Goal: Task Accomplishment & Management: Manage account settings

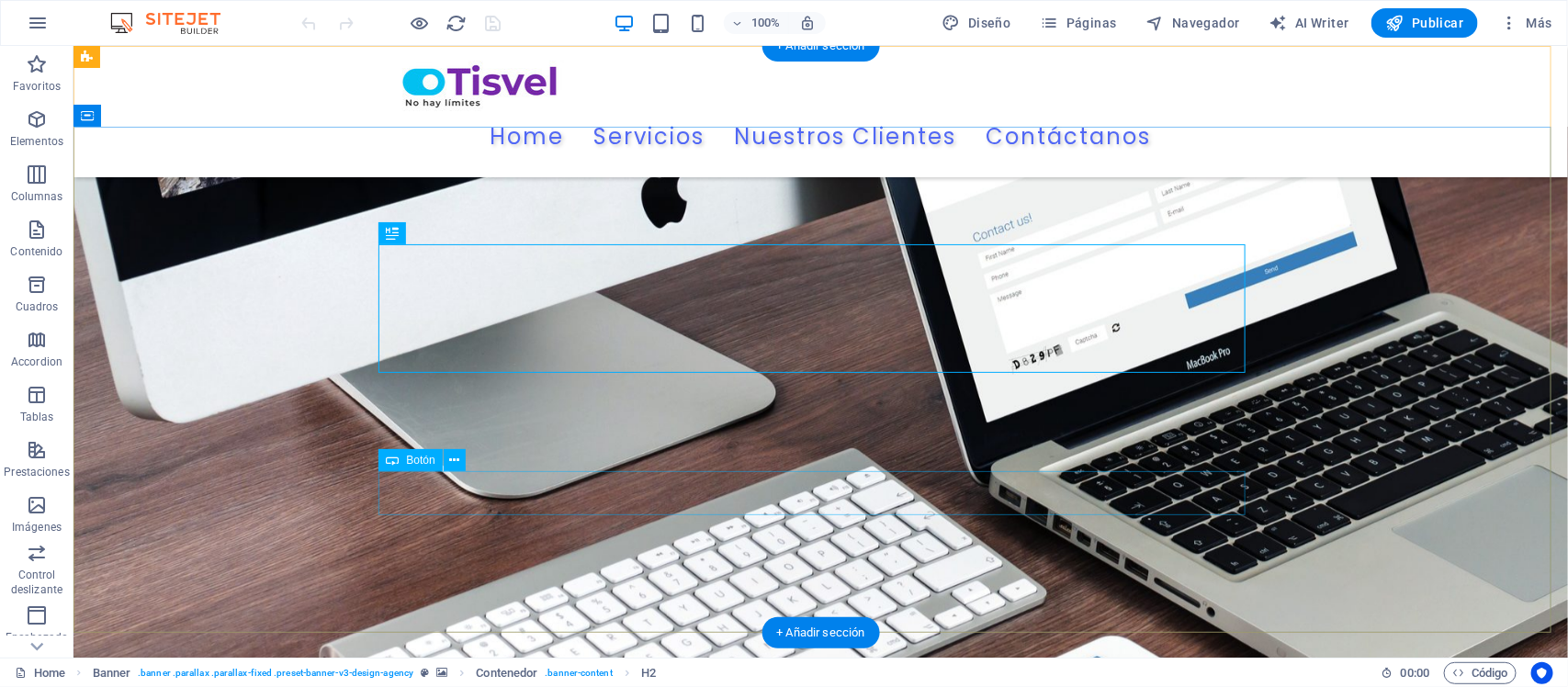
click at [808, 500] on div "Contáctanos" at bounding box center [820, 492] width 867 height 43
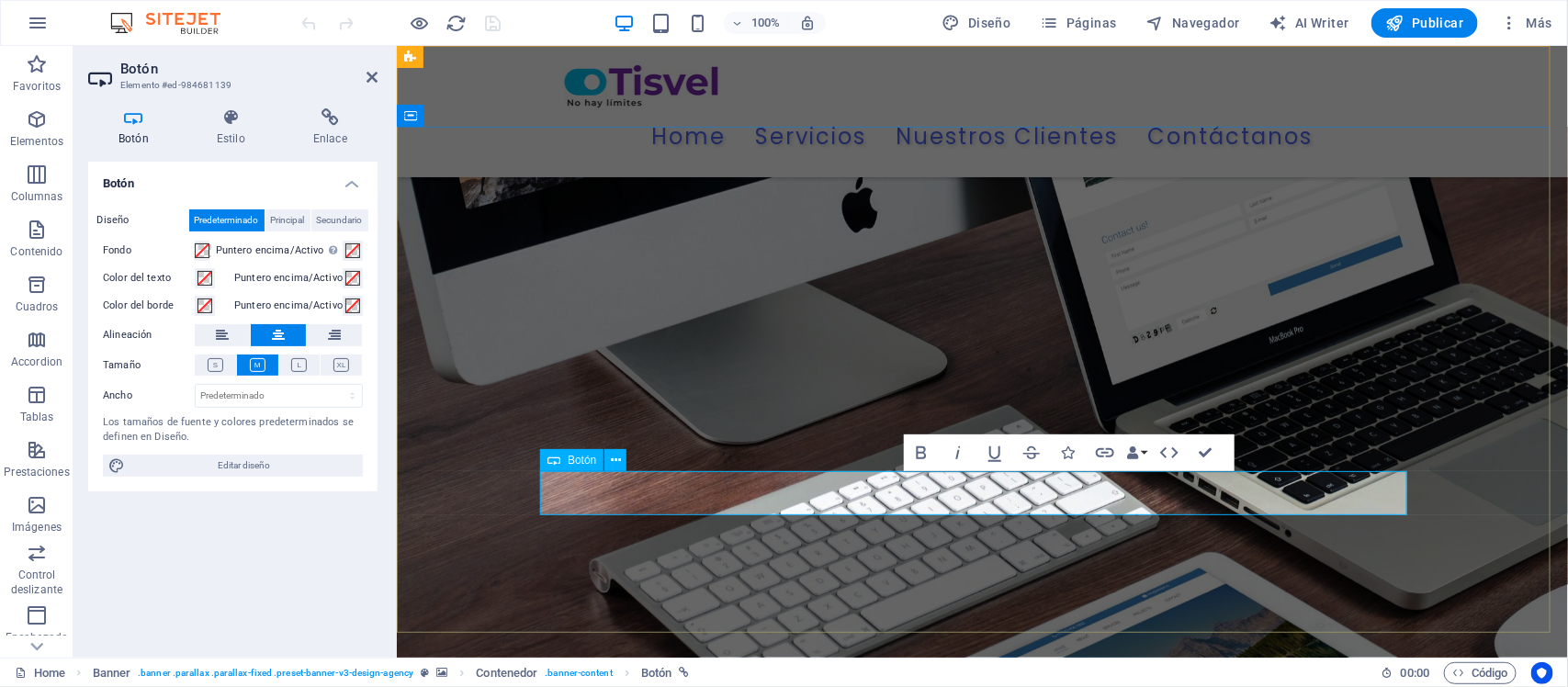
click at [1000, 491] on link "escribenosEs" at bounding box center [982, 492] width 140 height 43
click at [979, 496] on link "Escribenos" at bounding box center [981, 492] width 124 height 43
click at [979, 495] on link "Escribenos" at bounding box center [981, 492] width 124 height 43
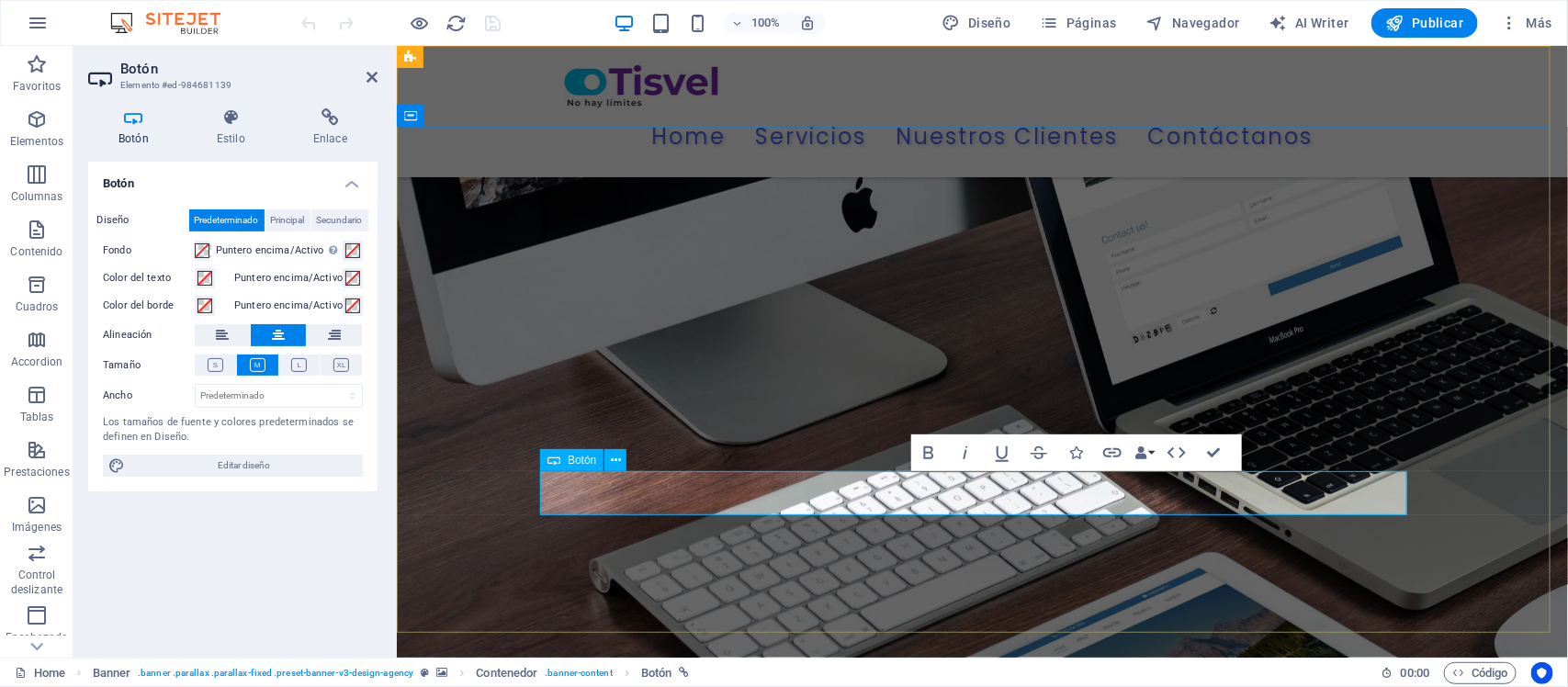
click at [979, 495] on link "Escribenos" at bounding box center [981, 492] width 124 height 43
click at [1337, 438] on div "convertimos el tiempo perdido en eficiencia, ahorro y crecimiento para tu negoc…" at bounding box center [982, 412] width 867 height 62
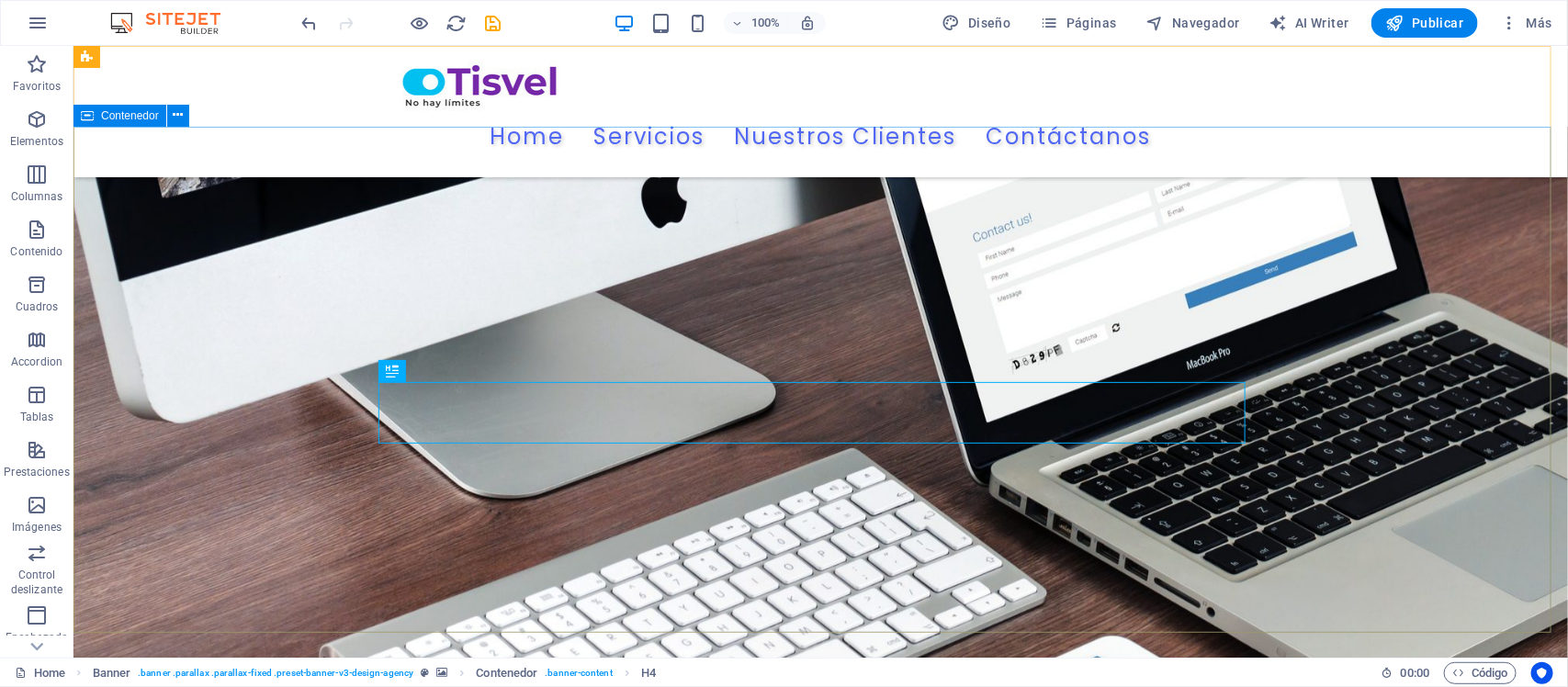
click at [1465, 373] on div "“En TISVEL automatizamos lo repetitivo para que tus equipos se enfoquen en lo e…" at bounding box center [820, 378] width 1494 height 505
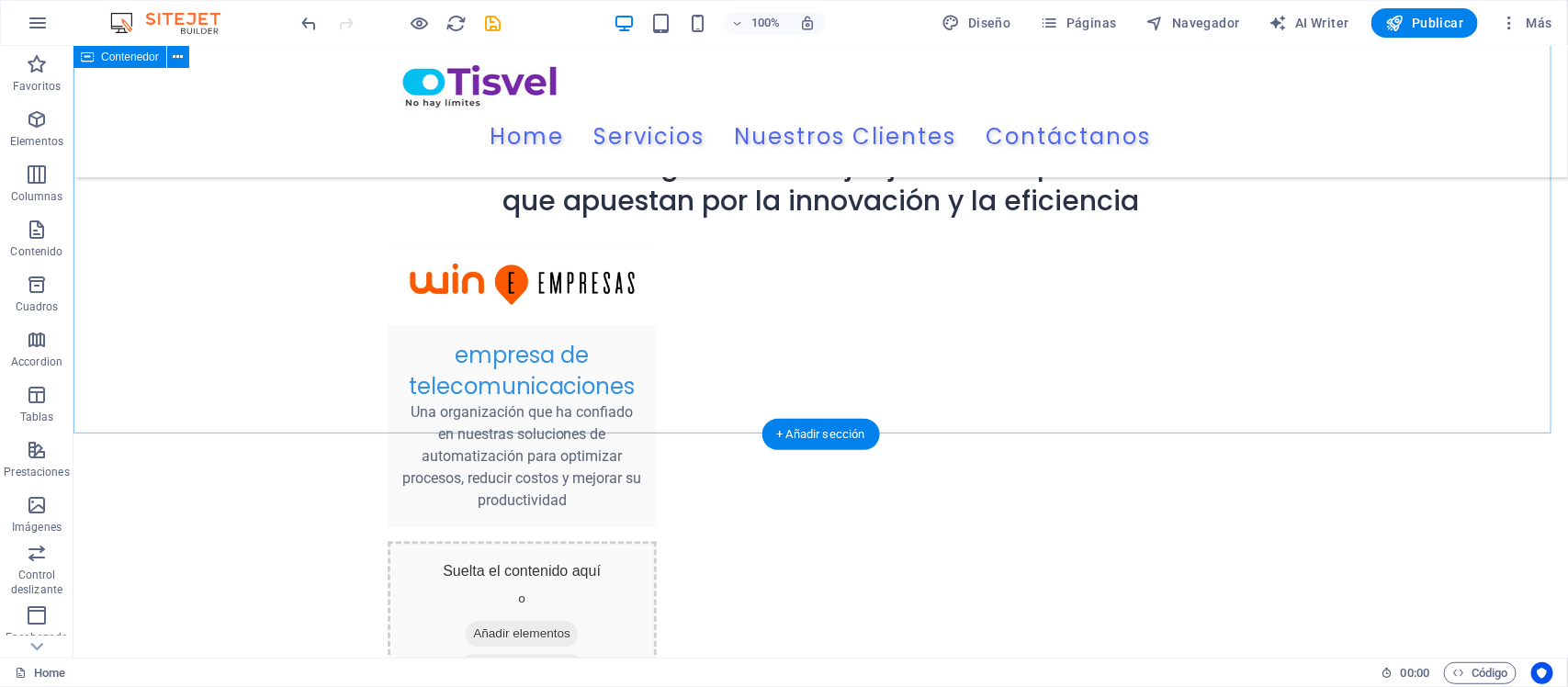
scroll to position [2181, 0]
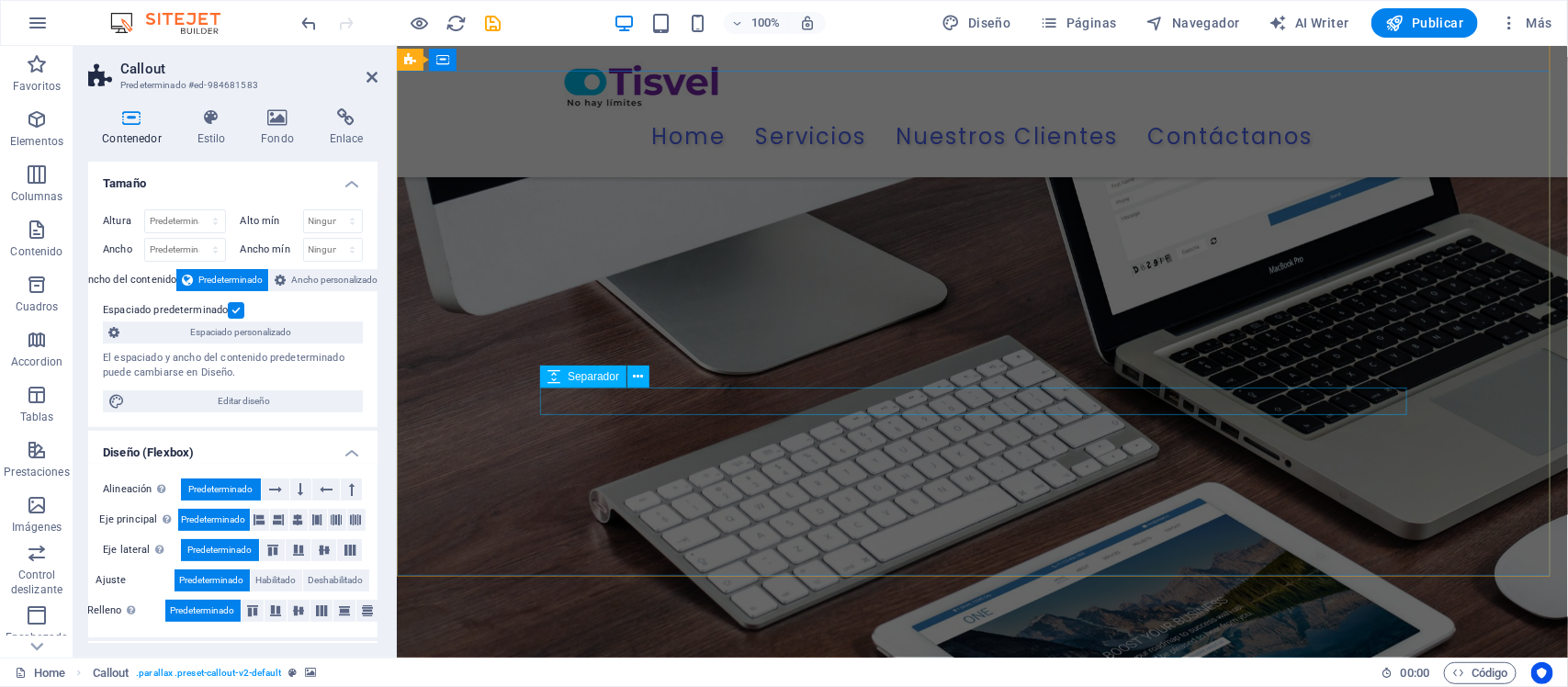
scroll to position [0, 0]
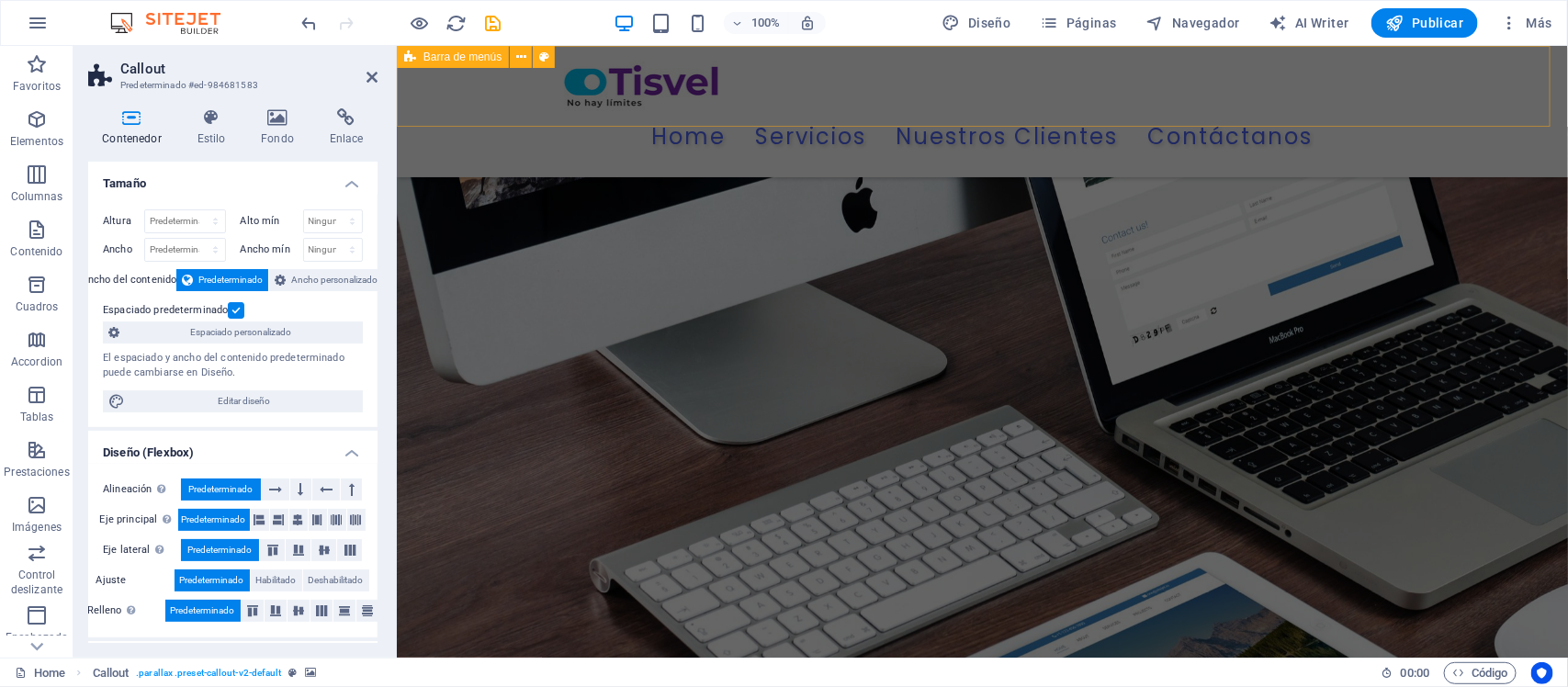
click at [1512, 97] on div "Home Servicios Nuestros Clientes Contáctanos Menu" at bounding box center [981, 110] width 1171 height 131
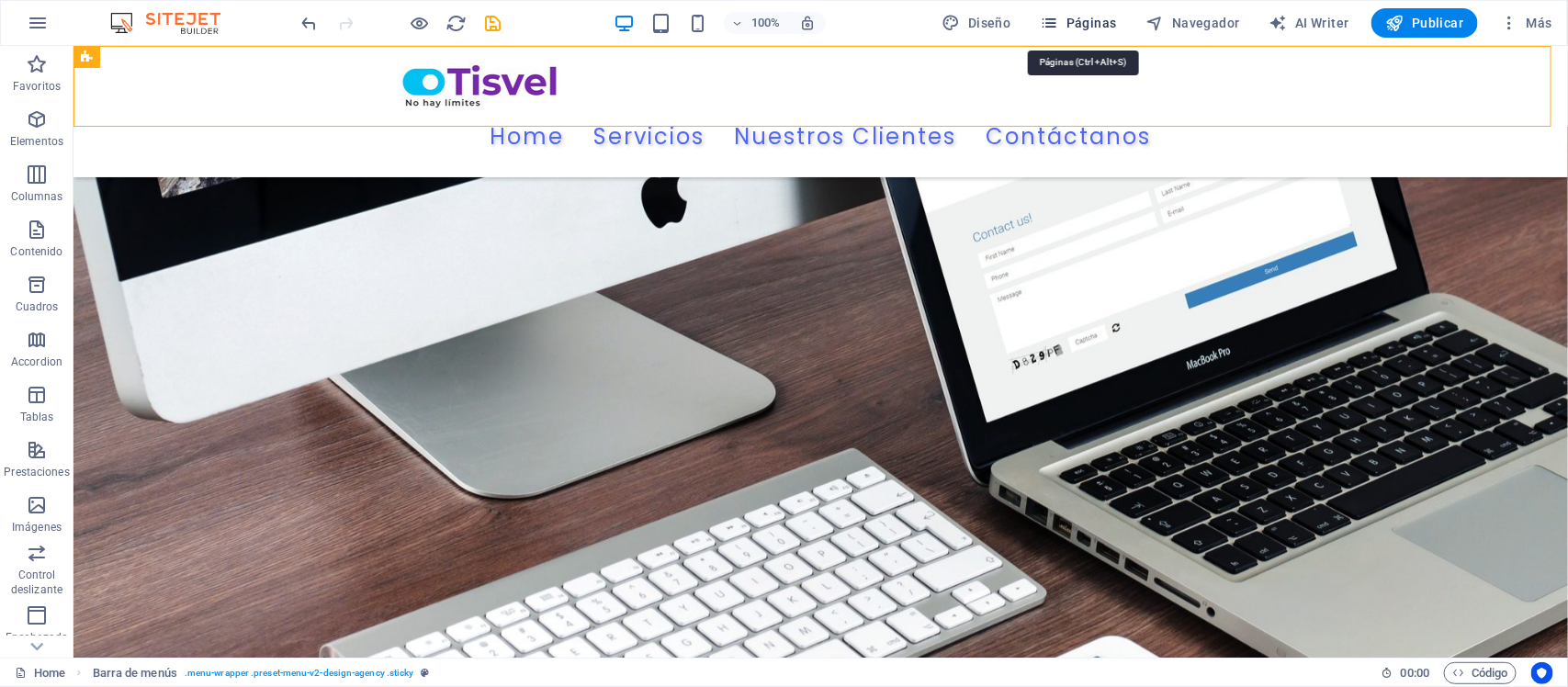
click at [1059, 18] on icon "button" at bounding box center [1050, 23] width 18 height 18
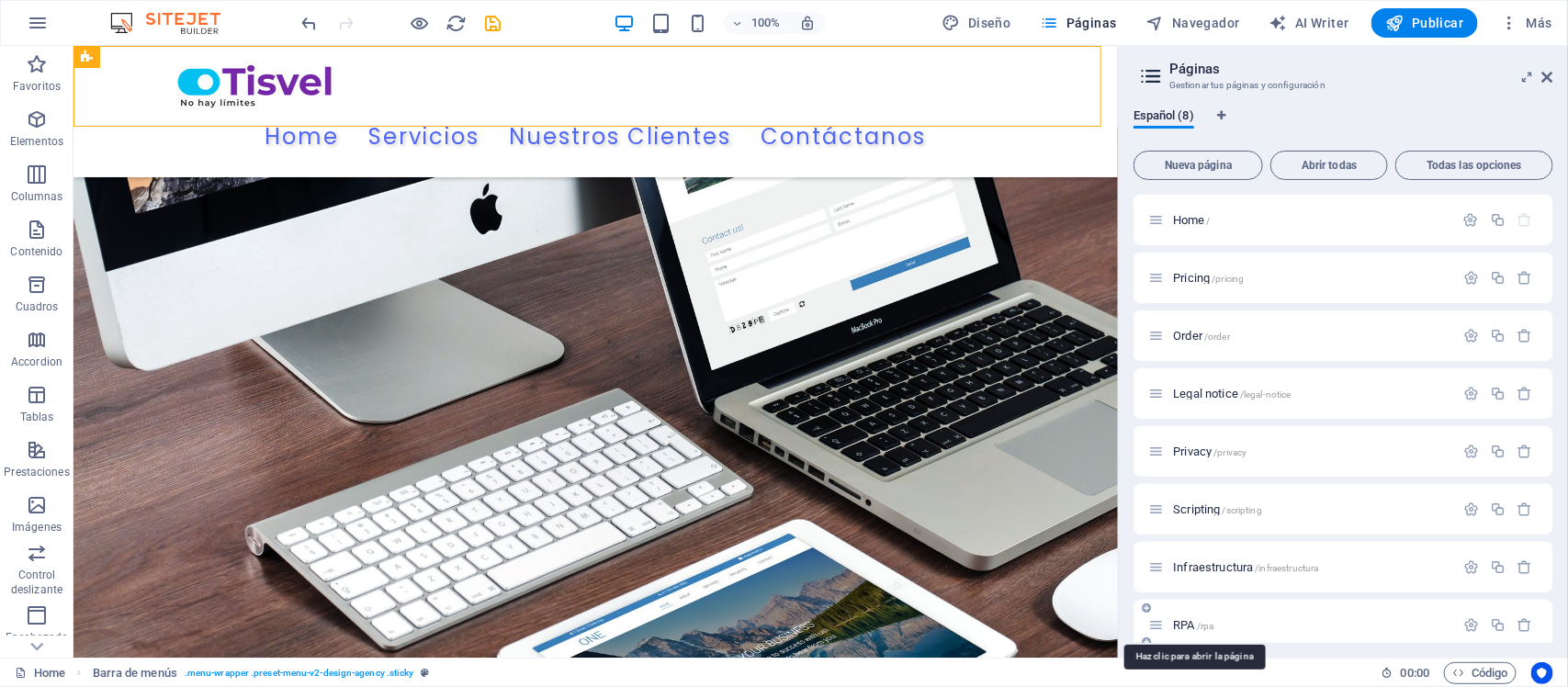
click at [1184, 624] on span "RPA /rpa" at bounding box center [1192, 625] width 40 height 14
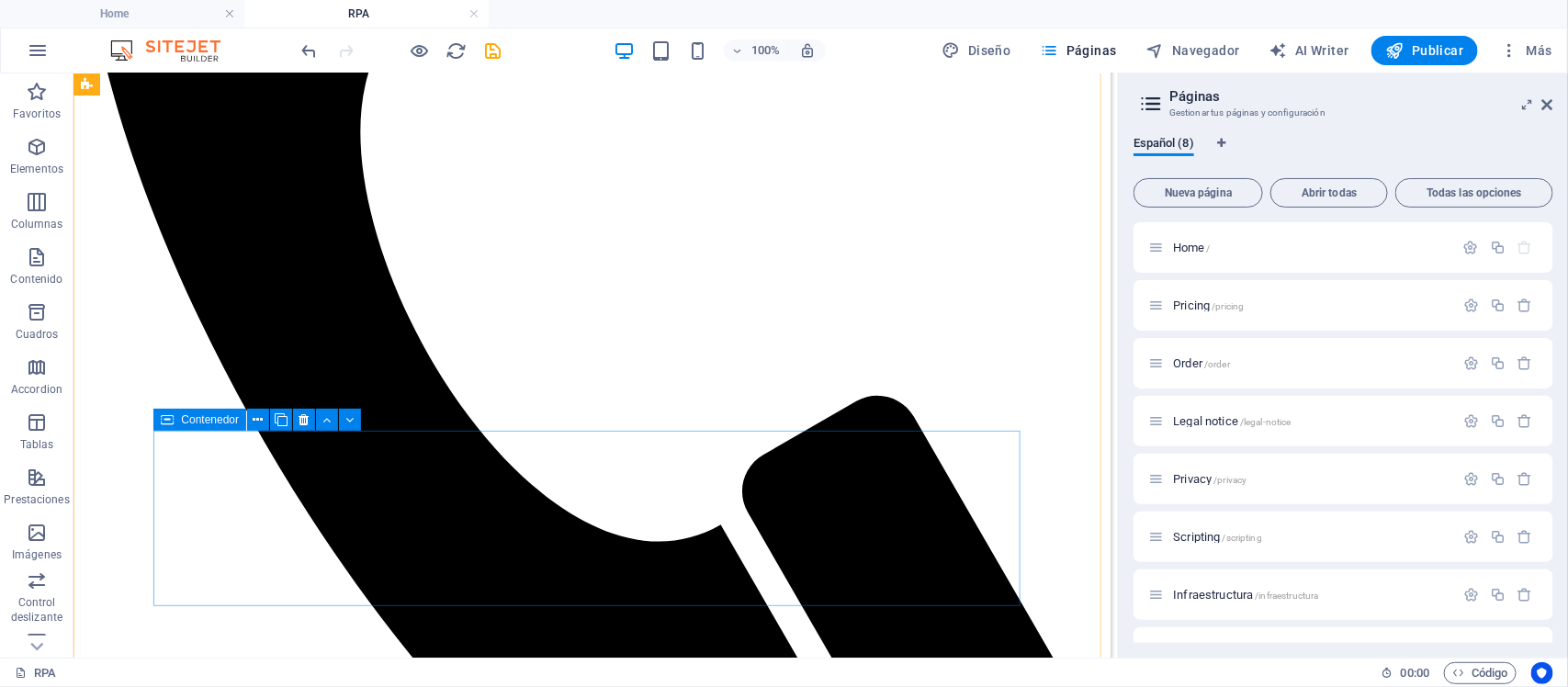
scroll to position [804, 0]
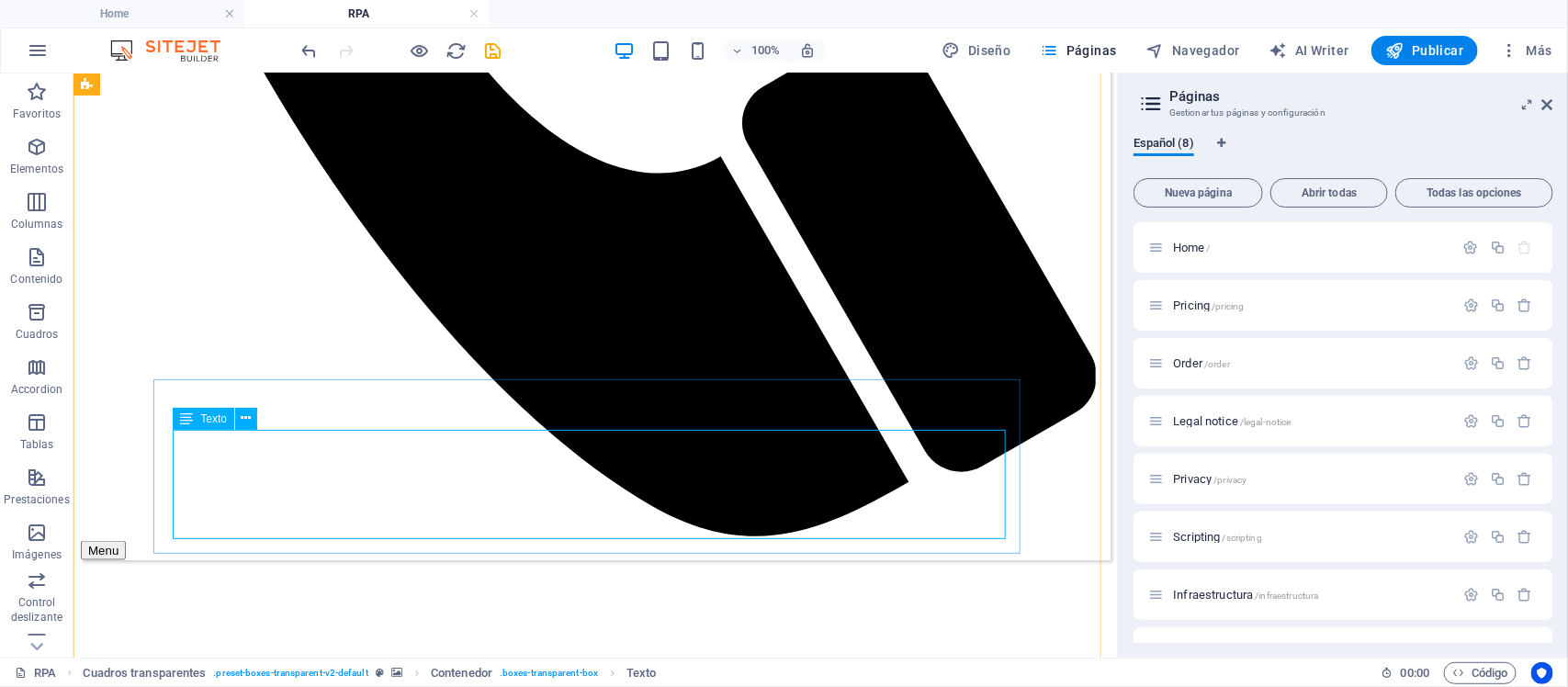
scroll to position [1111, 0]
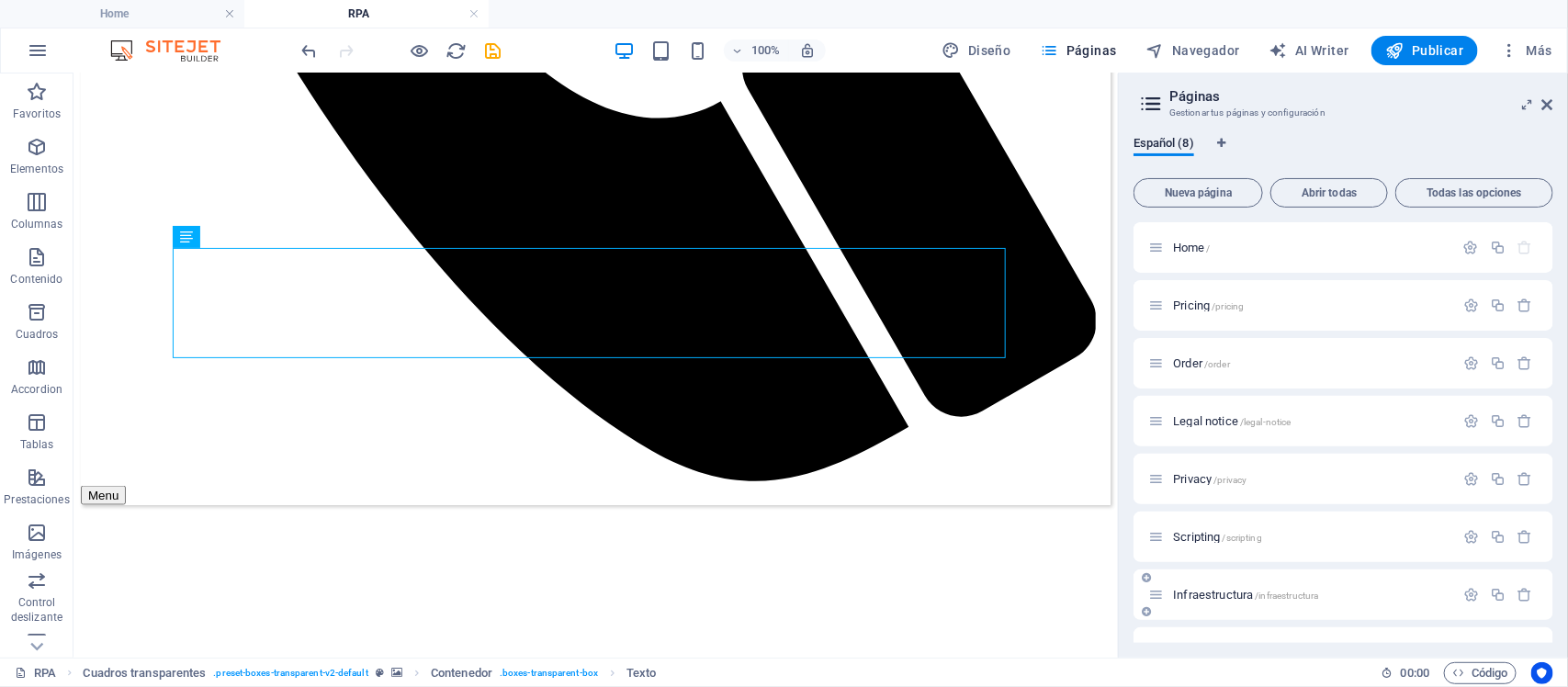
click at [1214, 590] on span "Infraestructura /infraestructura" at bounding box center [1244, 594] width 145 height 14
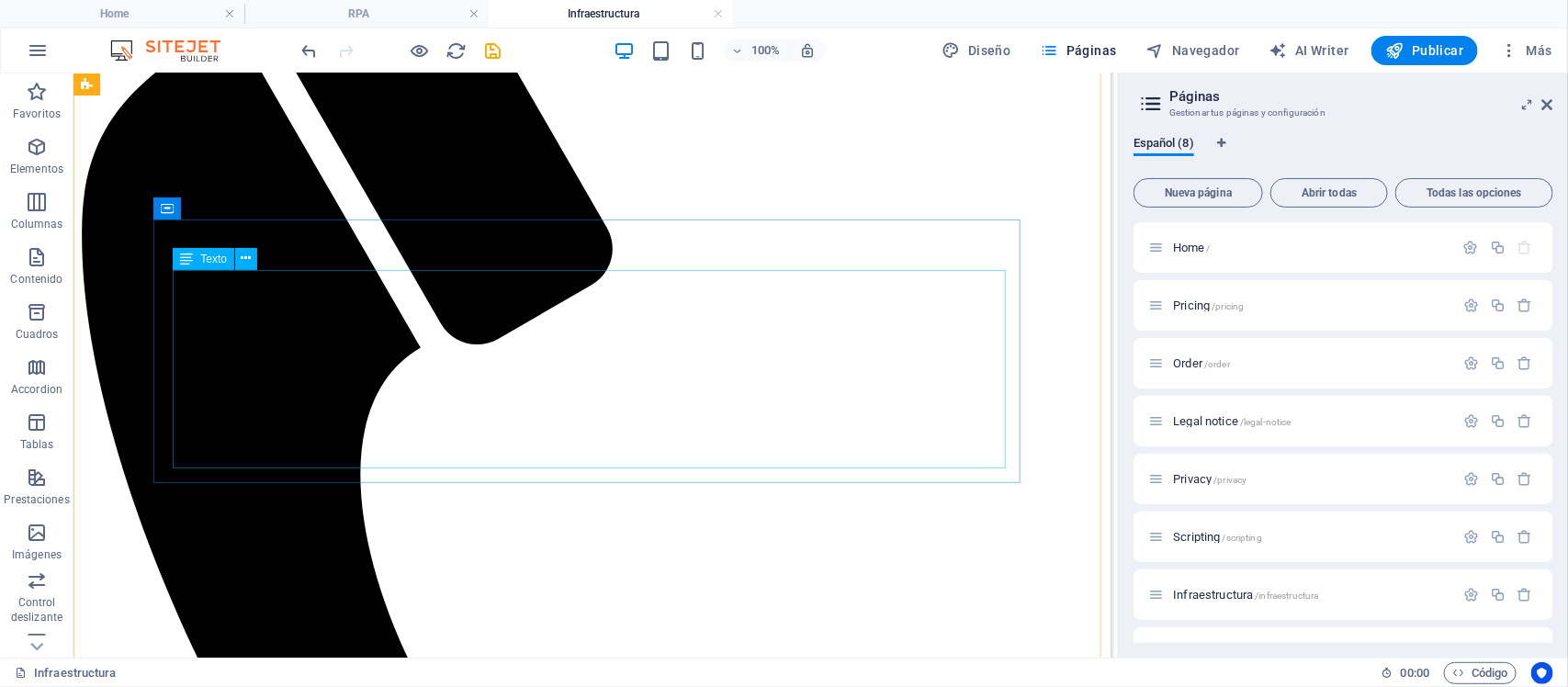
scroll to position [344, 0]
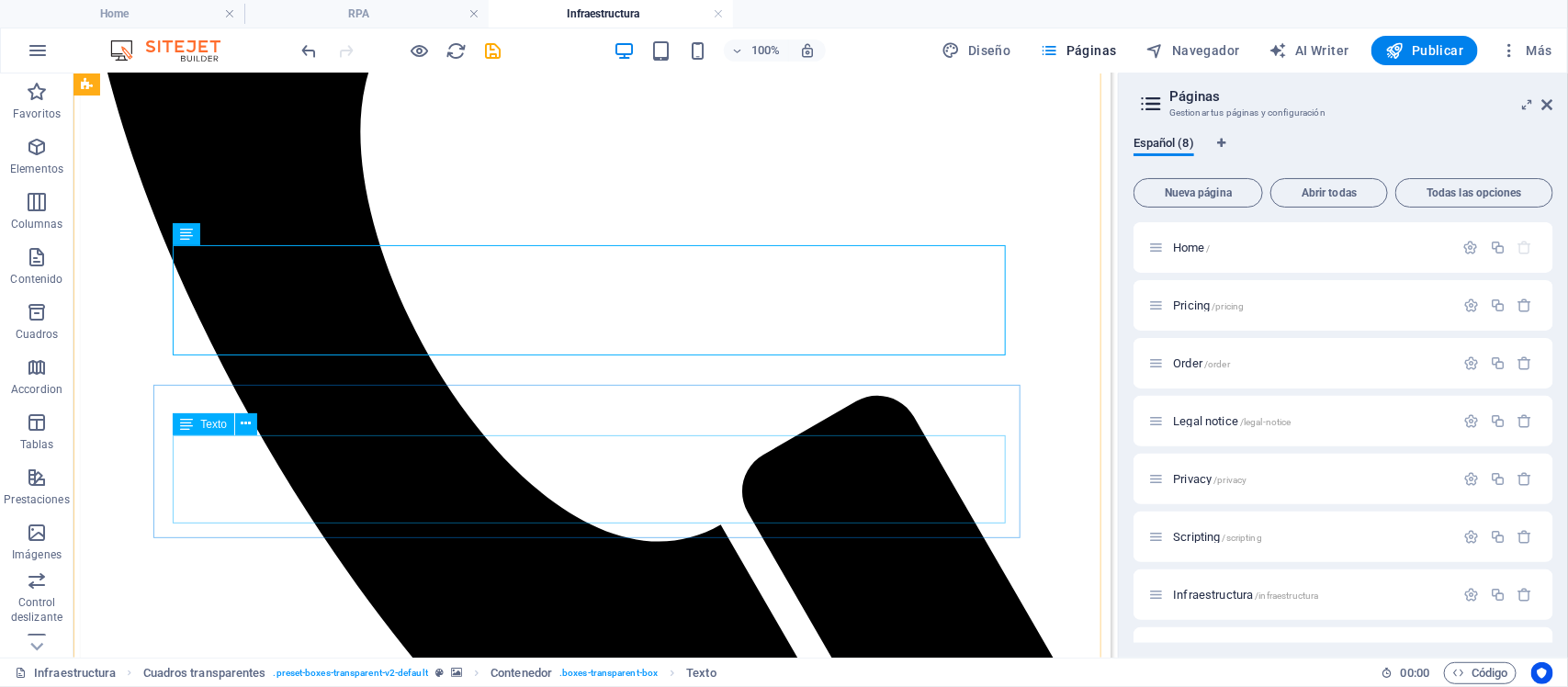
scroll to position [804, 0]
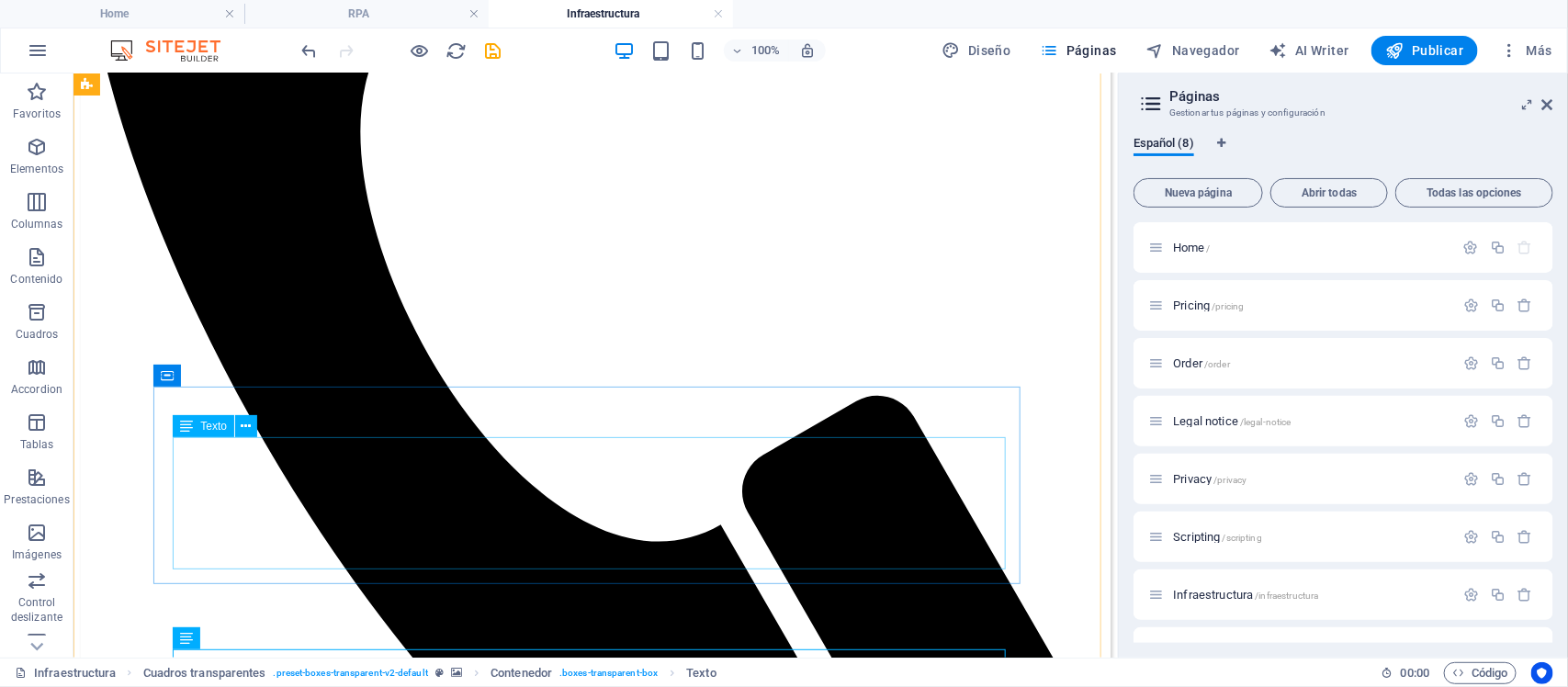
scroll to position [344, 0]
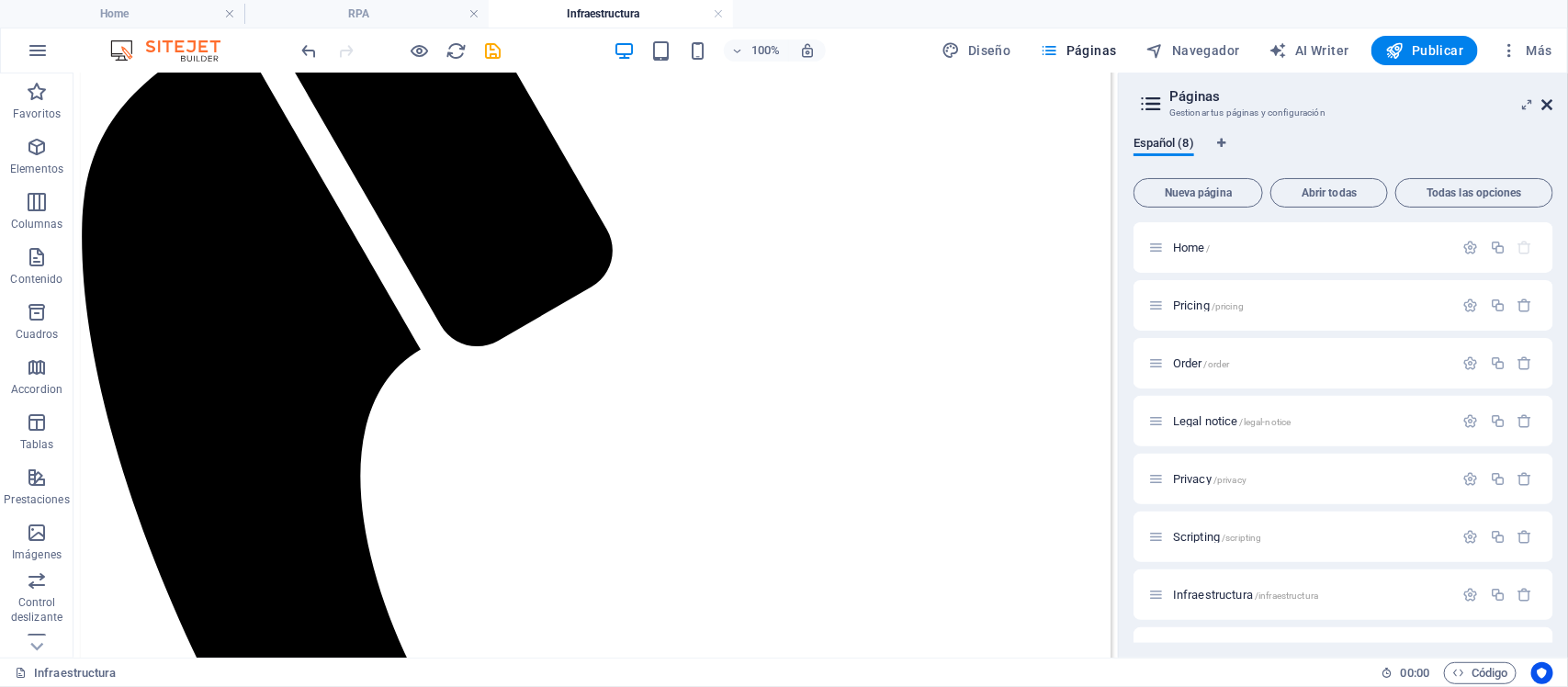
click at [1553, 101] on aside "Páginas Gestionar tus páginas y configuración Español (8) Nueva página Abrir to…" at bounding box center [1342, 365] width 450 height 584
click at [1195, 502] on div "Scripting /scripting" at bounding box center [1300, 494] width 306 height 21
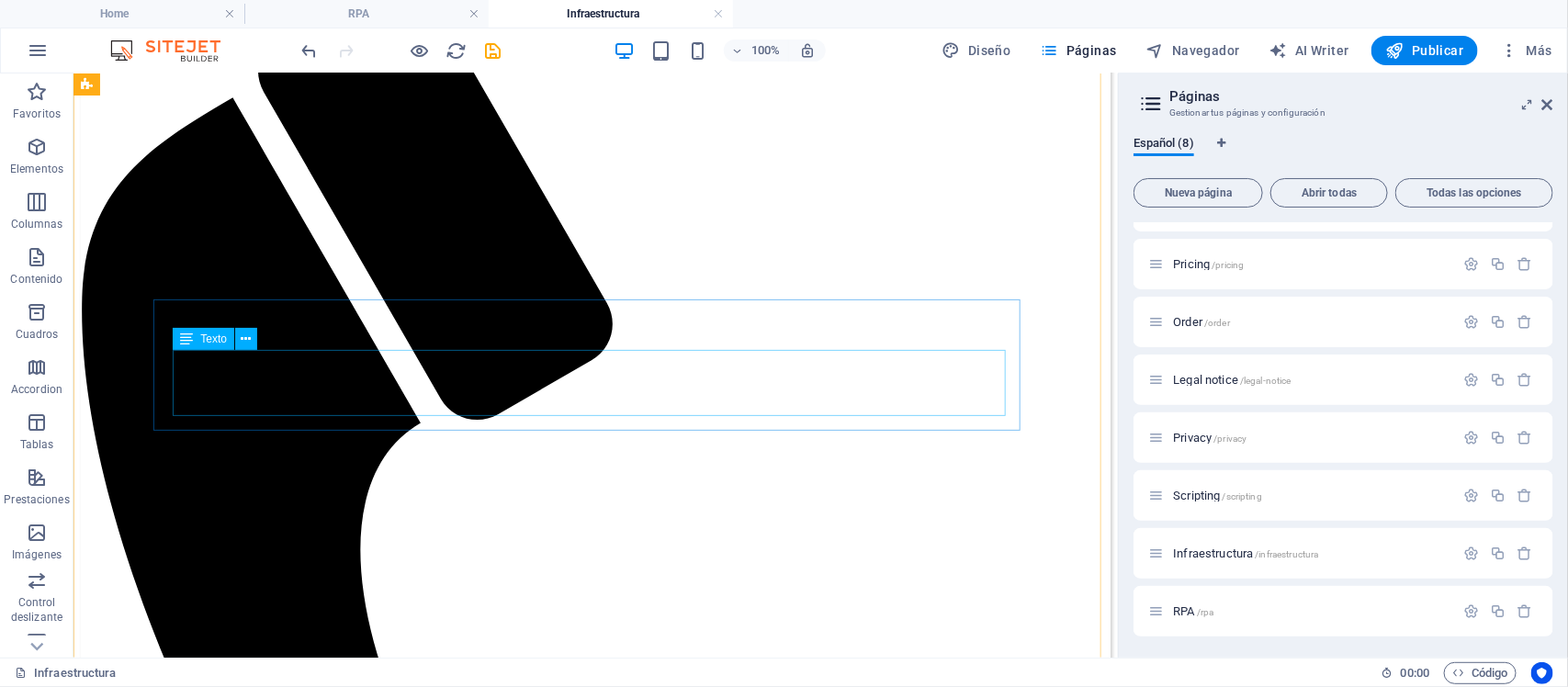
scroll to position [115, 0]
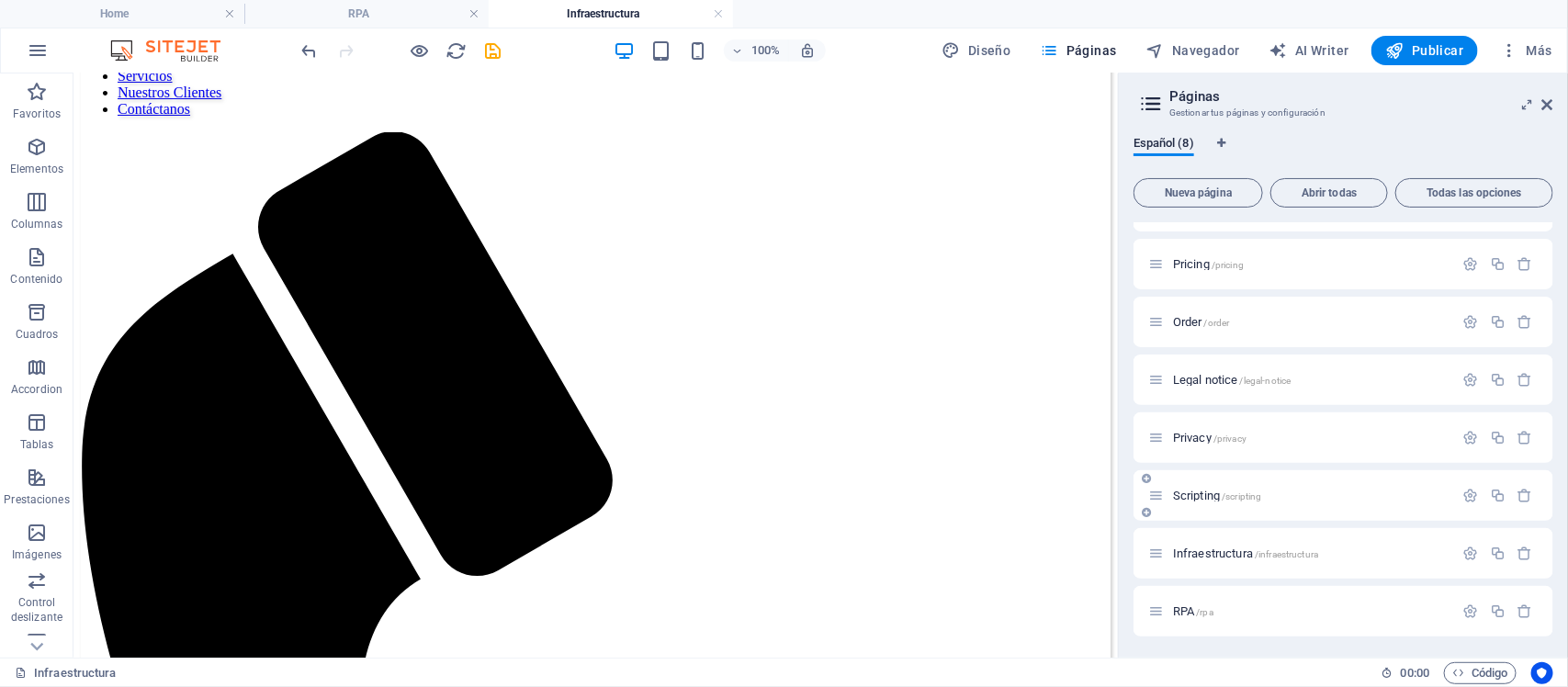
click at [1180, 492] on span "Scripting /scripting" at bounding box center [1216, 495] width 89 height 14
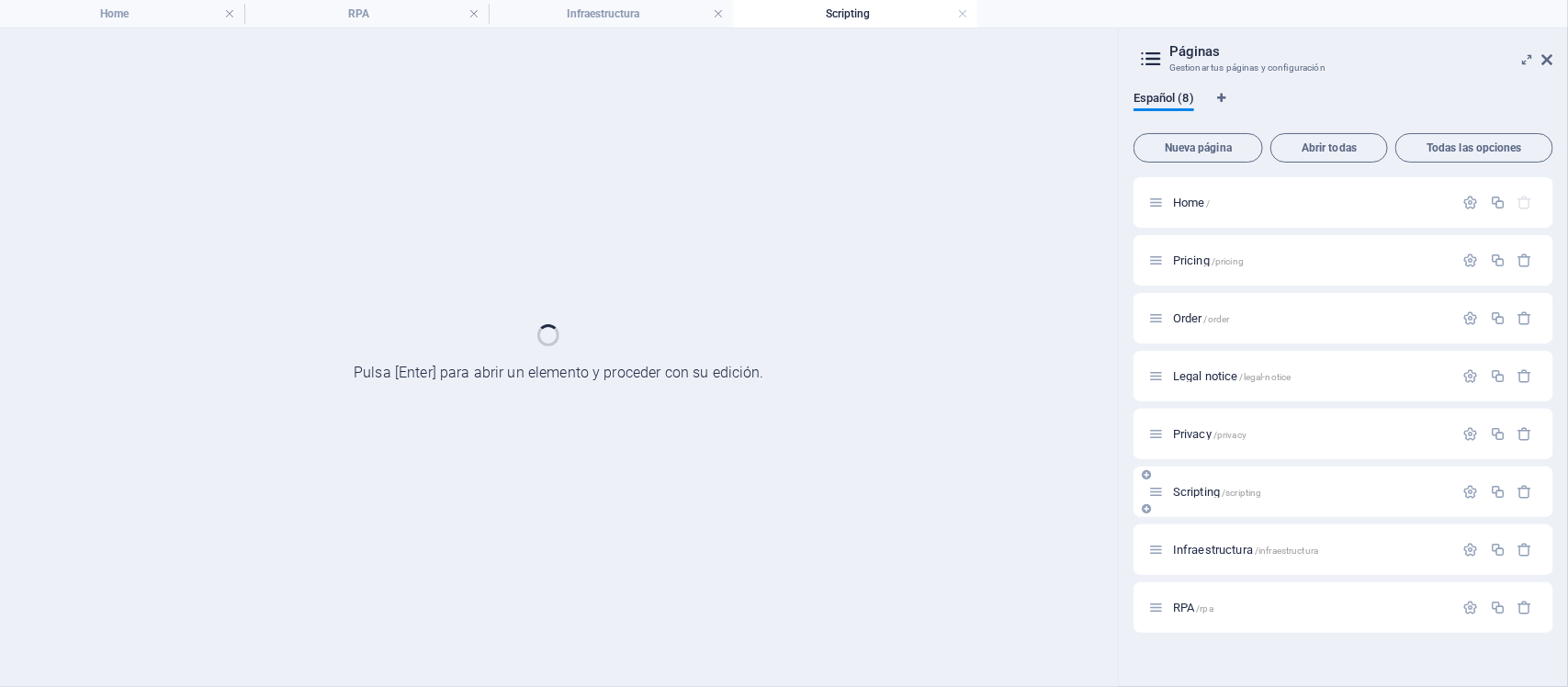
scroll to position [0, 0]
click at [1180, 492] on span "Scripting /scripting" at bounding box center [1216, 491] width 89 height 14
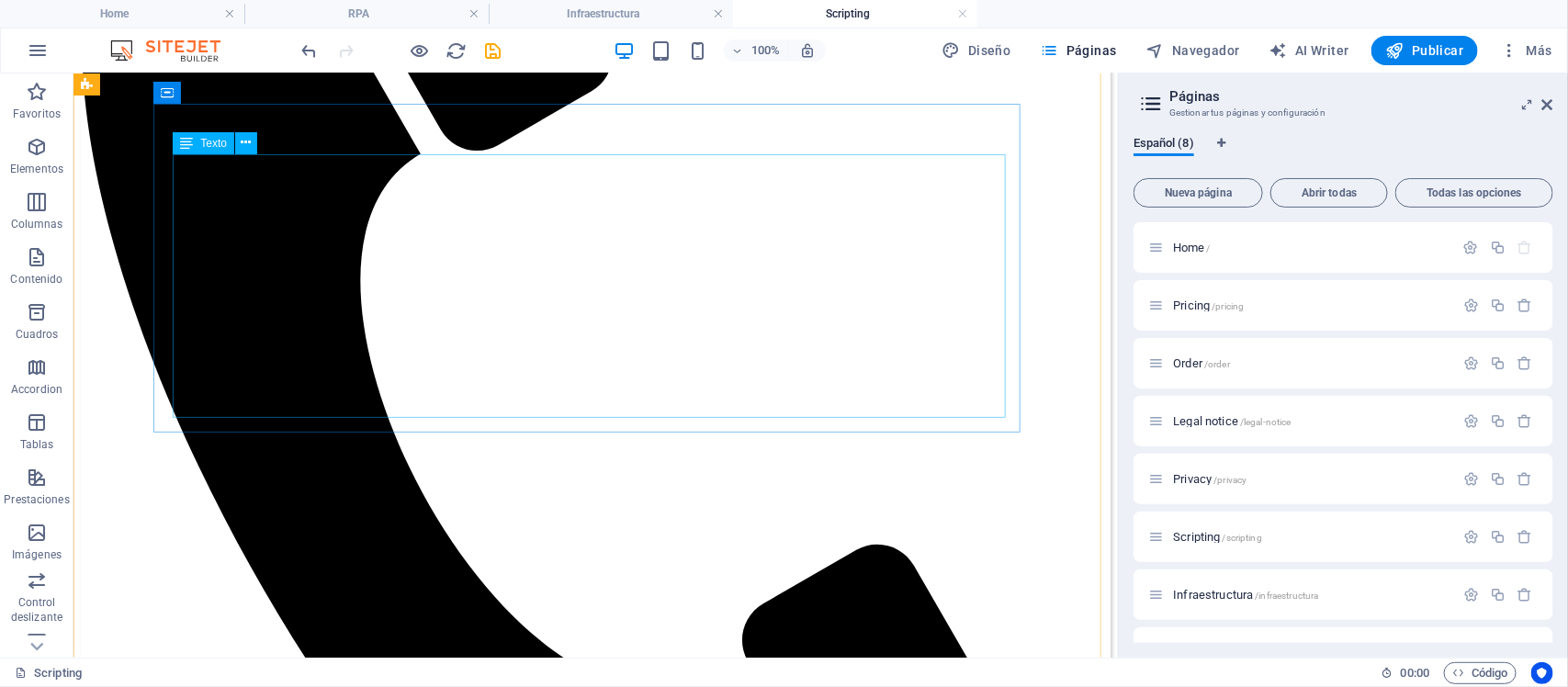
scroll to position [689, 0]
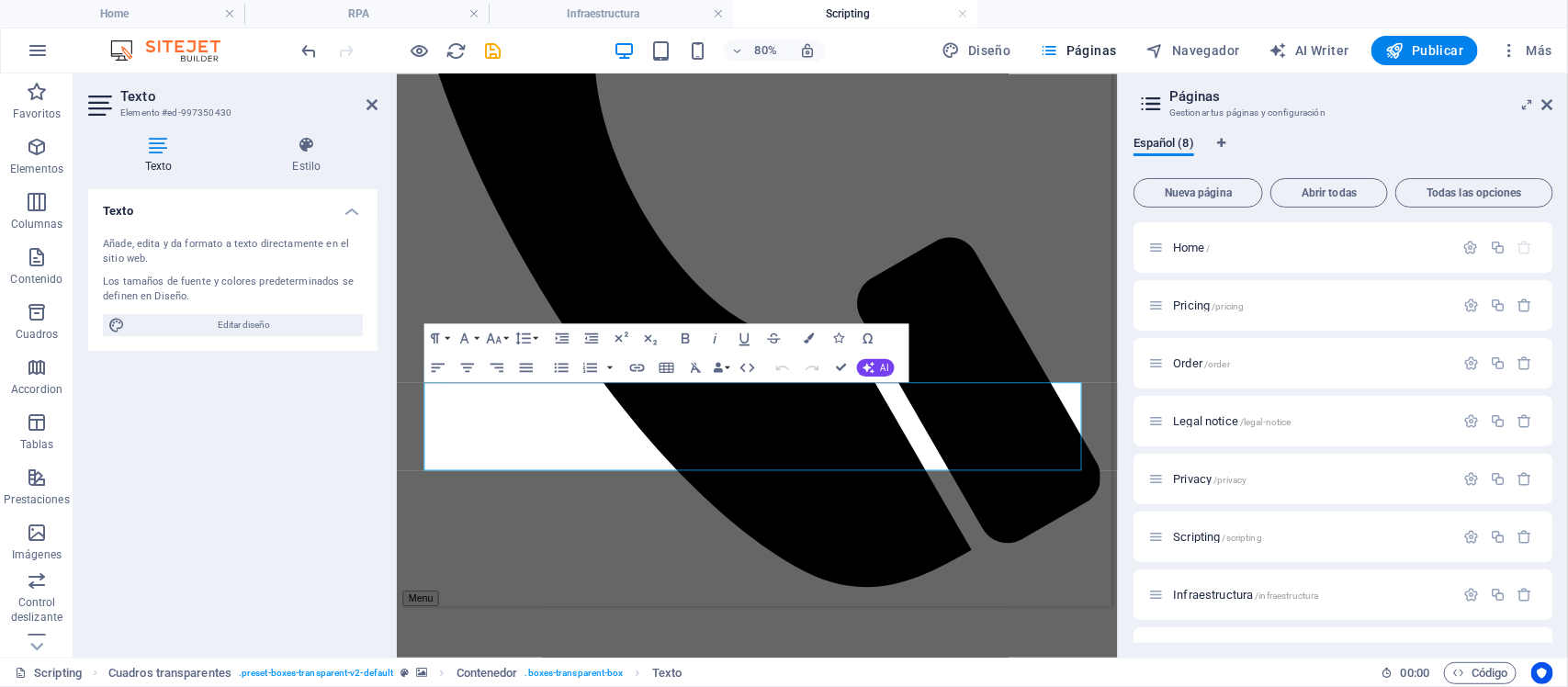
click at [363, 101] on h2 "Texto" at bounding box center [248, 96] width 257 height 17
click at [372, 110] on icon at bounding box center [372, 104] width 11 height 15
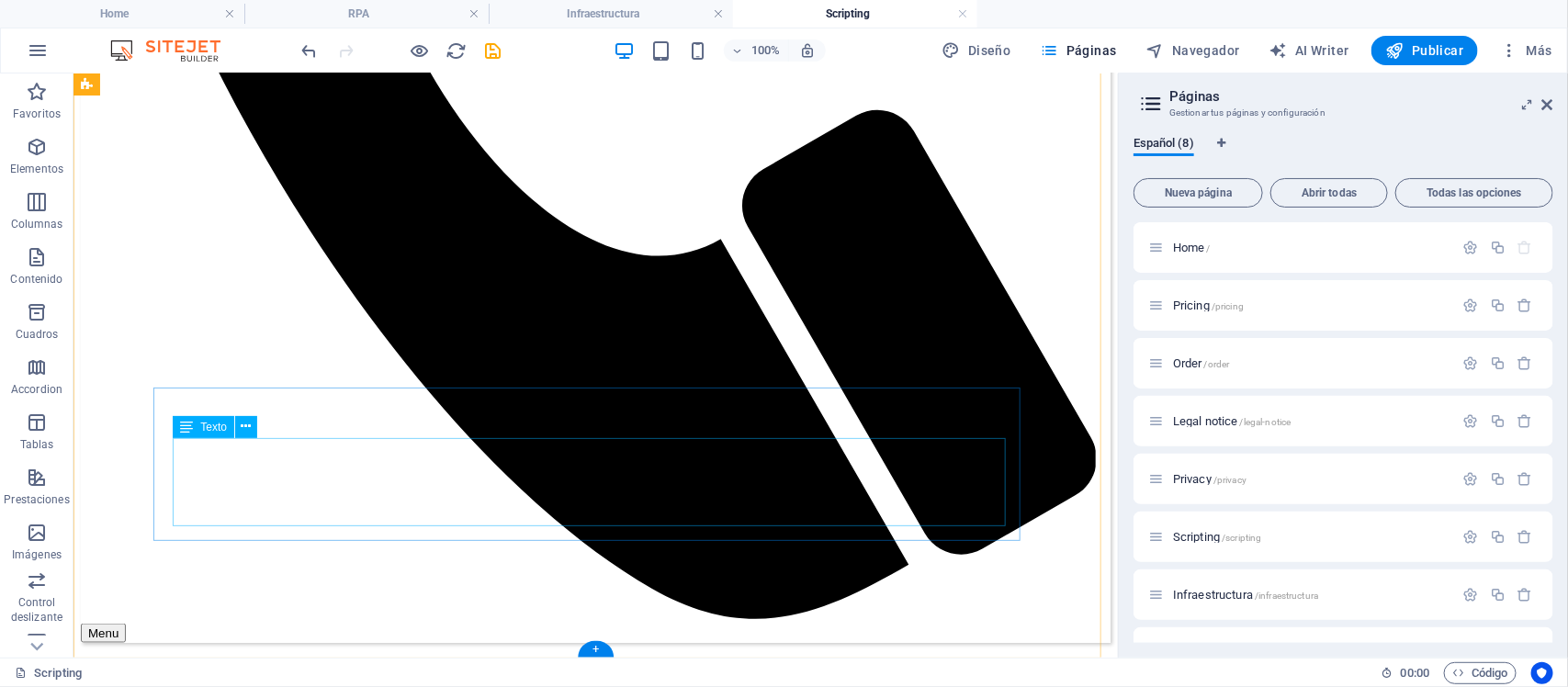
scroll to position [1111, 0]
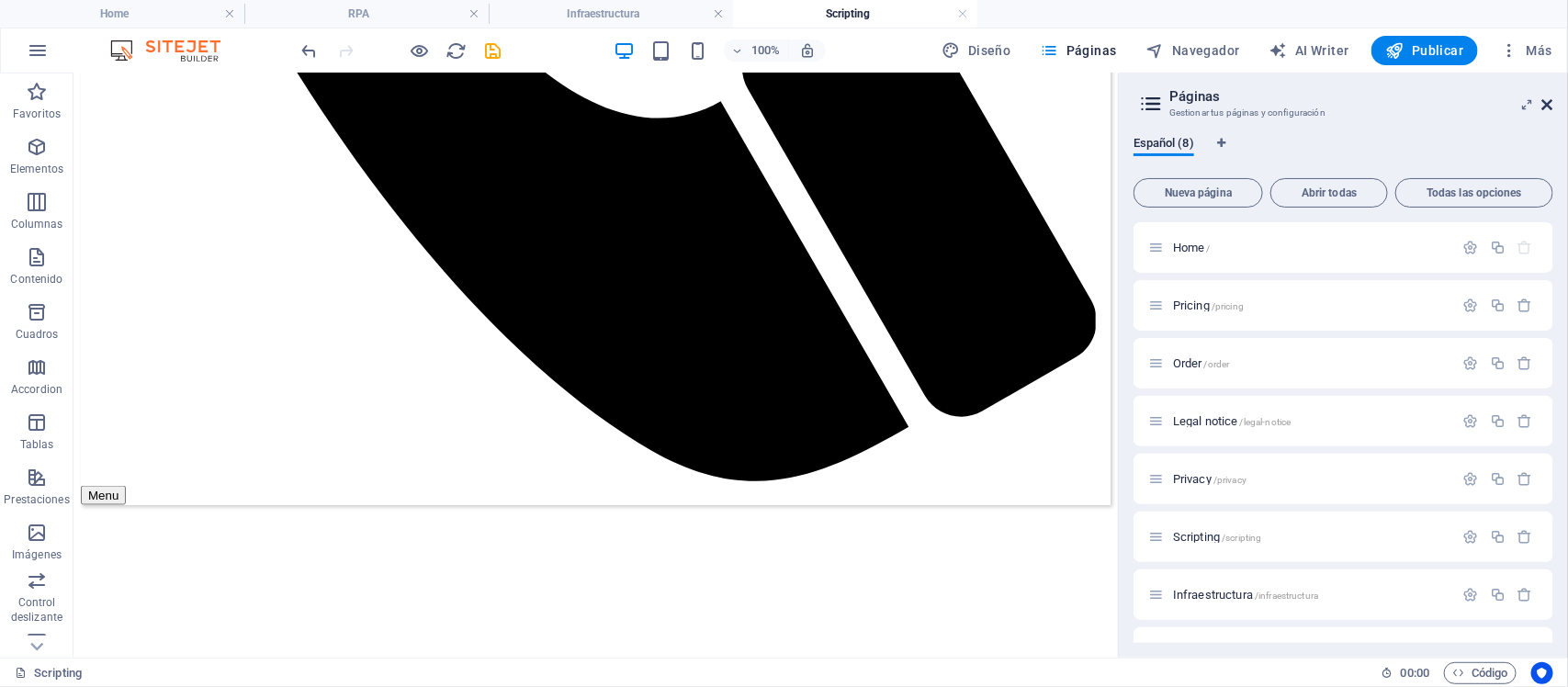
click at [1552, 103] on icon at bounding box center [1547, 104] width 11 height 15
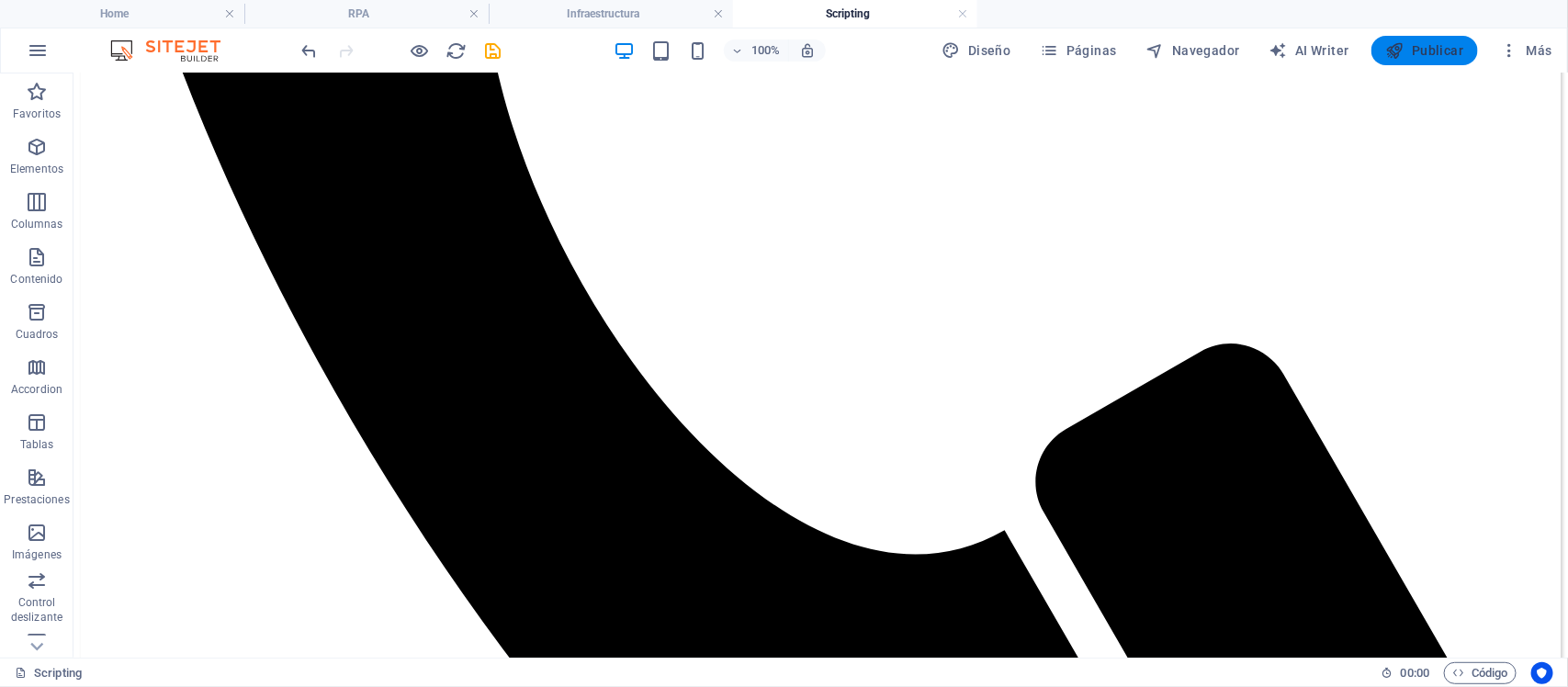
click at [1440, 56] on span "Publicar" at bounding box center [1424, 50] width 78 height 18
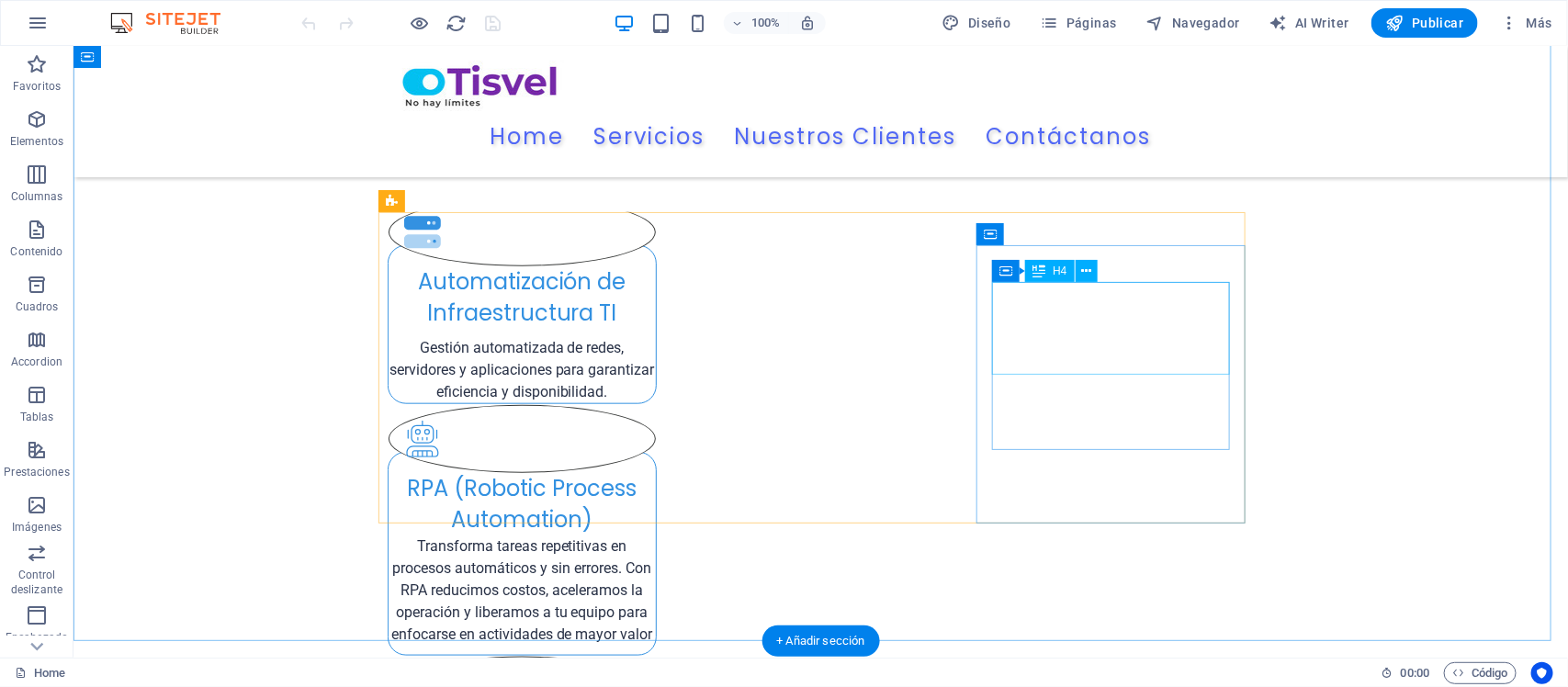
scroll to position [1147, 0]
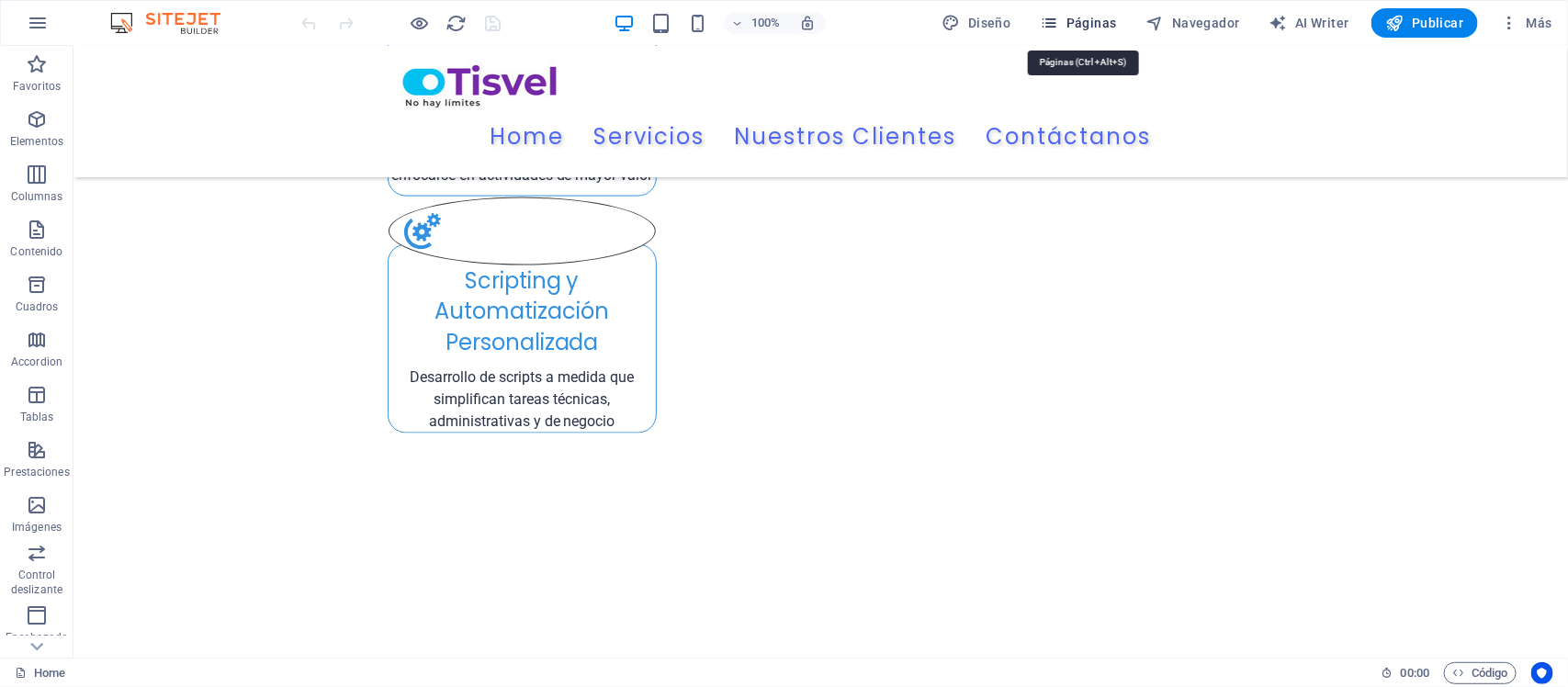
click at [1104, 18] on span "Páginas" at bounding box center [1079, 23] width 76 height 18
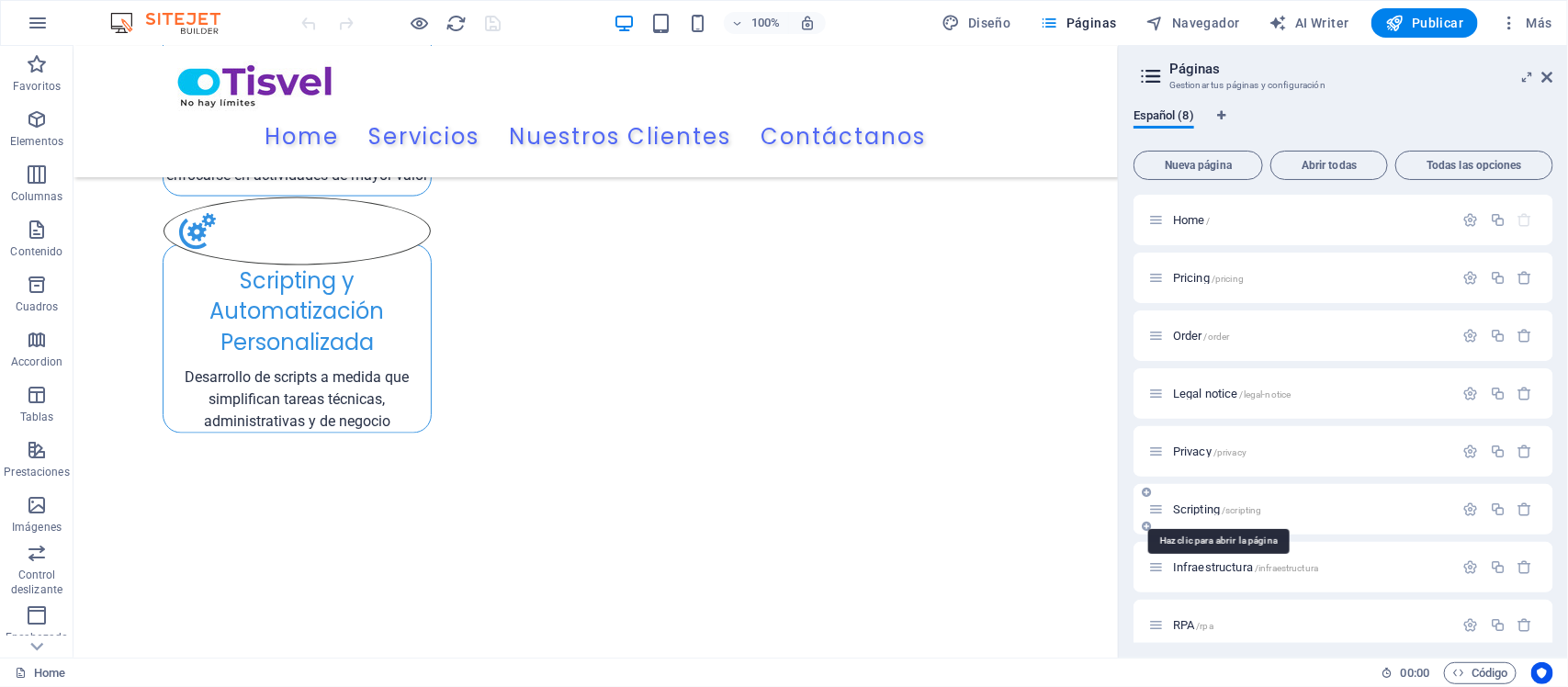
click at [1205, 505] on span "Scripting /scripting" at bounding box center [1216, 509] width 89 height 14
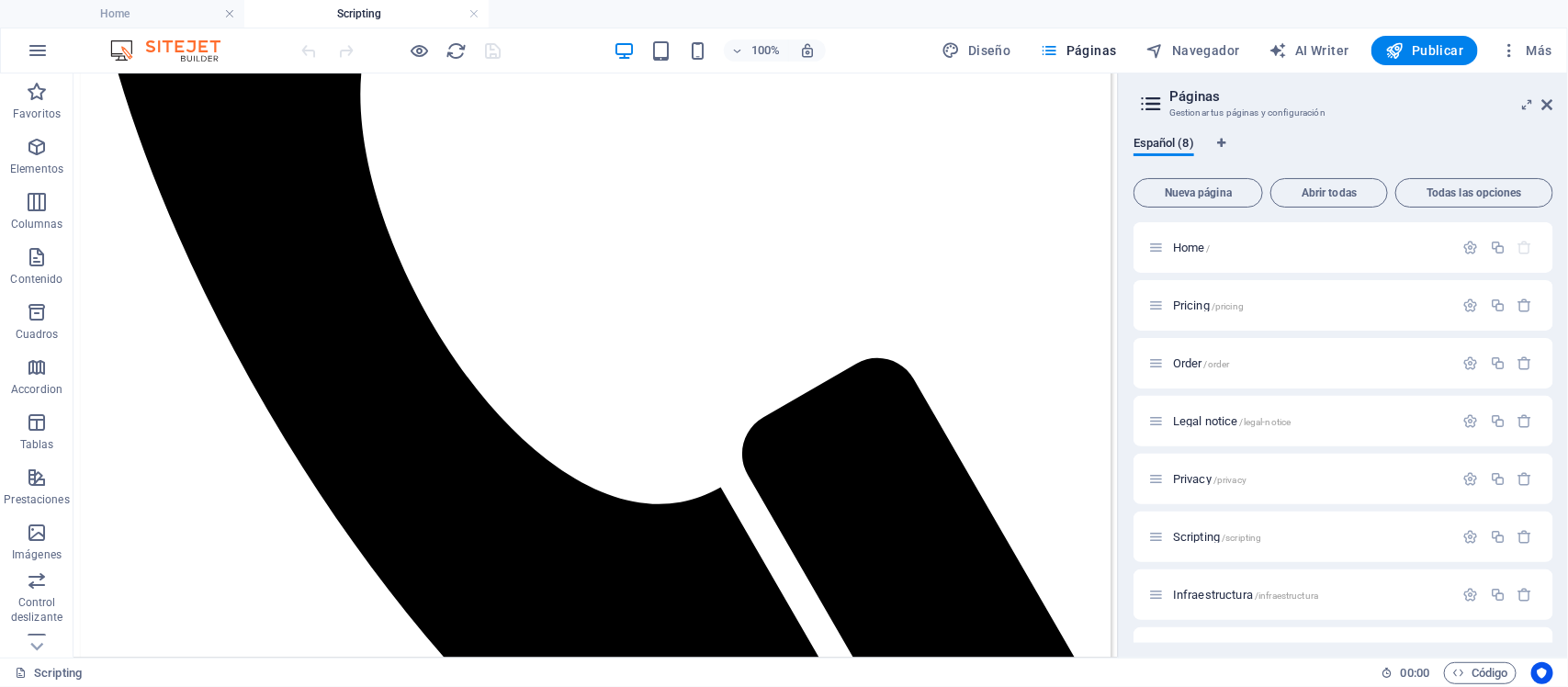
scroll to position [768, 0]
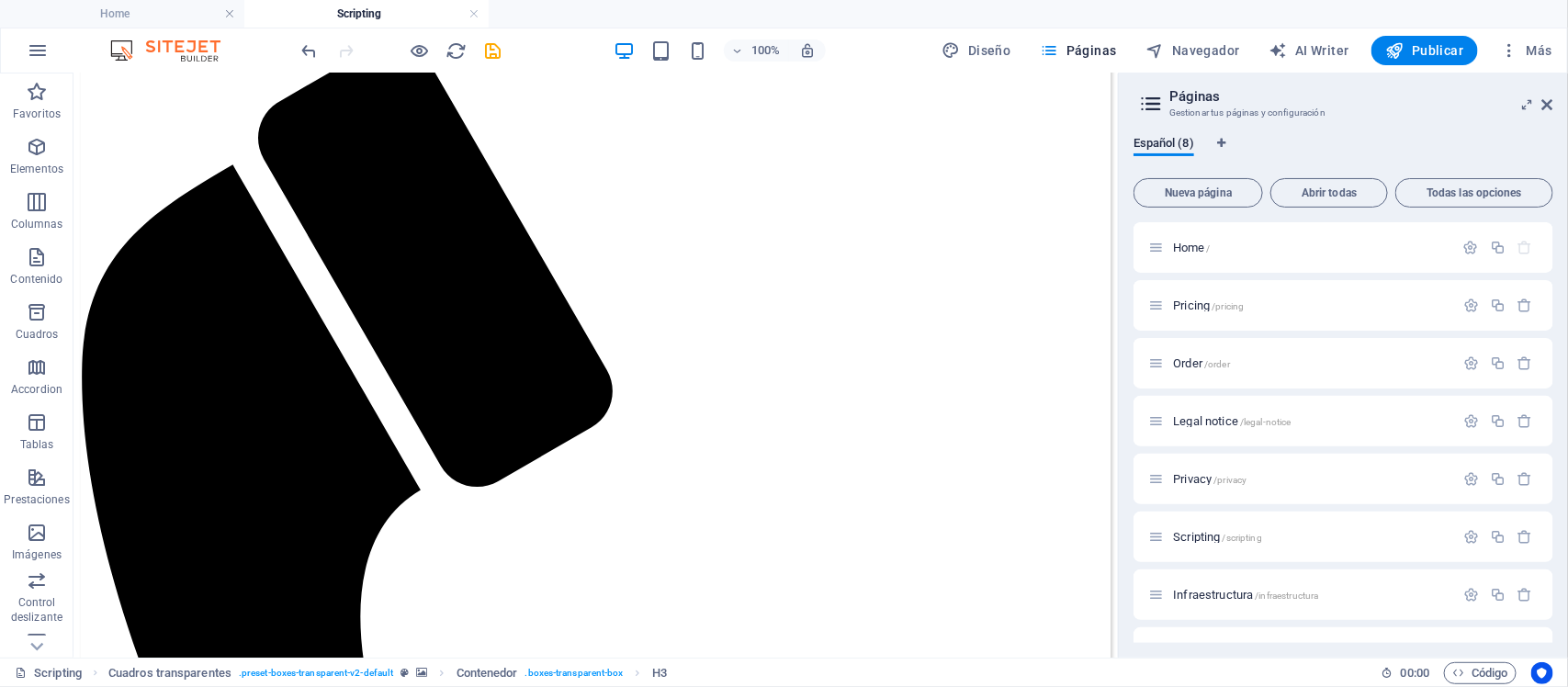
scroll to position [79, 0]
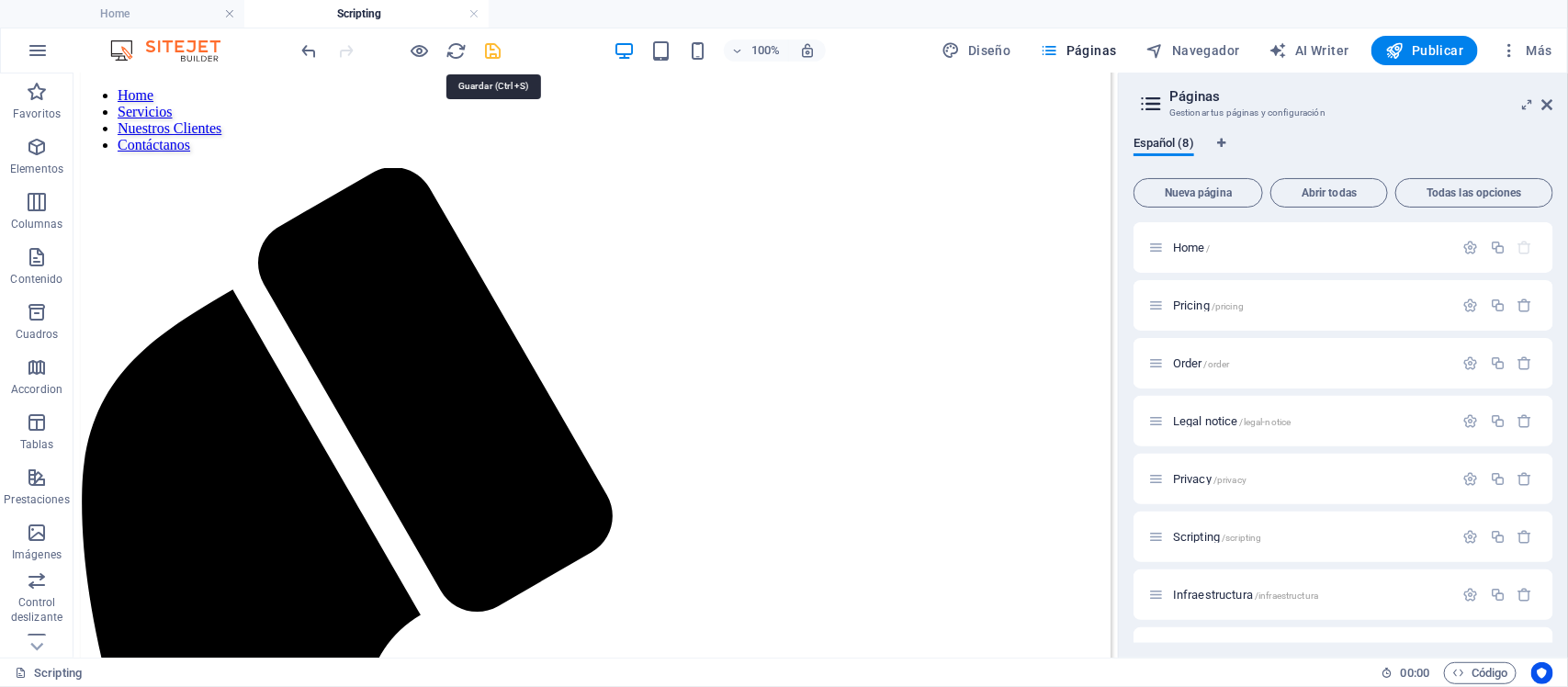
click at [500, 51] on icon "save" at bounding box center [493, 50] width 21 height 21
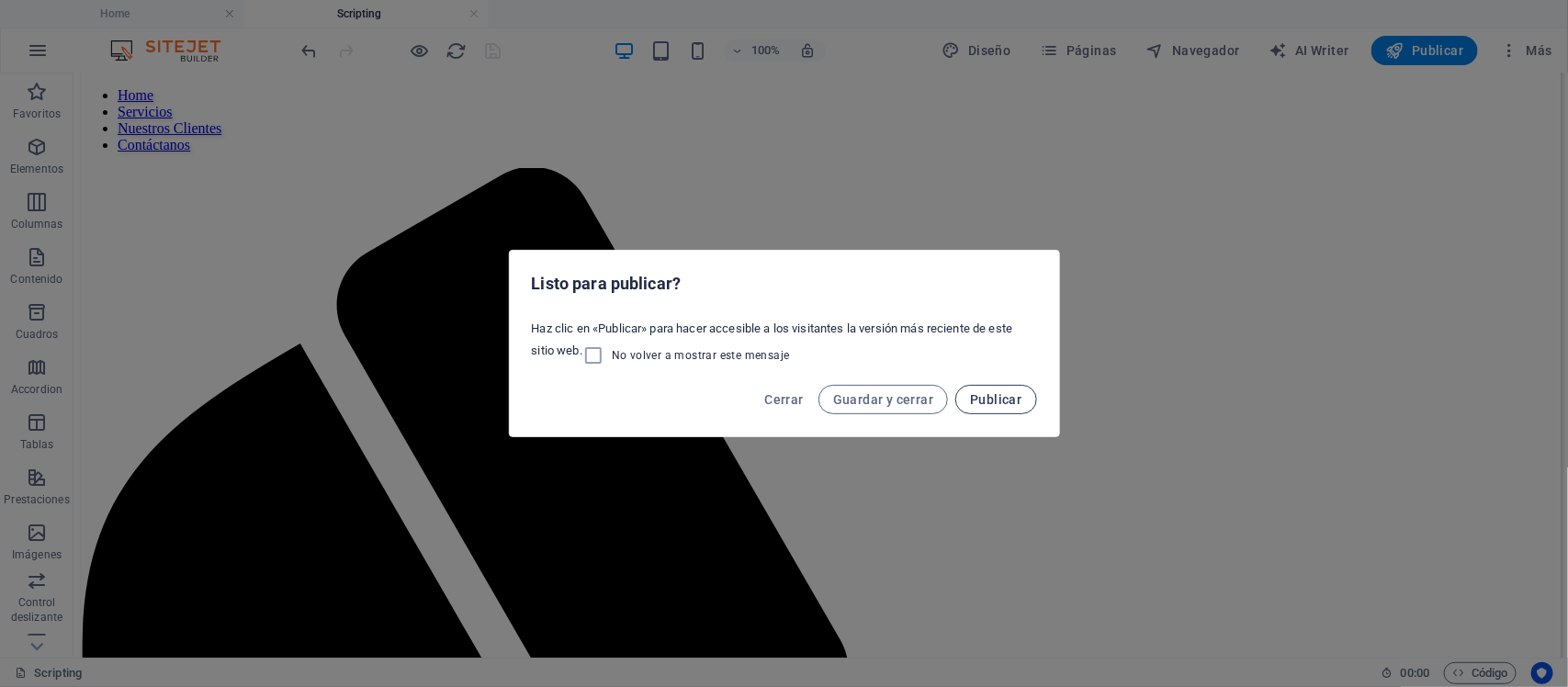
click at [987, 394] on span "Publicar" at bounding box center [995, 399] width 51 height 15
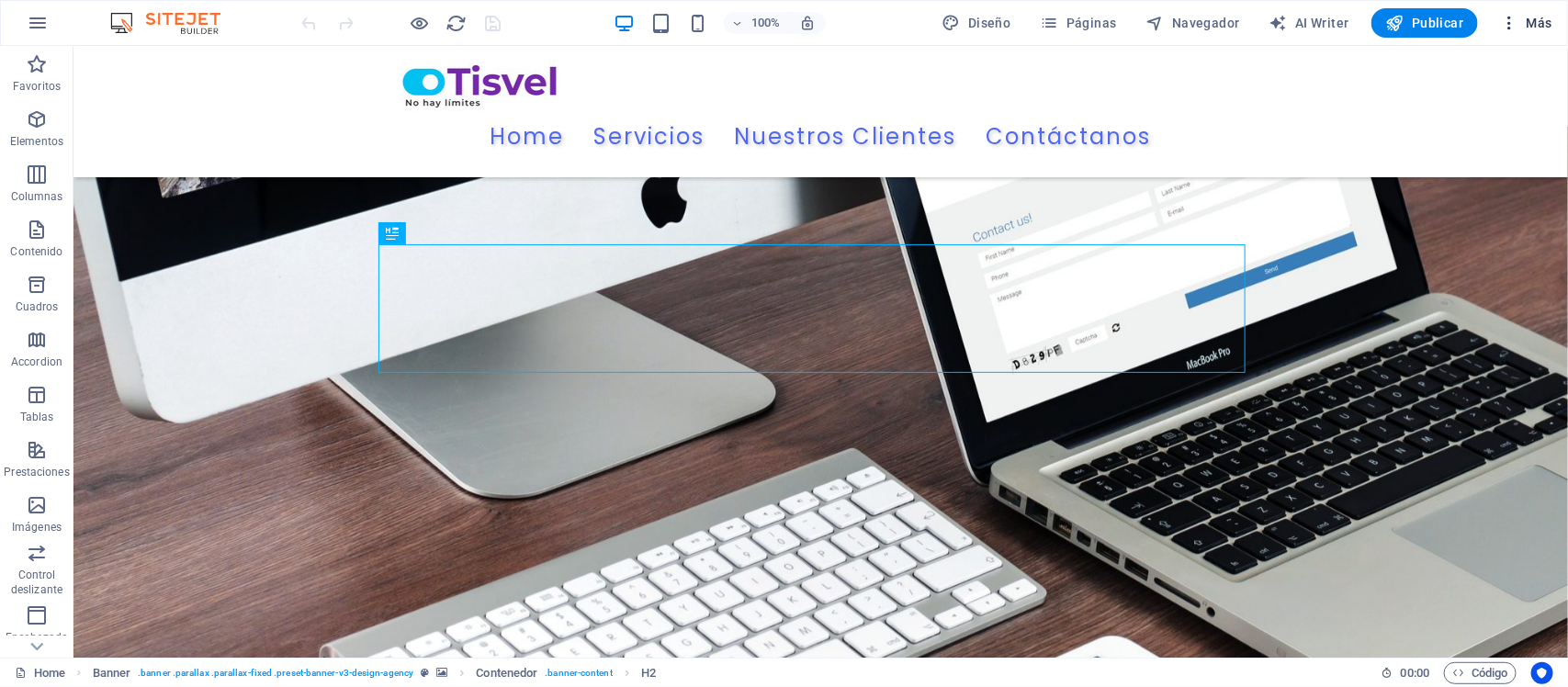
click at [1511, 23] on icon "button" at bounding box center [1508, 23] width 18 height 18
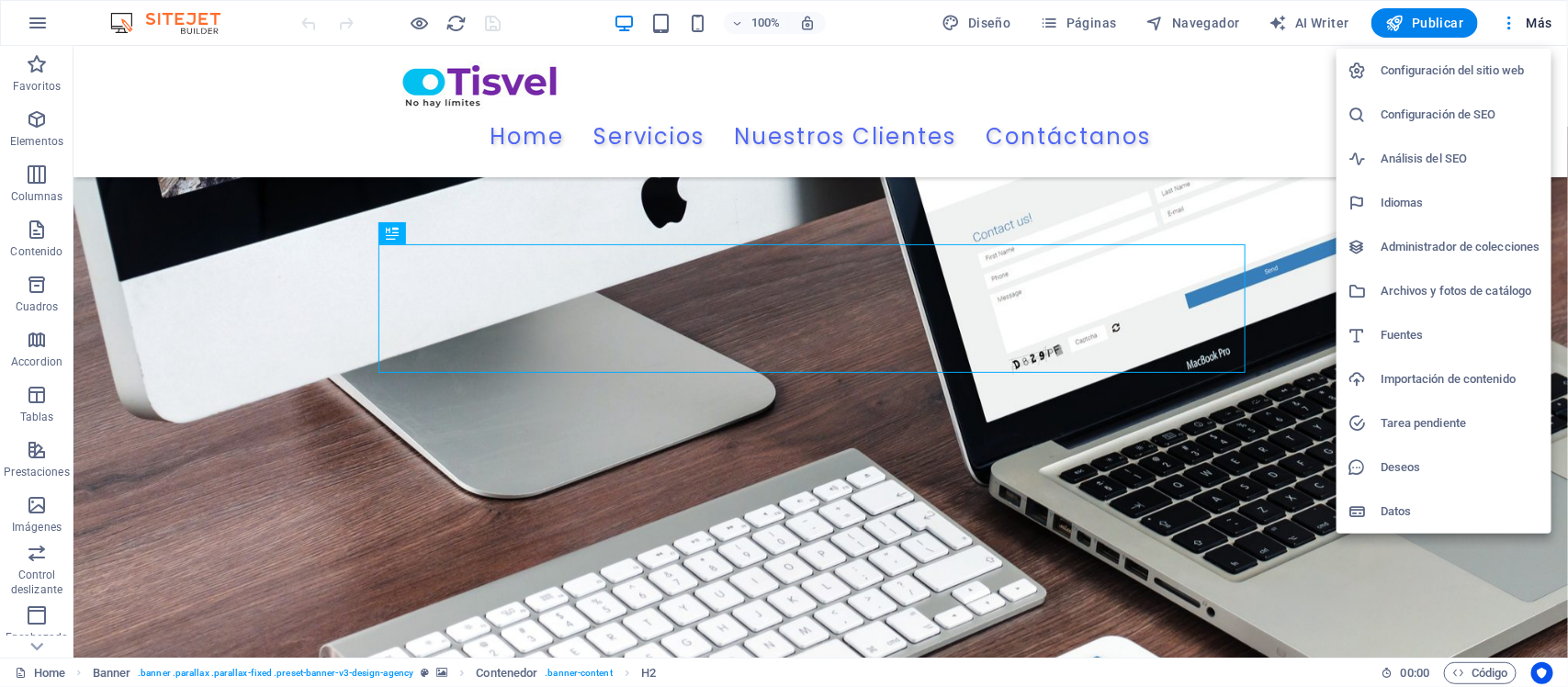
click at [1498, 67] on h6 "Configuración del sitio web" at bounding box center [1460, 71] width 160 height 22
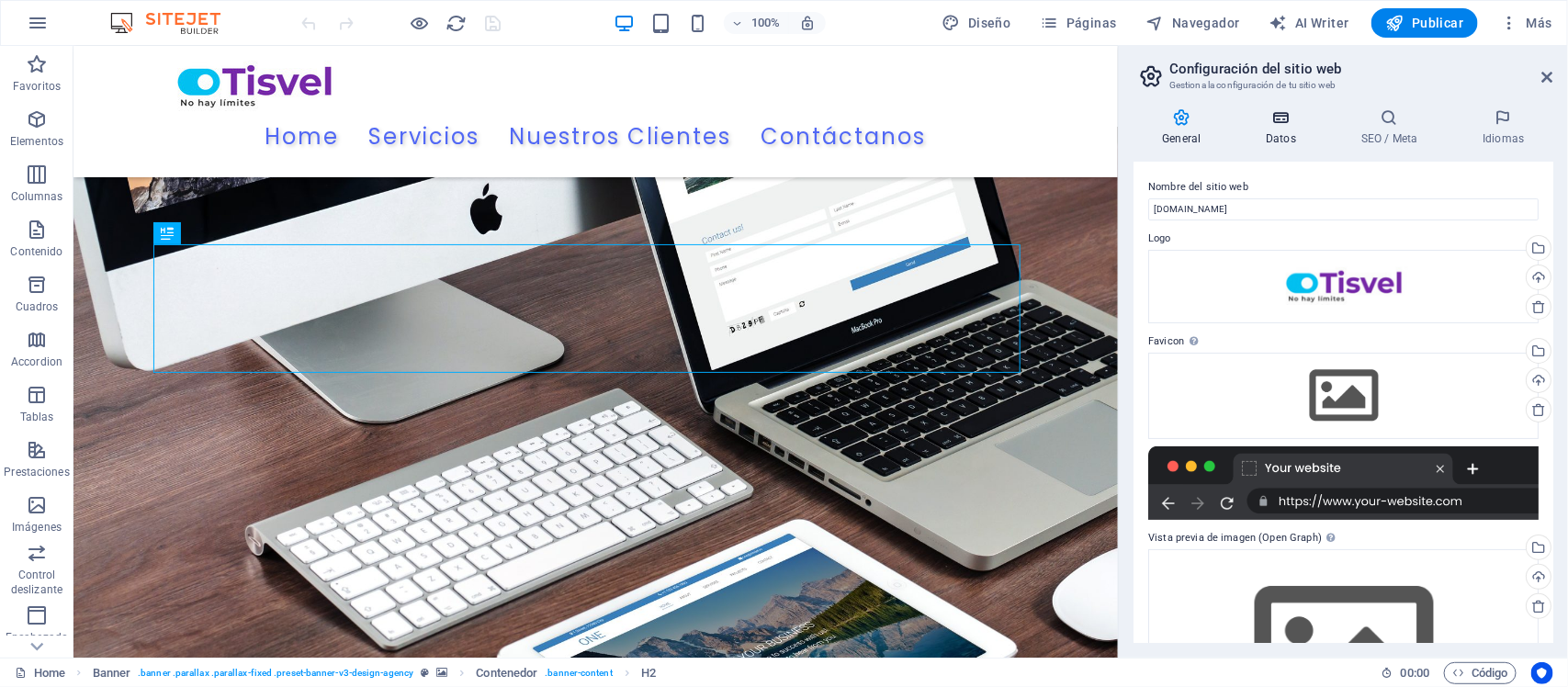
click at [1278, 122] on icon at bounding box center [1281, 117] width 88 height 18
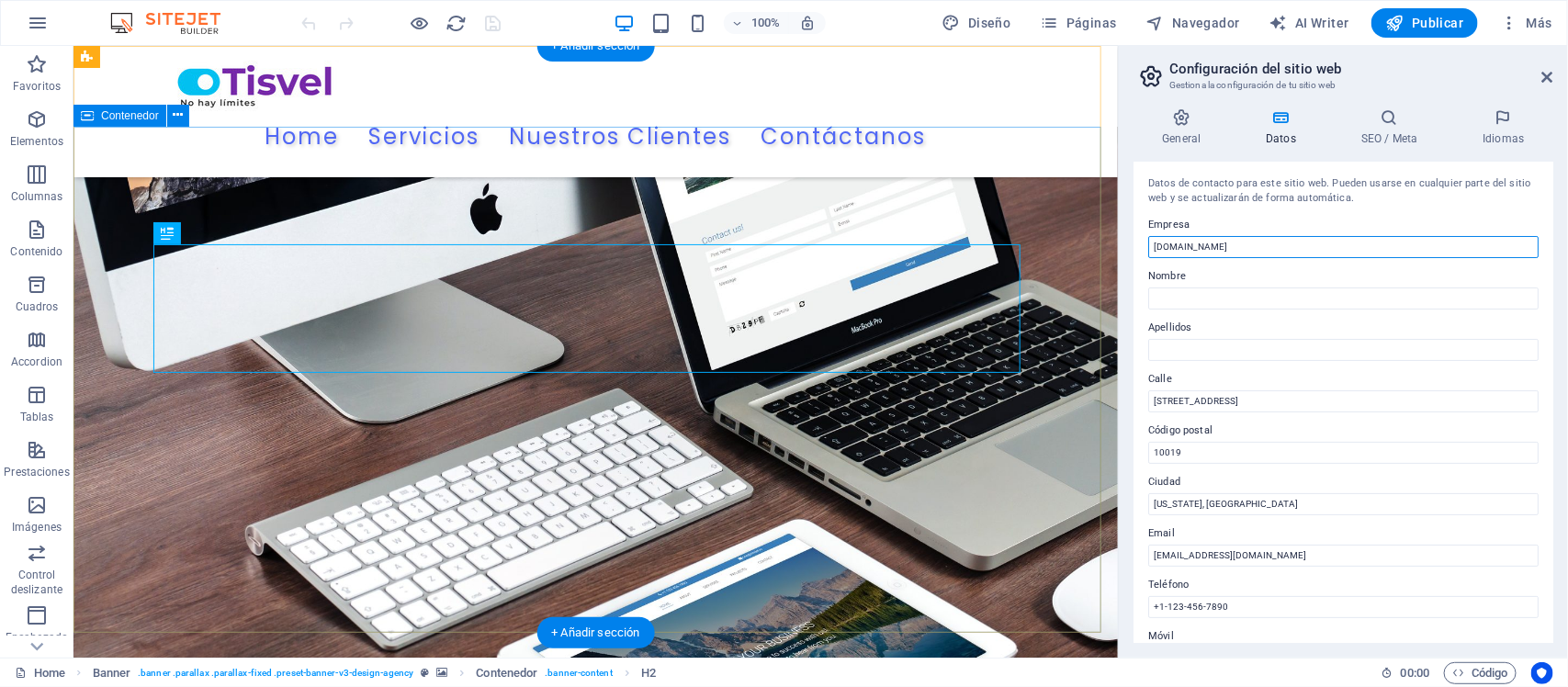
drag, startPoint x: 1309, startPoint y: 291, endPoint x: 1092, endPoint y: 245, distance: 221.8
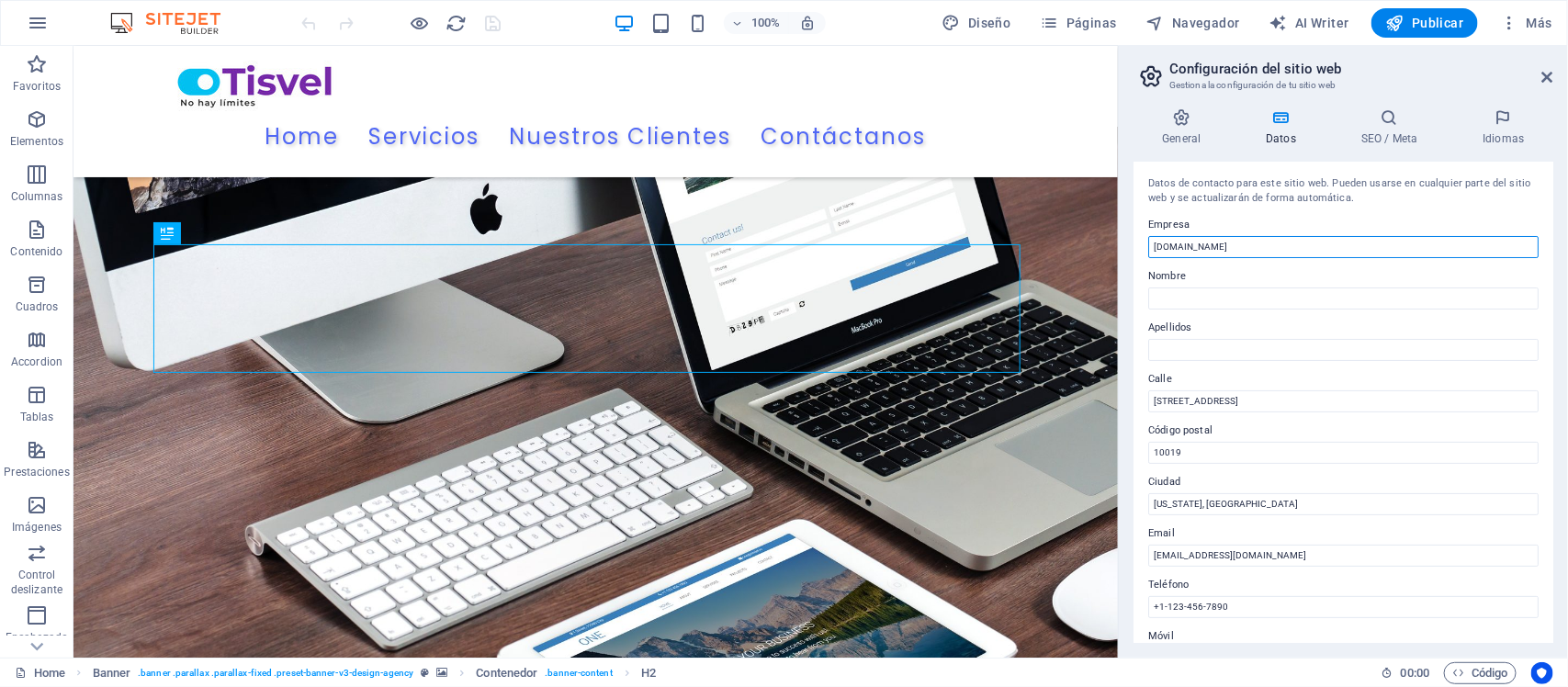
click at [1159, 249] on input "[DOMAIN_NAME]" at bounding box center [1342, 247] width 391 height 22
drag, startPoint x: 1277, startPoint y: 290, endPoint x: 1111, endPoint y: 238, distance: 174.0
type input "TISVEL"
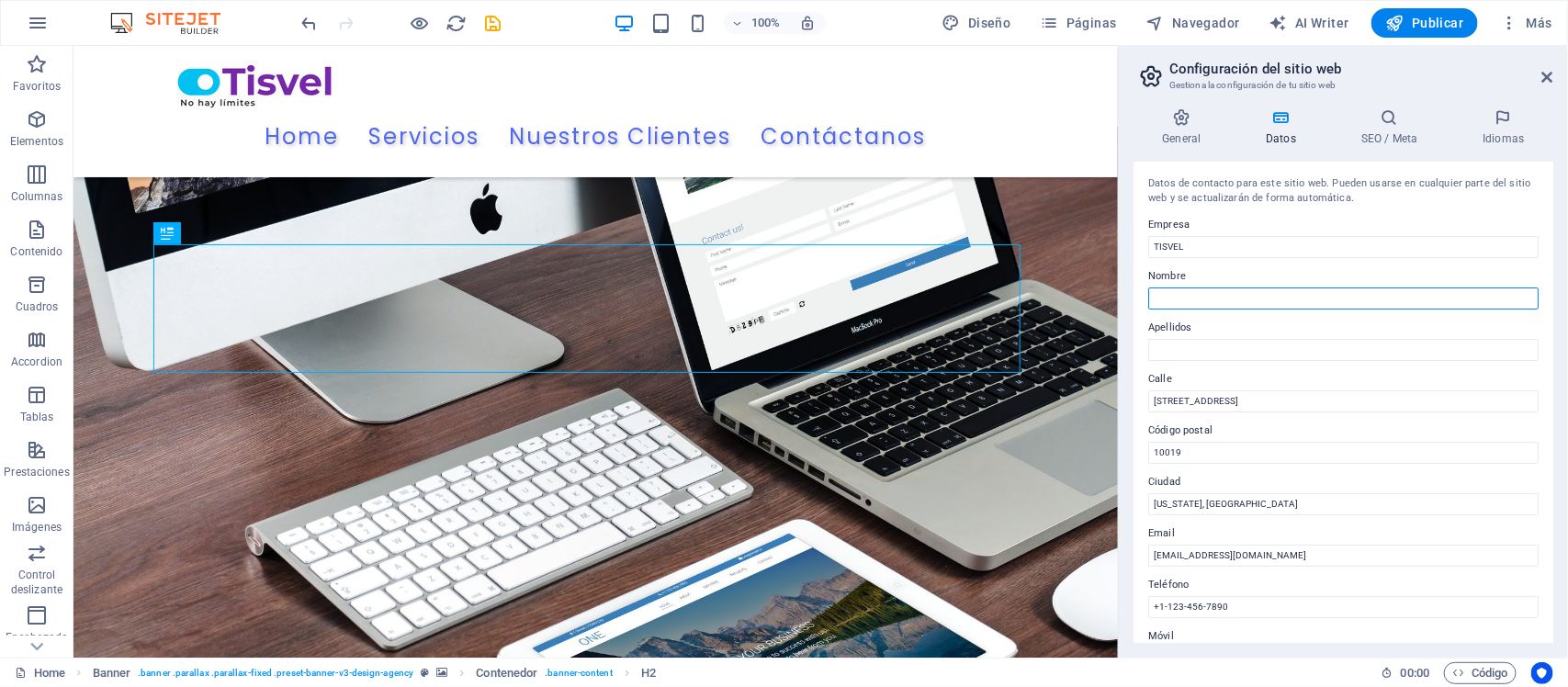
click at [1199, 300] on input "Nombre" at bounding box center [1342, 299] width 391 height 22
click at [1532, 208] on div "Datos de contacto para este sitio web. Pueden usarse en cualquier parte del sit…" at bounding box center [1343, 402] width 419 height 481
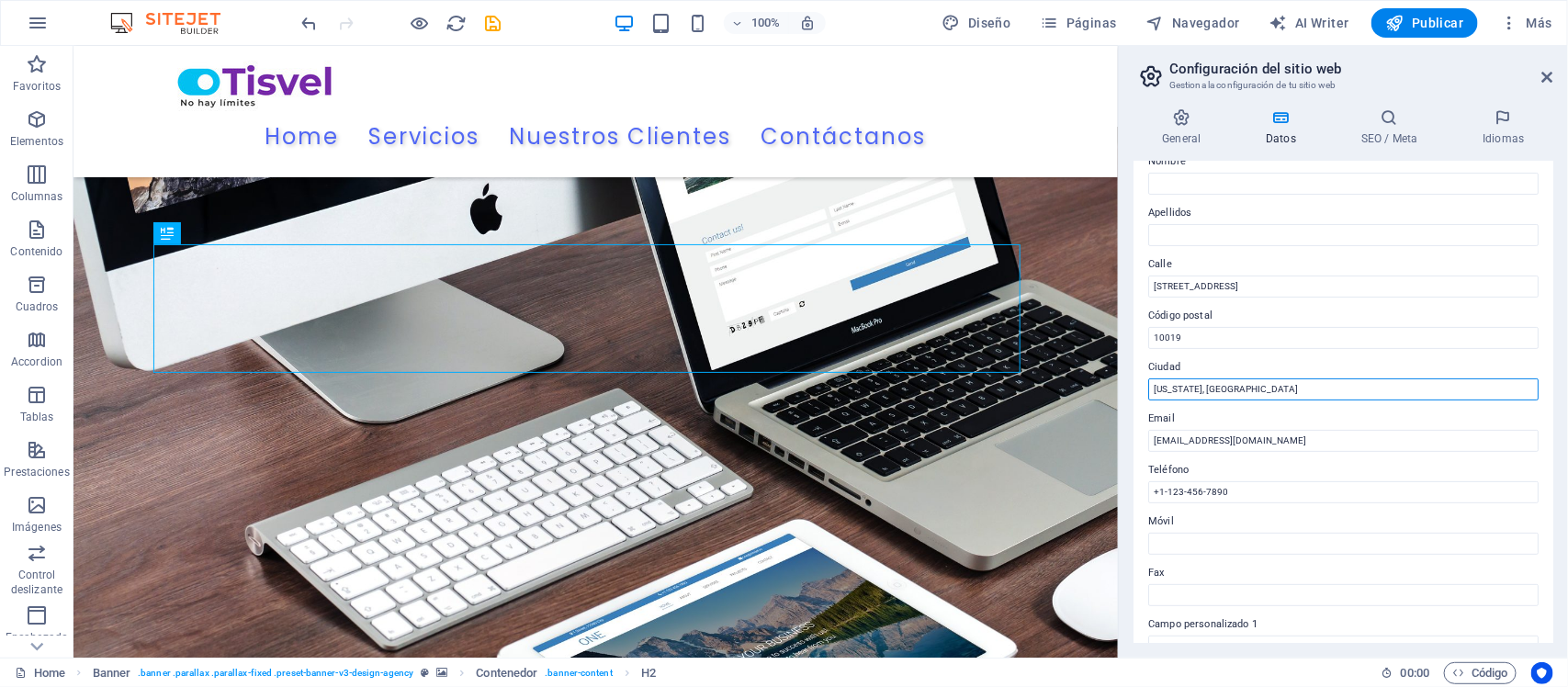
drag, startPoint x: 1368, startPoint y: 439, endPoint x: 1103, endPoint y: 393, distance: 269.0
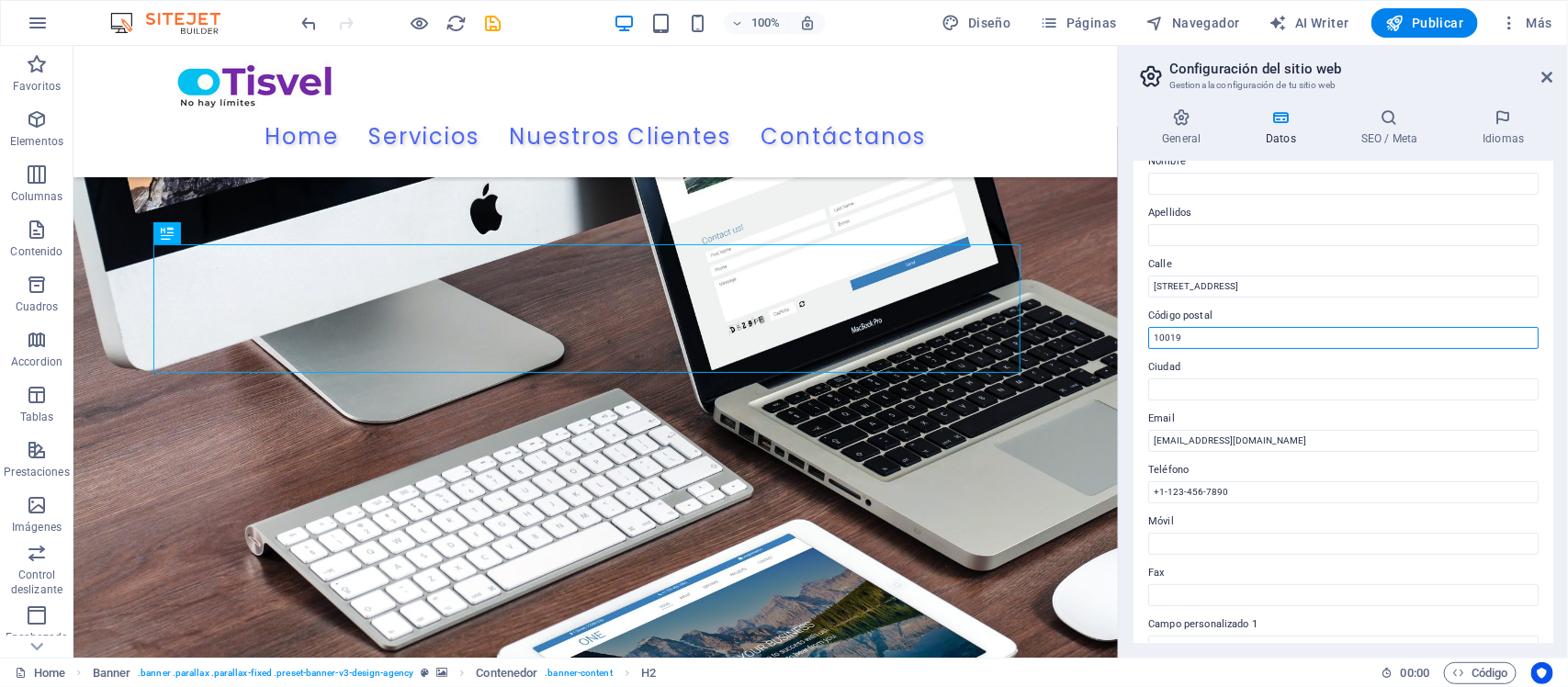
drag, startPoint x: 1224, startPoint y: 337, endPoint x: 1148, endPoint y: 337, distance: 76.0
click at [1148, 337] on input "10019" at bounding box center [1342, 338] width 391 height 22
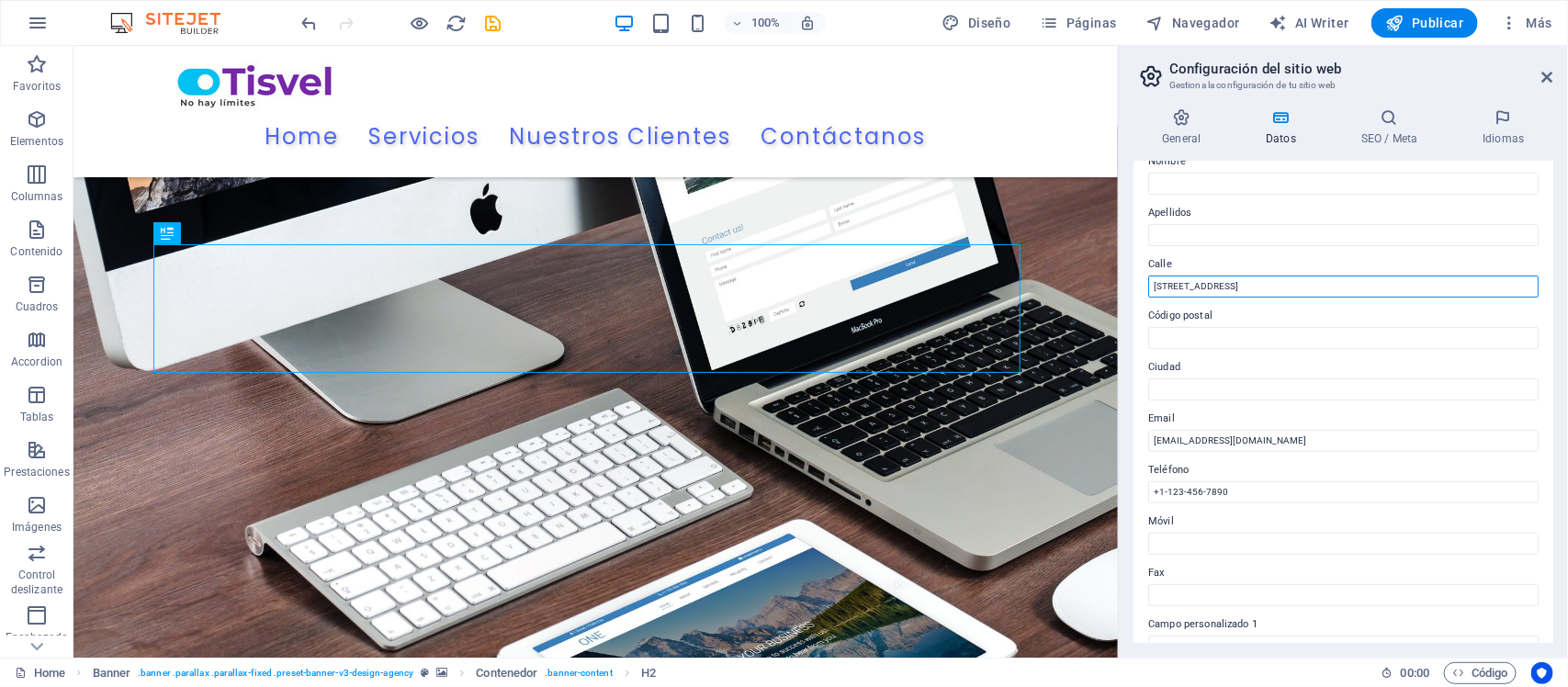
drag, startPoint x: 1246, startPoint y: 292, endPoint x: 1136, endPoint y: 292, distance: 110.0
click at [1136, 292] on div "Datos de contacto para este sitio web. Pueden usarse en cualquier parte del sit…" at bounding box center [1343, 402] width 419 height 481
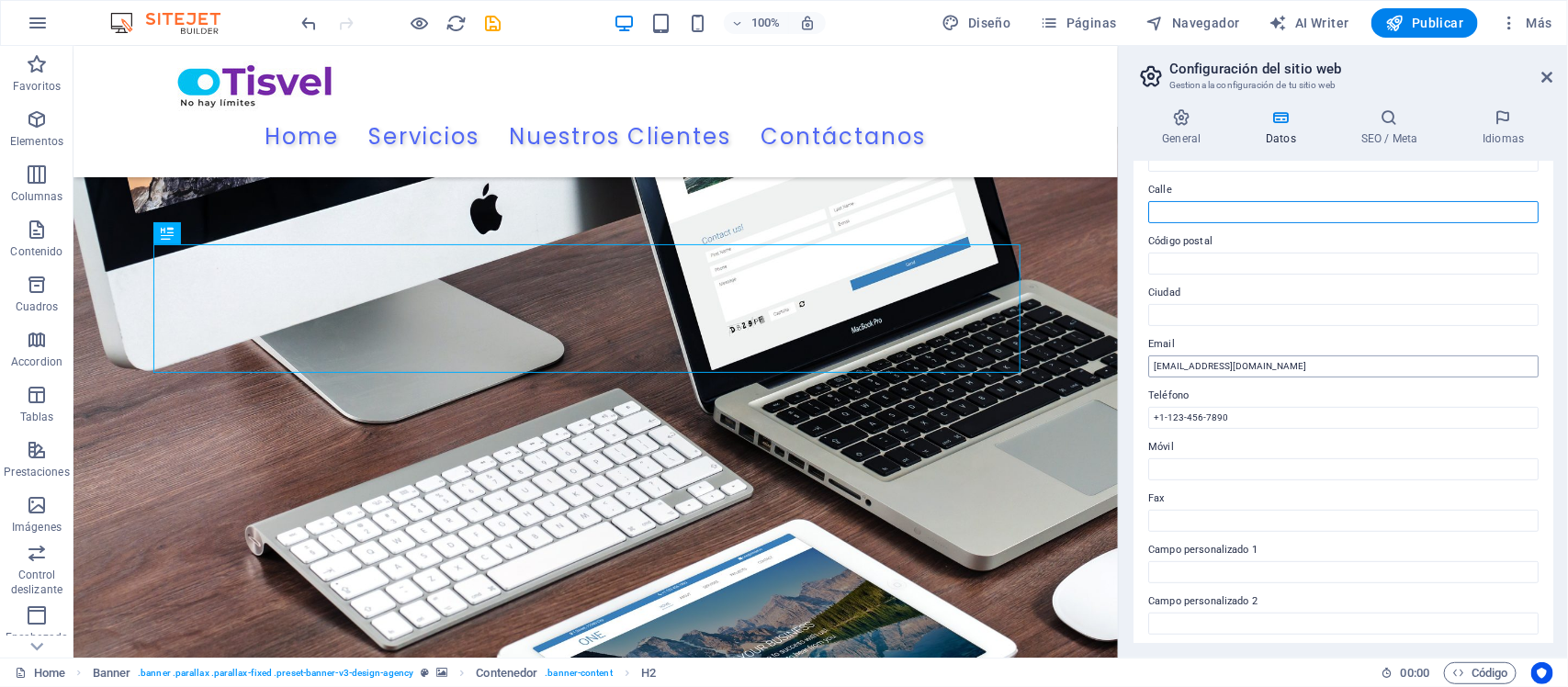
scroll to position [230, 0]
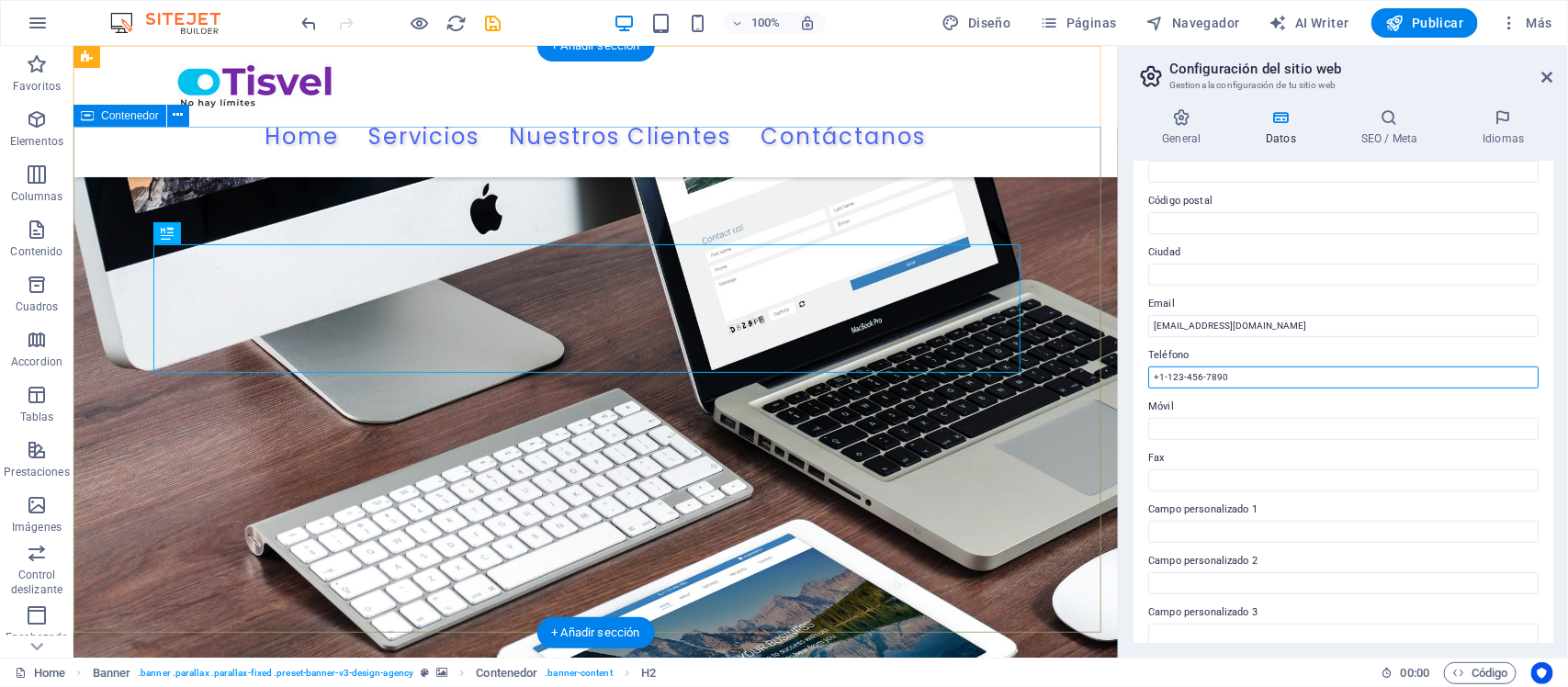
drag, startPoint x: 1331, startPoint y: 422, endPoint x: 1212, endPoint y: 421, distance: 119.0
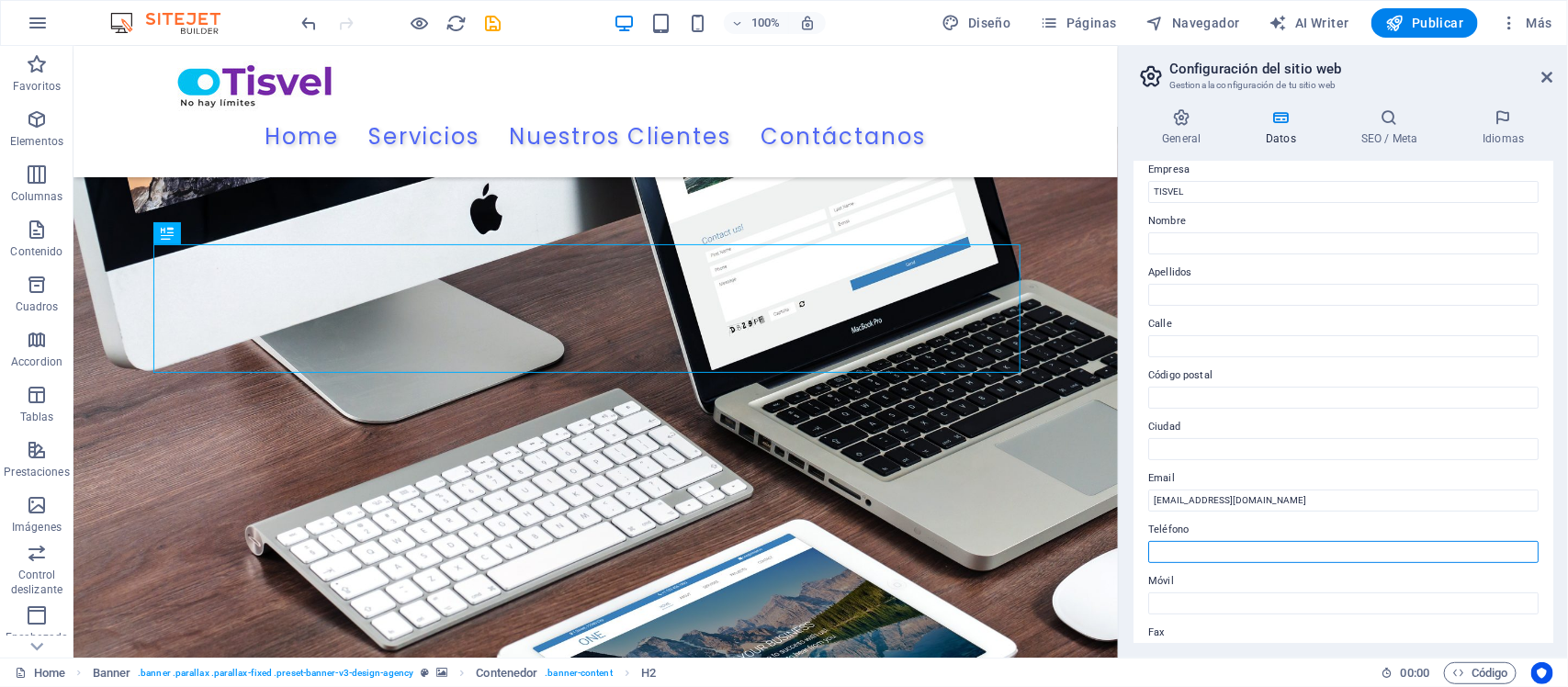
scroll to position [0, 0]
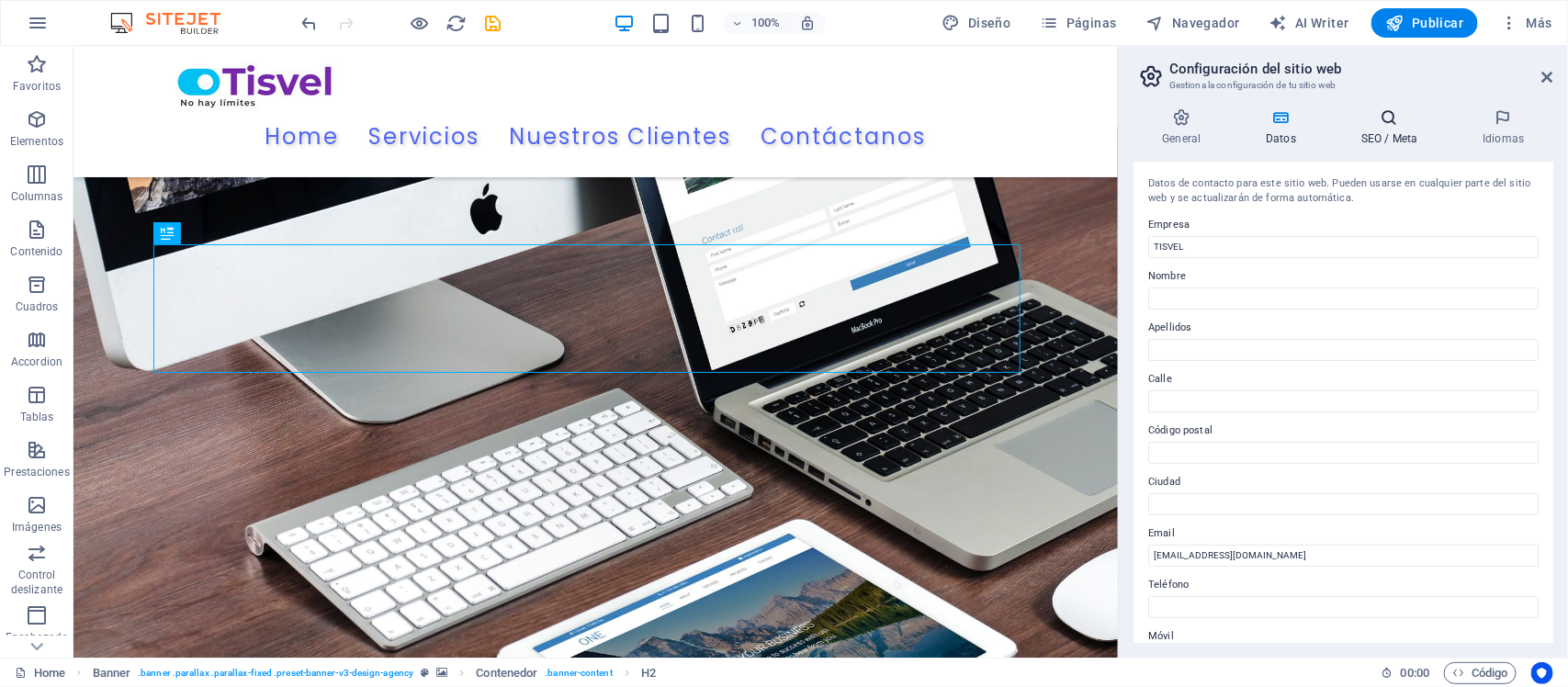
click at [1387, 131] on h4 "SEO / Meta" at bounding box center [1392, 127] width 121 height 39
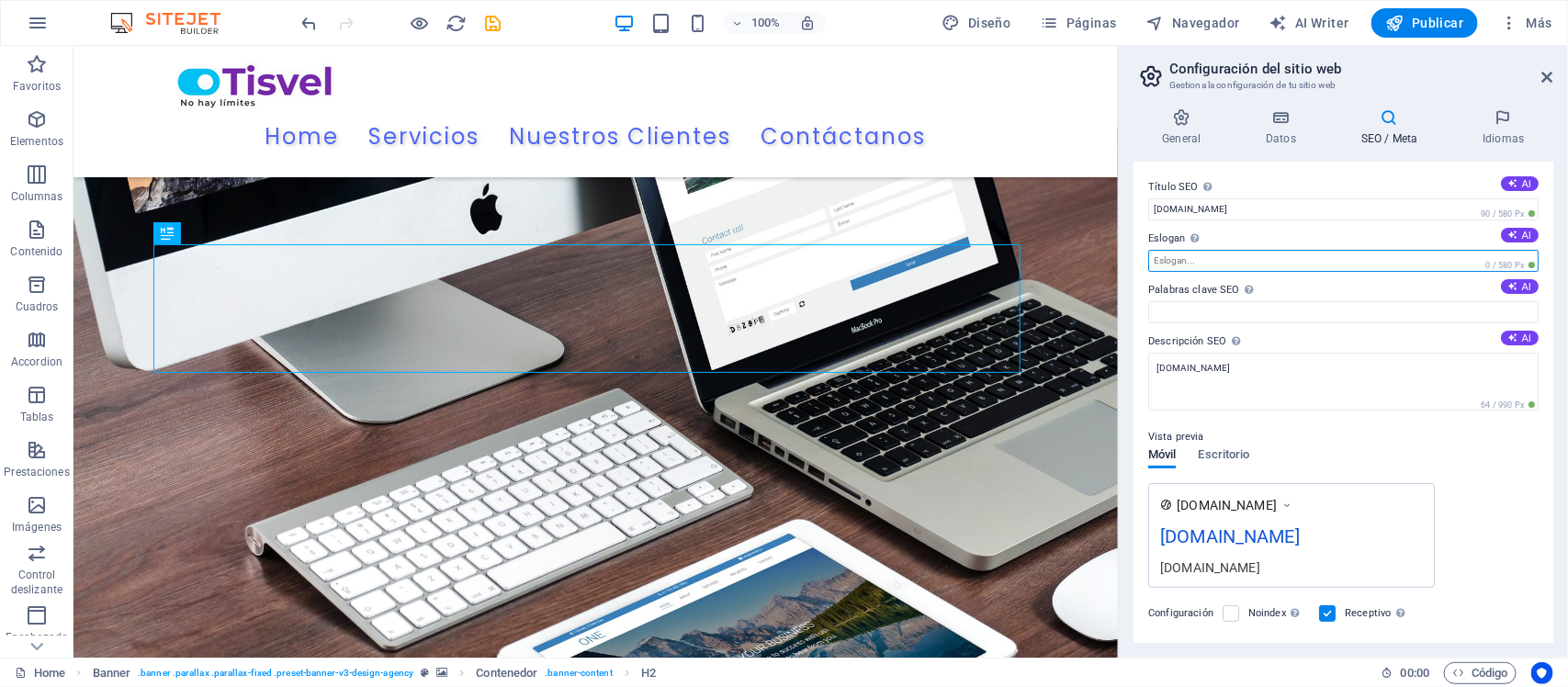
click at [1270, 262] on input "Eslogan El eslogan de tu sitio web. AI" at bounding box center [1342, 261] width 391 height 22
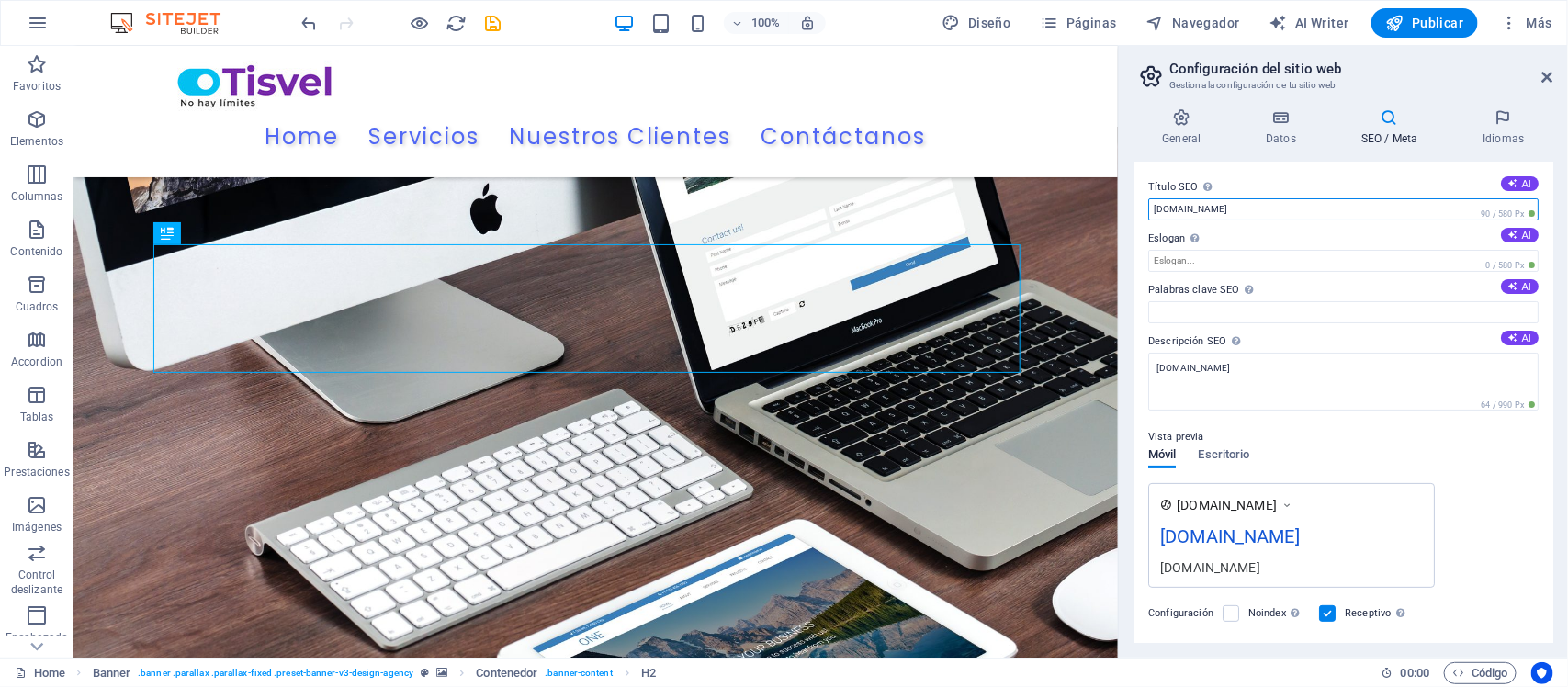
drag, startPoint x: 1282, startPoint y: 211, endPoint x: 1119, endPoint y: 207, distance: 163.0
click at [1124, 207] on div "General Datos SEO / Meta Idiomas Nombre del sitio web tisvel.com Logo Arrastra …" at bounding box center [1343, 375] width 449 height 564
paste input "TISVEL | Automatización de Infraestructura TI y RPA en Perú"
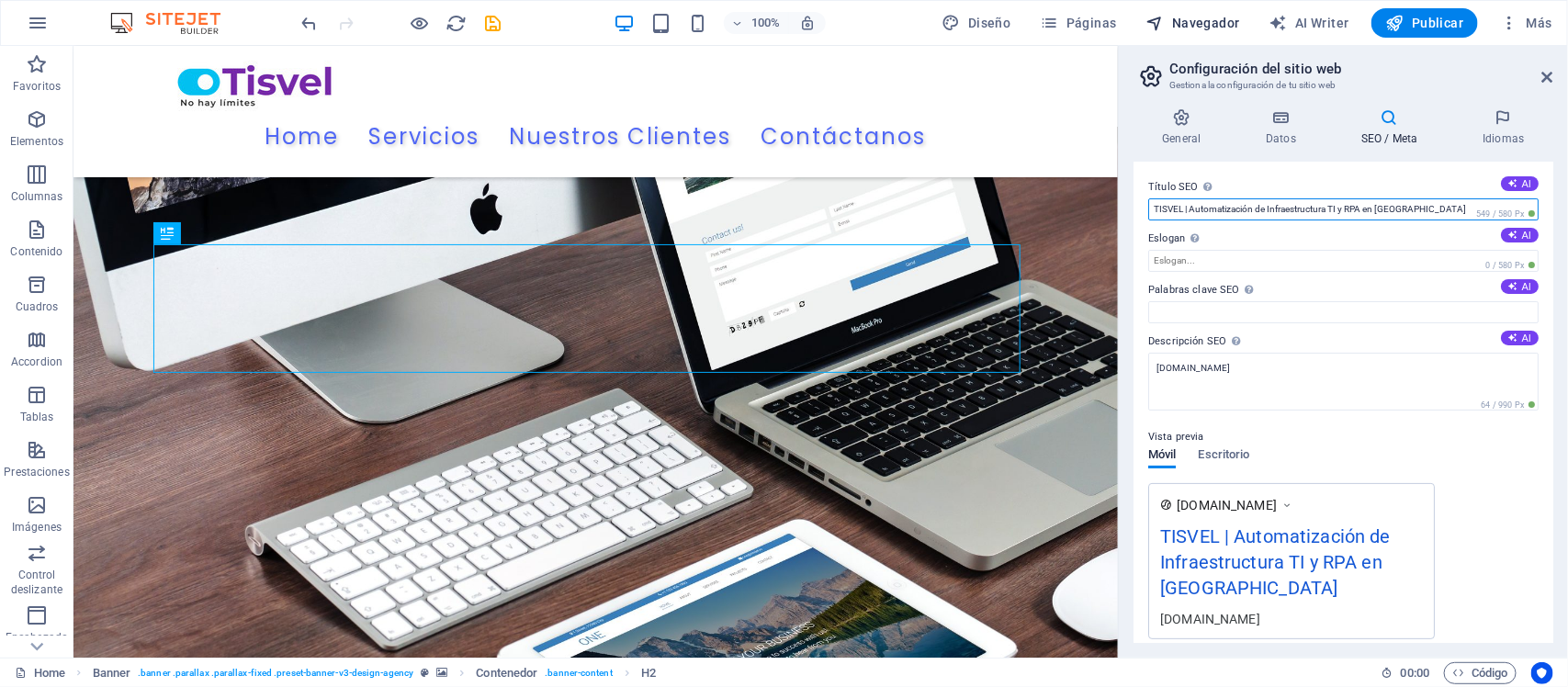
type input "TISVEL | Automatización de Infraestructura TI y RPA en Perú"
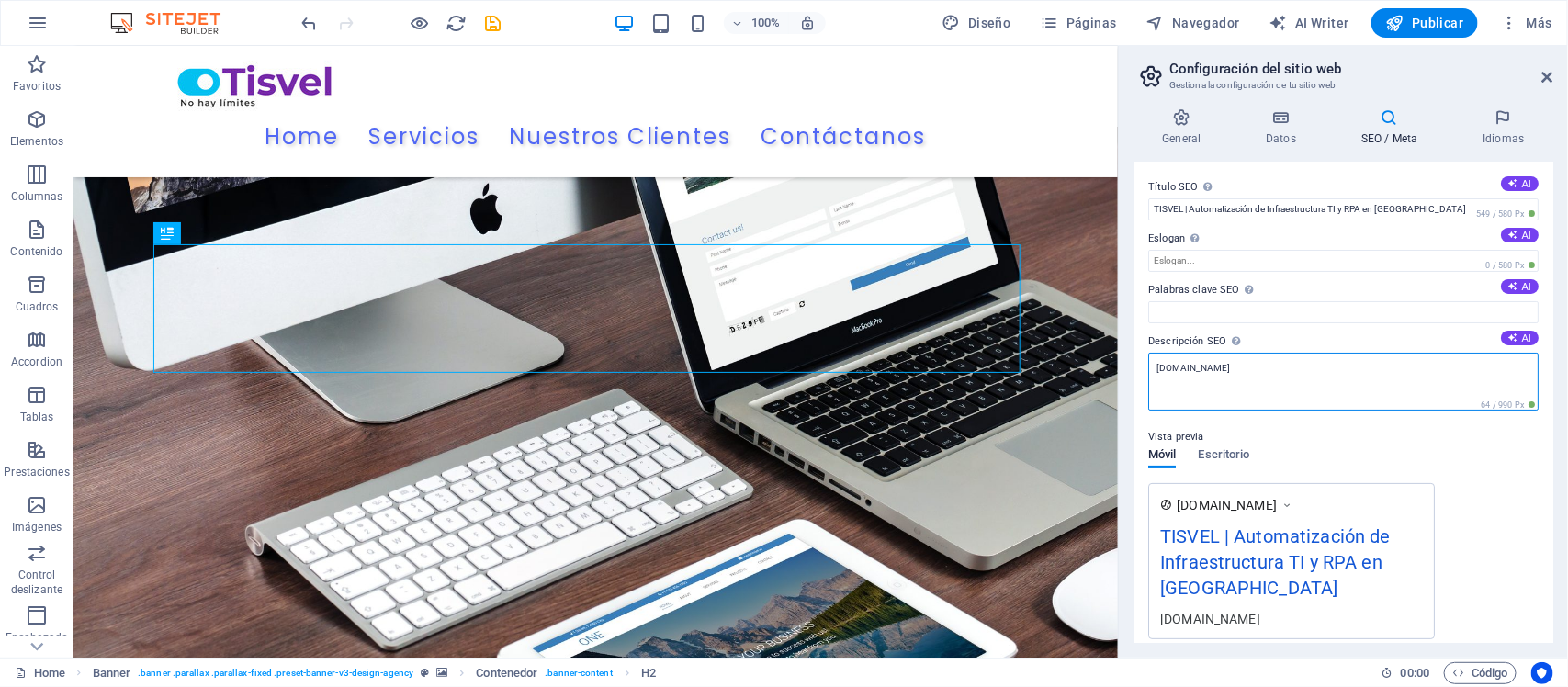
click at [1285, 382] on textarea "[DOMAIN_NAME]" at bounding box center [1342, 381] width 391 height 58
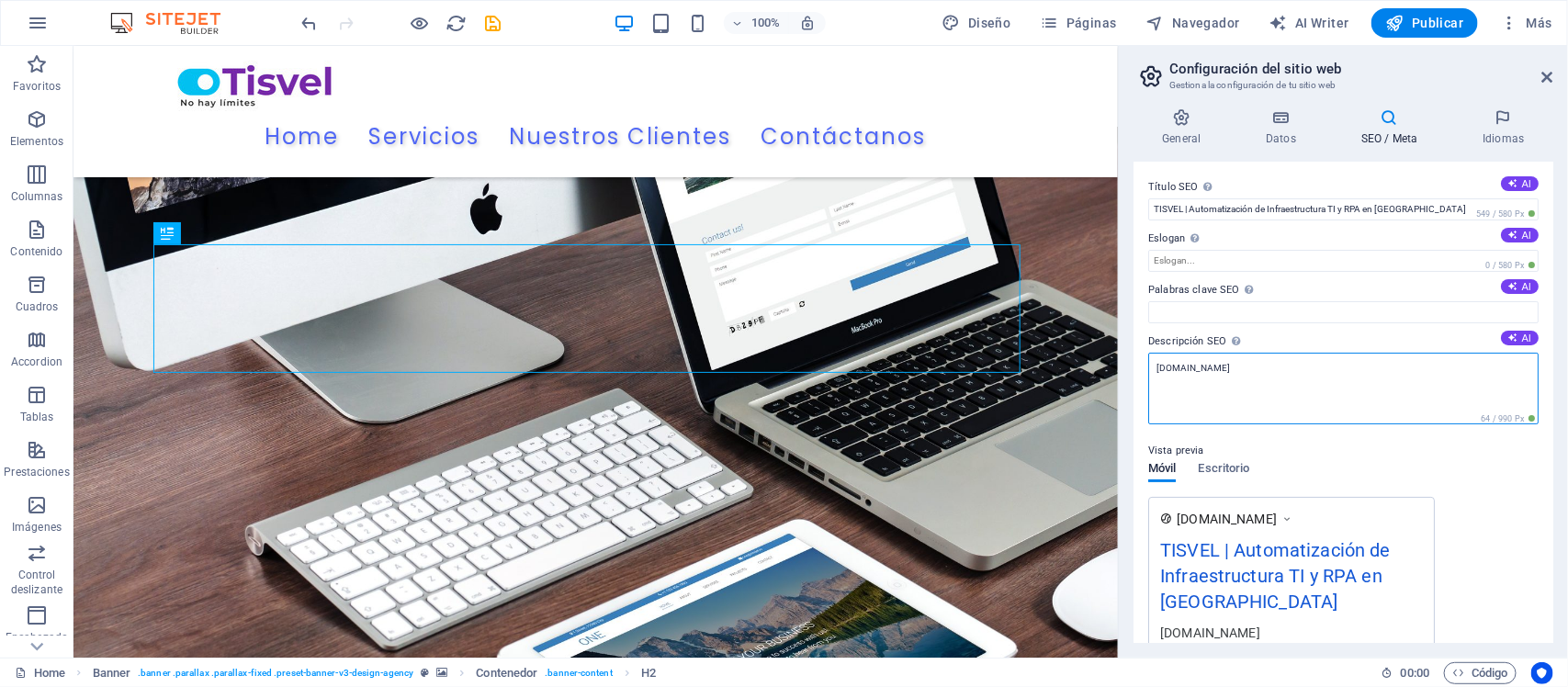
drag, startPoint x: 1285, startPoint y: 382, endPoint x: 1135, endPoint y: 377, distance: 150.1
click at [1135, 377] on div "Título SEO El título de tu sitio web. Elige algo que destaque en los resultados…" at bounding box center [1343, 402] width 419 height 481
paste textarea "En TISVEL transformamos la gestión de redes, servidores y aplicaciones con auto…"
paste textarea "RPA. Ahorra costos y aumenta la eficiencia de tu empresa."
type textarea "En TISVEL transformamos la gestión de redes, servidores y aplicaciones con auto…"
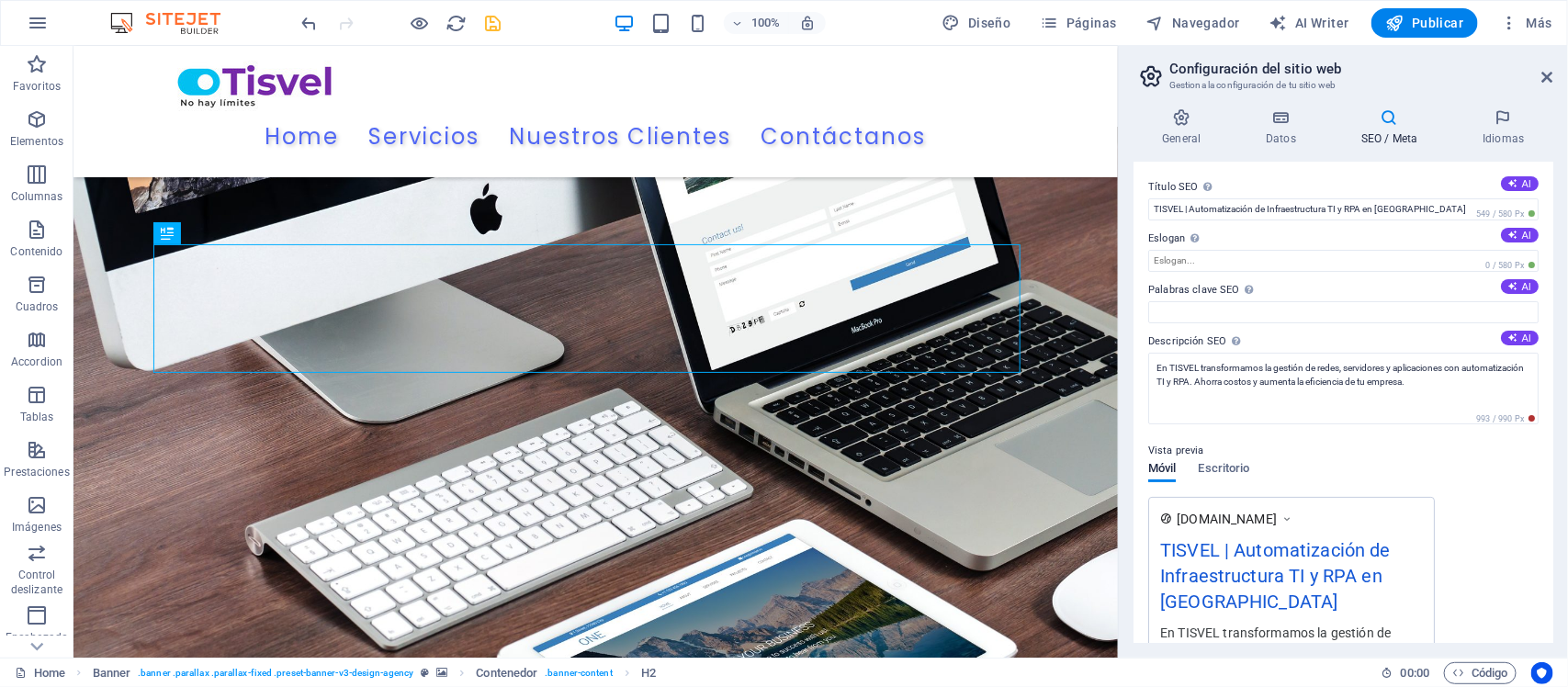
click at [491, 23] on icon "save" at bounding box center [493, 23] width 21 height 21
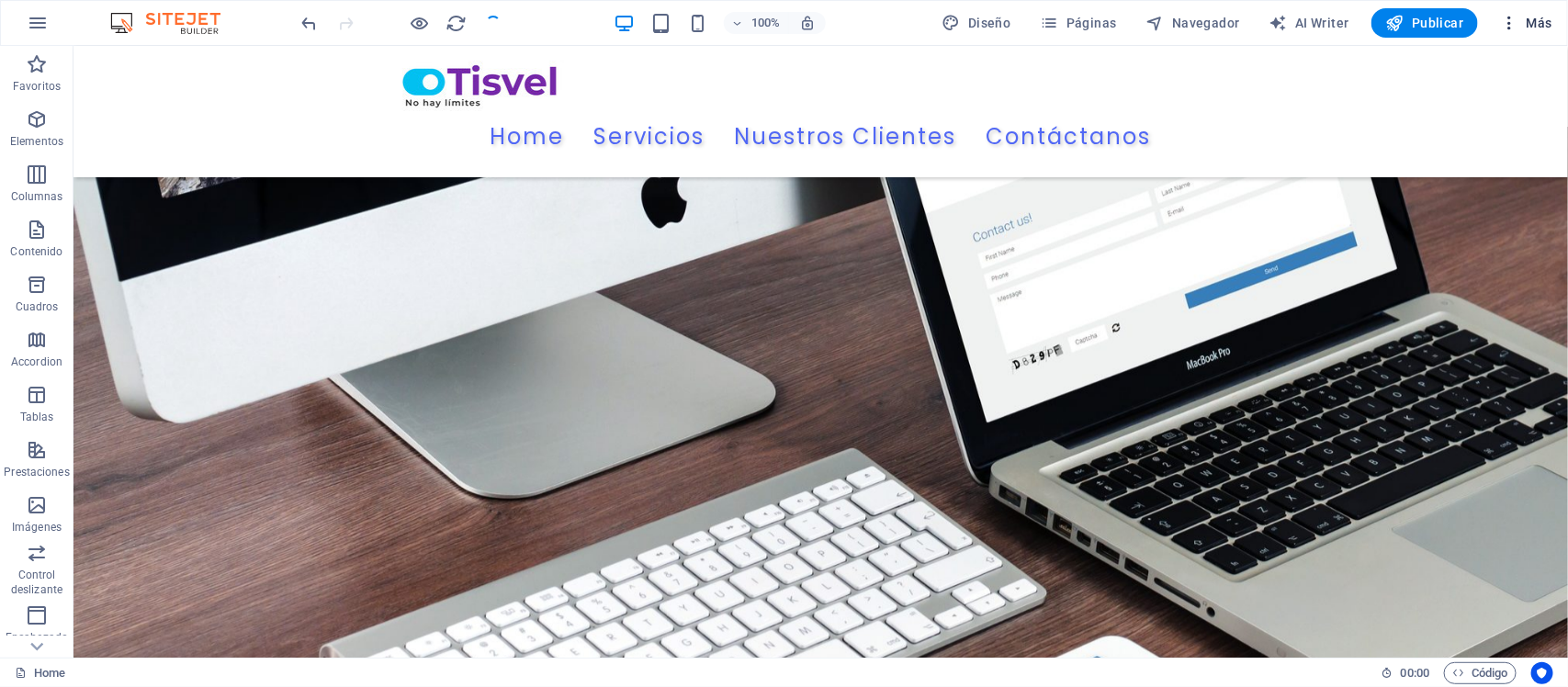
click at [1507, 21] on icon "button" at bounding box center [1508, 23] width 18 height 18
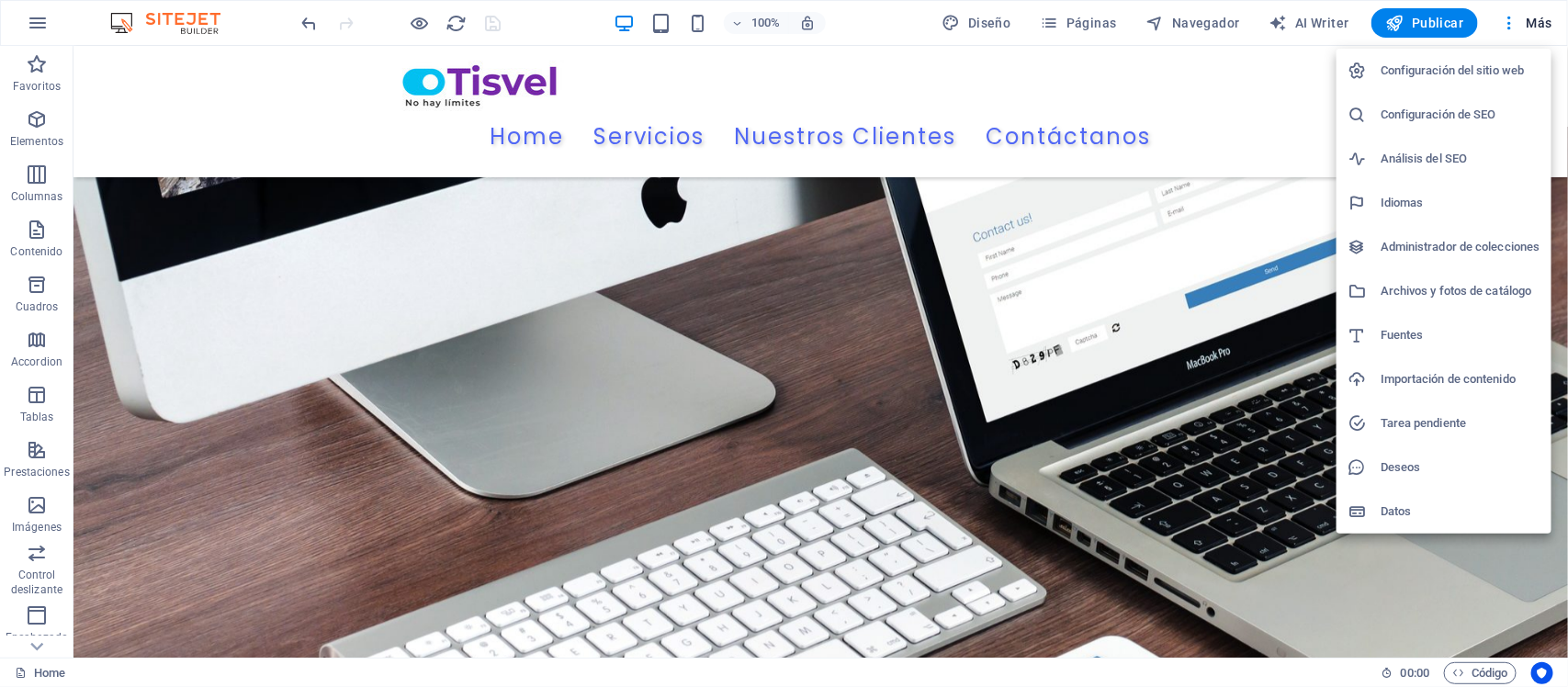
click at [1460, 106] on h6 "Configuración de SEO" at bounding box center [1460, 115] width 160 height 22
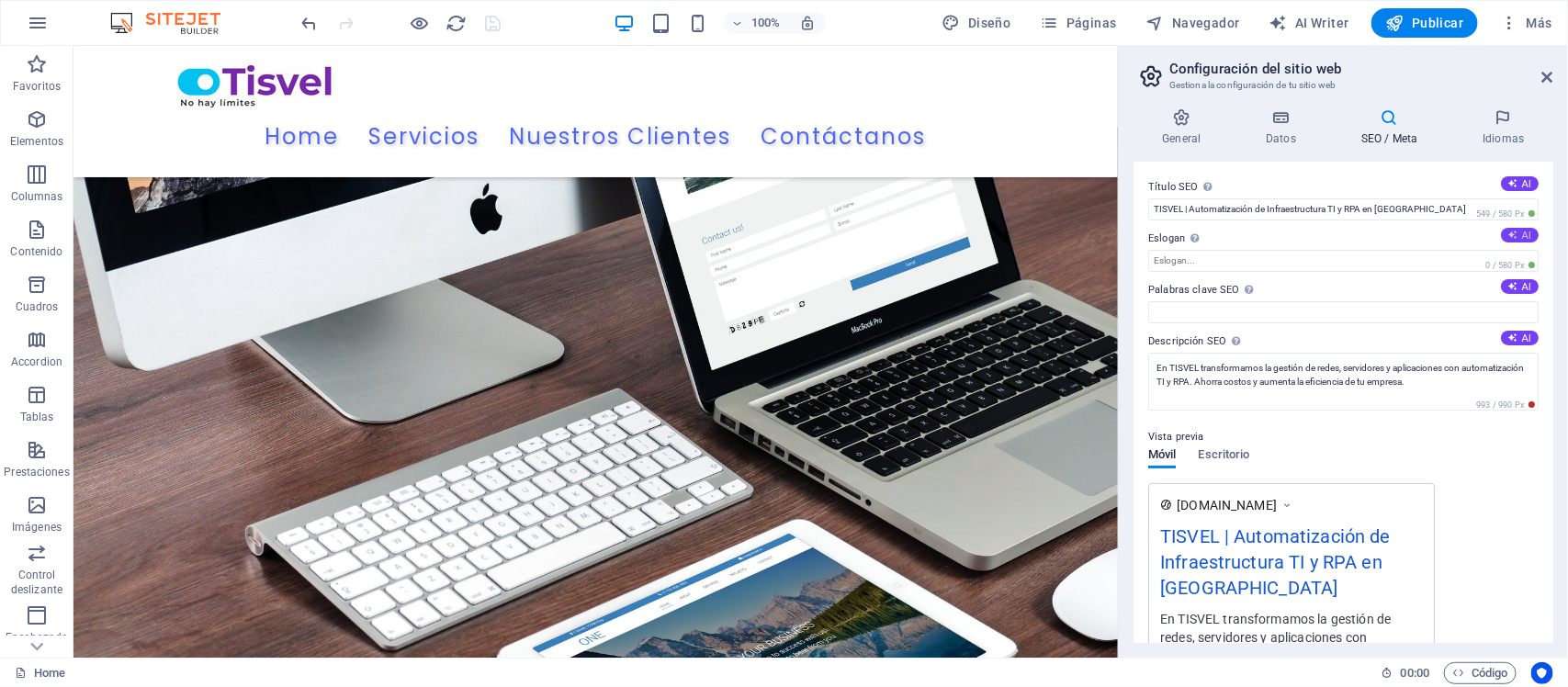
click at [1521, 233] on button "AI" at bounding box center [1519, 235] width 38 height 15
type input "Optimiza tu tiempo y crece con automatización"
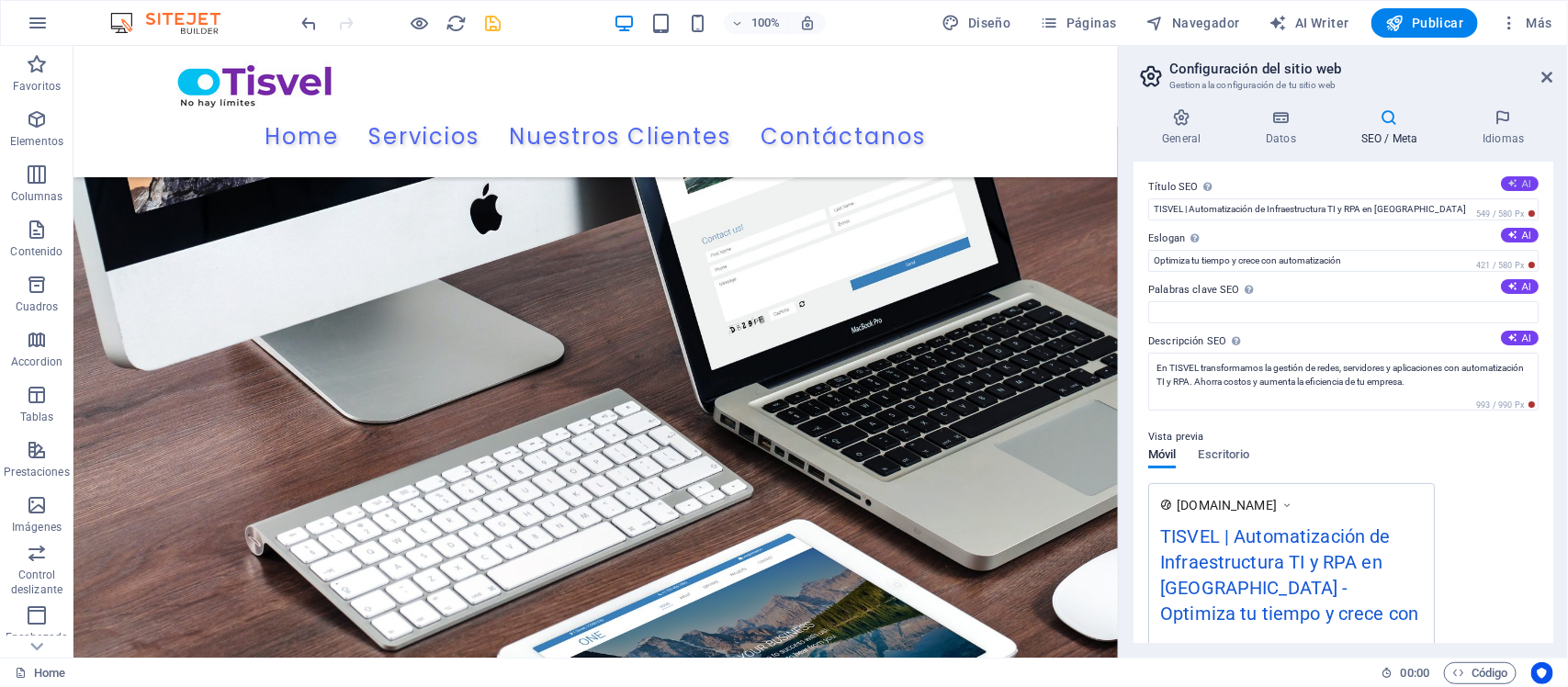
click at [1508, 178] on icon at bounding box center [1513, 183] width 10 height 10
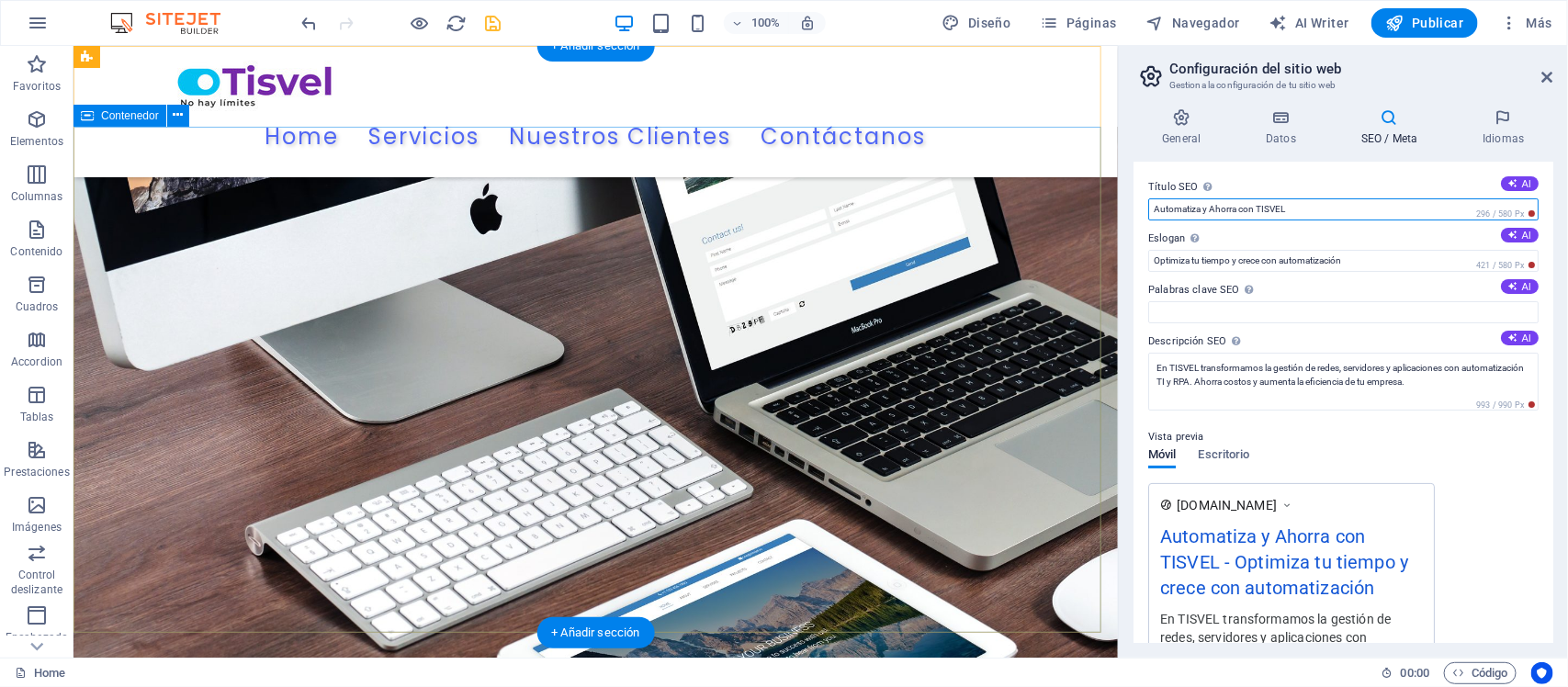
drag, startPoint x: 1428, startPoint y: 257, endPoint x: 1098, endPoint y: 202, distance: 334.6
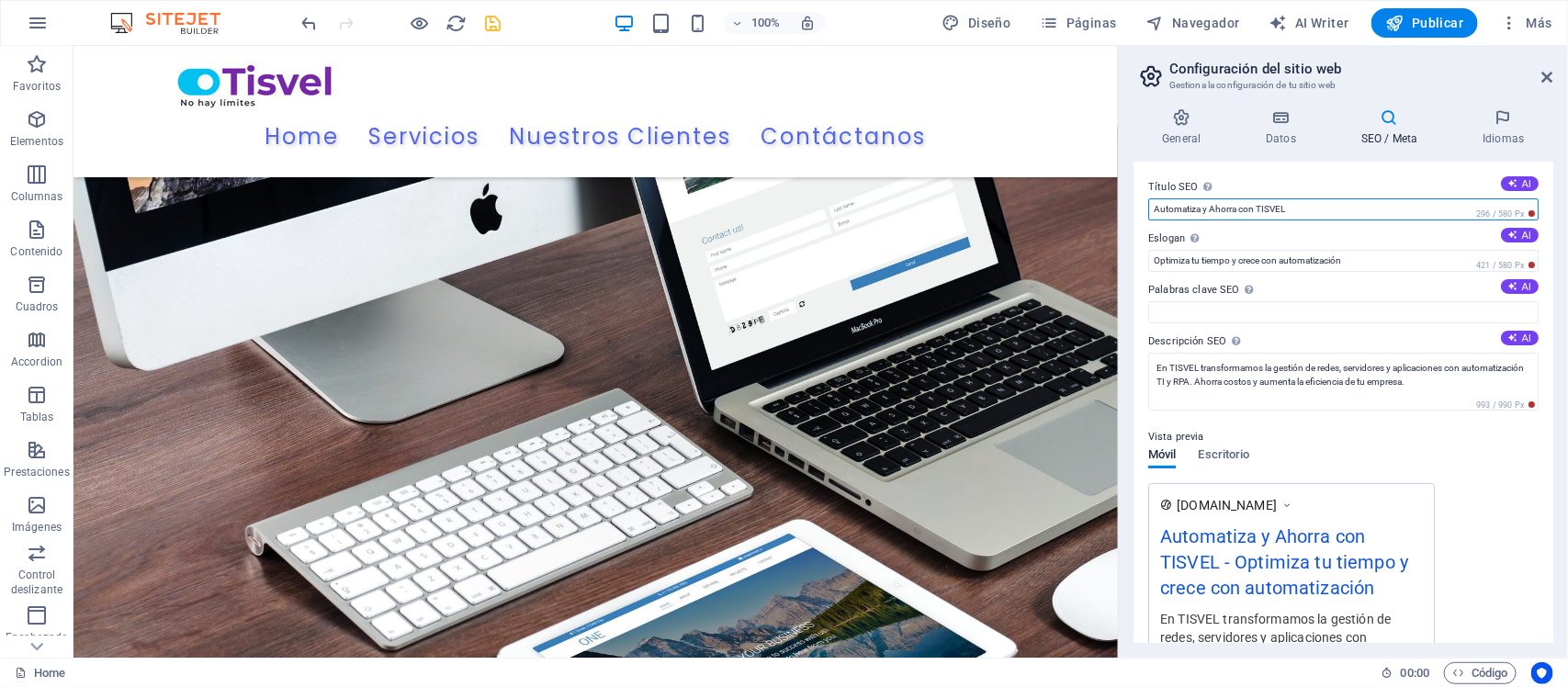
paste input "TISVEL | Automatización de Infraestructura TI y RPA en Perú"
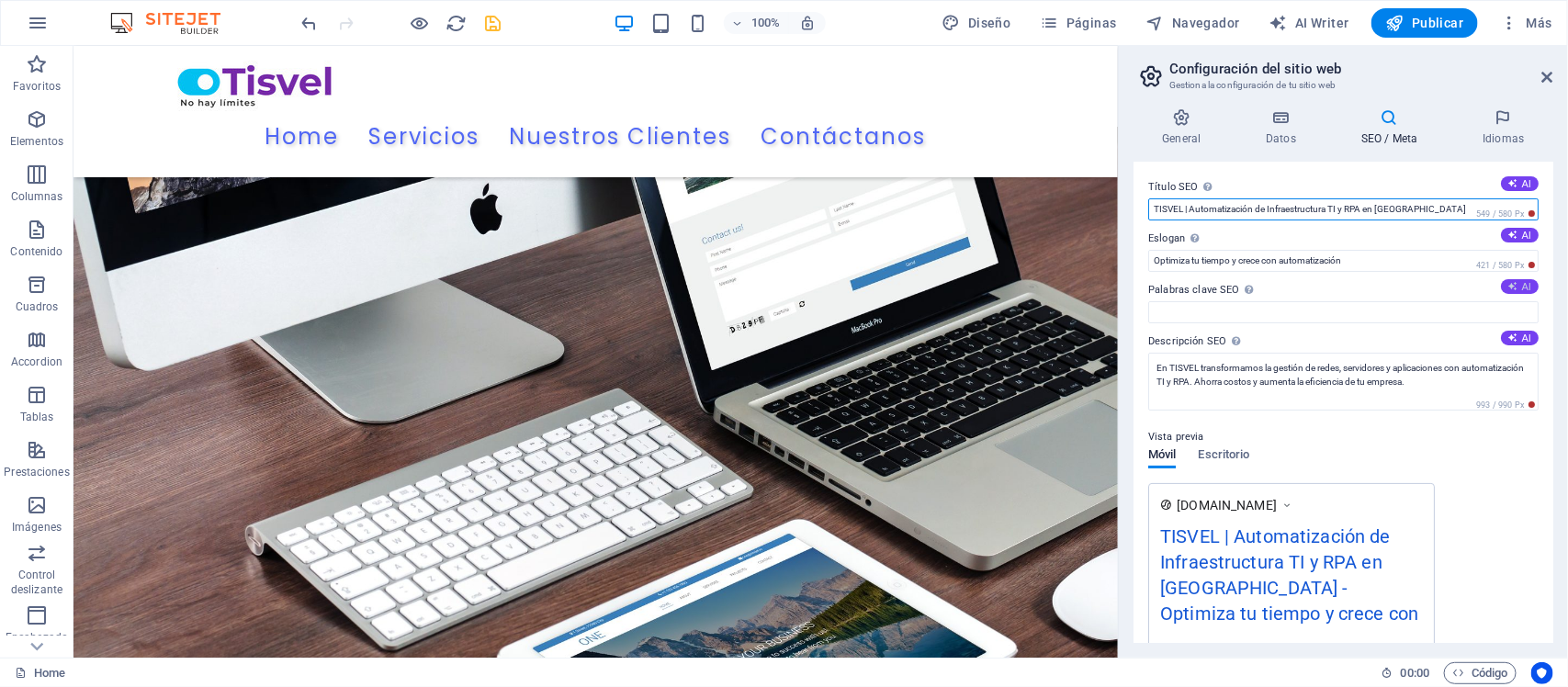
type input "TISVEL | Automatización de Infraestructura TI y RPA en Perú"
click at [1525, 287] on button "AI" at bounding box center [1519, 287] width 38 height 15
type input "automatización de procesos, eficiencia empresarial, RPA, soluciones a medida, o…"
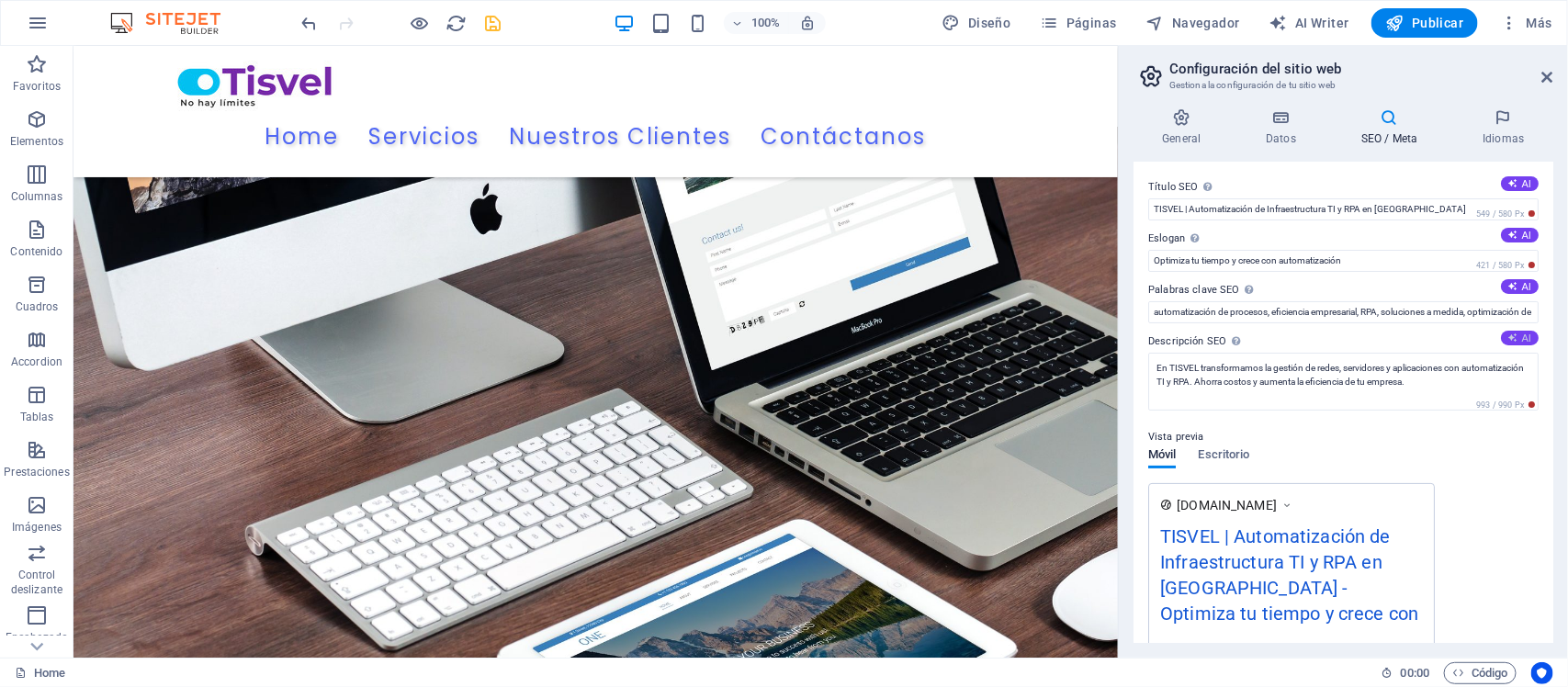
click at [1511, 338] on icon at bounding box center [1513, 338] width 10 height 10
type textarea "Automatiza tareas repetitivas con TISVEL y maximiza la eficiencia de tu negocio…"
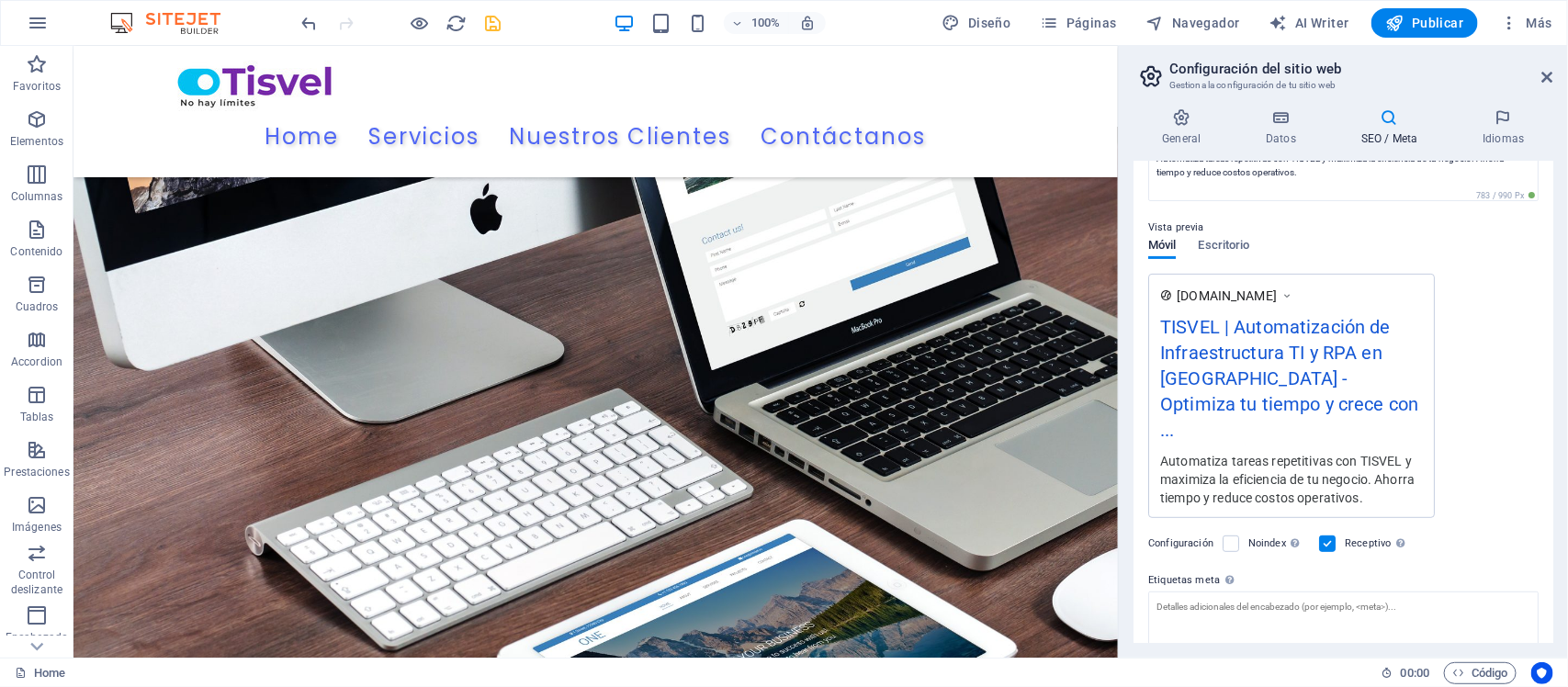
scroll to position [230, 0]
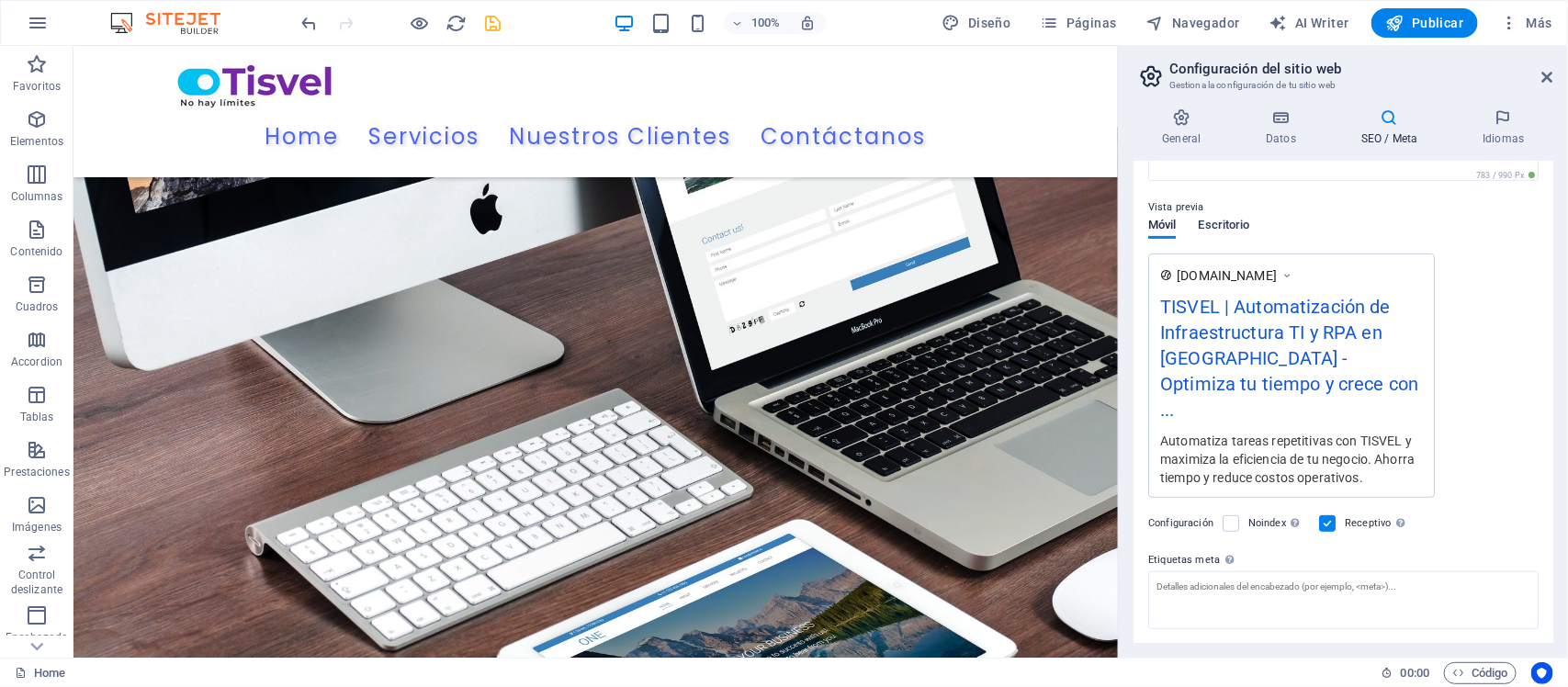
click at [1235, 225] on span "Escritorio" at bounding box center [1222, 227] width 51 height 26
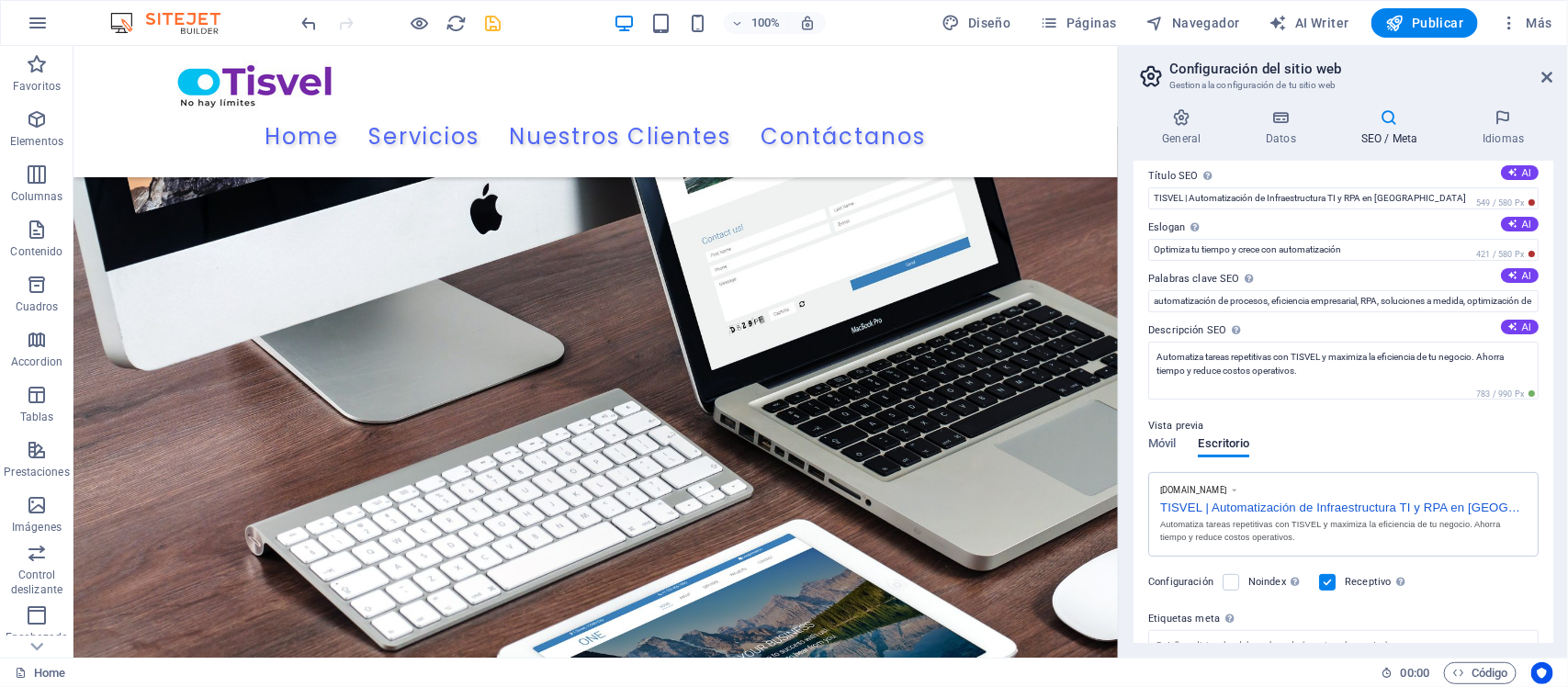
scroll to position [0, 0]
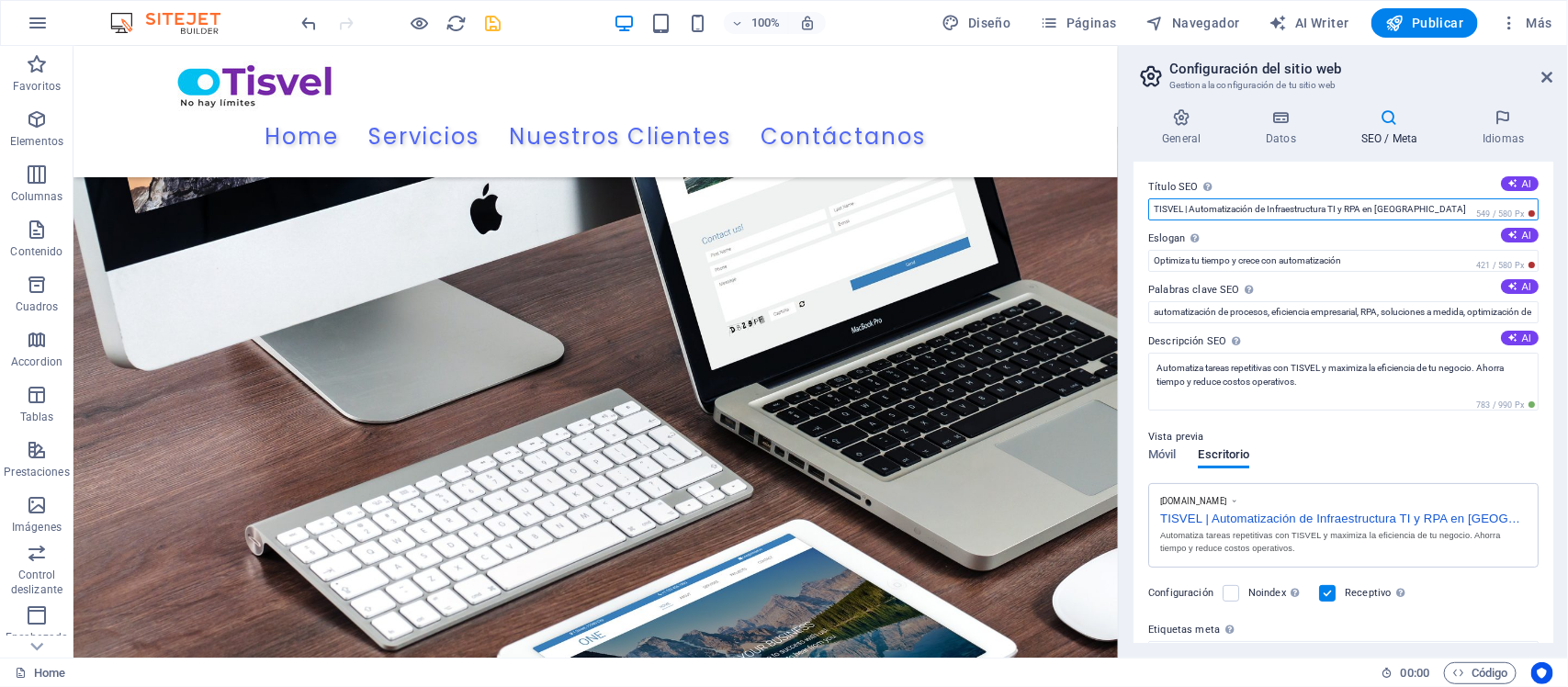
click at [1341, 211] on input "TISVEL | Automatización de Infraestructura TI y RPA en Perú" at bounding box center [1342, 210] width 391 height 22
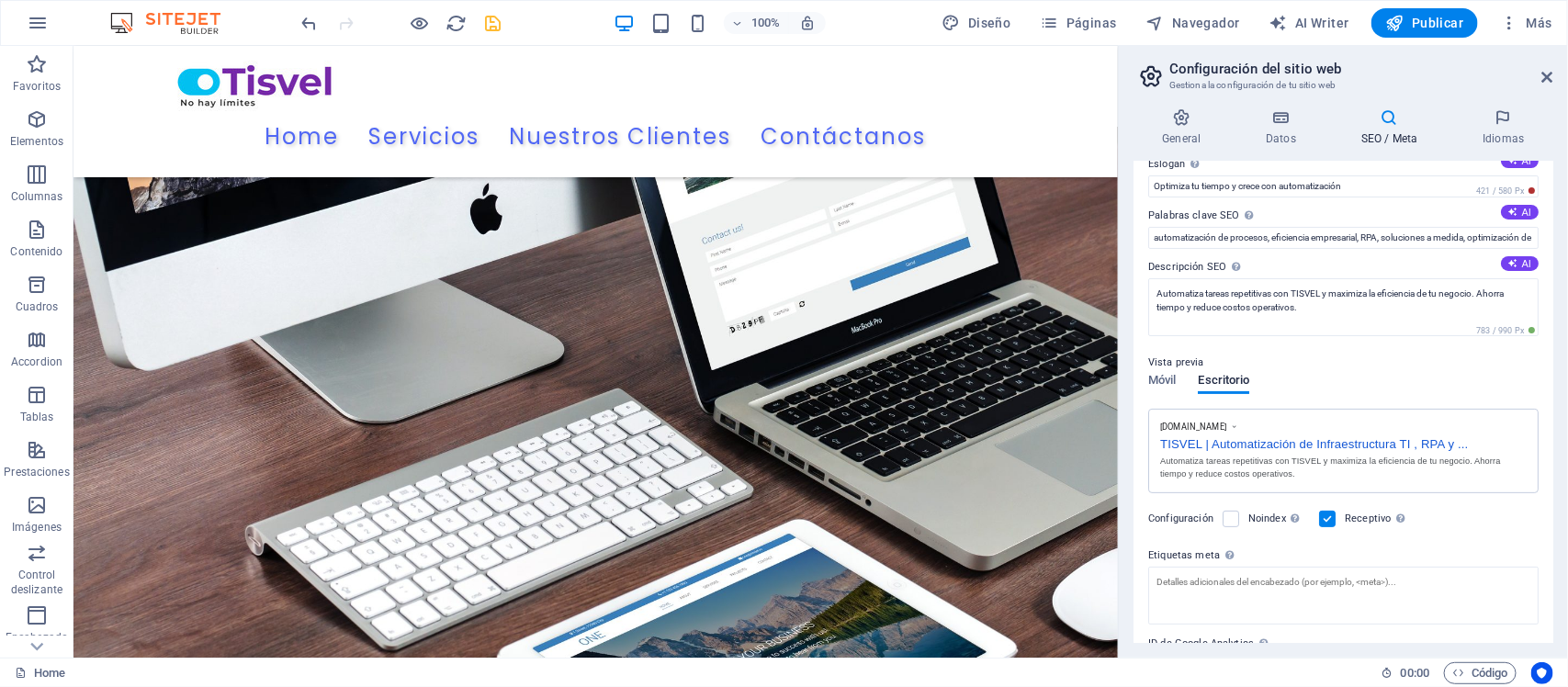
scroll to position [115, 0]
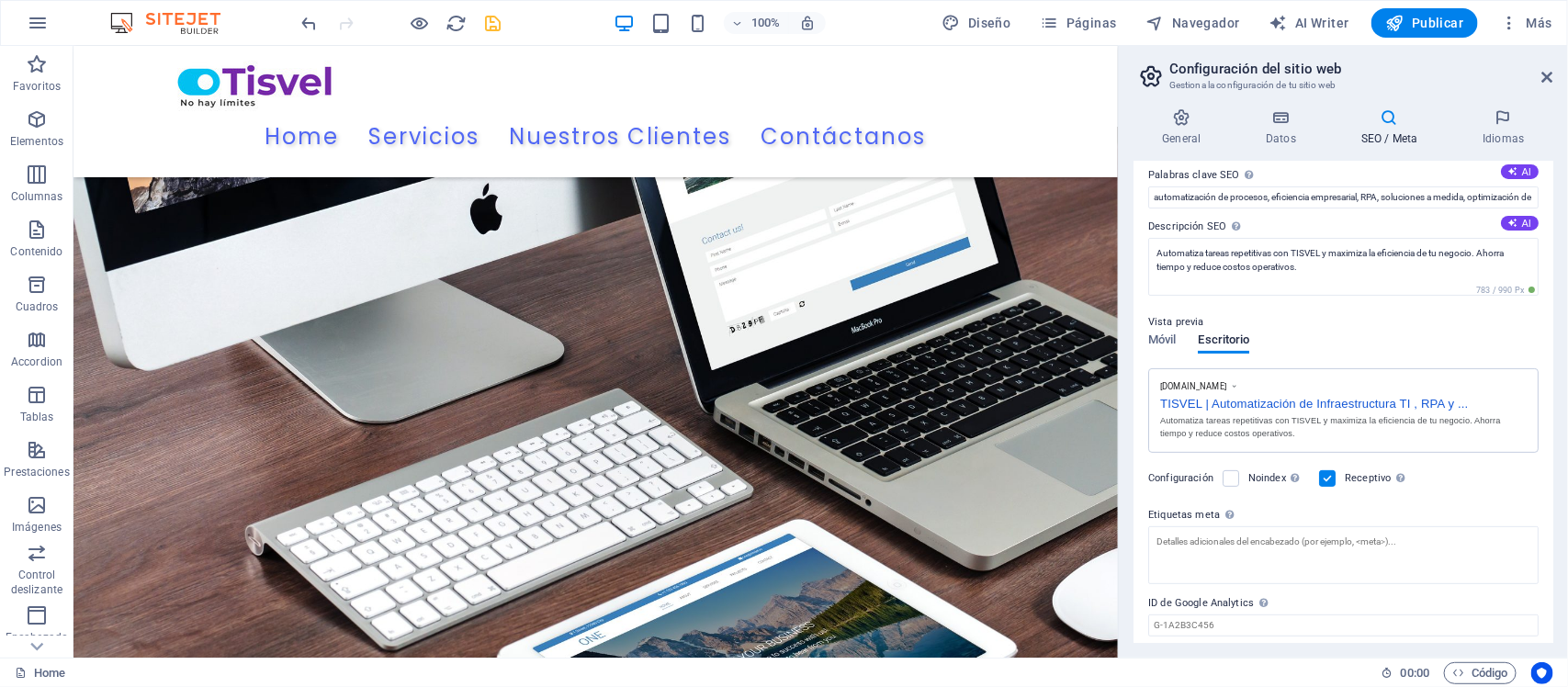
type input "TISVEL | Automatización de Infraestructura TI , RPA y Scripting en Perú"
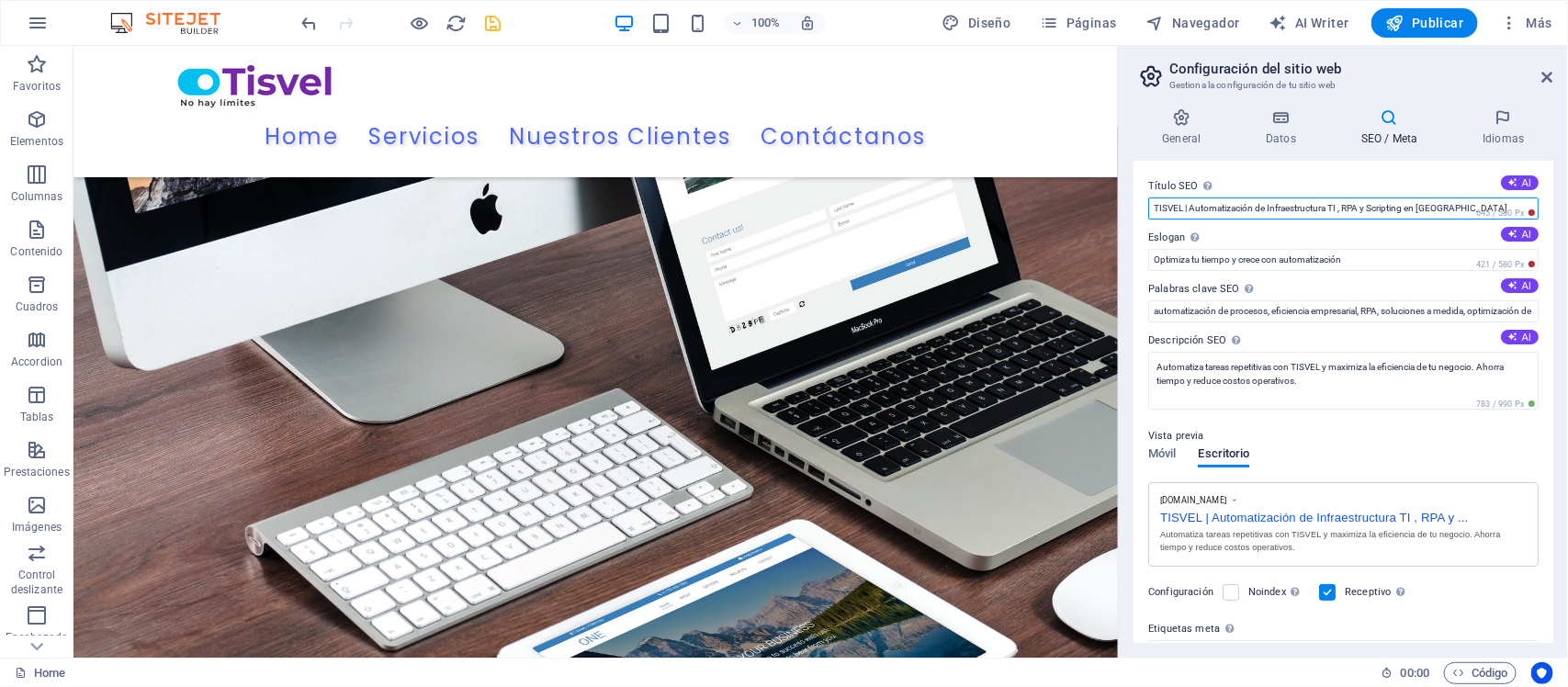
scroll to position [0, 0]
click at [474, 25] on div at bounding box center [401, 22] width 206 height 29
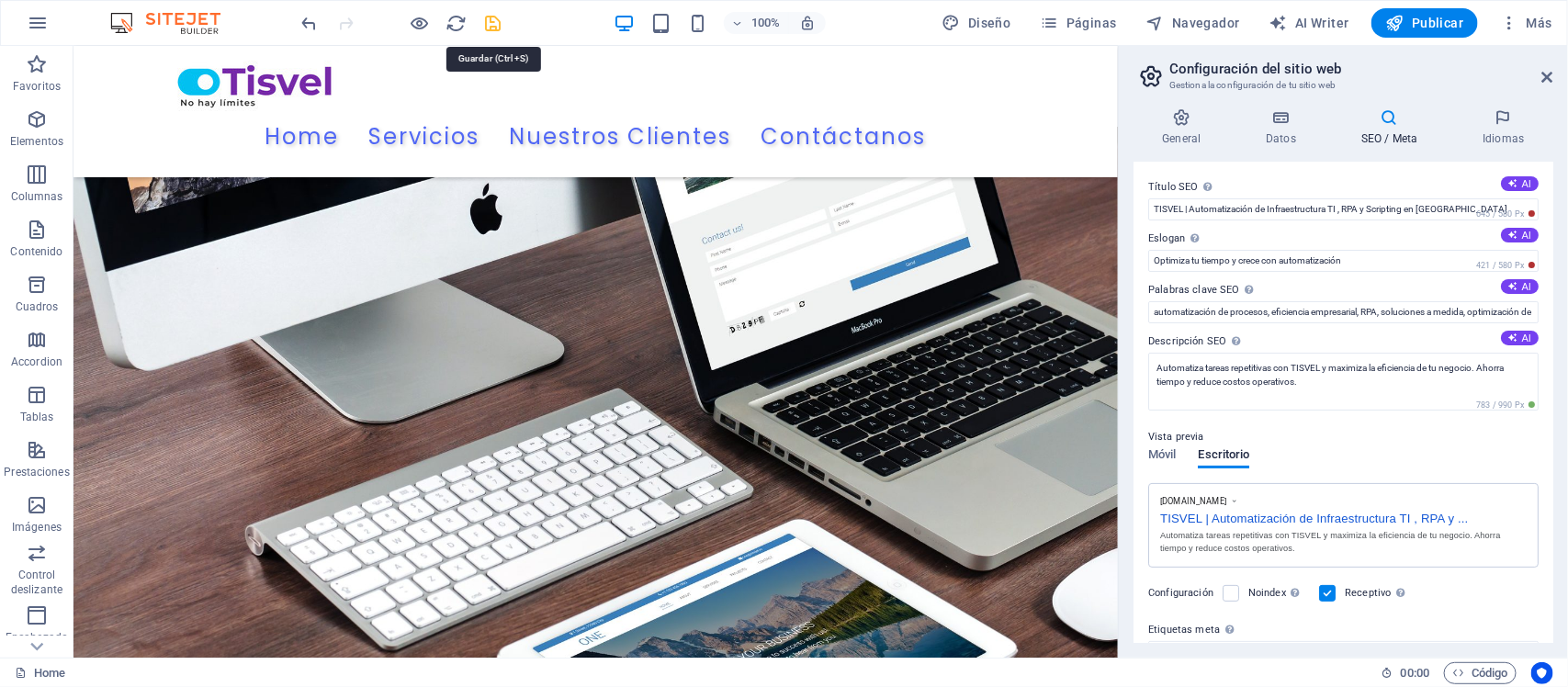
click at [494, 25] on icon "save" at bounding box center [493, 23] width 21 height 21
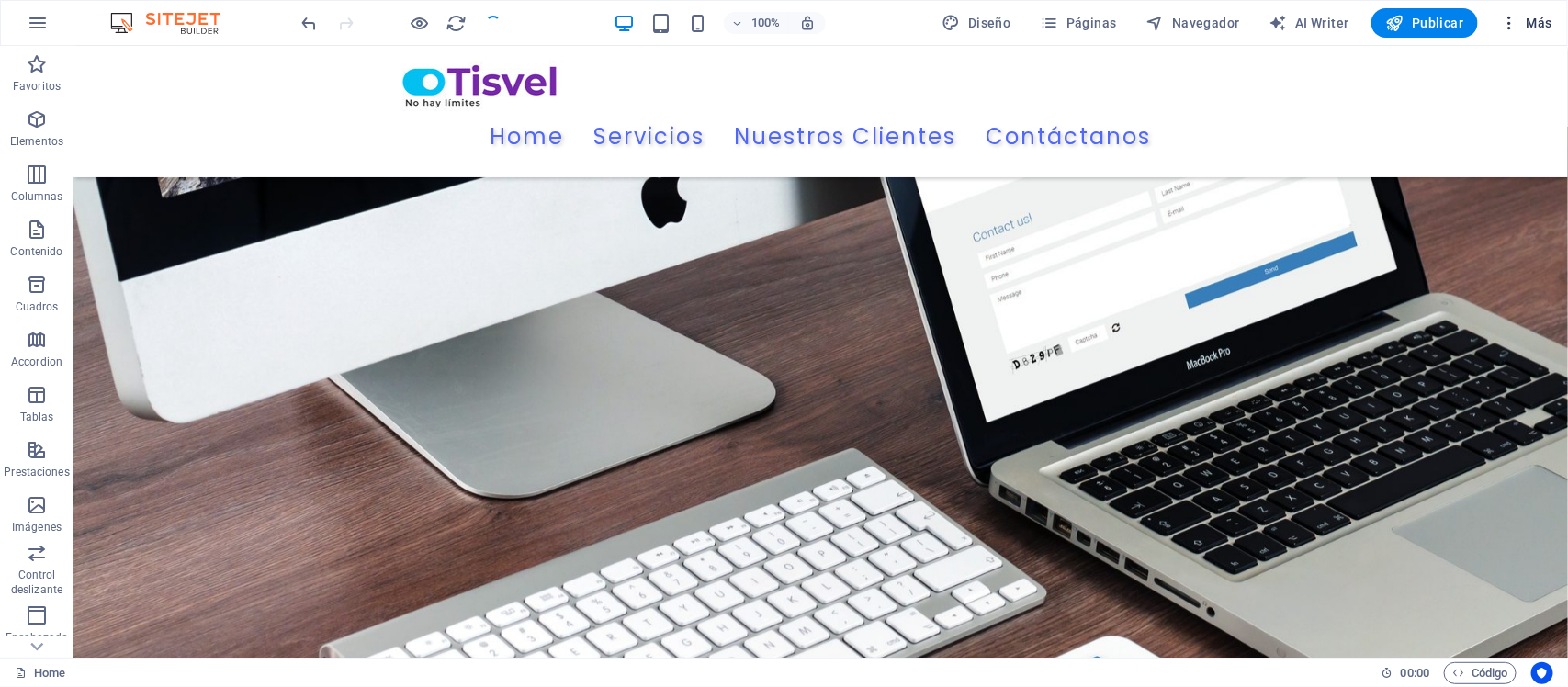
click at [1511, 17] on icon "button" at bounding box center [1508, 23] width 18 height 18
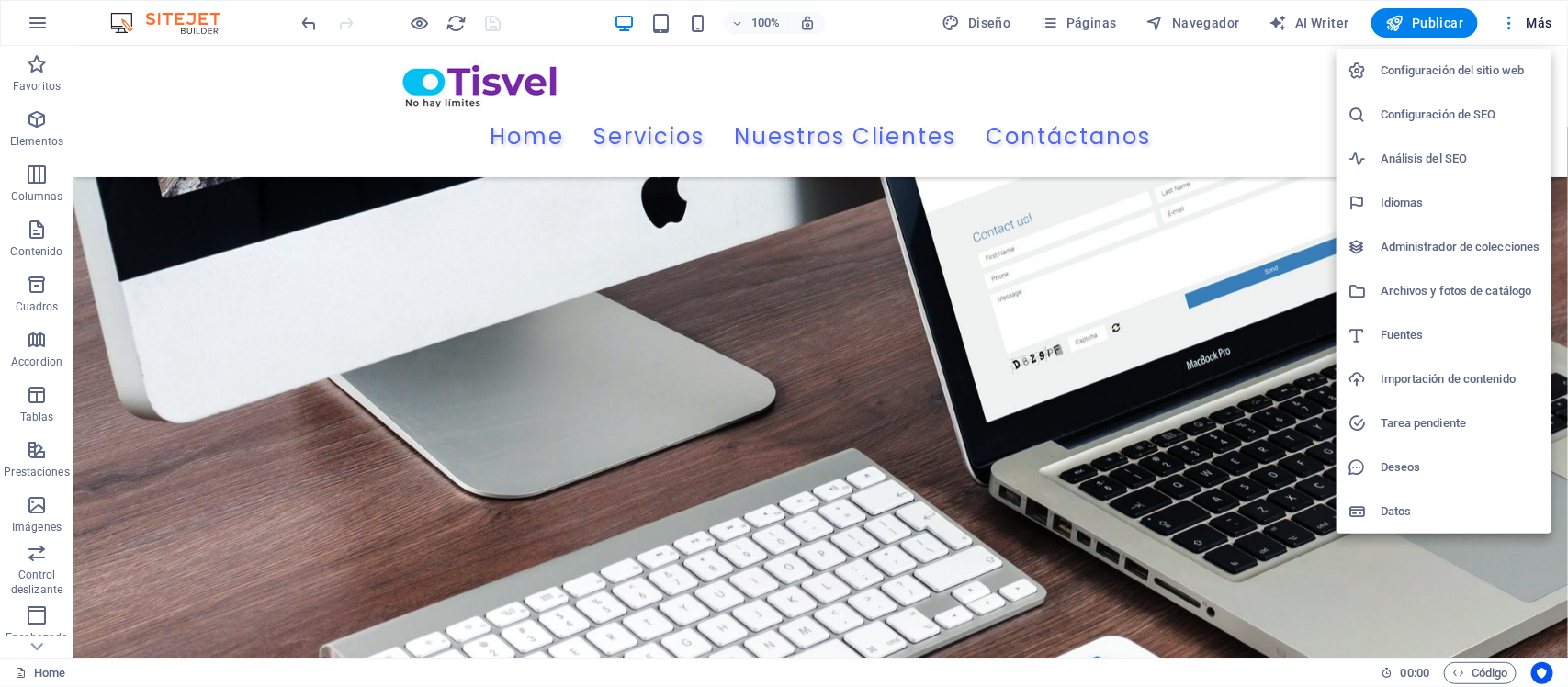
click at [1453, 108] on h6 "Configuración de SEO" at bounding box center [1460, 115] width 160 height 22
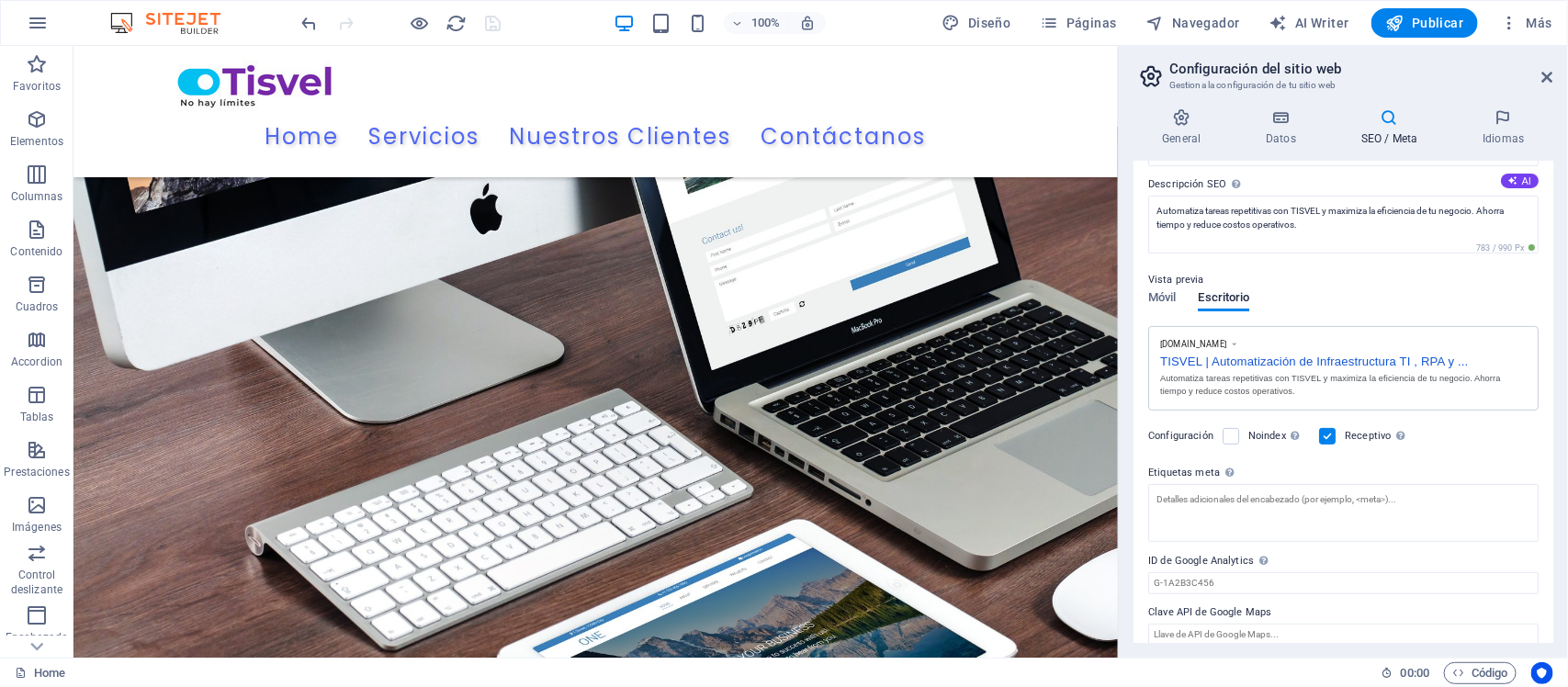
scroll to position [175, 0]
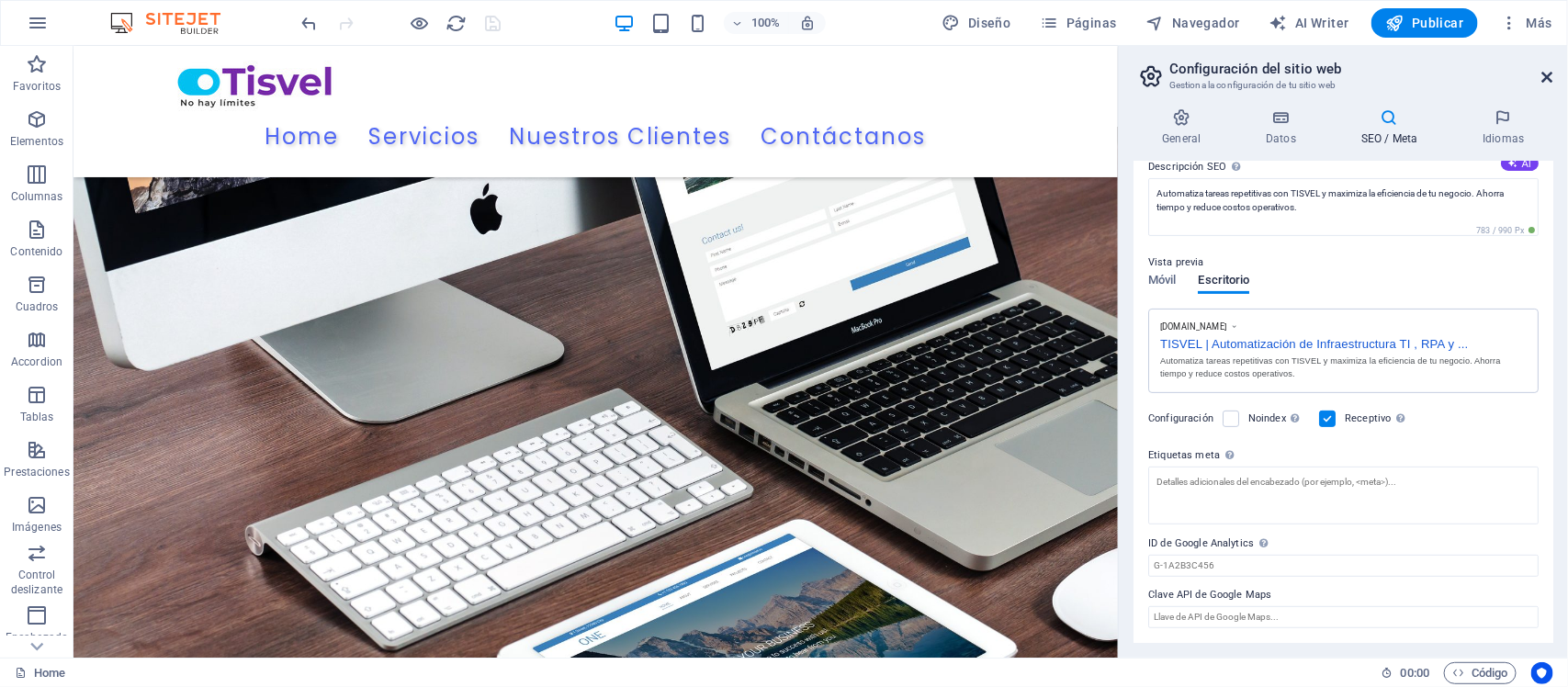
click at [1548, 72] on icon at bounding box center [1547, 77] width 11 height 15
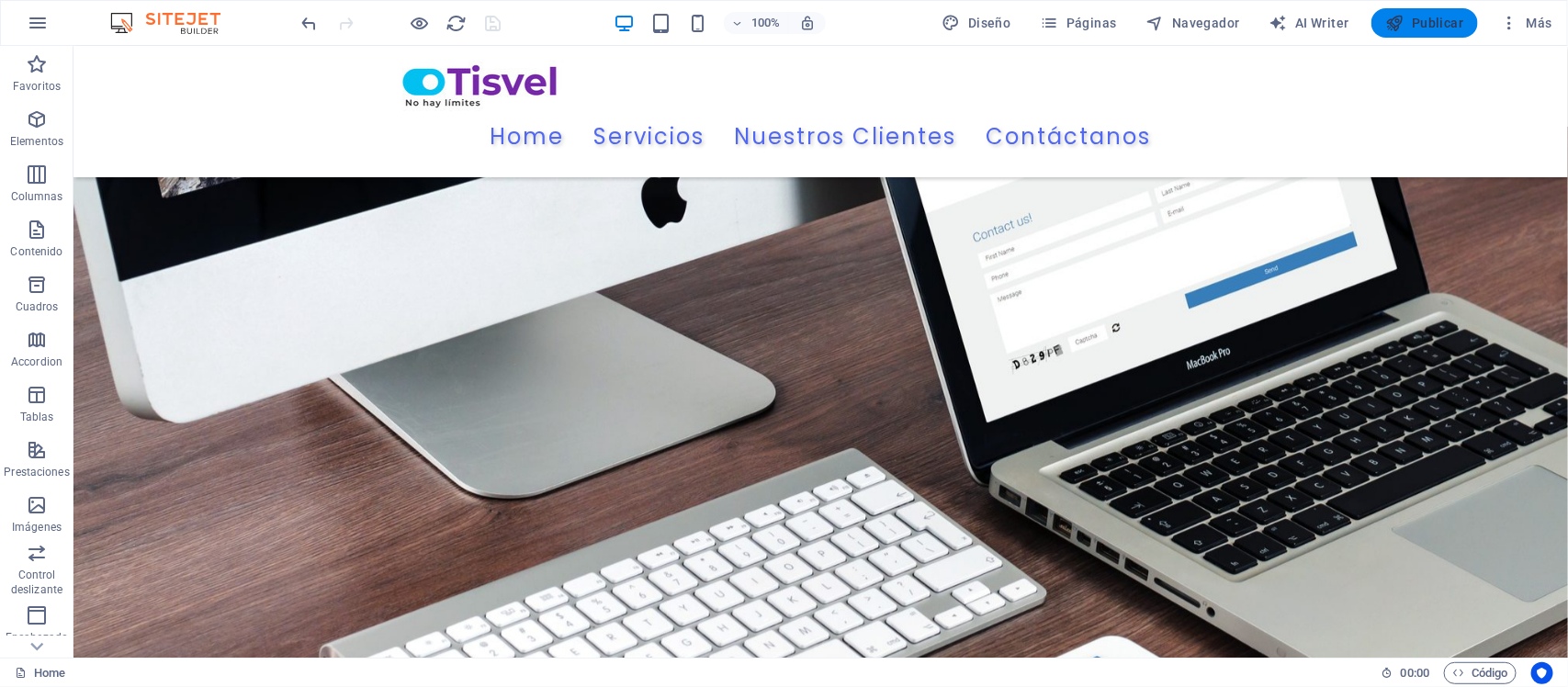
click at [1409, 24] on span "Publicar" at bounding box center [1424, 23] width 78 height 18
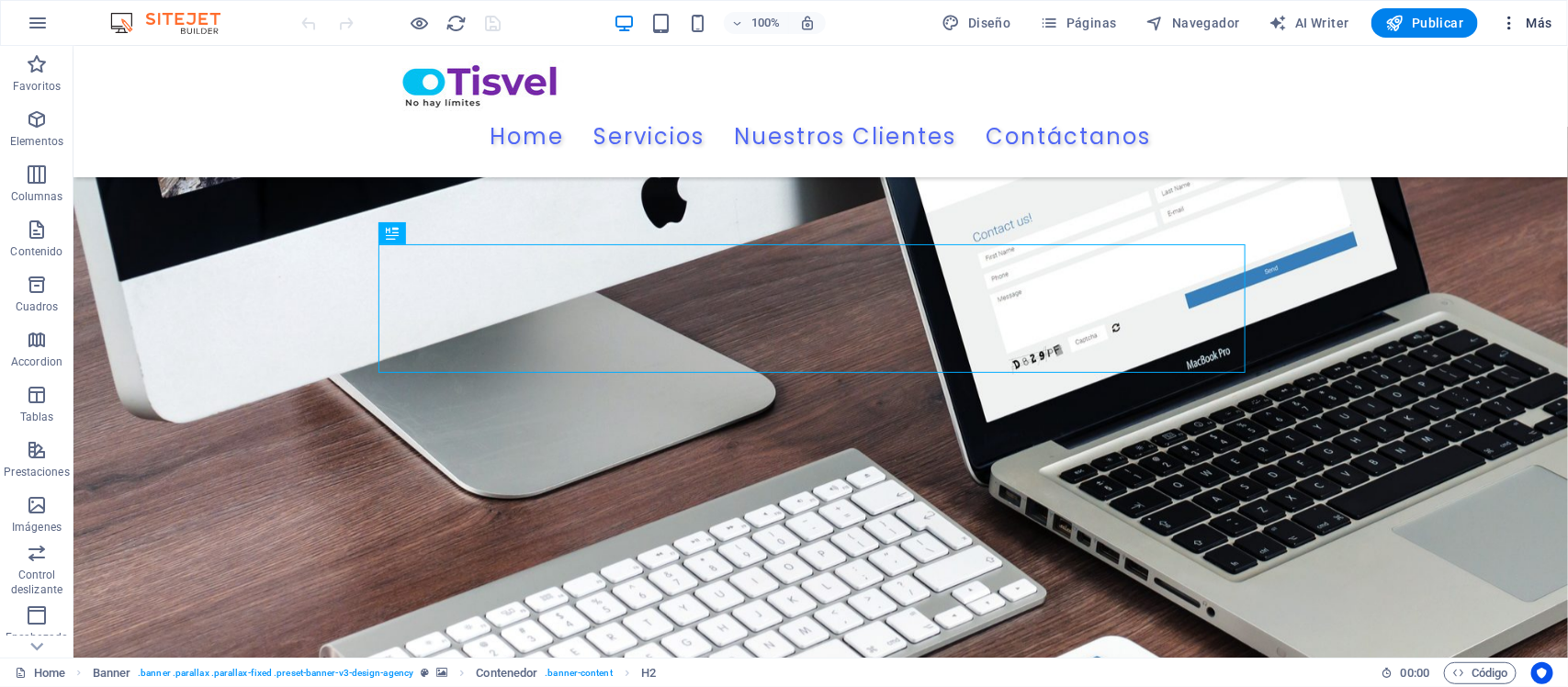
click at [1508, 20] on icon "button" at bounding box center [1508, 23] width 18 height 18
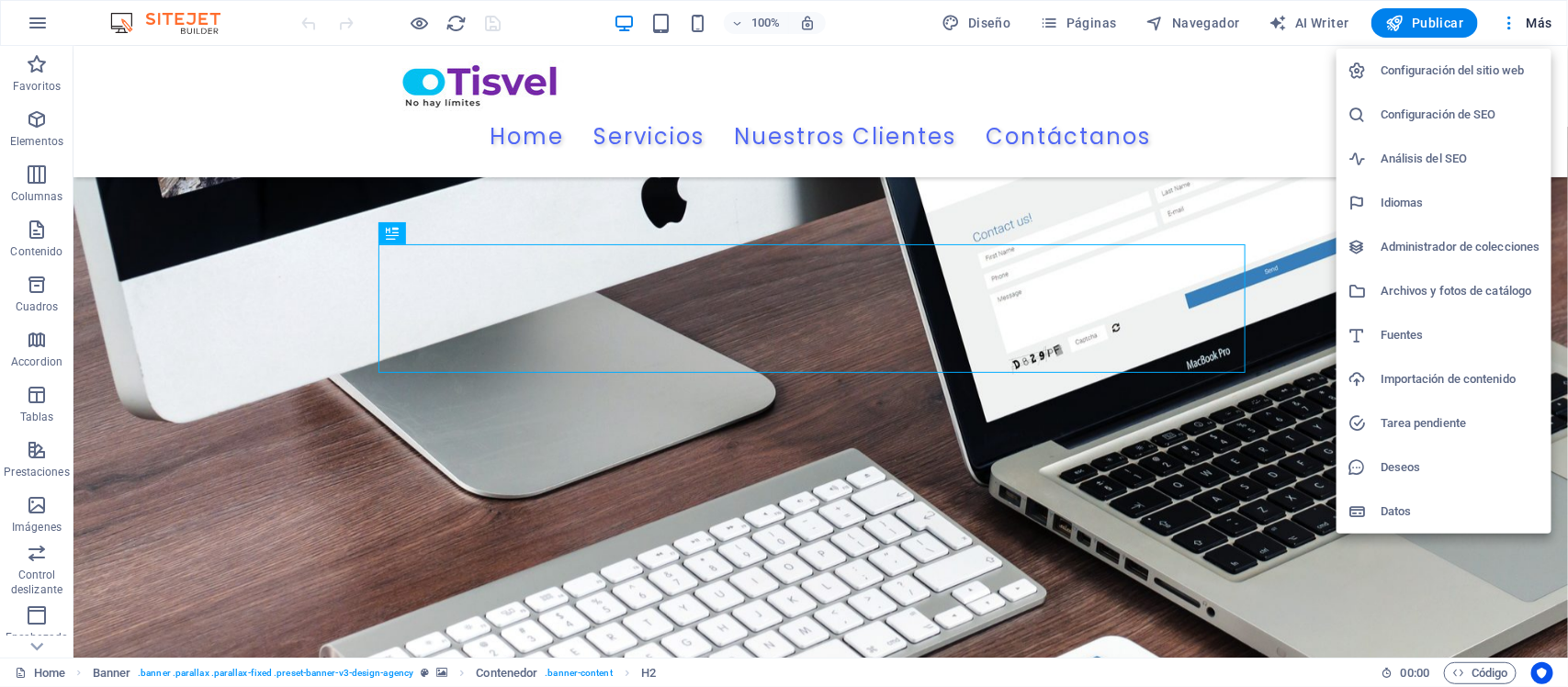
click at [1419, 154] on h6 "Análisis del SEO" at bounding box center [1460, 159] width 160 height 22
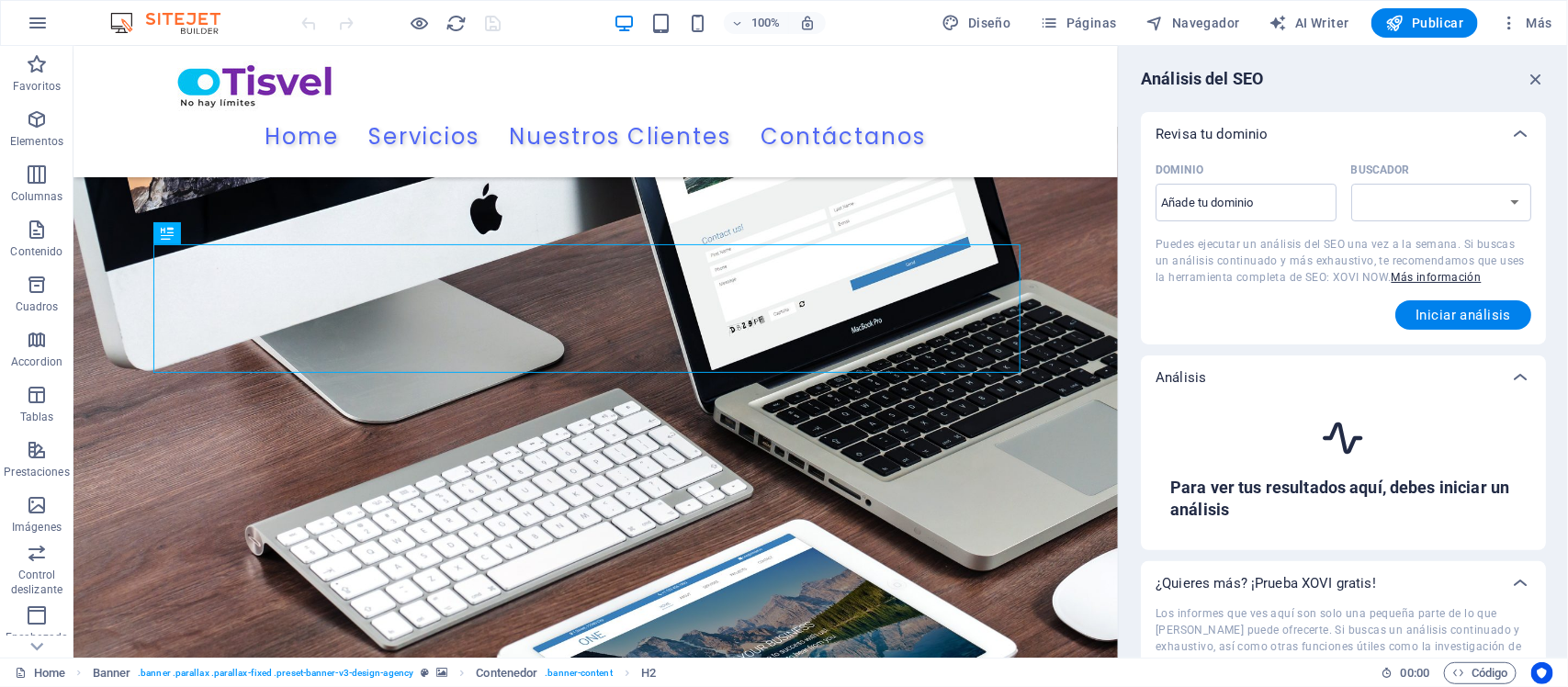
select select "google.com"
click at [1250, 196] on input "Dominio ​" at bounding box center [1245, 202] width 181 height 29
type input "tisvel.co"
select select "google.co.uk"
type input "tisvel.co,"
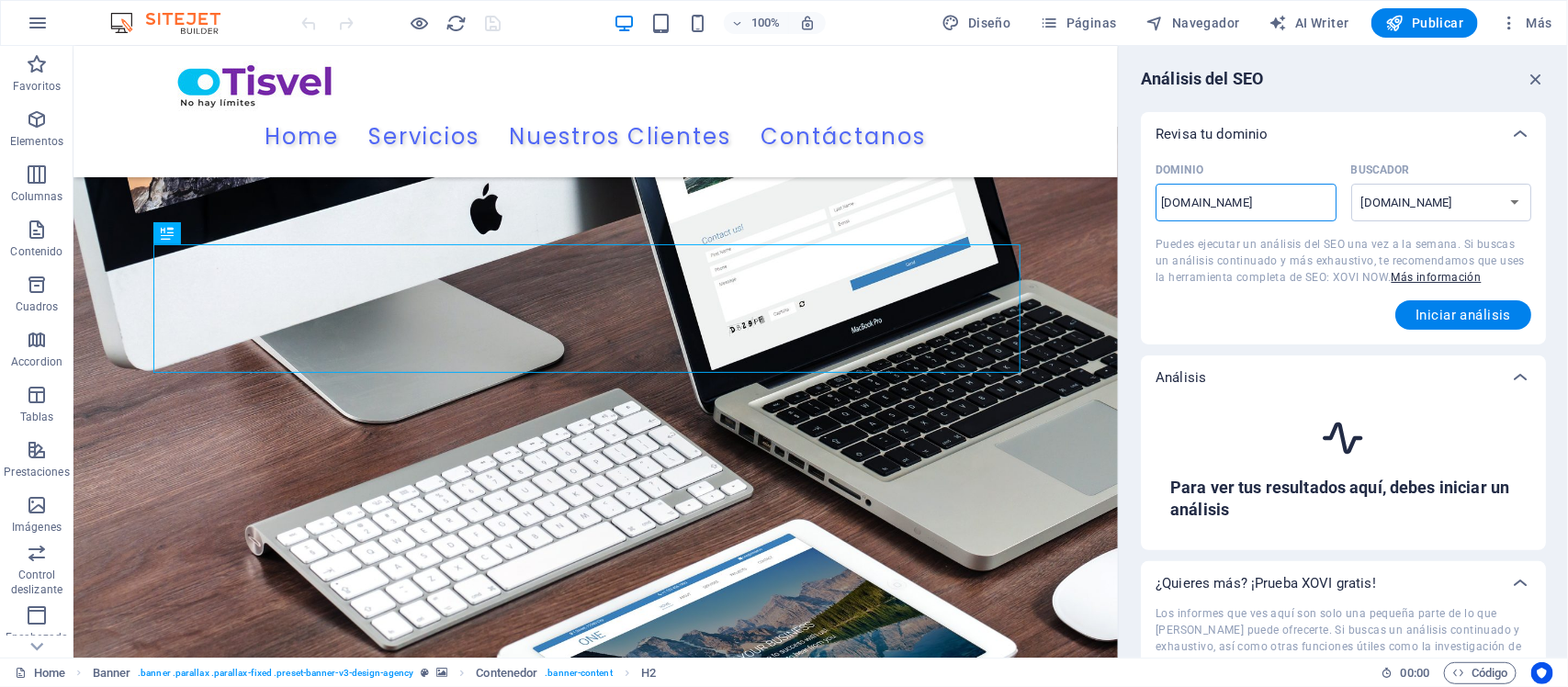
select select "google.com"
type input "tisvel.co"
select select "google.co.uk"
type input "[DOMAIN_NAME]"
select select "google.com"
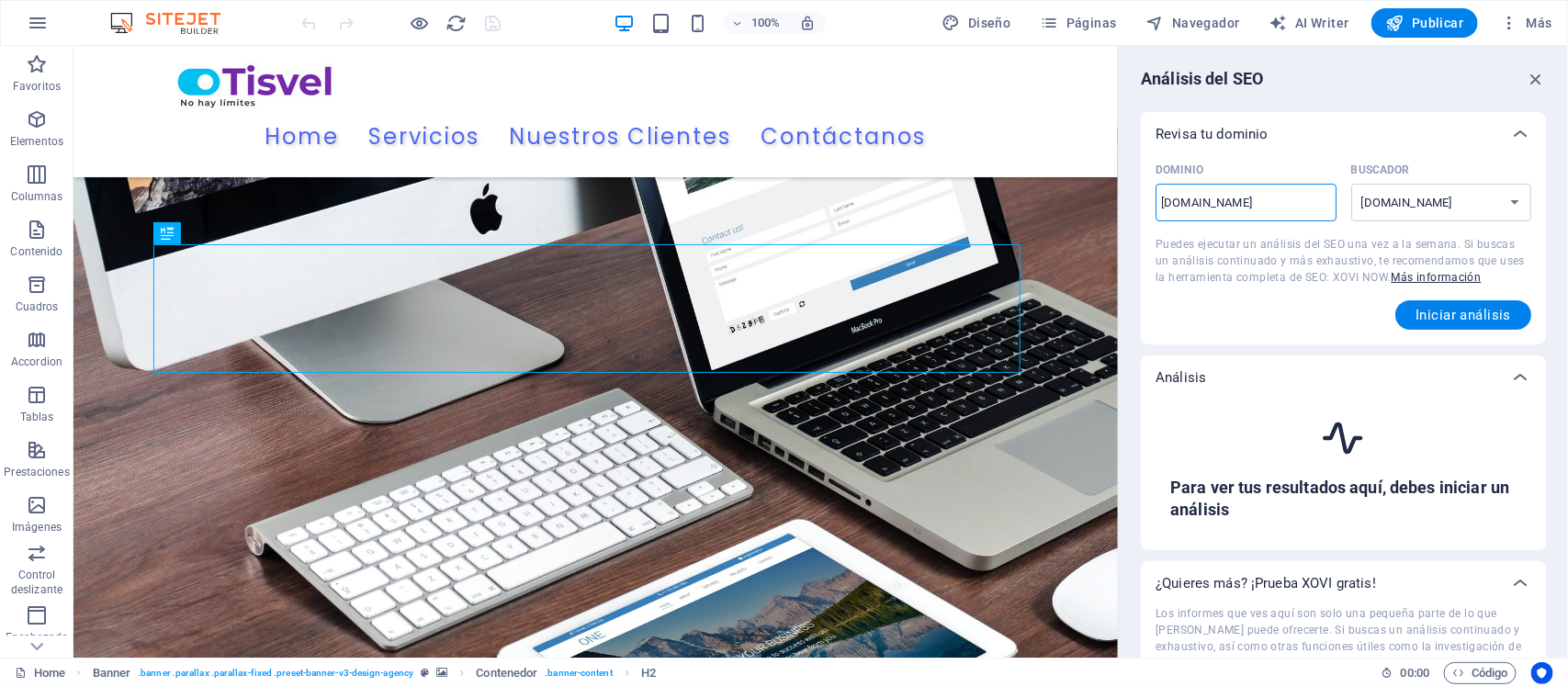
type input "[DOMAIN_NAME]"
click at [1428, 140] on div "Revisa tu dominio" at bounding box center [1326, 134] width 343 height 18
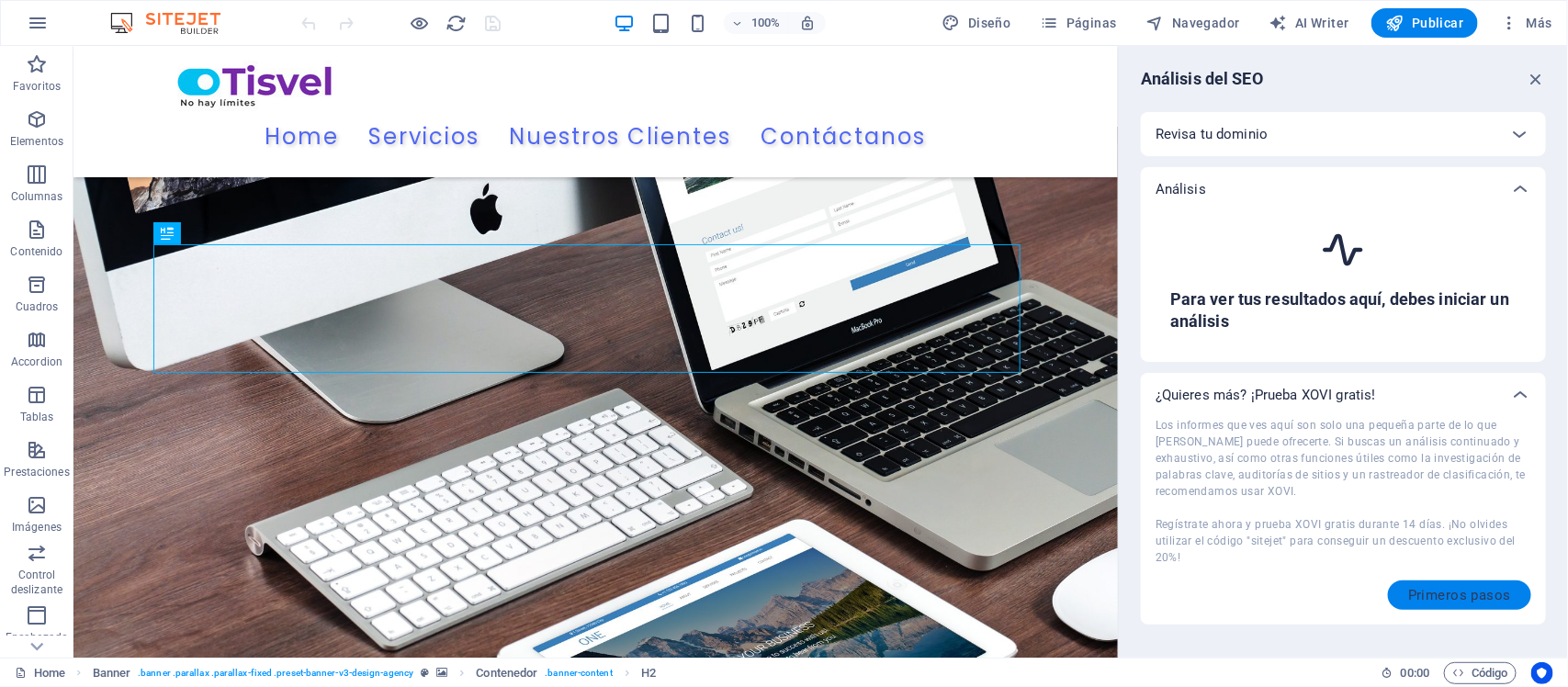
click at [1448, 589] on span "Primeros pasos" at bounding box center [1459, 594] width 103 height 15
click at [1522, 133] on icon at bounding box center [1520, 134] width 22 height 22
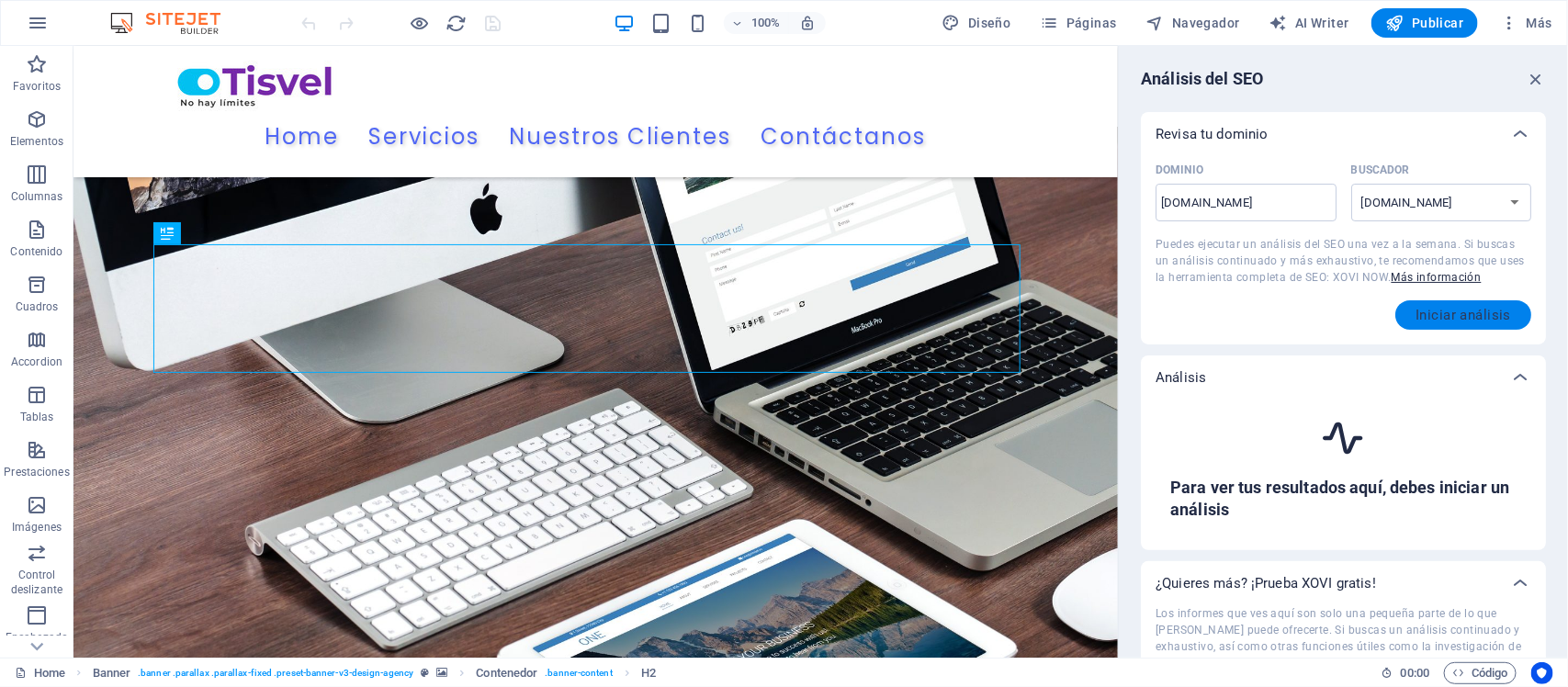
click at [1481, 310] on span "Iniciar análisis" at bounding box center [1463, 315] width 96 height 15
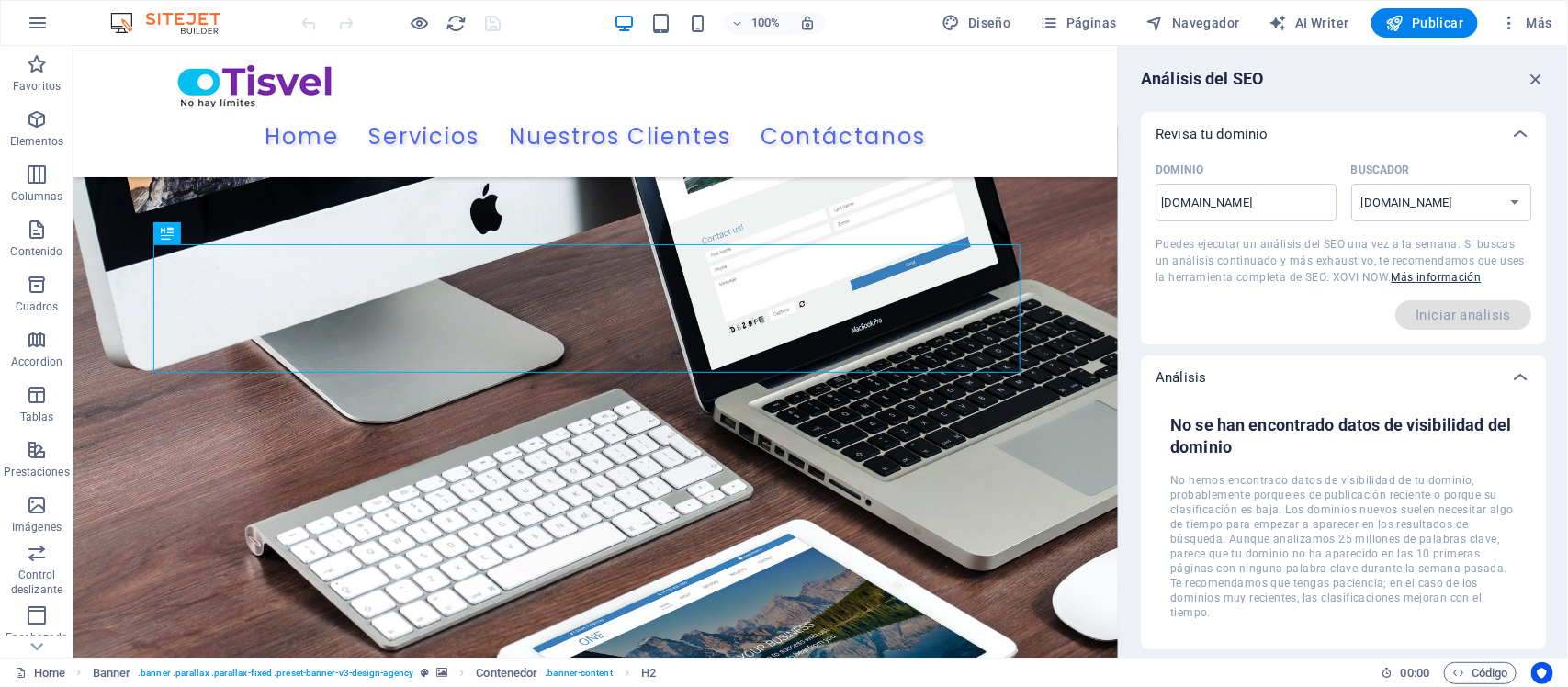
click at [1219, 310] on div "Iniciar análisis" at bounding box center [1343, 315] width 376 height 29
click at [1540, 78] on icon "button" at bounding box center [1535, 79] width 20 height 20
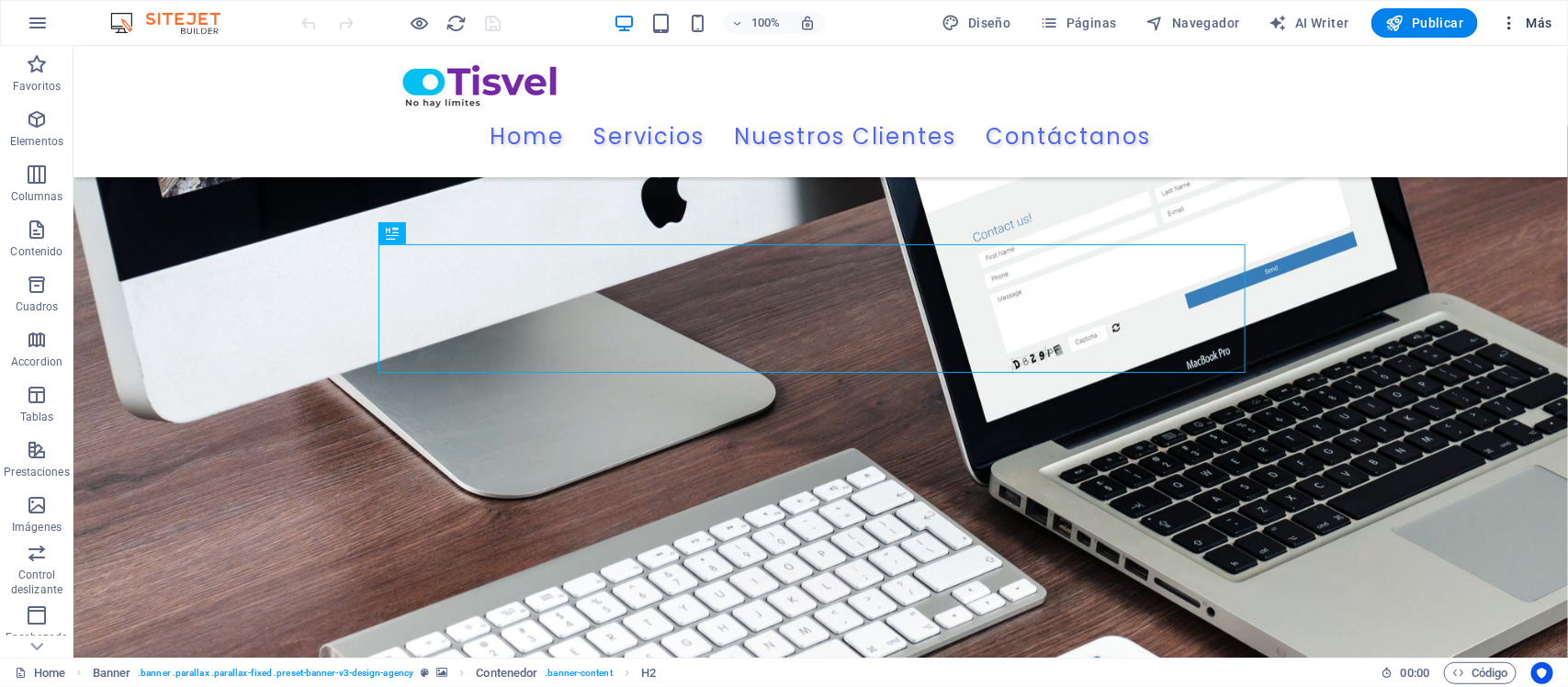
click at [1503, 24] on icon "button" at bounding box center [1508, 23] width 18 height 18
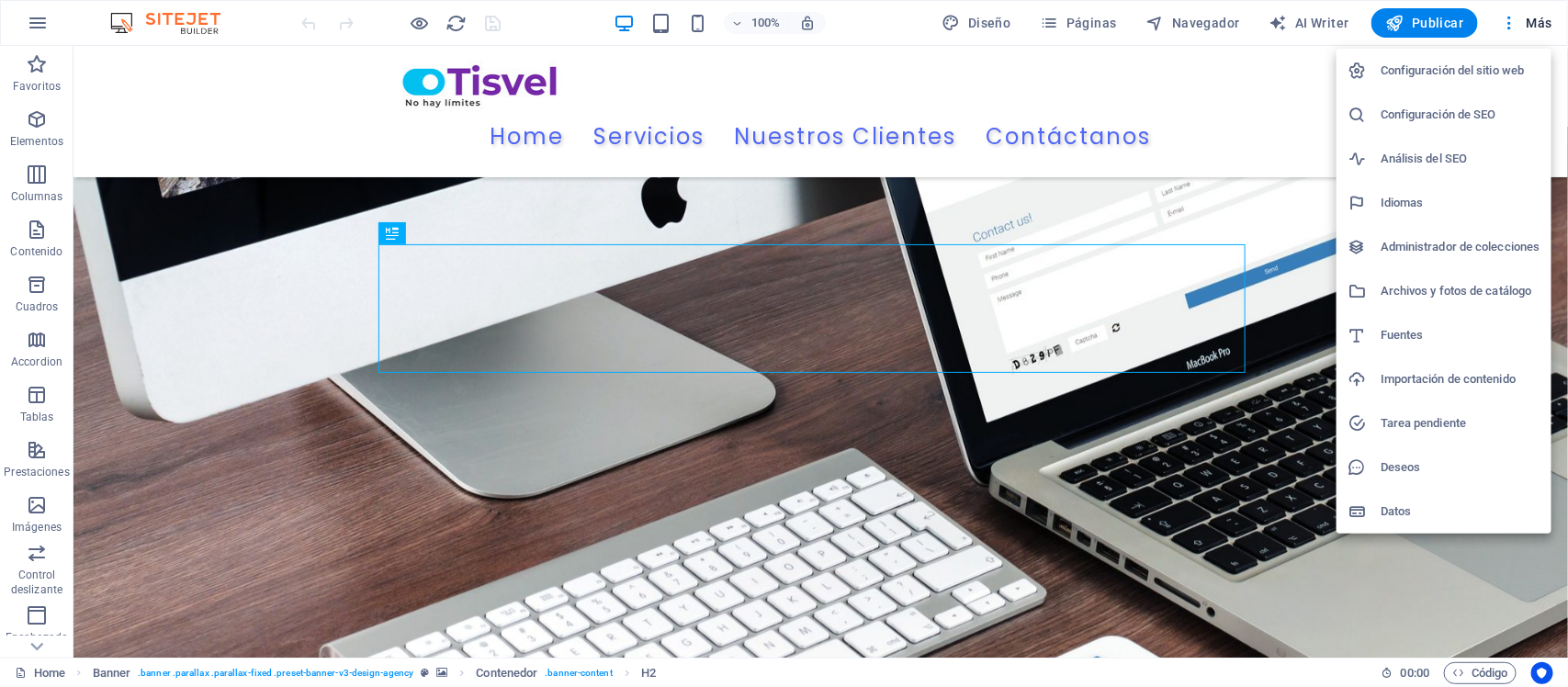
click at [1434, 118] on h6 "Configuración de SEO" at bounding box center [1460, 115] width 160 height 22
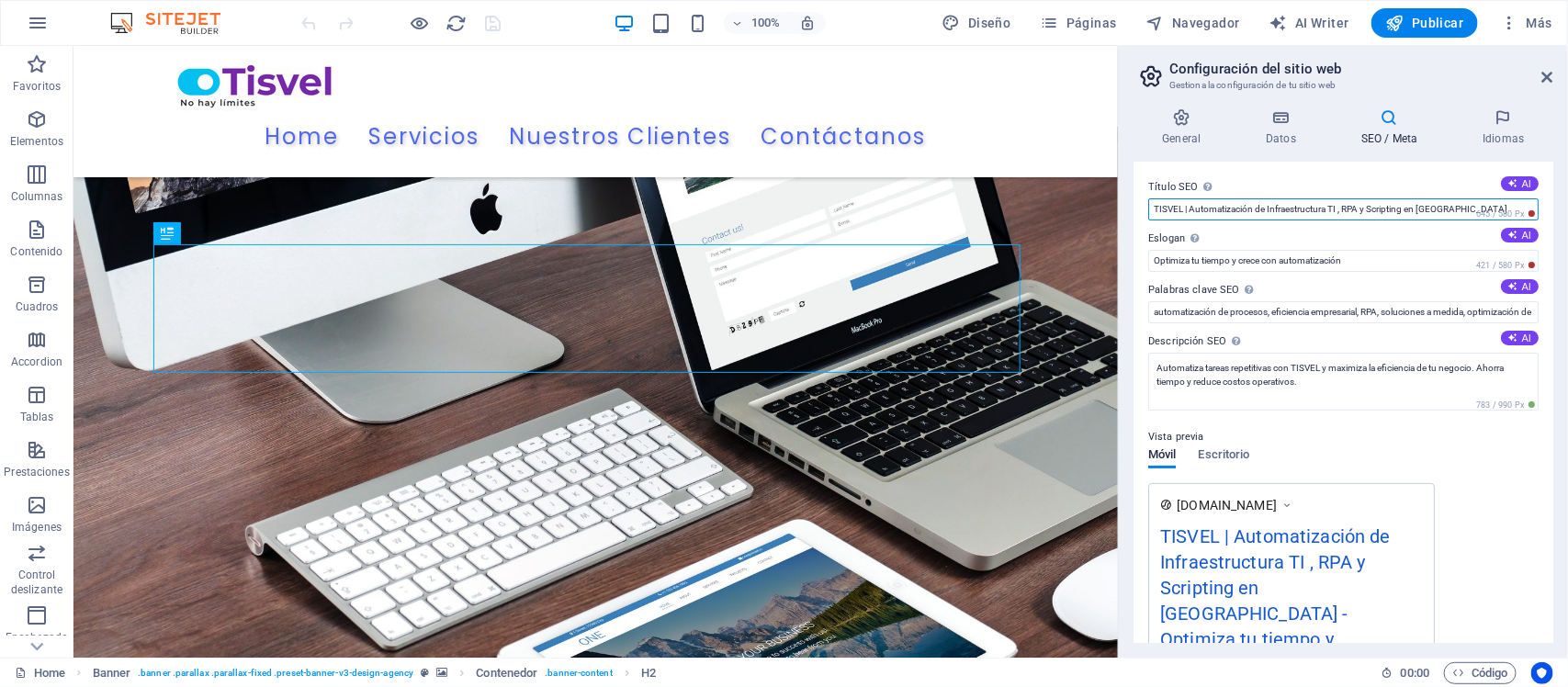
click at [1189, 208] on input "TISVEL | Automatización de Infraestructura TI , RPA y Scripting en Perú" at bounding box center [1342, 210] width 391 height 22
click at [1190, 208] on input "TISVEL |Servicio de Automatización de Infraestructura TI , RPA y Scripting en P…" at bounding box center [1342, 210] width 391 height 22
click at [1429, 207] on input "TISVEL | Servicio de Automatización de Infraestructura TI , RPA y Scripting en …" at bounding box center [1342, 210] width 391 height 22
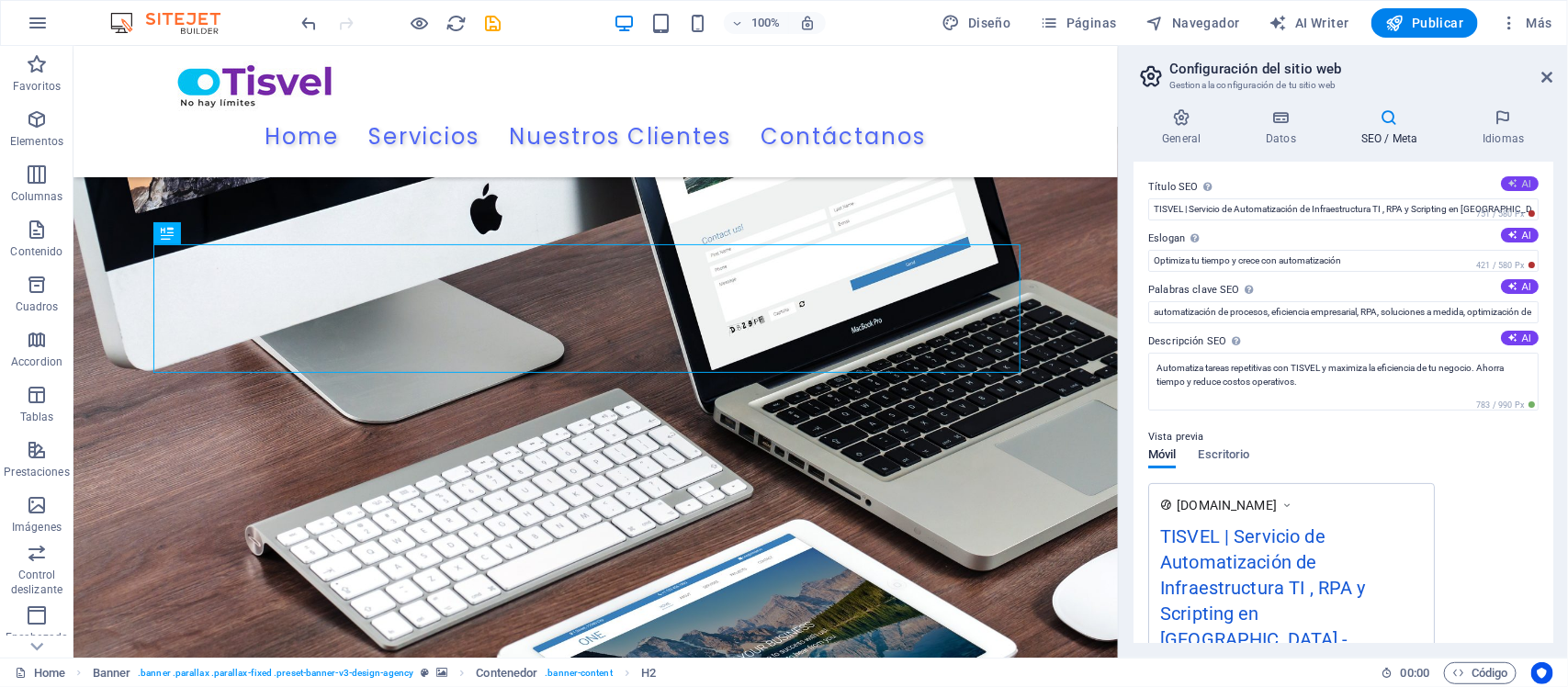
click at [1525, 180] on button "AI" at bounding box center [1519, 184] width 38 height 15
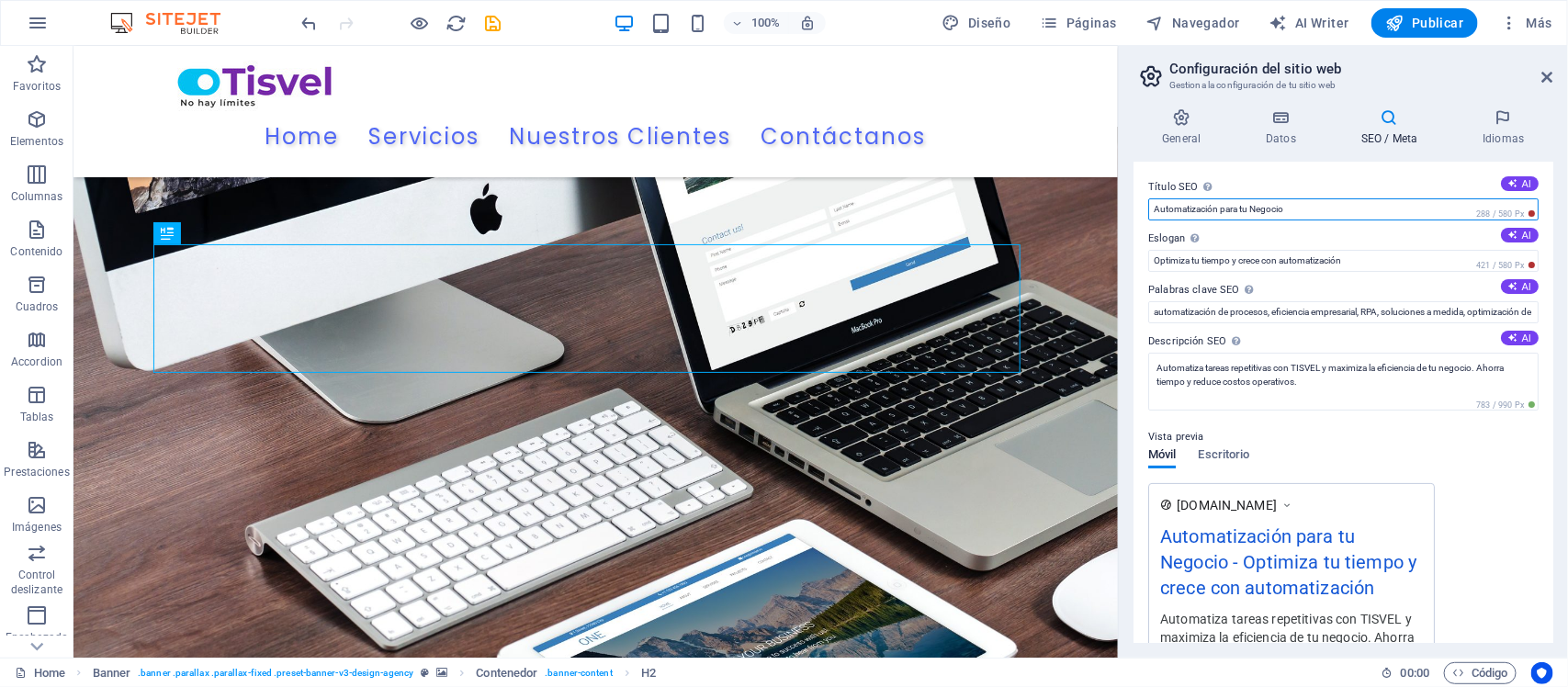
drag, startPoint x: 1325, startPoint y: 204, endPoint x: 1137, endPoint y: 204, distance: 188.0
click at [1137, 204] on div "Título SEO El título de tu sitio web. Elige algo que destaque en los resultados…" at bounding box center [1343, 402] width 419 height 481
paste input "TISVEL | Servicio de Automatización de Infraestructura TI , RPA y Scripting en …"
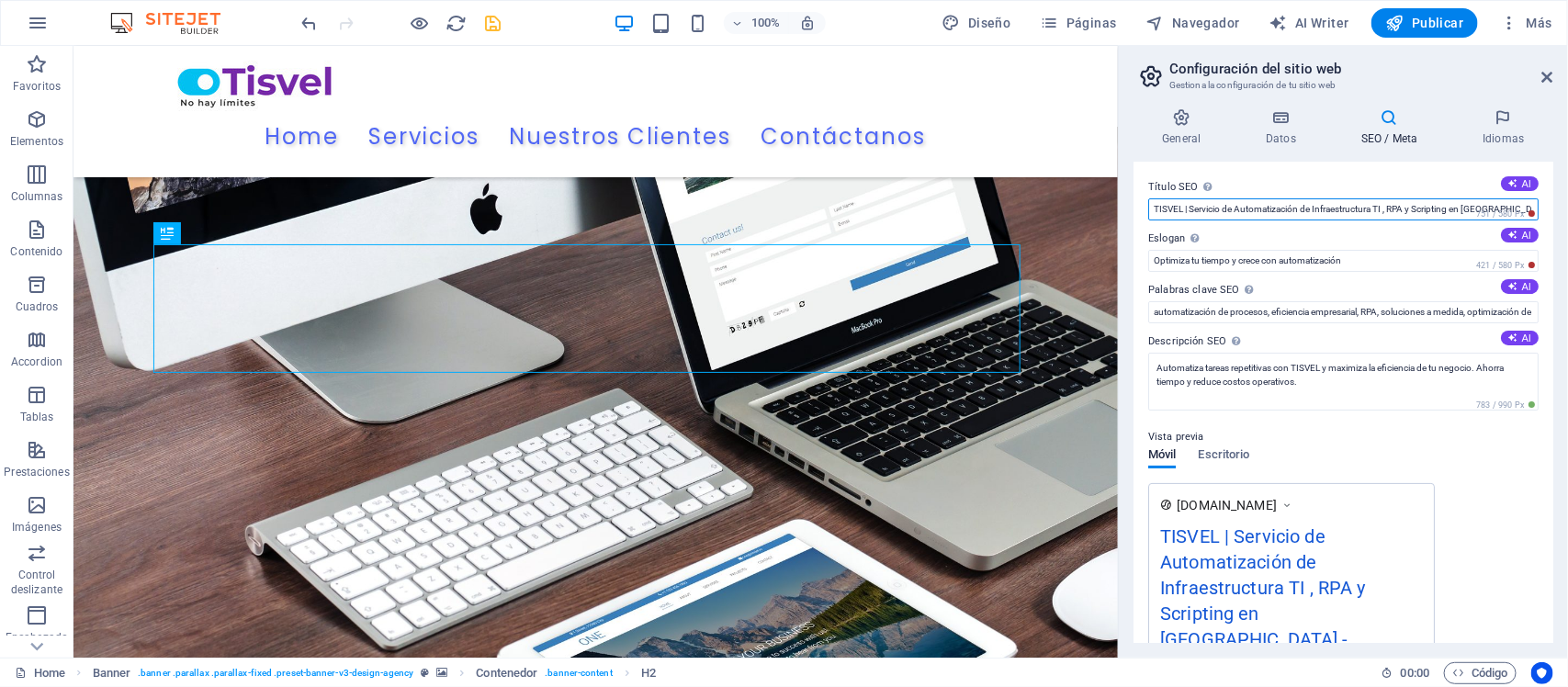
type input "TISVEL | Servicio de Automatización de Infraestructura TI , RPA y Scripting en …"
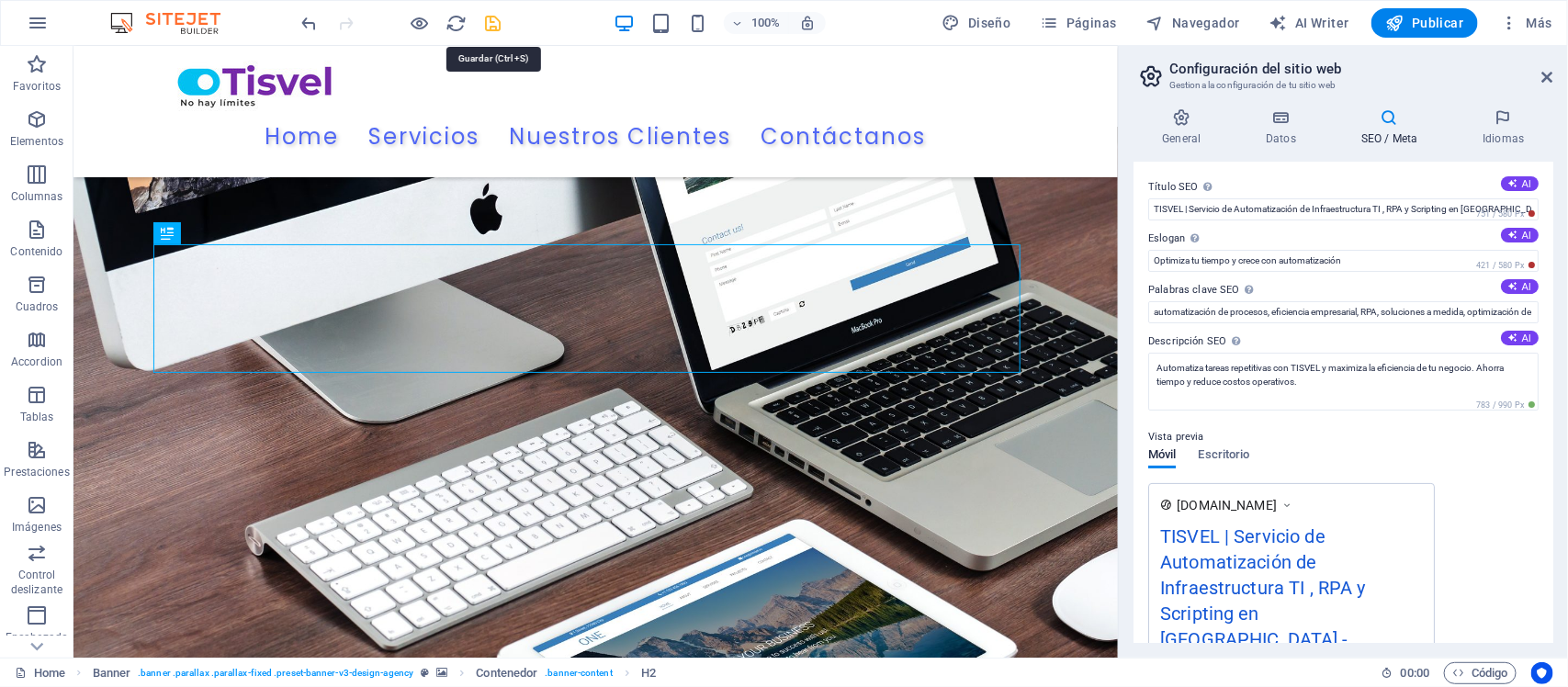
click at [483, 21] on icon "save" at bounding box center [493, 23] width 21 height 21
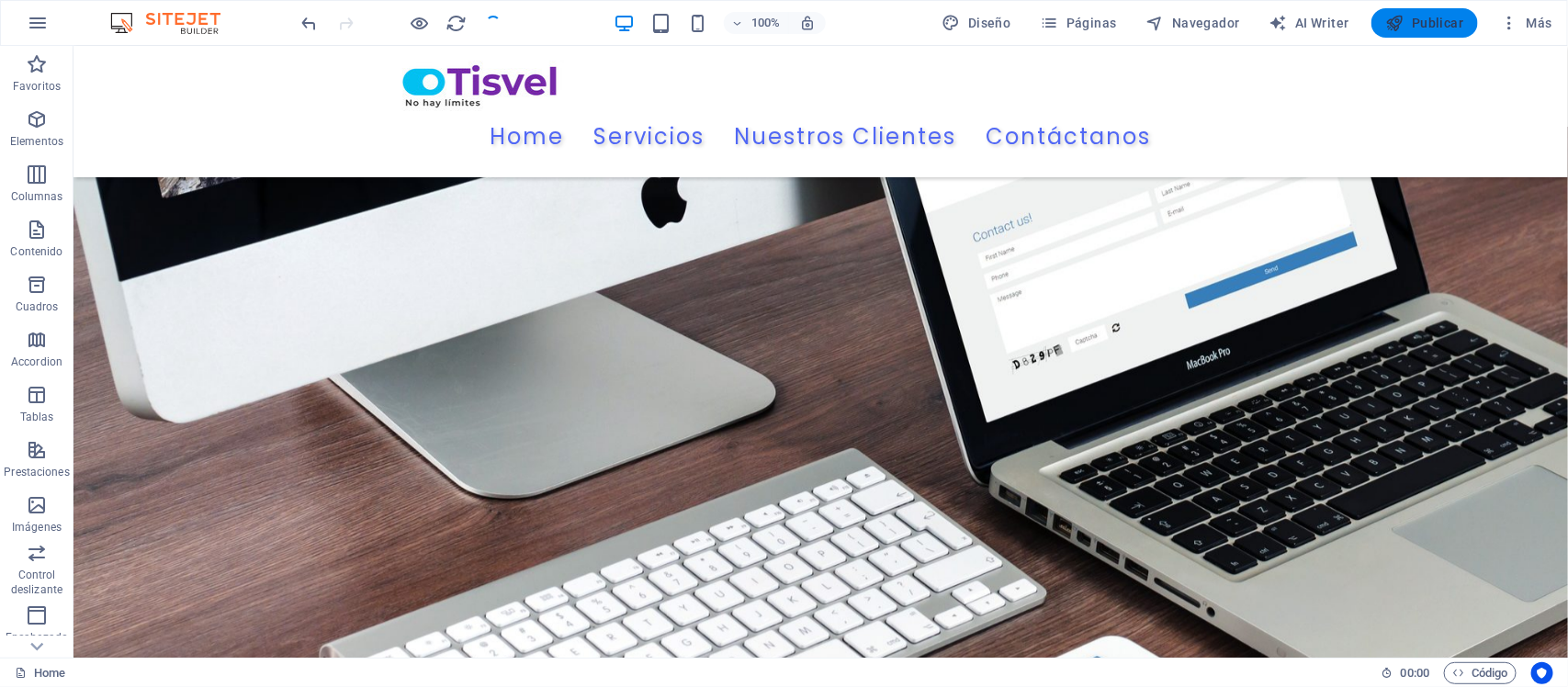
click at [1430, 23] on span "Publicar" at bounding box center [1424, 23] width 78 height 18
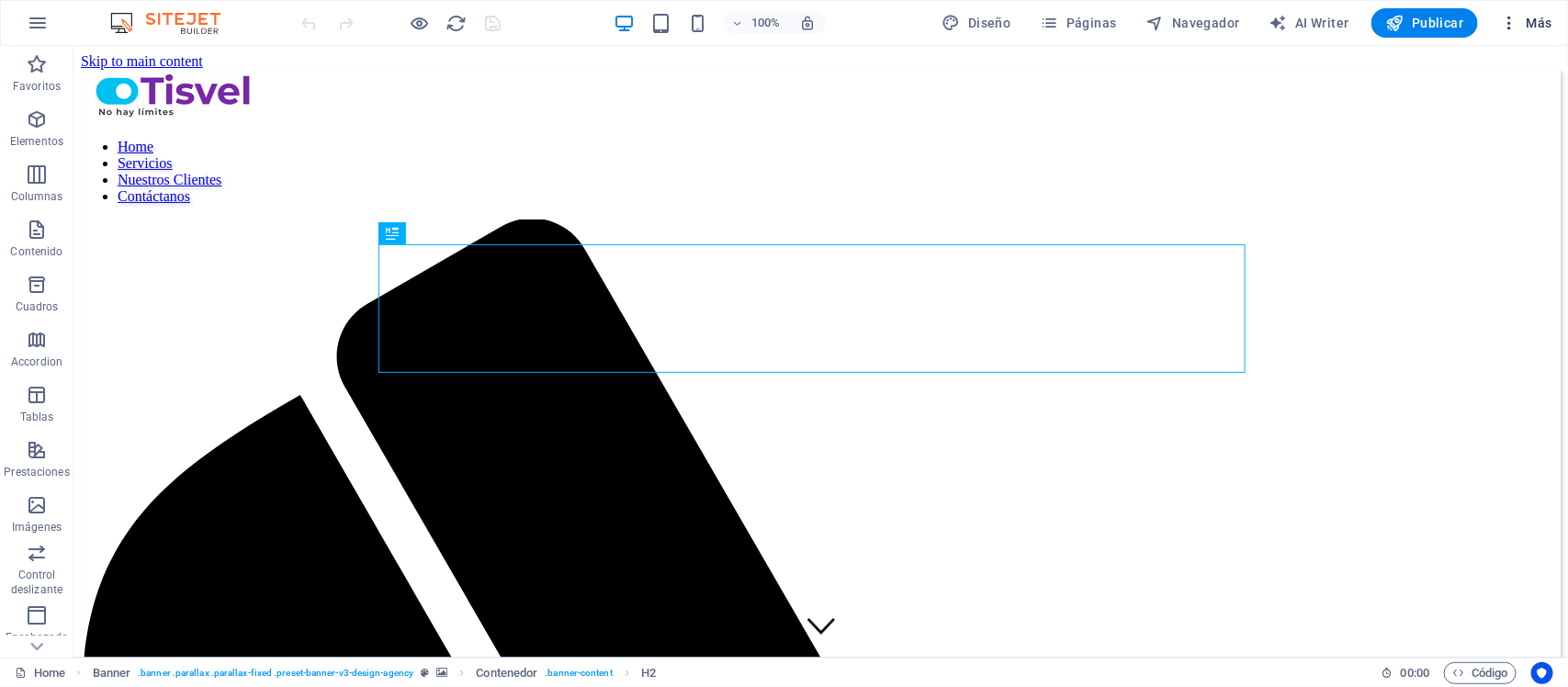
click at [1507, 21] on icon "button" at bounding box center [1508, 23] width 18 height 18
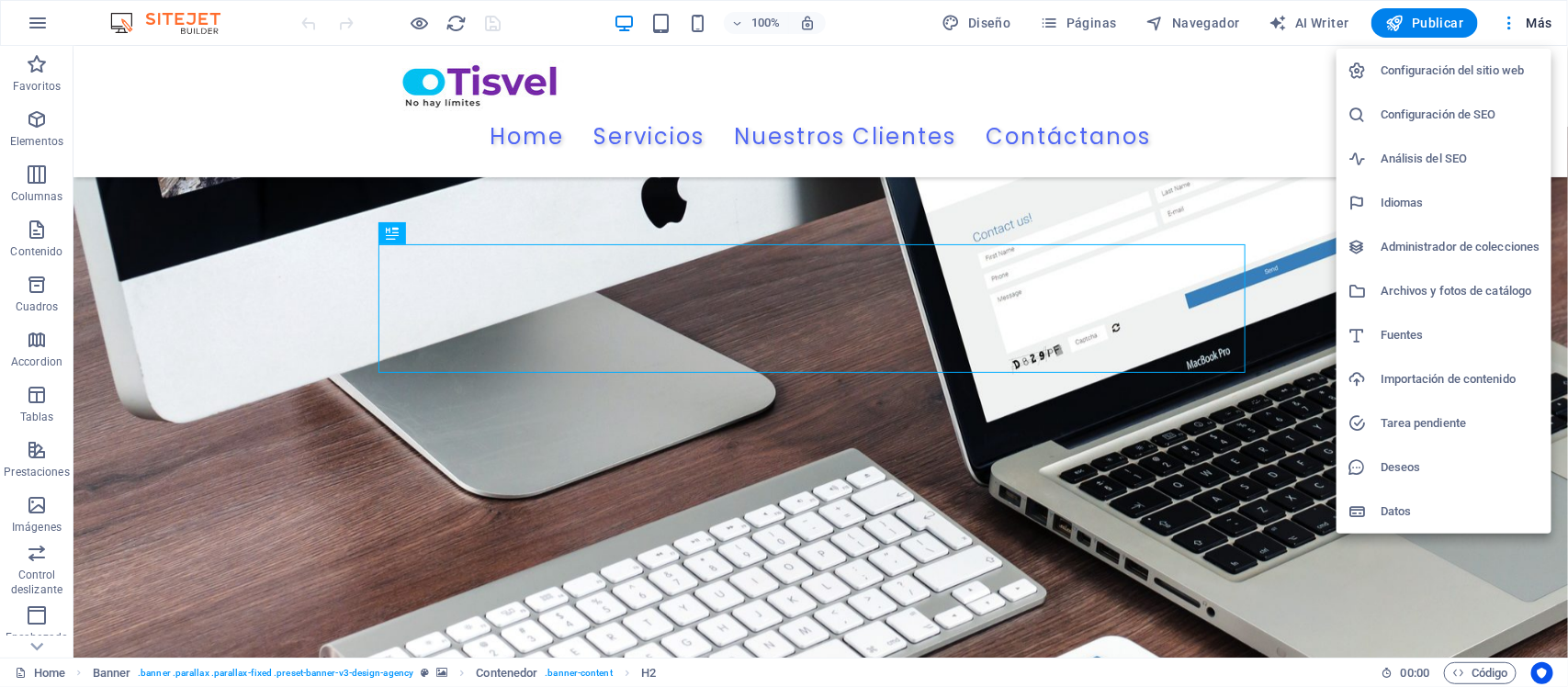
click at [1448, 104] on h6 "Configuración de SEO" at bounding box center [1460, 115] width 160 height 22
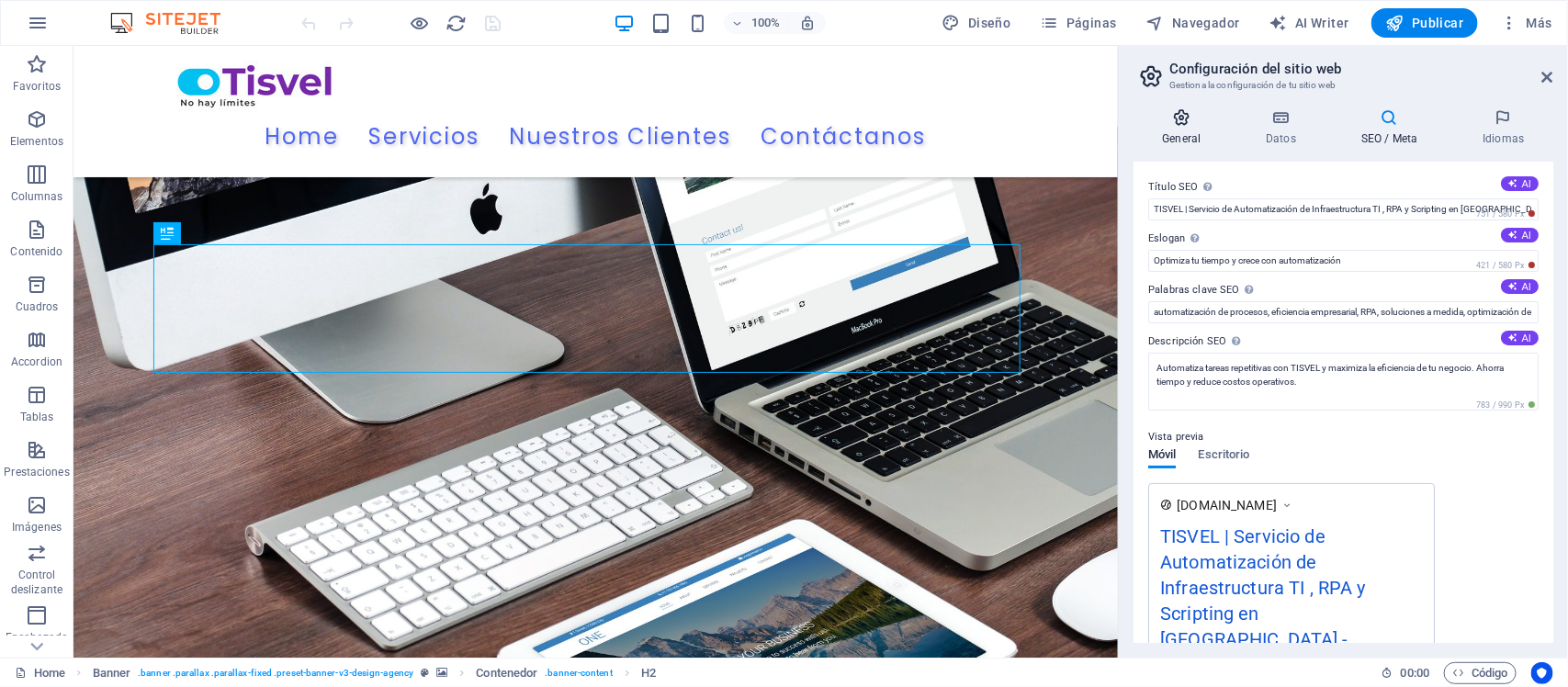
click at [1187, 118] on icon at bounding box center [1181, 117] width 97 height 18
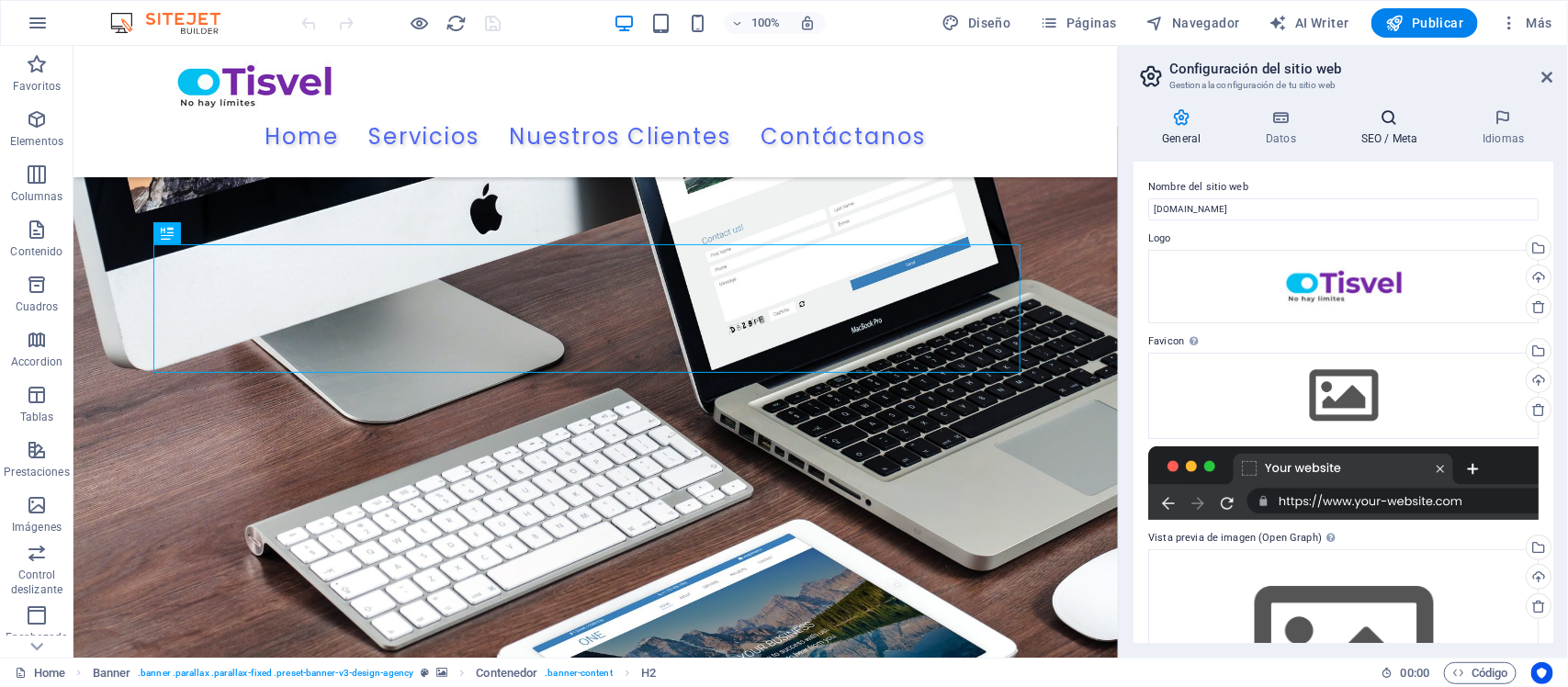
click at [1388, 127] on h4 "SEO / Meta" at bounding box center [1392, 127] width 121 height 39
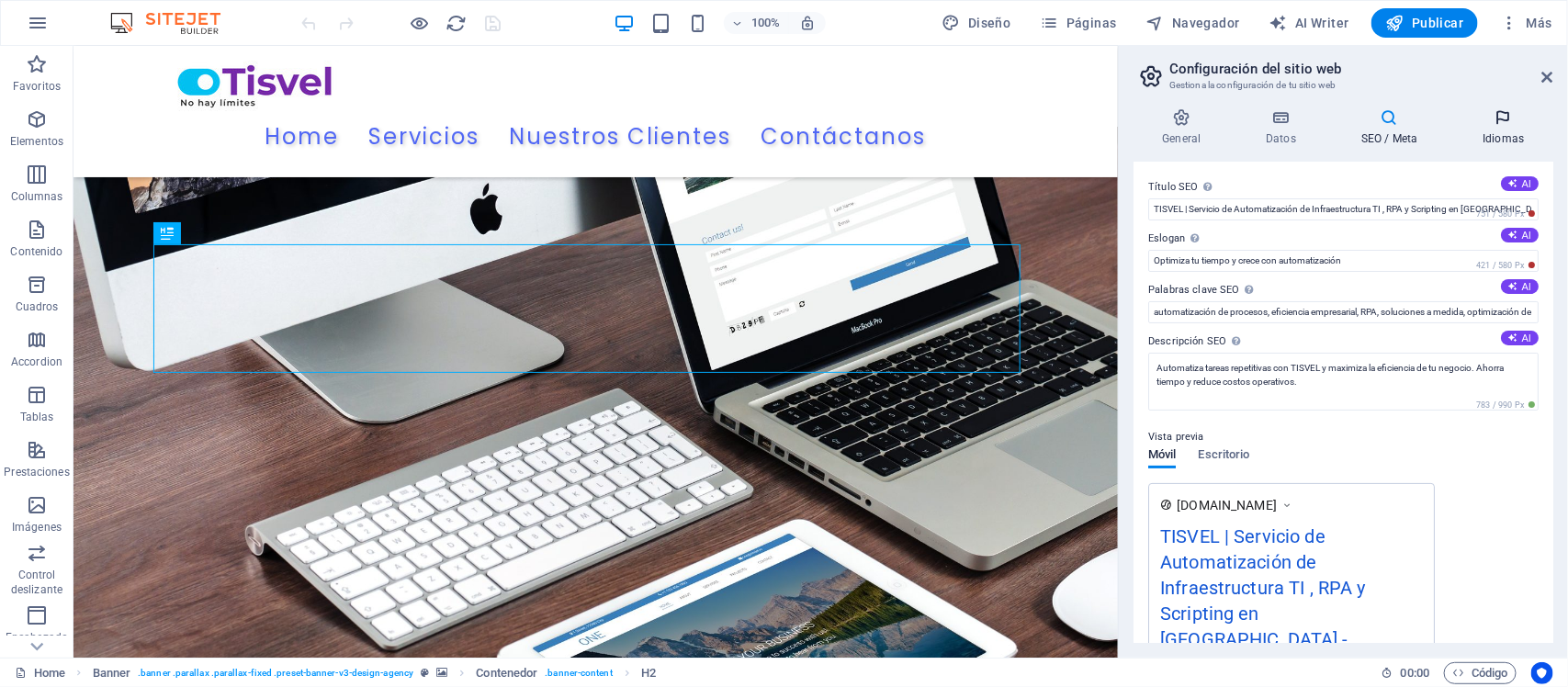
click at [1503, 127] on h4 "Idiomas" at bounding box center [1503, 127] width 99 height 39
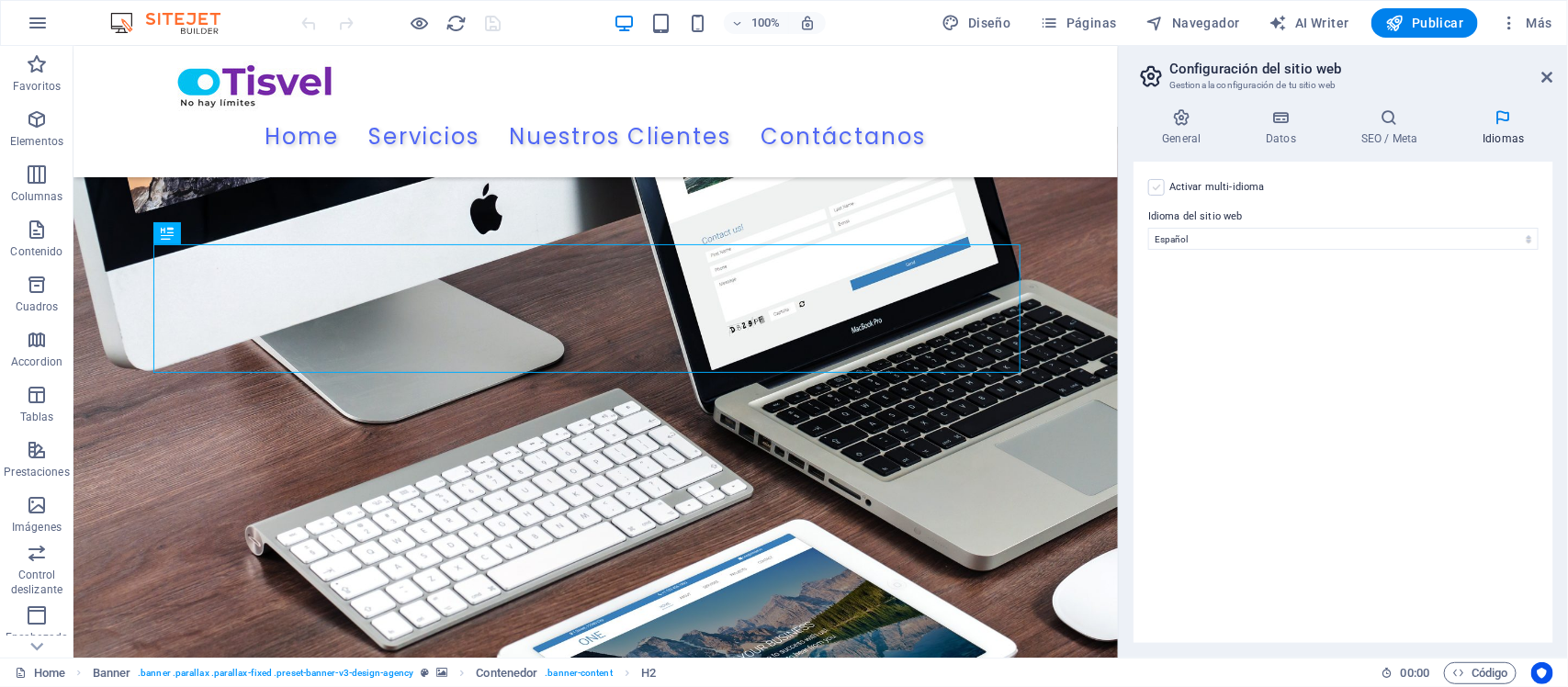
click at [1155, 189] on label at bounding box center [1156, 187] width 17 height 17
click at [0, 0] on input "Activar multi-idioma Para desactivar la opción multi-idioma, elimine todos los …" at bounding box center [0, 0] width 0 height 0
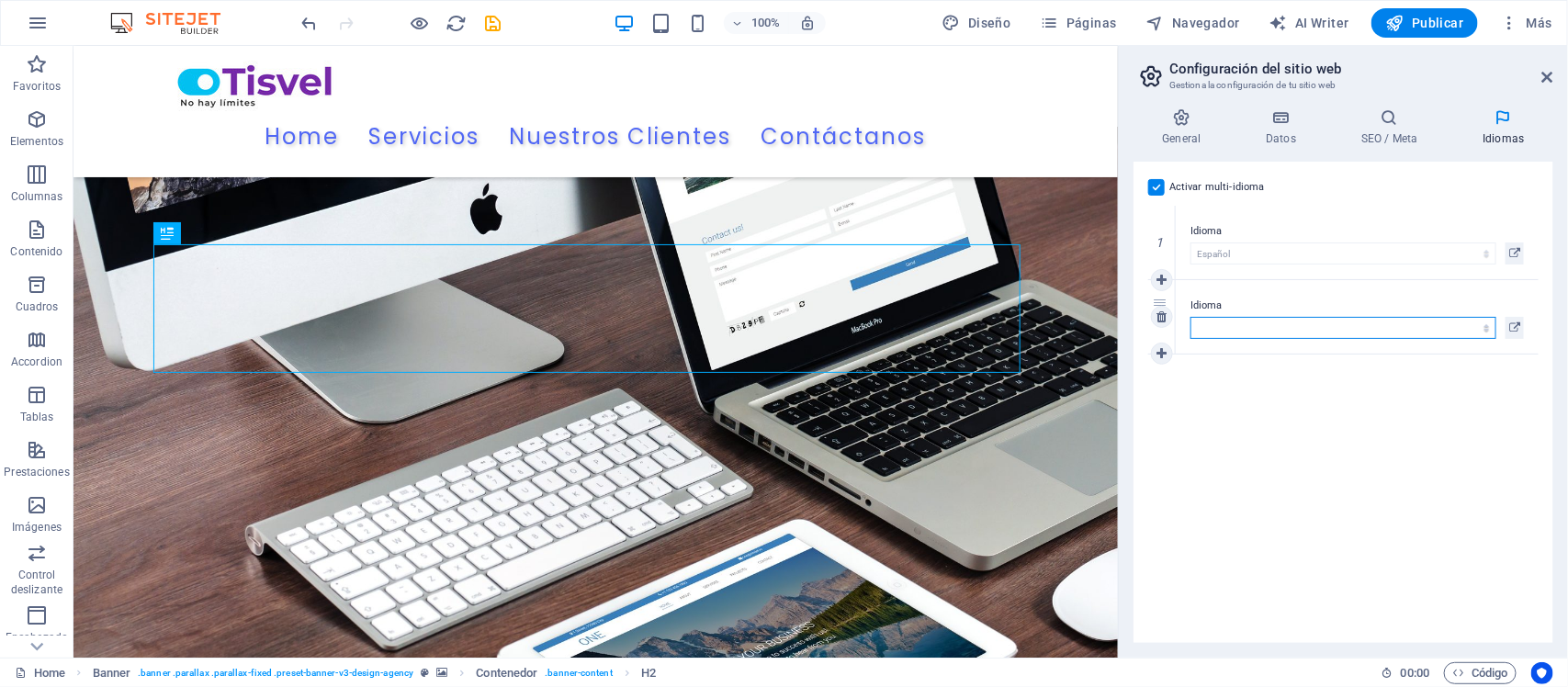
click at [1460, 325] on select "Abkhazian Afar Afrikaans Akan Albanés Alemán Amharic Árabe Aragonese Armenian A…" at bounding box center [1343, 328] width 306 height 22
select select "73"
click at [1190, 317] on select "Abkhazian Afar Afrikaans Akan Albanés Alemán Amharic Árabe Aragonese Armenian A…" at bounding box center [1343, 328] width 306 height 22
click at [1386, 133] on h4 "SEO / Meta" at bounding box center [1392, 127] width 121 height 39
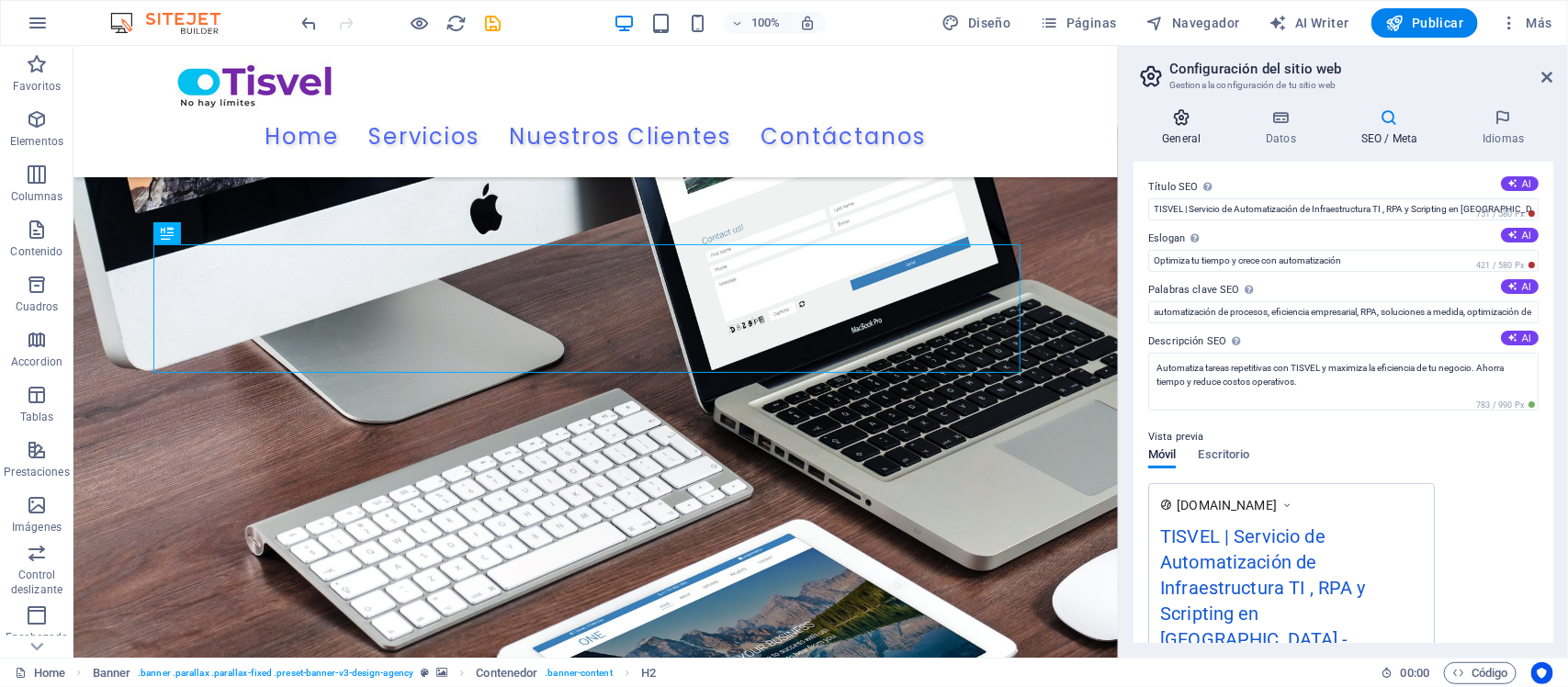
click at [1184, 131] on h4 "General" at bounding box center [1185, 127] width 104 height 39
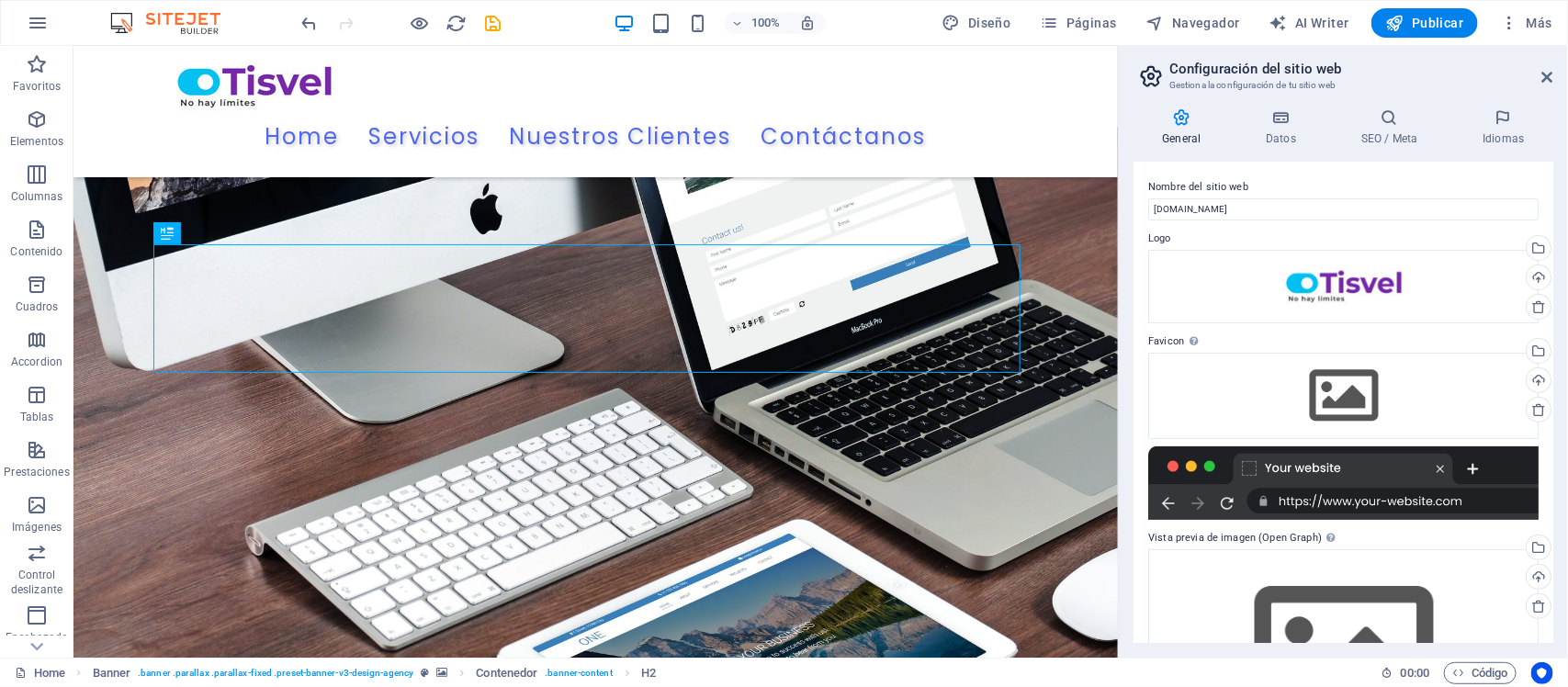
click at [1555, 76] on aside "Configuración del sitio web Gestiona la configuración de tu sitio web General D…" at bounding box center [1342, 351] width 450 height 611
click at [1548, 70] on icon at bounding box center [1547, 77] width 11 height 15
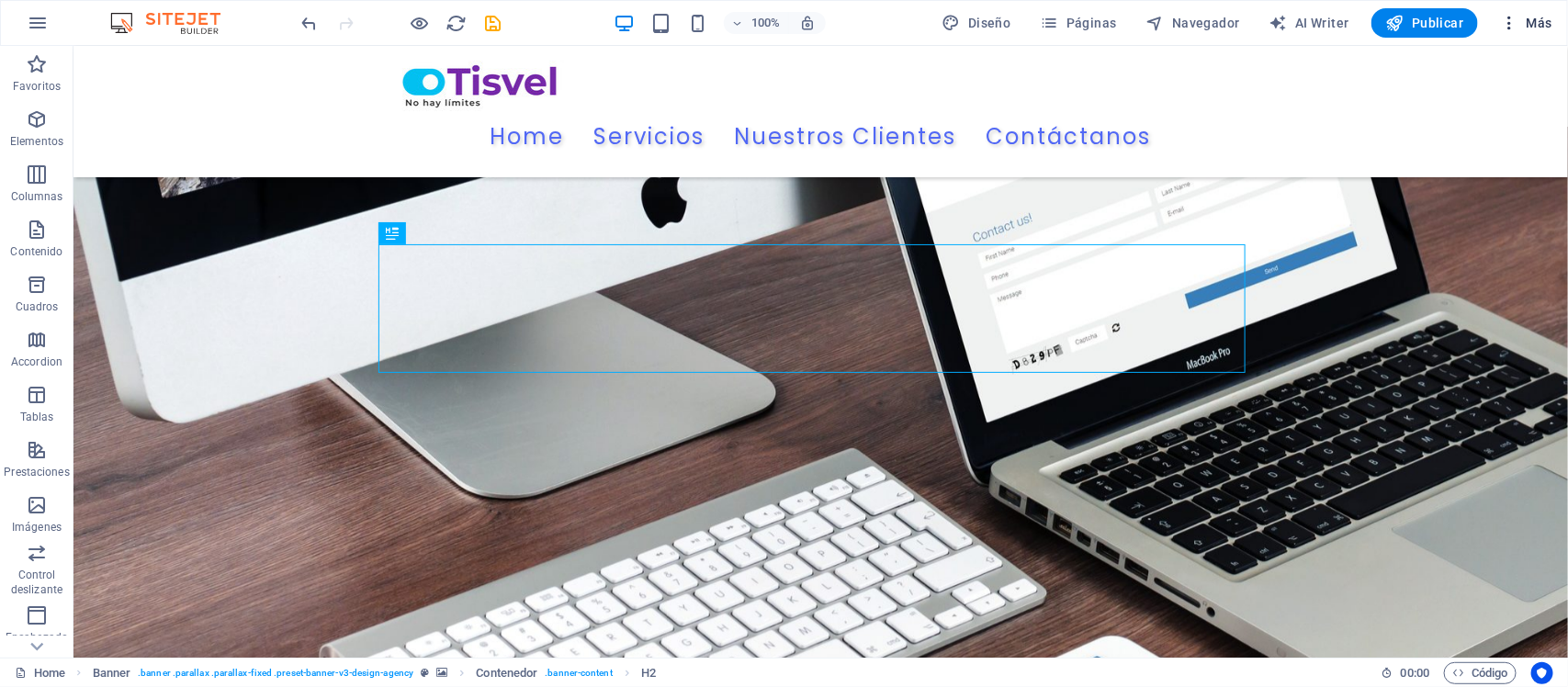
click at [1511, 26] on icon "button" at bounding box center [1508, 23] width 18 height 18
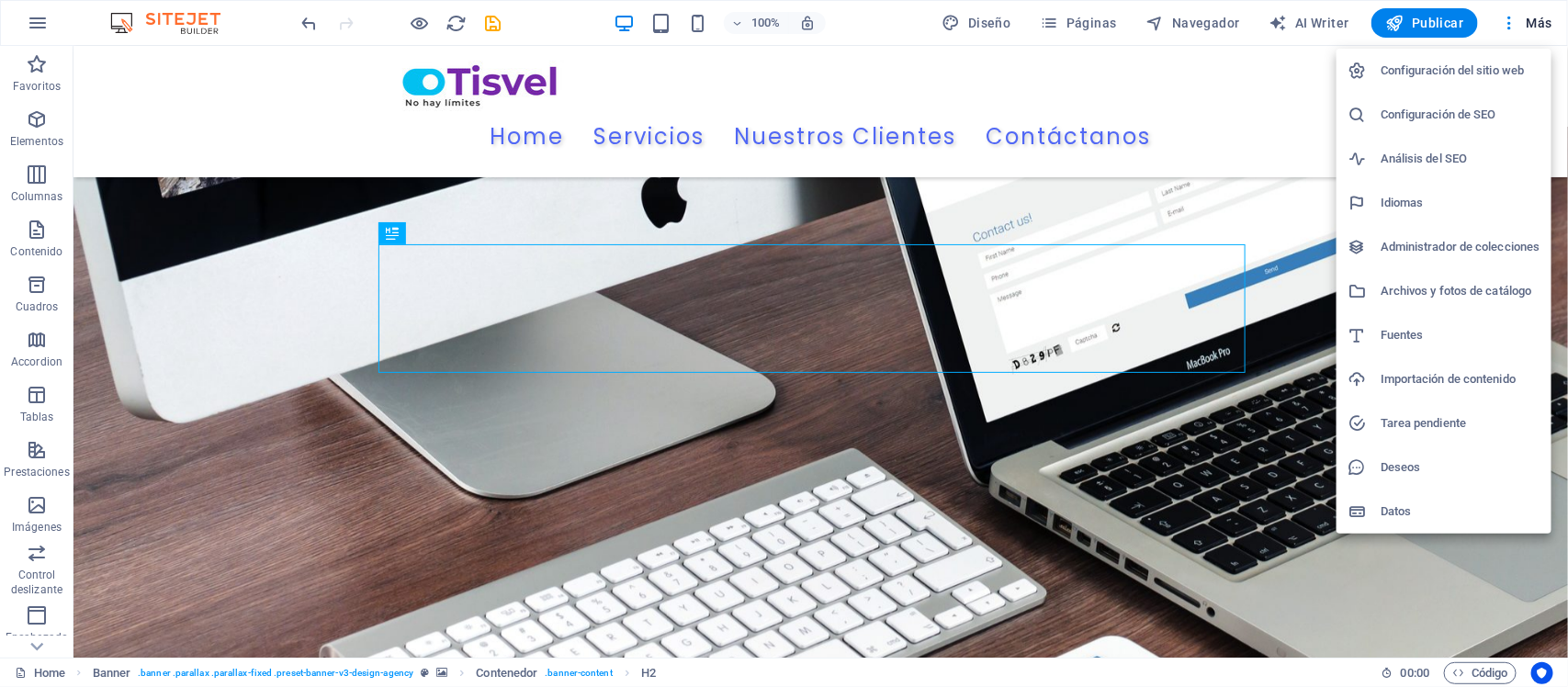
click at [1449, 65] on h6 "Configuración del sitio web" at bounding box center [1460, 71] width 160 height 22
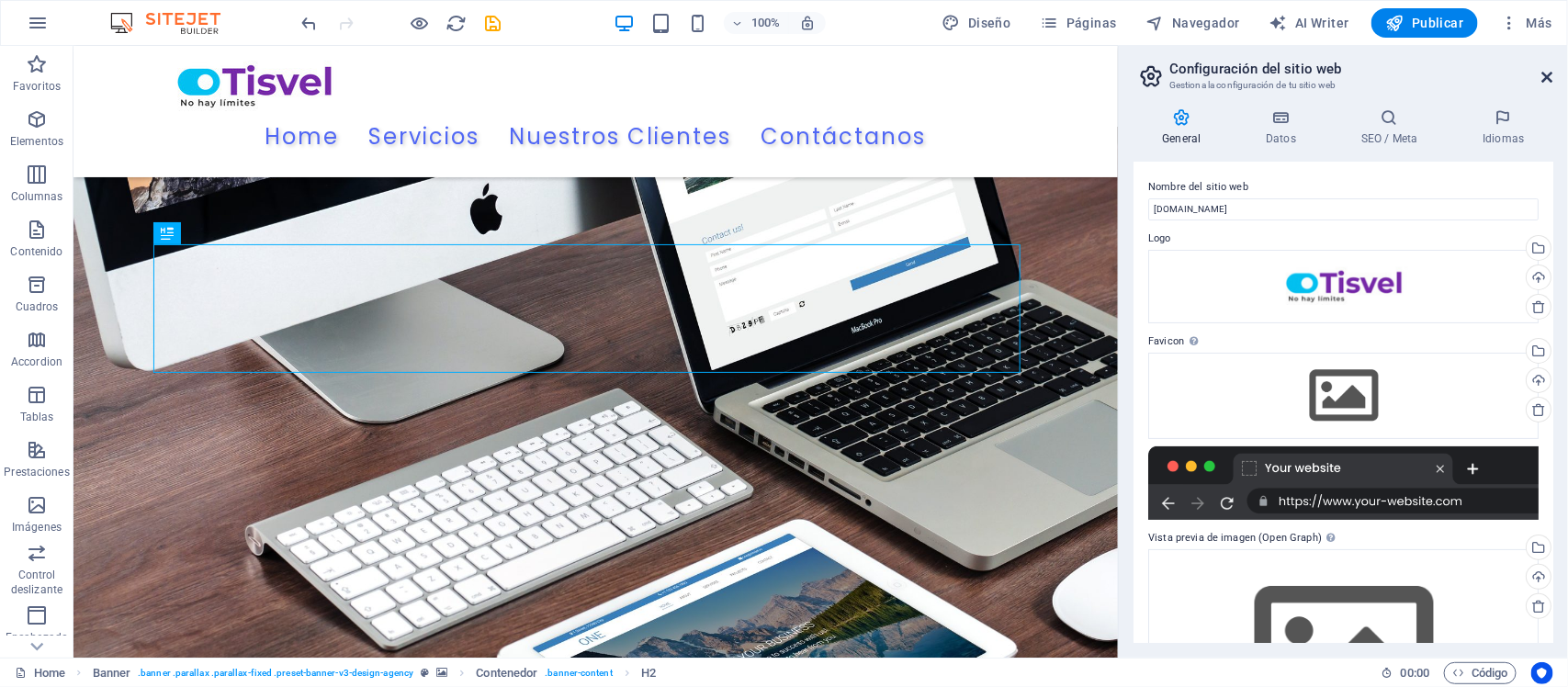
click at [1549, 76] on icon at bounding box center [1547, 77] width 11 height 15
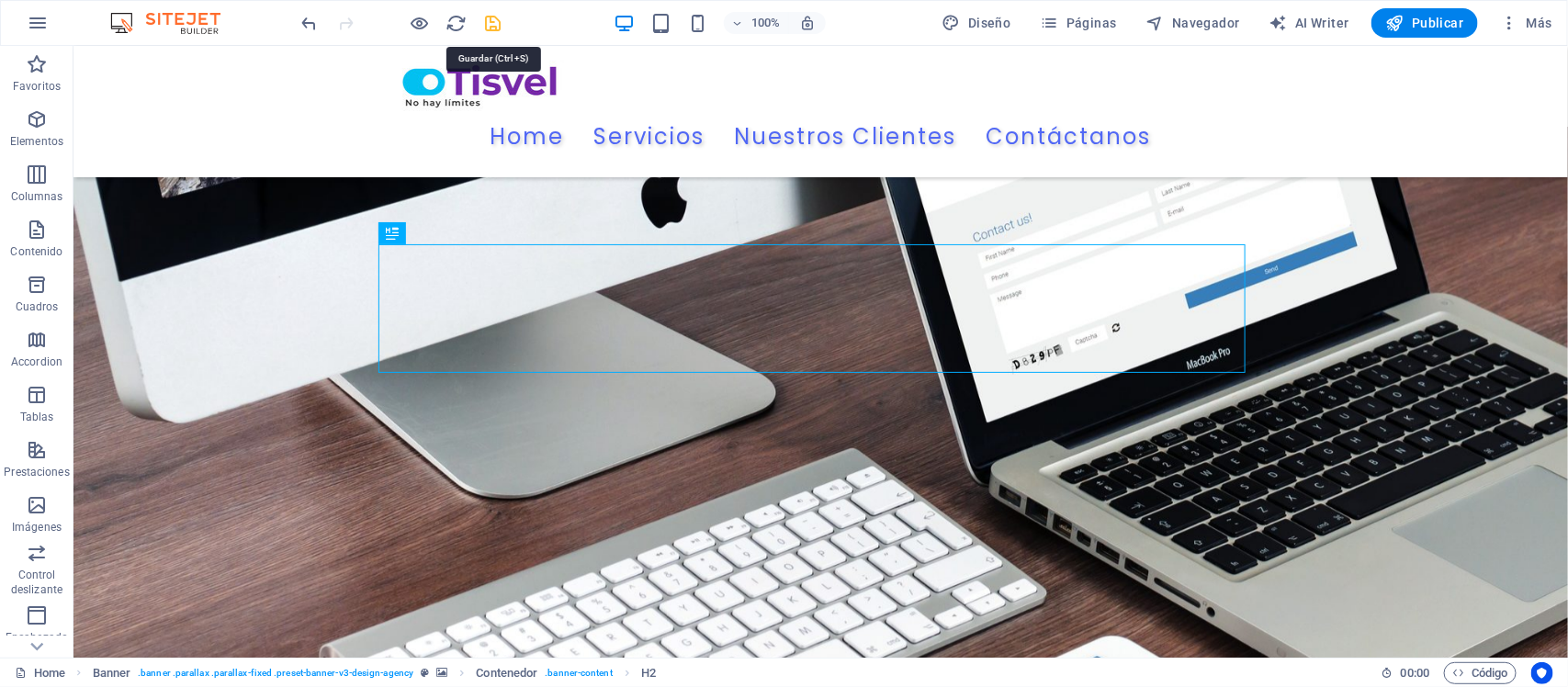
drag, startPoint x: 489, startPoint y: 18, endPoint x: 662, endPoint y: 30, distance: 173.4
click at [489, 18] on icon "save" at bounding box center [493, 23] width 21 height 21
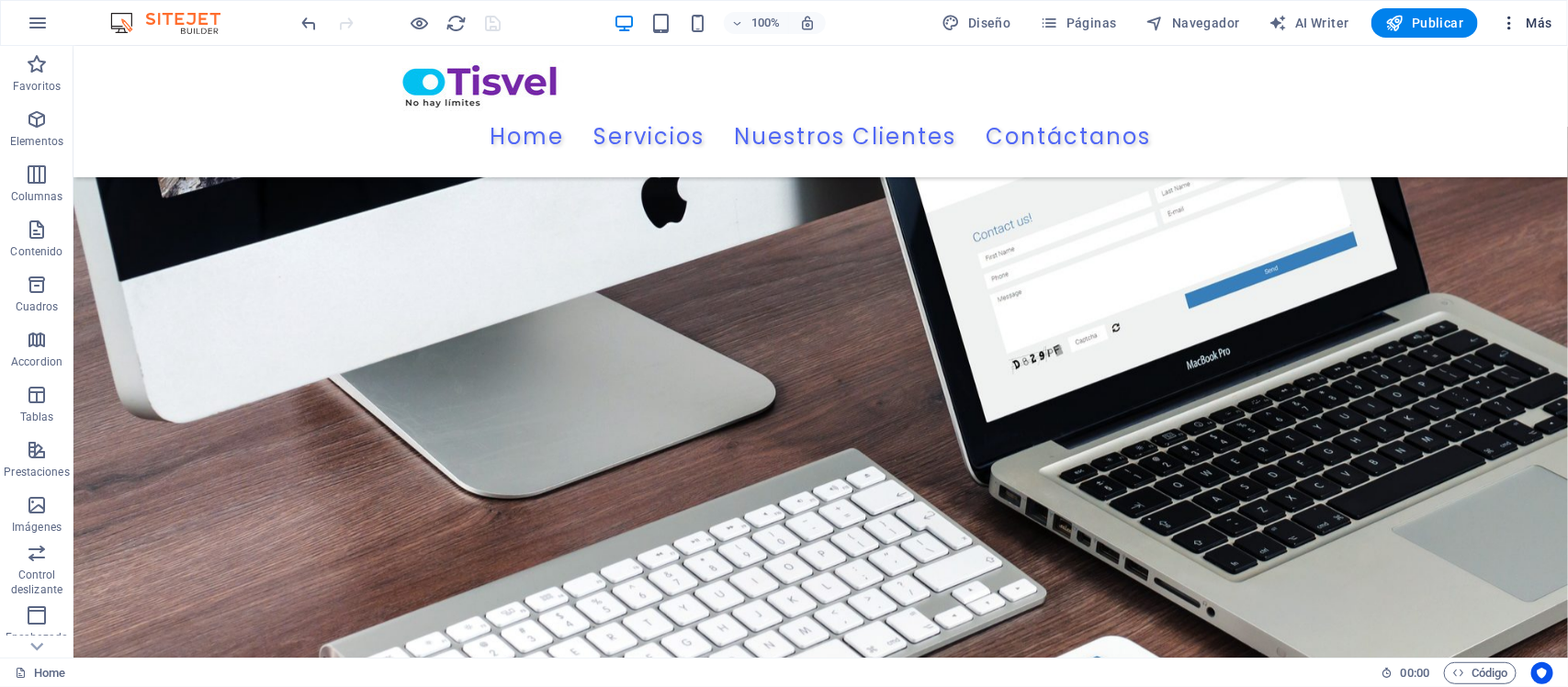
click at [1507, 21] on icon "button" at bounding box center [1508, 23] width 18 height 18
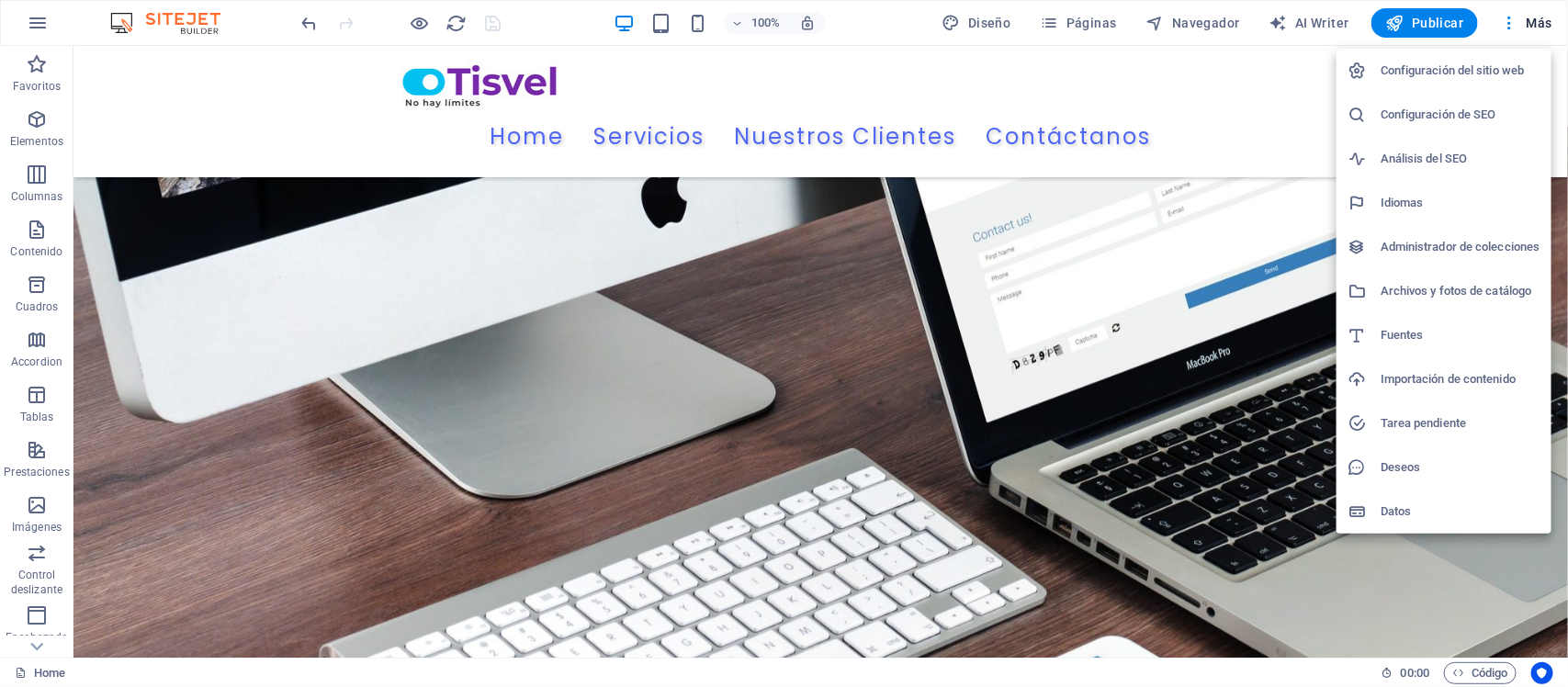
click at [1420, 74] on h6 "Configuración del sitio web" at bounding box center [1460, 71] width 160 height 22
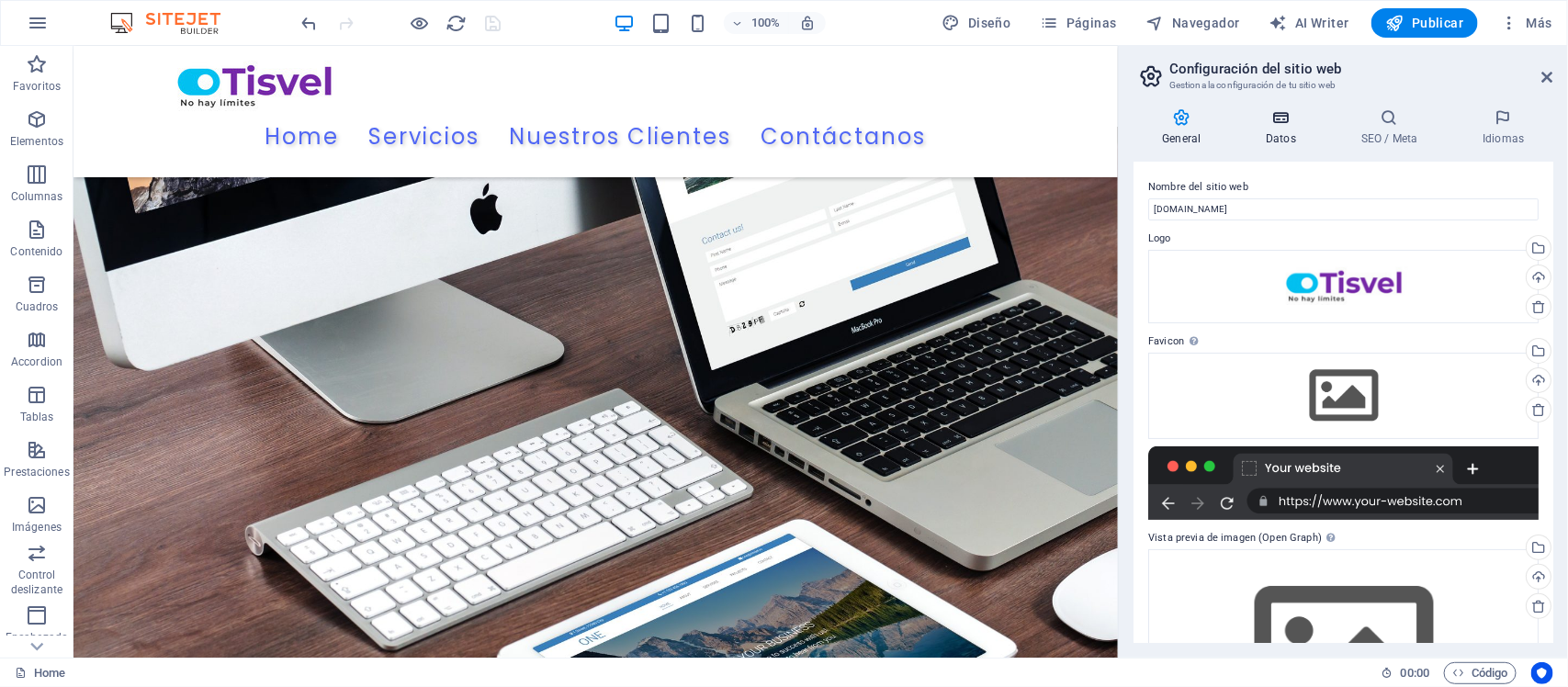
click at [1279, 130] on h4 "Datos" at bounding box center [1285, 127] width 96 height 39
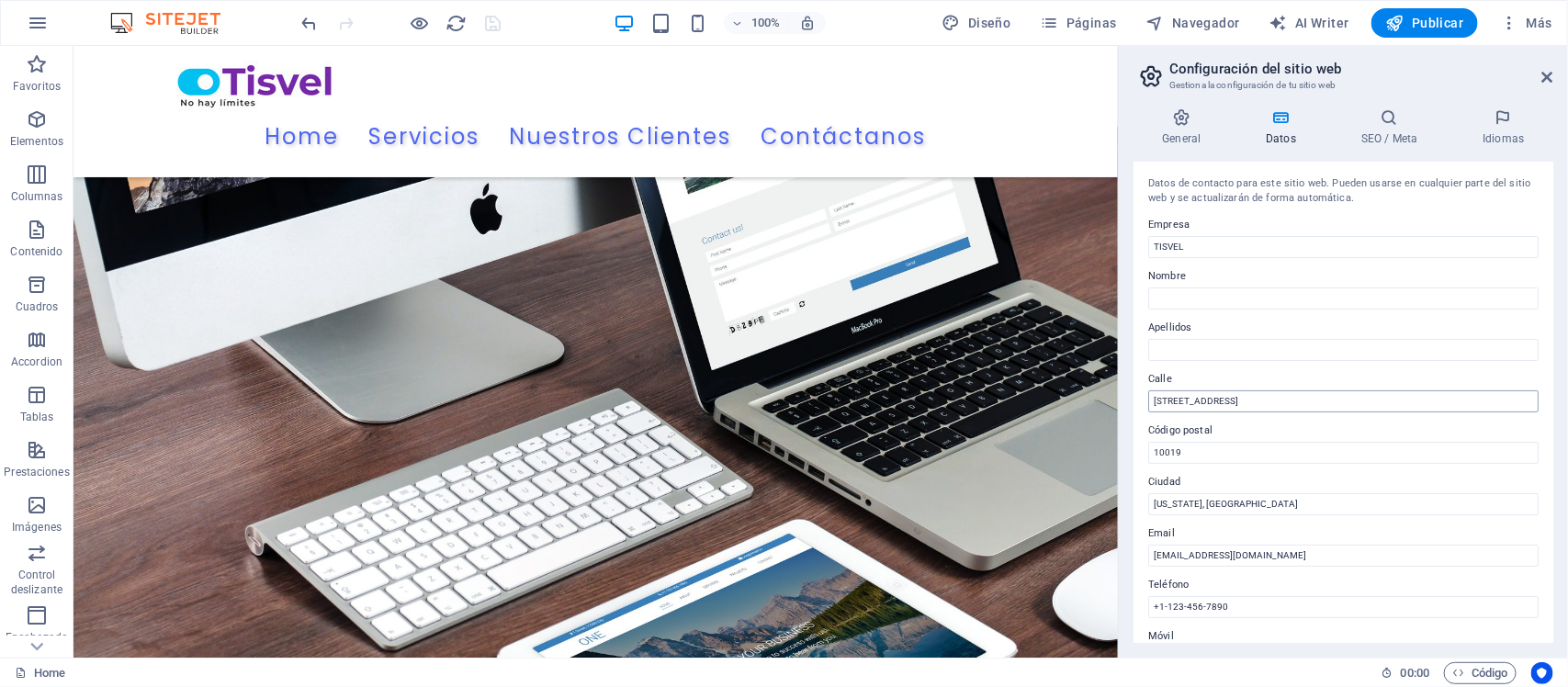
scroll to position [230, 0]
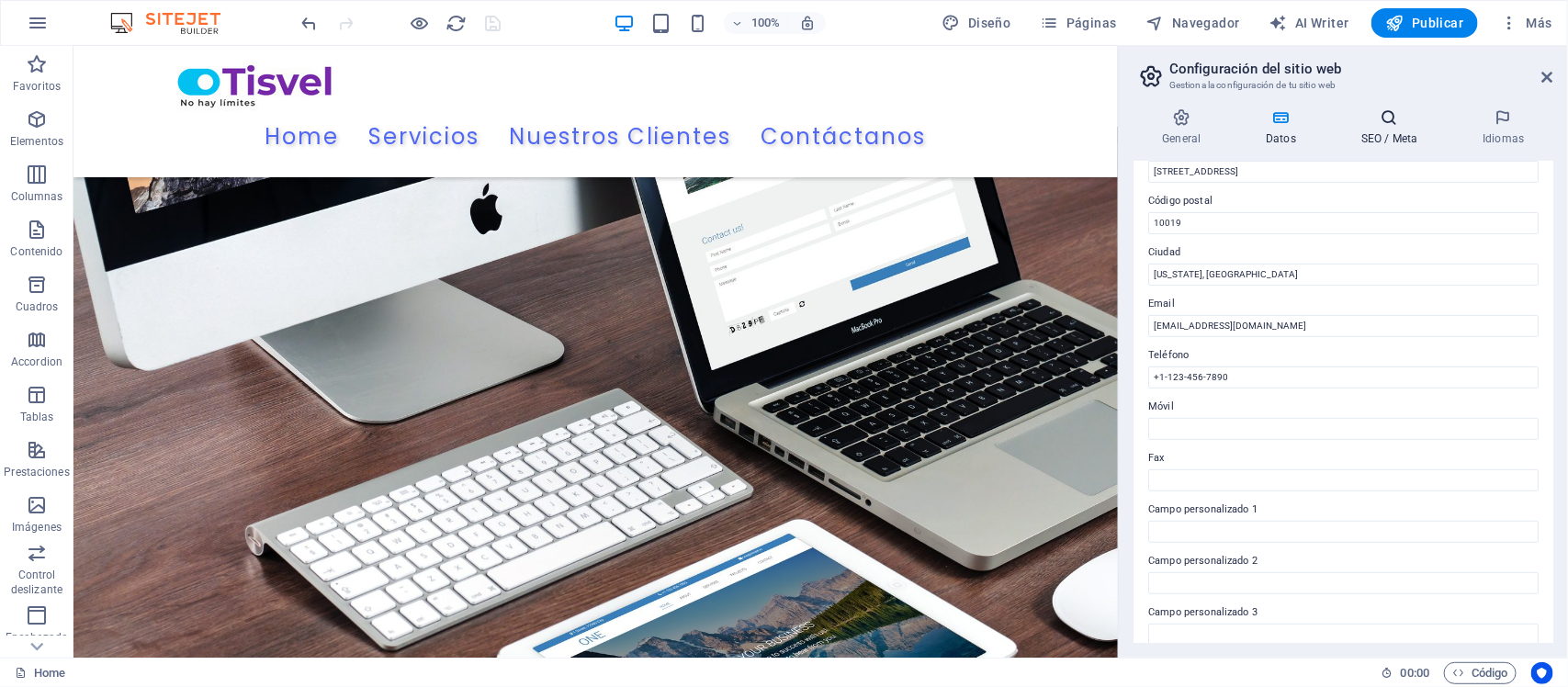
click at [1402, 115] on icon at bounding box center [1389, 117] width 114 height 18
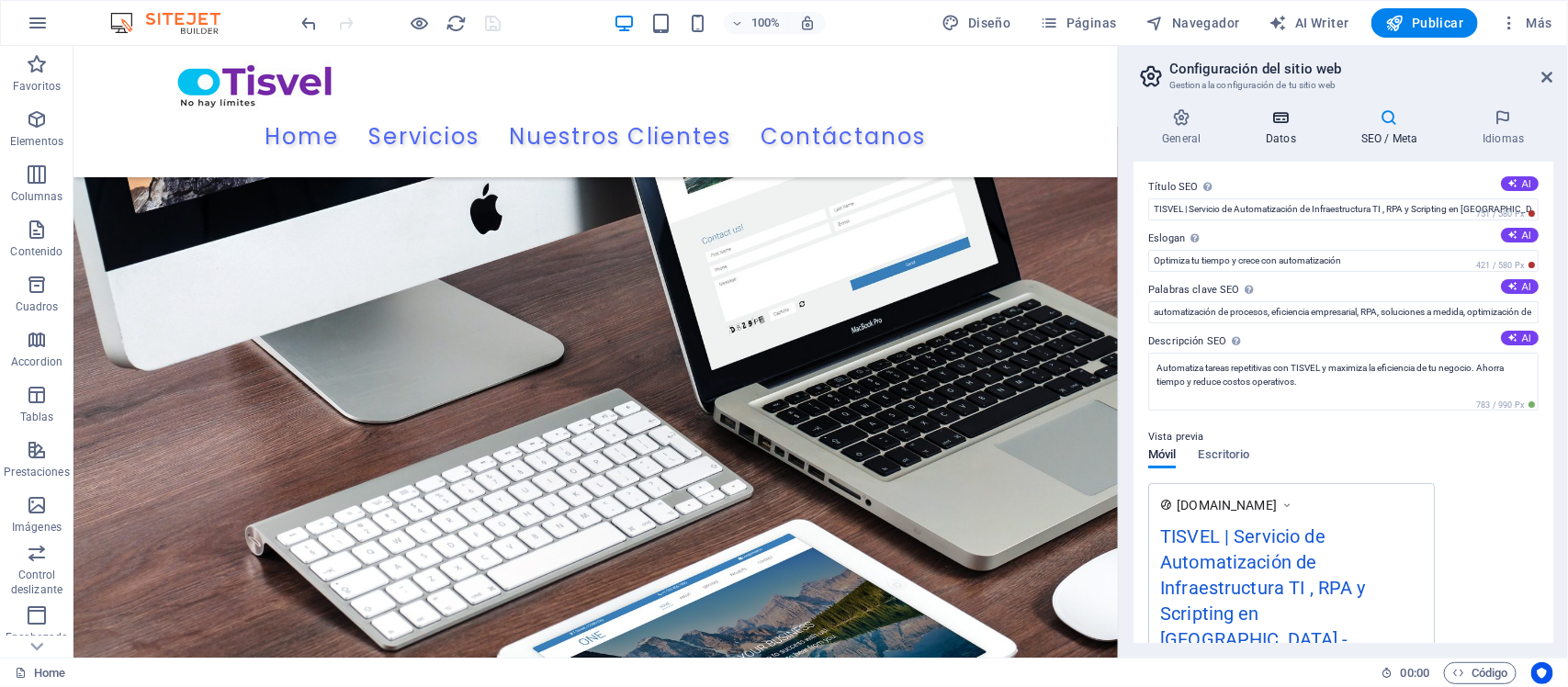
click at [1299, 122] on icon at bounding box center [1281, 117] width 88 height 18
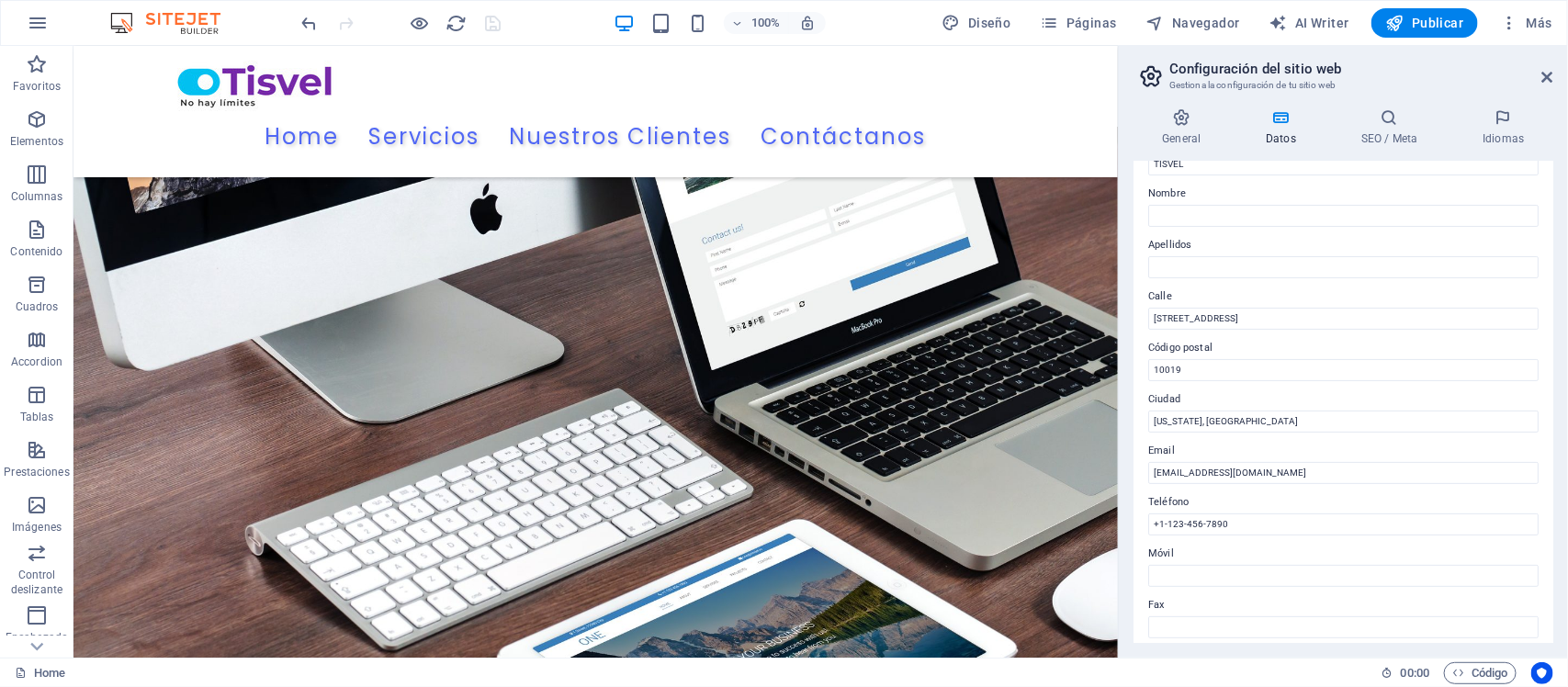
scroll to position [115, 0]
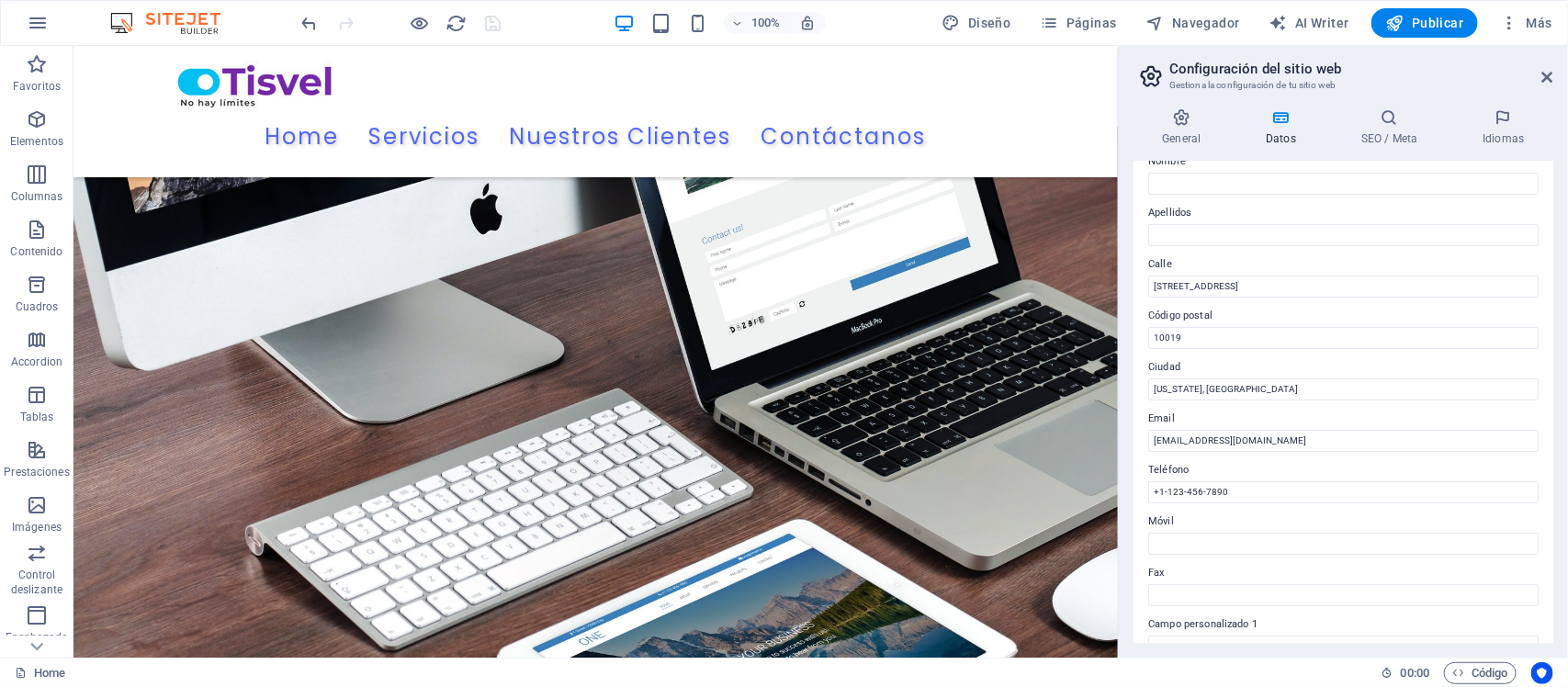
click at [1308, 301] on div "Datos de contacto para este sitio web. Pueden usarse en cualquier parte del sit…" at bounding box center [1343, 402] width 419 height 481
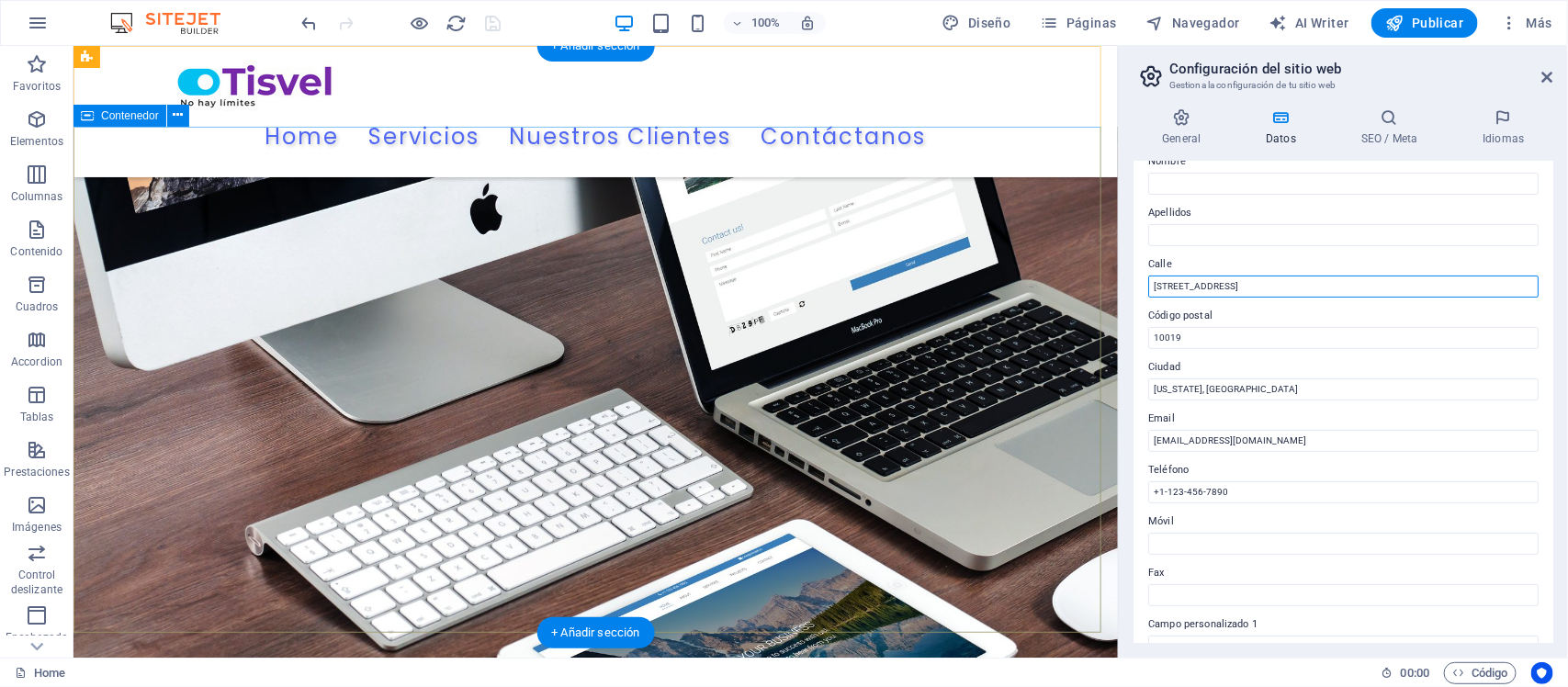
drag, startPoint x: 1377, startPoint y: 332, endPoint x: 1052, endPoint y: 284, distance: 328.5
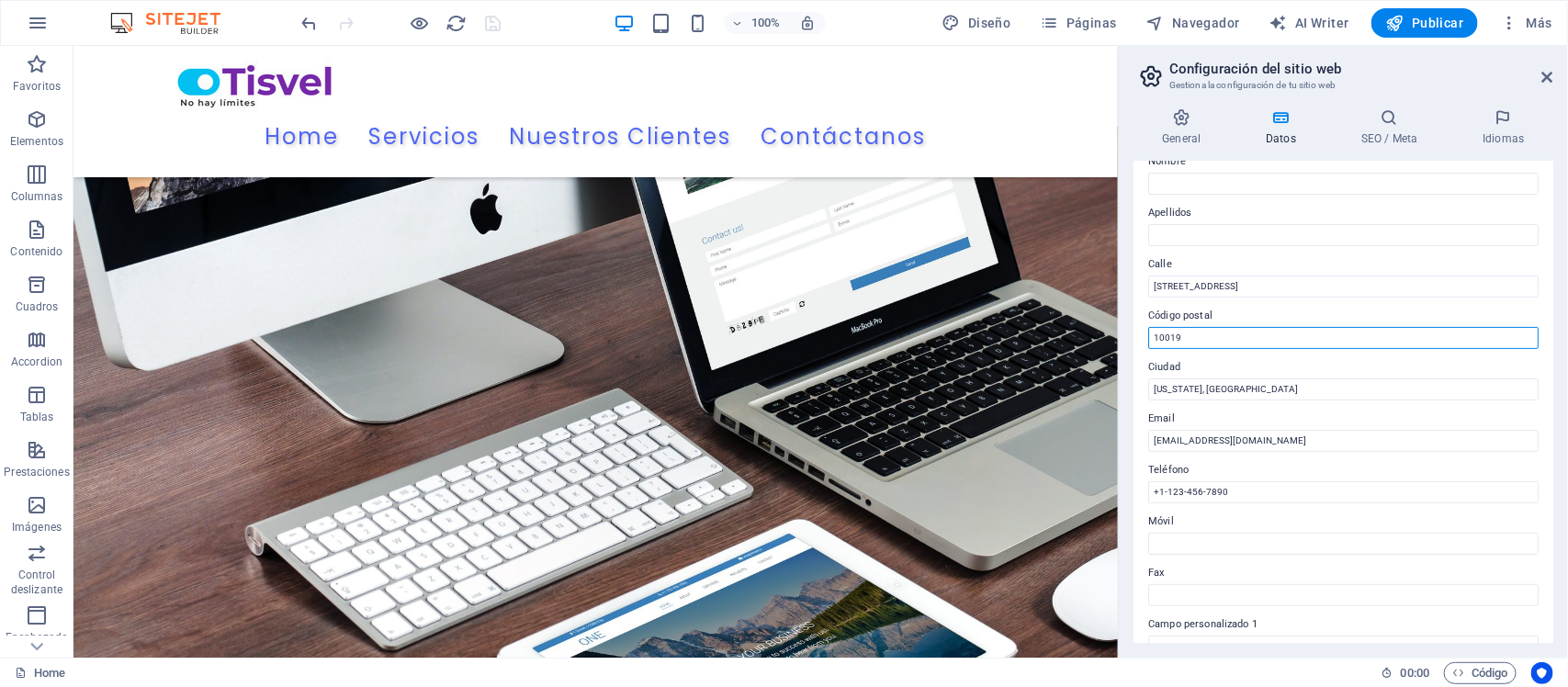
drag, startPoint x: 1224, startPoint y: 337, endPoint x: 1132, endPoint y: 336, distance: 92.0
click at [1132, 336] on div "General Datos SEO / Meta Idiomas Nombre del sitio web tisvel.com Logo Arrastra …" at bounding box center [1343, 375] width 449 height 564
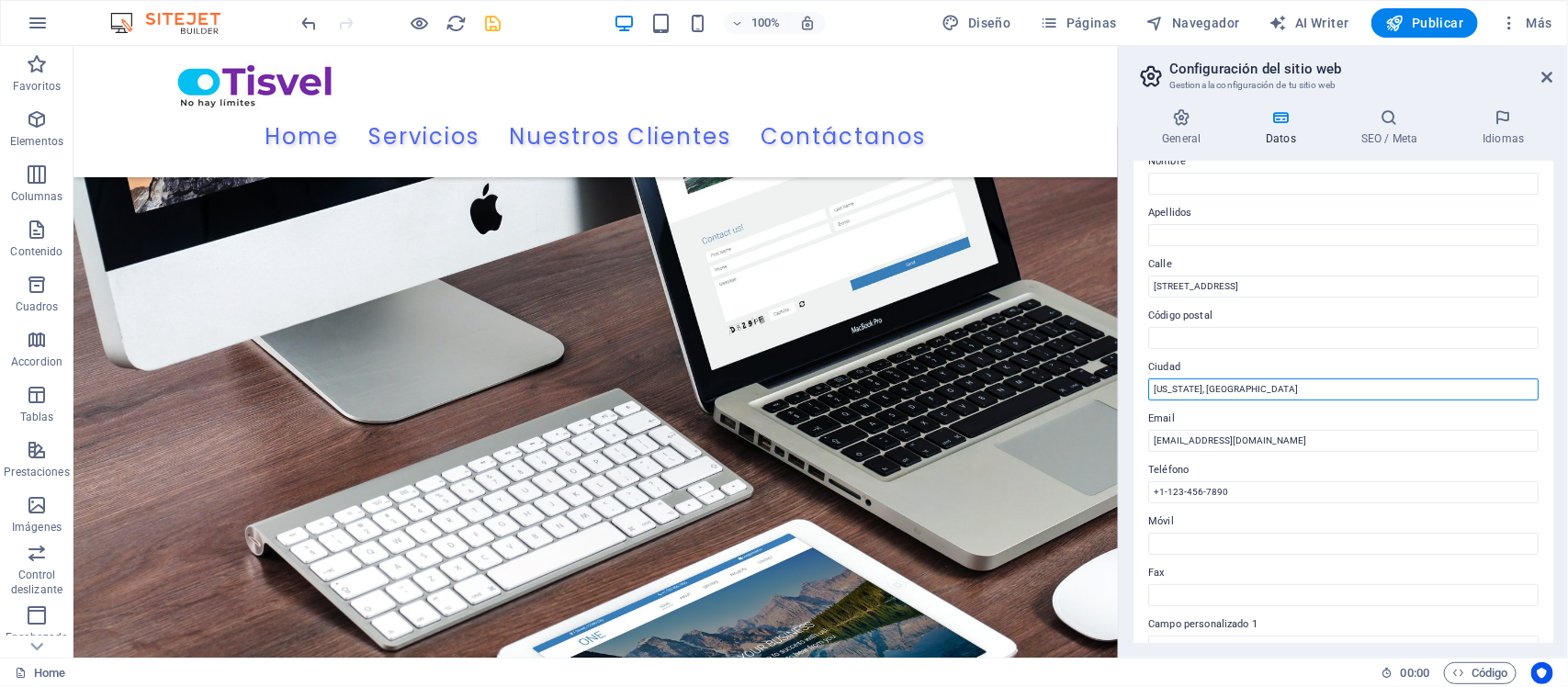
drag, startPoint x: 1218, startPoint y: 385, endPoint x: 1126, endPoint y: 377, distance: 92.3
click at [1126, 377] on div "General Datos SEO / Meta Idiomas Nombre del sitio web tisvel.com Logo Arrastra …" at bounding box center [1343, 375] width 449 height 564
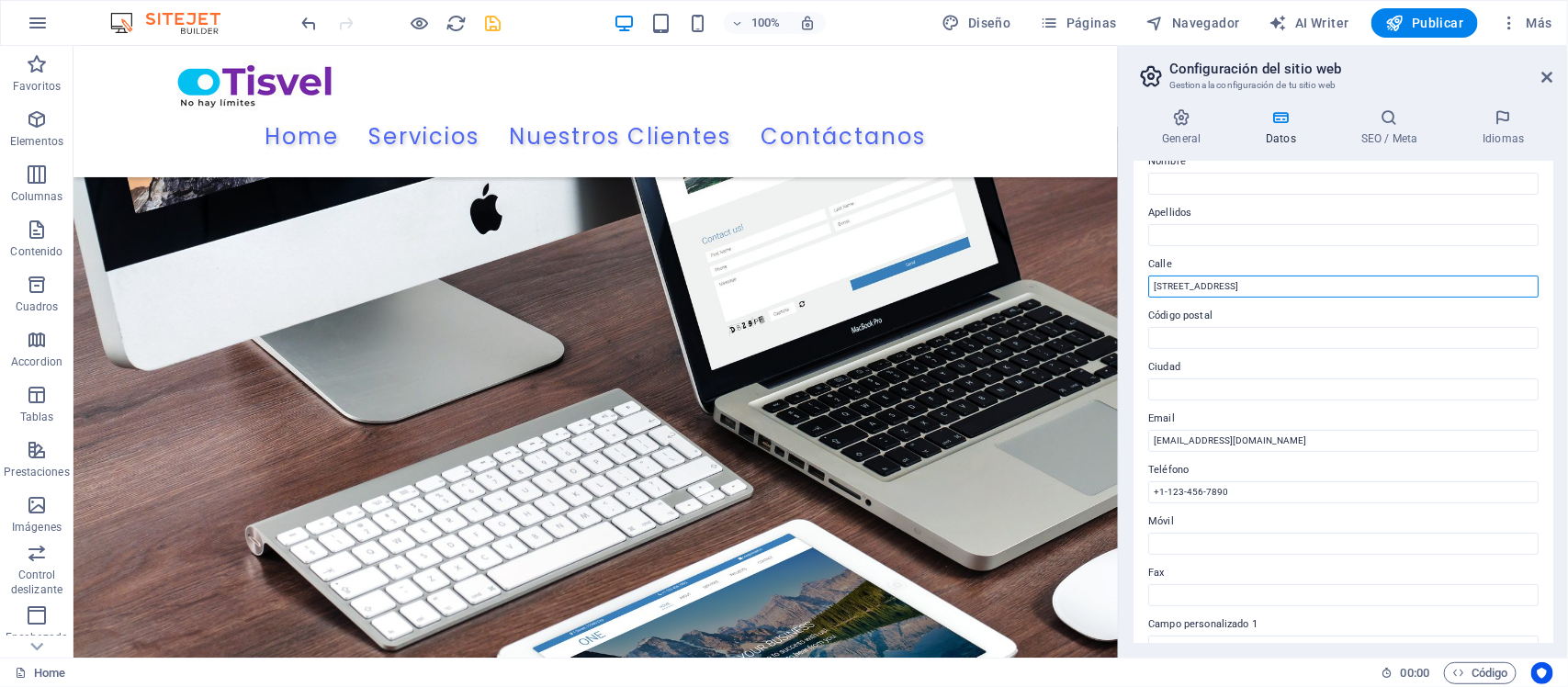
drag, startPoint x: 1324, startPoint y: 335, endPoint x: 1108, endPoint y: 289, distance: 220.8
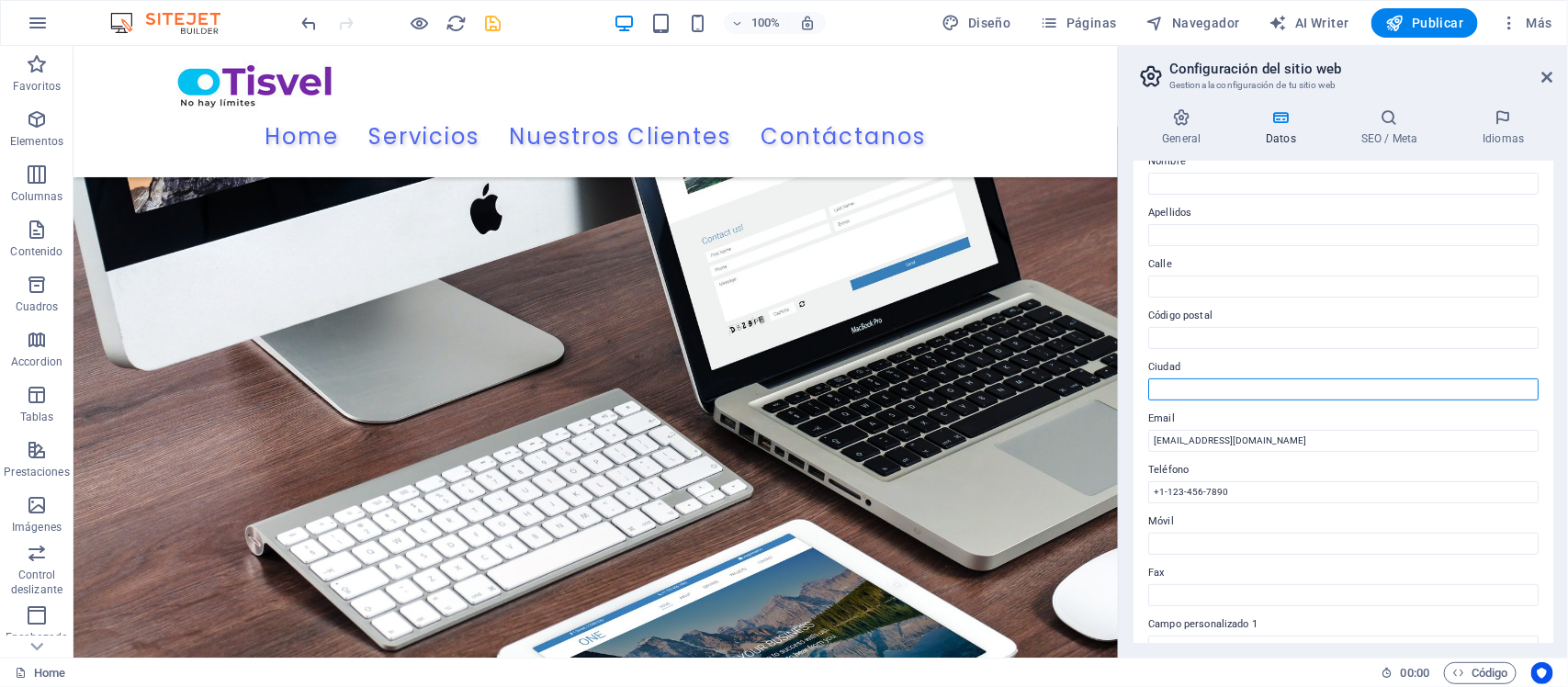
click at [1267, 387] on input "Ciudad" at bounding box center [1342, 389] width 391 height 22
type input "[GEOGRAPHIC_DATA]"
click at [1258, 327] on input "Código postal" at bounding box center [1342, 338] width 391 height 22
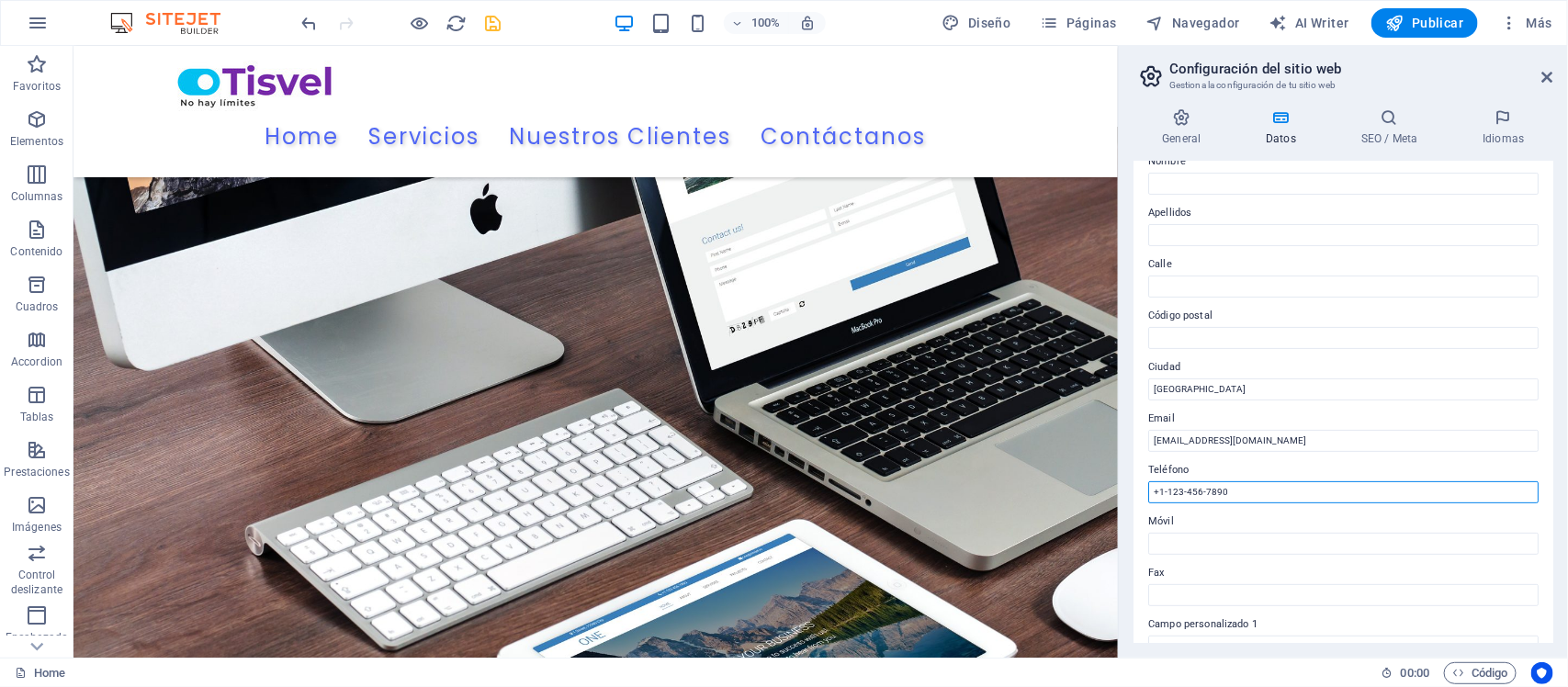
drag, startPoint x: 1240, startPoint y: 492, endPoint x: 1136, endPoint y: 493, distance: 104.0
click at [1136, 493] on div "Datos de contacto para este sitio web. Pueden usarse en cualquier parte del sit…" at bounding box center [1343, 402] width 419 height 481
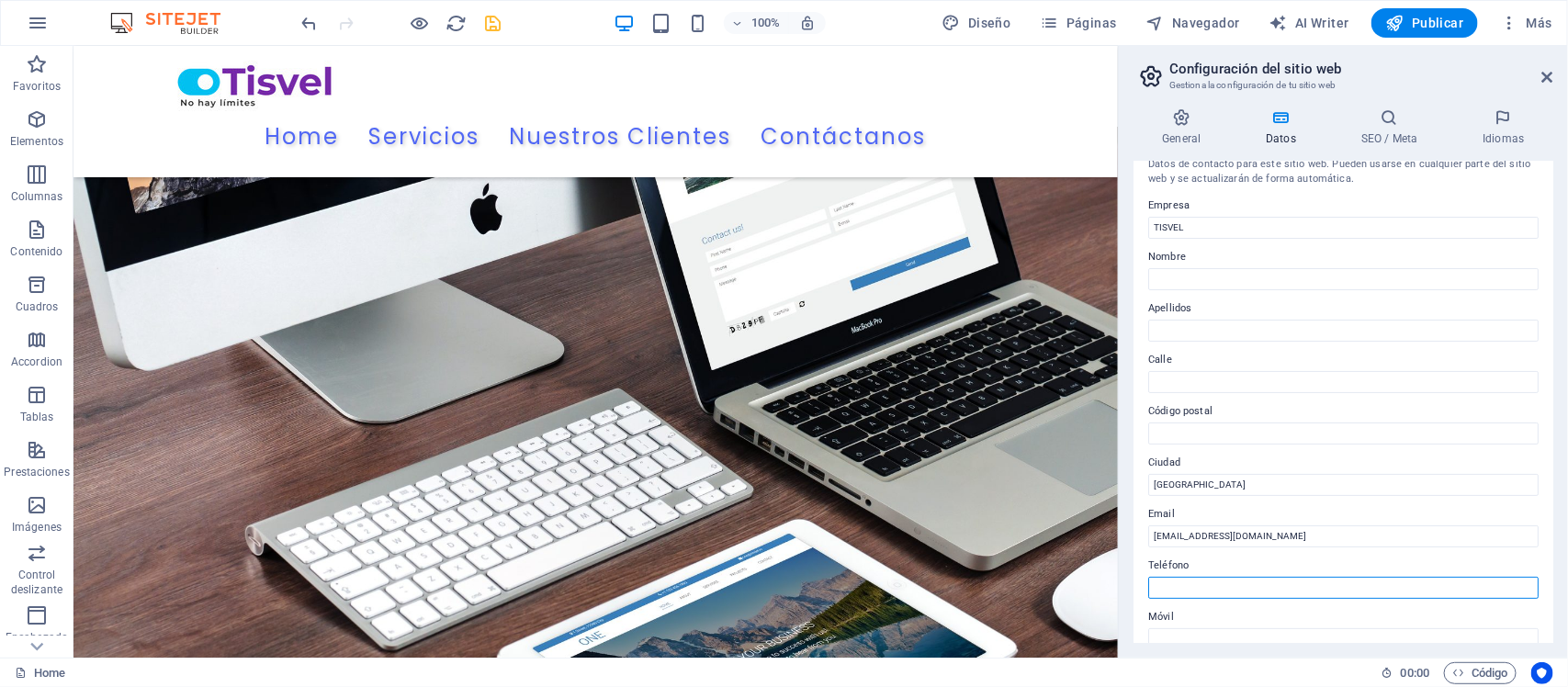
scroll to position [0, 0]
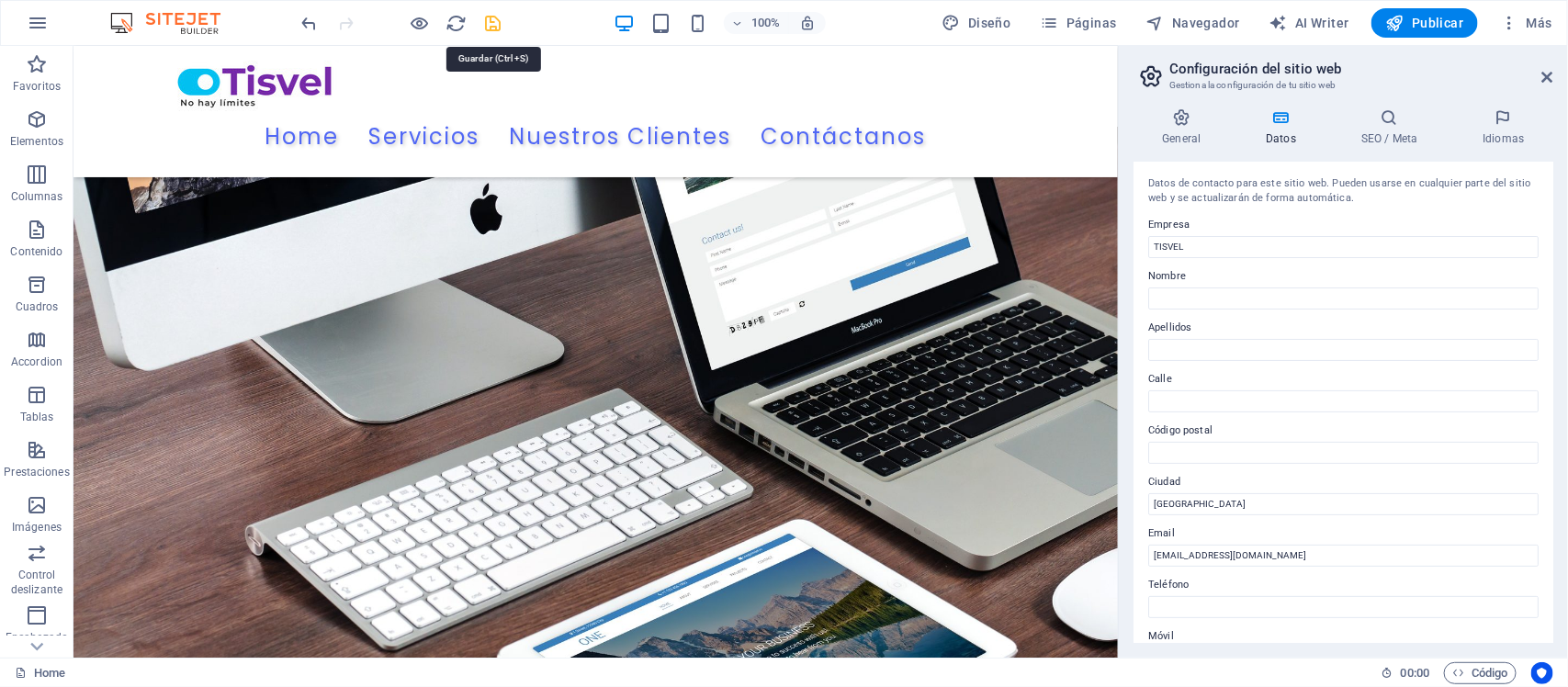
click at [498, 16] on icon "save" at bounding box center [493, 23] width 21 height 21
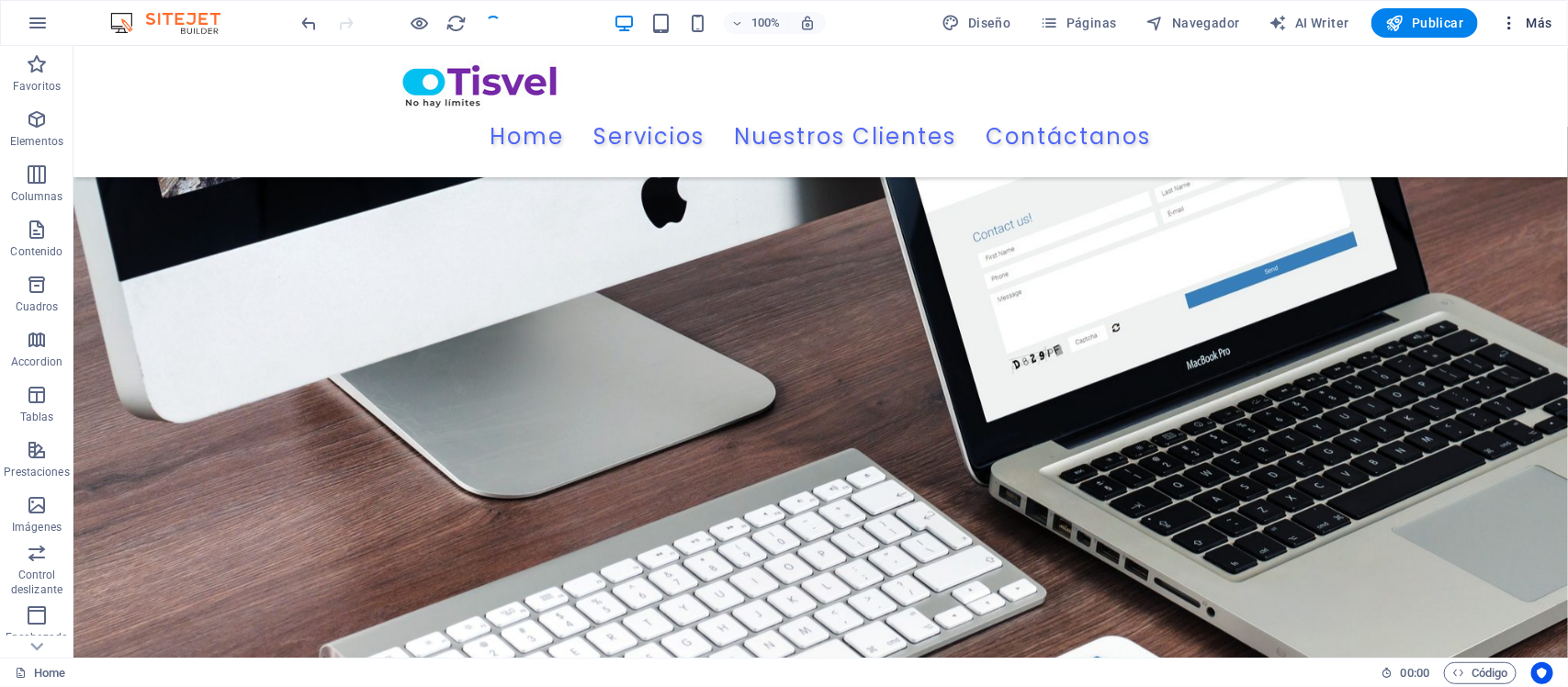
click at [1506, 19] on icon "button" at bounding box center [1508, 23] width 18 height 18
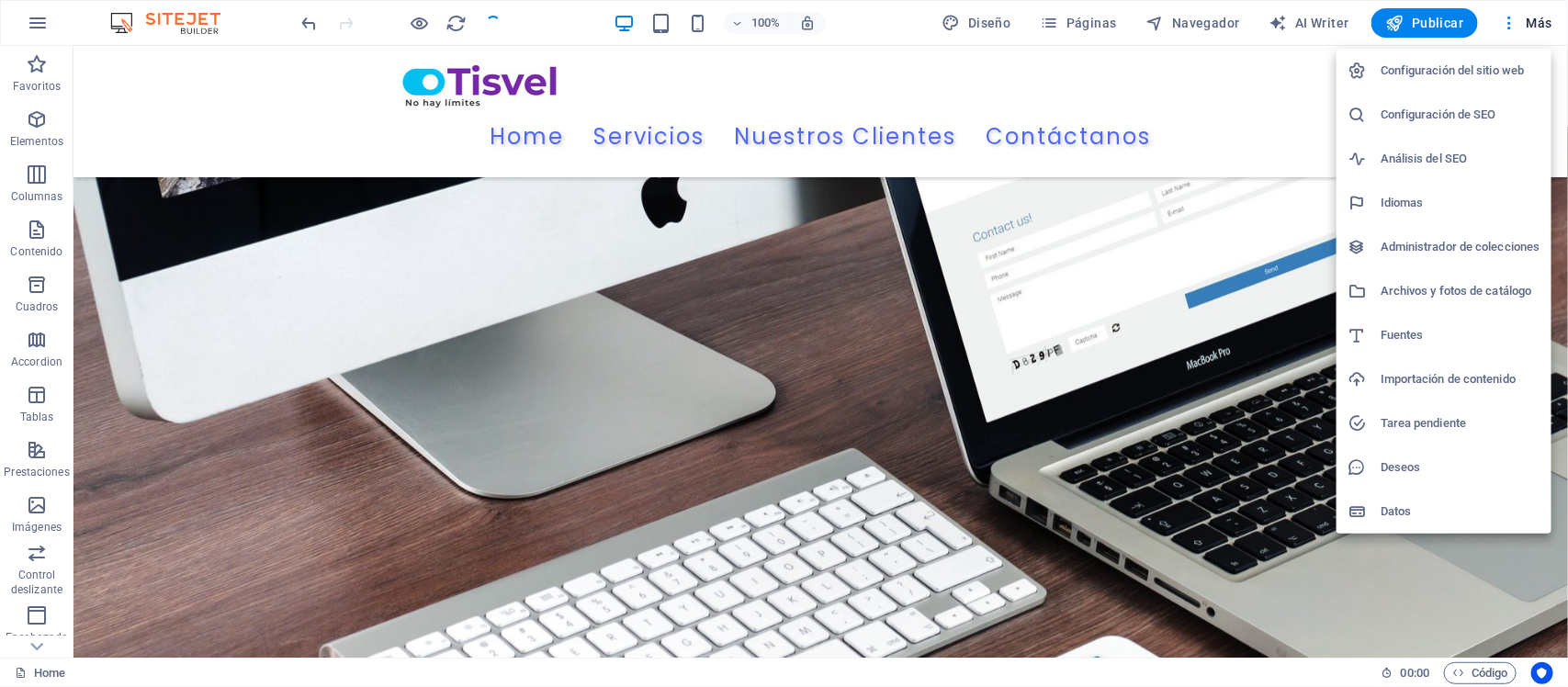
click at [1419, 71] on h6 "Configuración del sitio web" at bounding box center [1460, 71] width 160 height 22
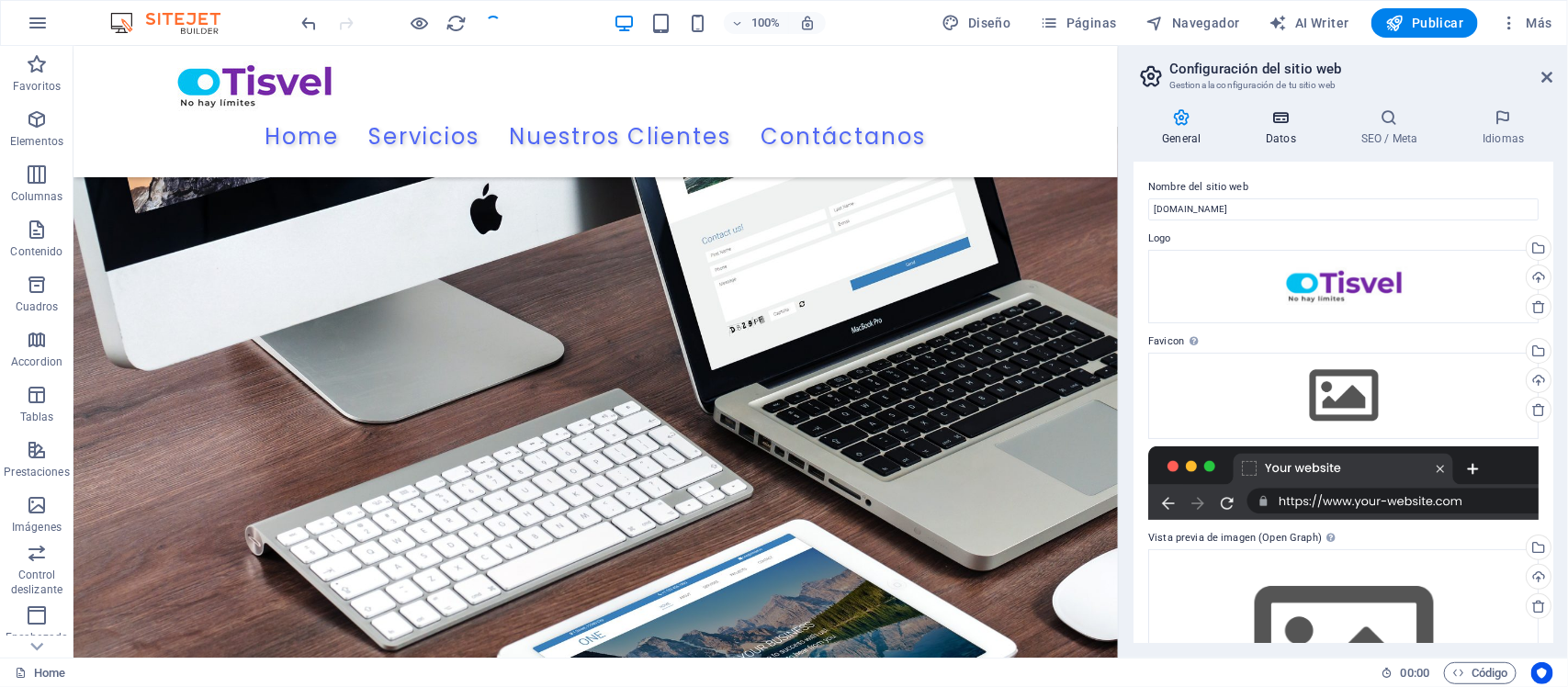
click at [1282, 130] on h4 "Datos" at bounding box center [1285, 127] width 96 height 39
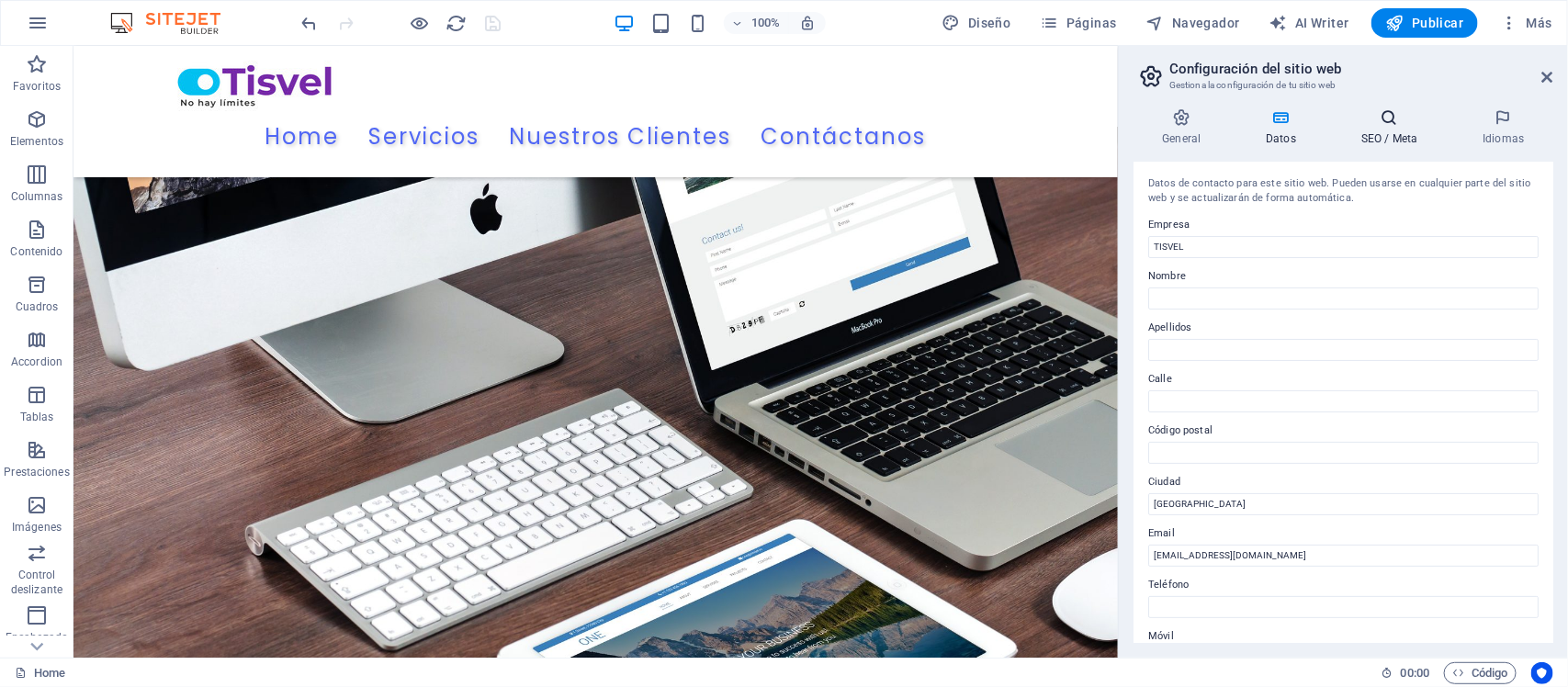
click at [1397, 139] on h4 "SEO / Meta" at bounding box center [1392, 127] width 121 height 39
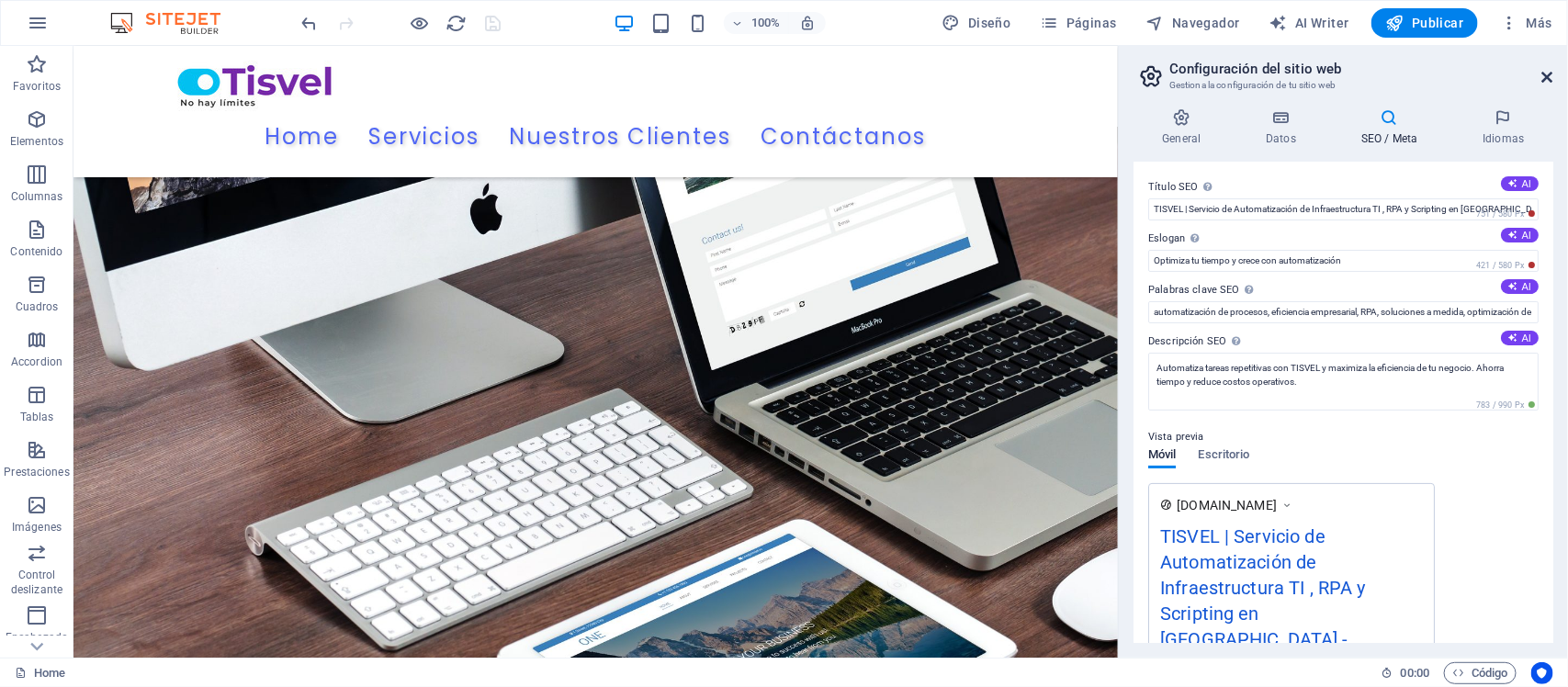
click at [1545, 75] on icon at bounding box center [1547, 77] width 11 height 15
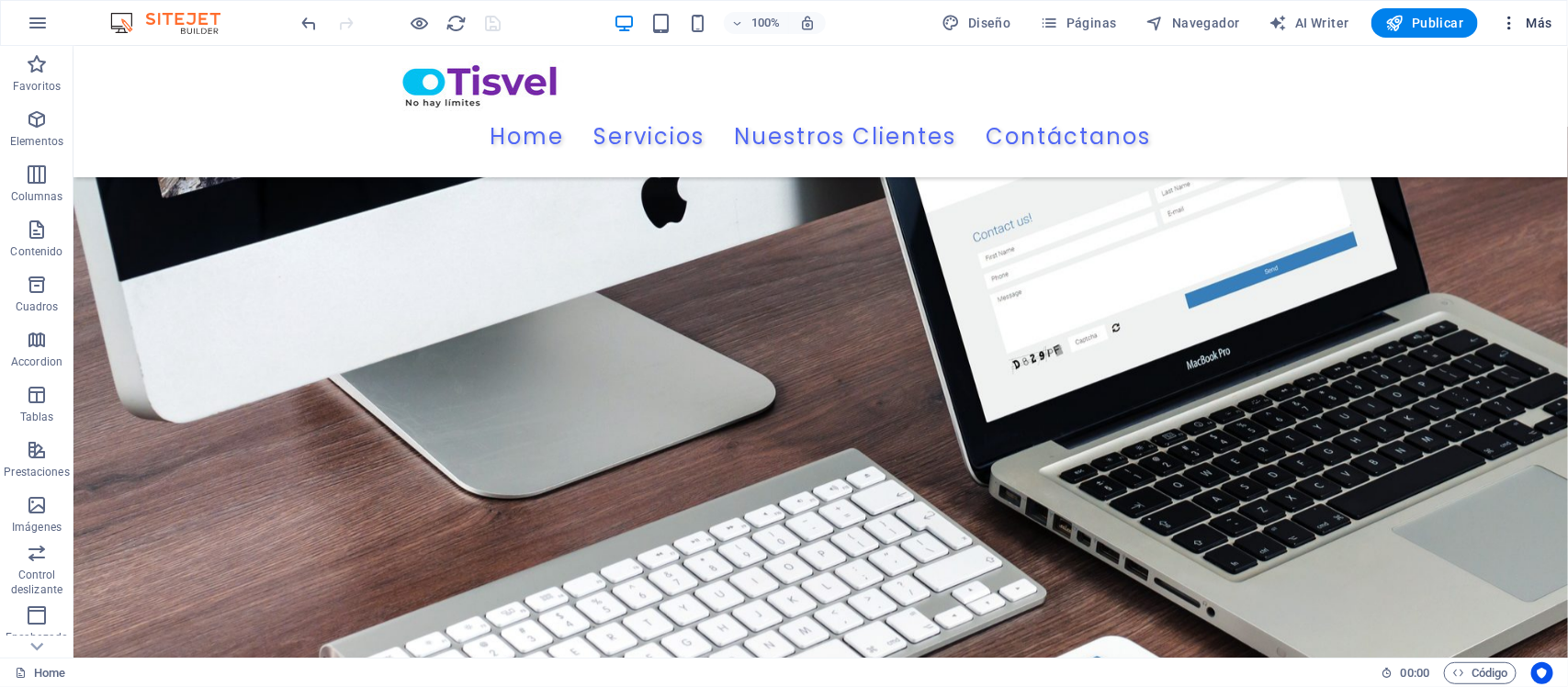
click at [1538, 24] on span "Más" at bounding box center [1525, 23] width 52 height 18
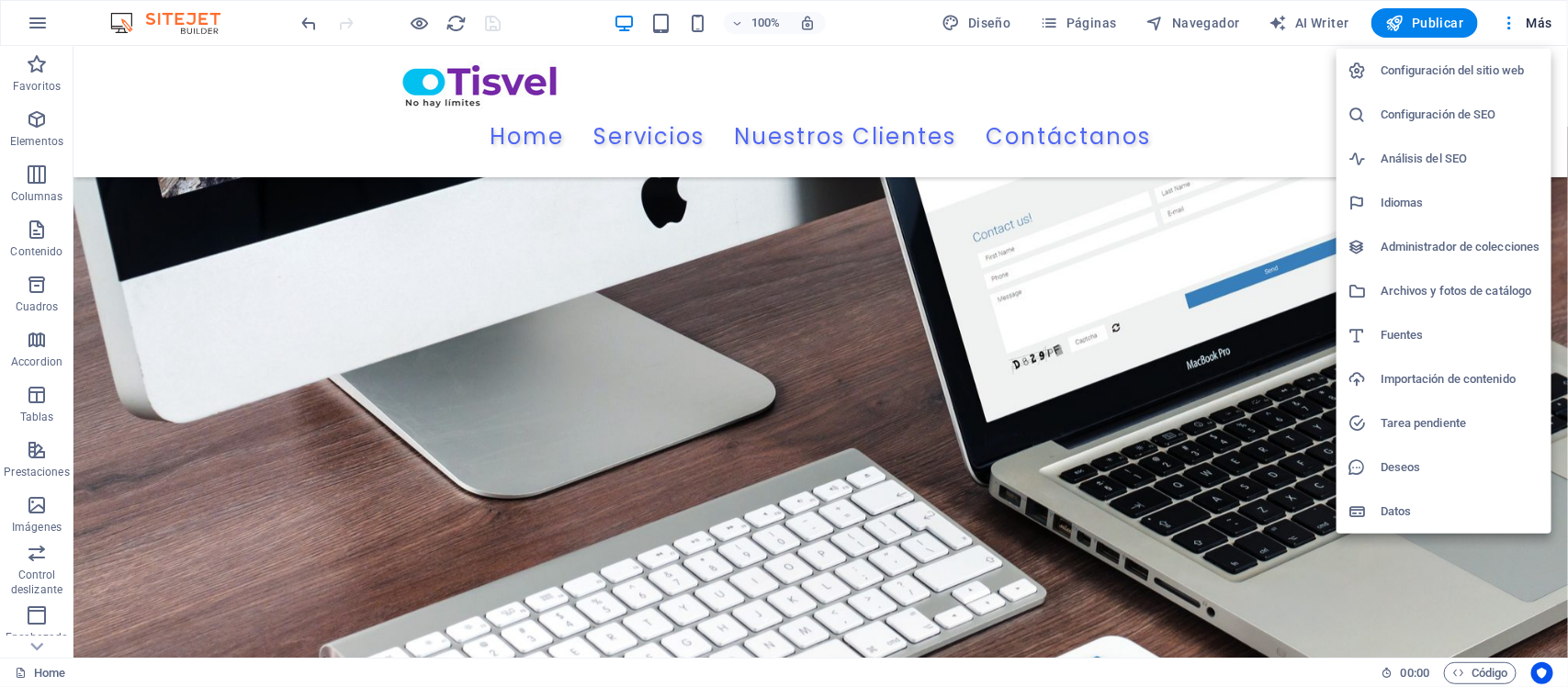
click at [1397, 471] on h6 "Deseos" at bounding box center [1460, 467] width 160 height 22
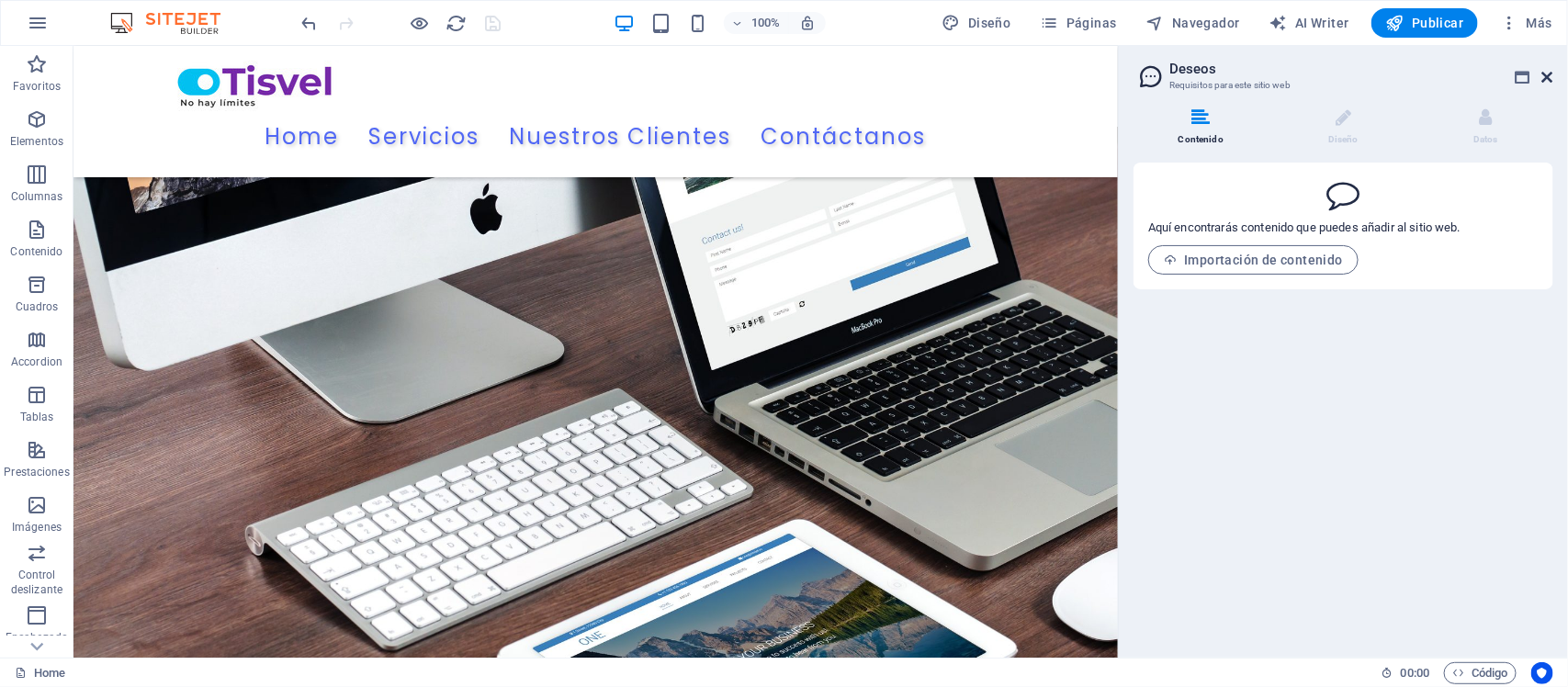
click at [1550, 72] on icon at bounding box center [1547, 77] width 11 height 15
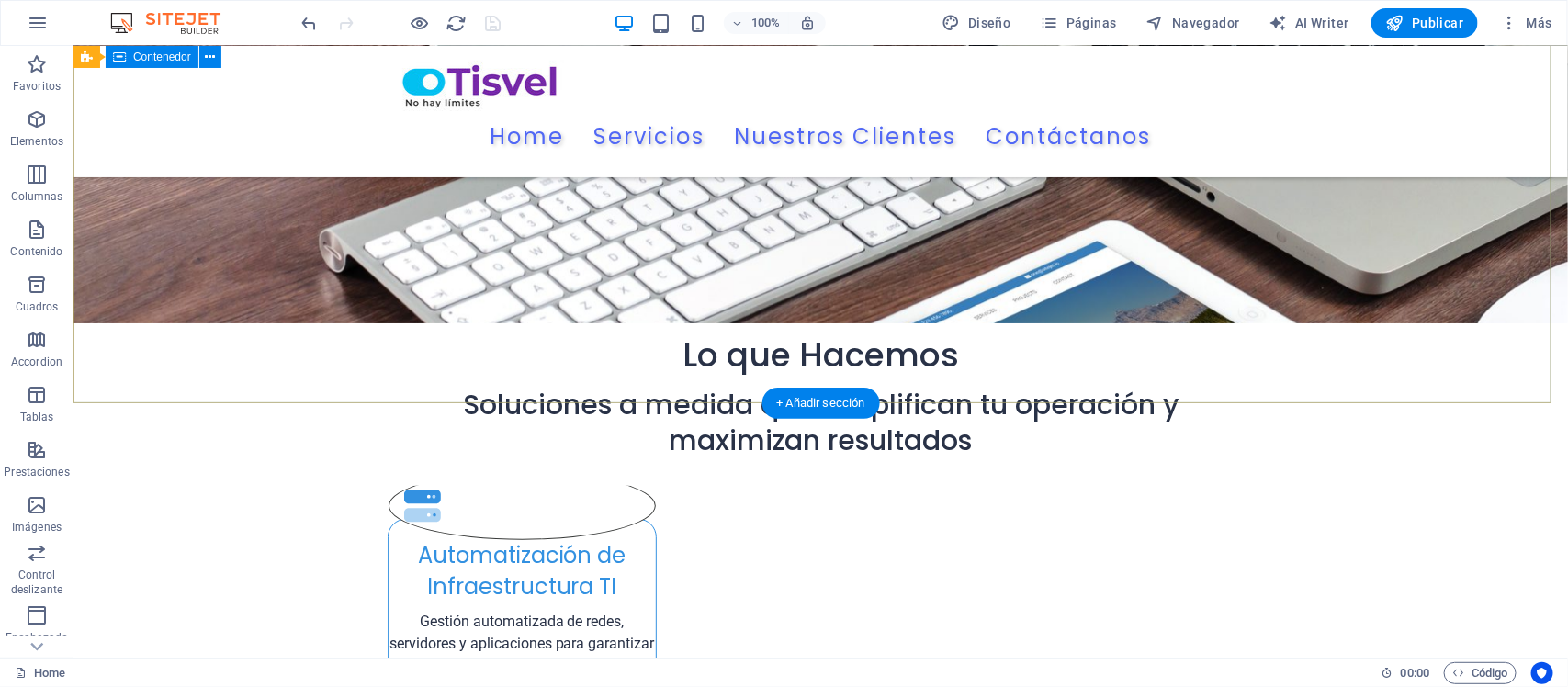
scroll to position [230, 0]
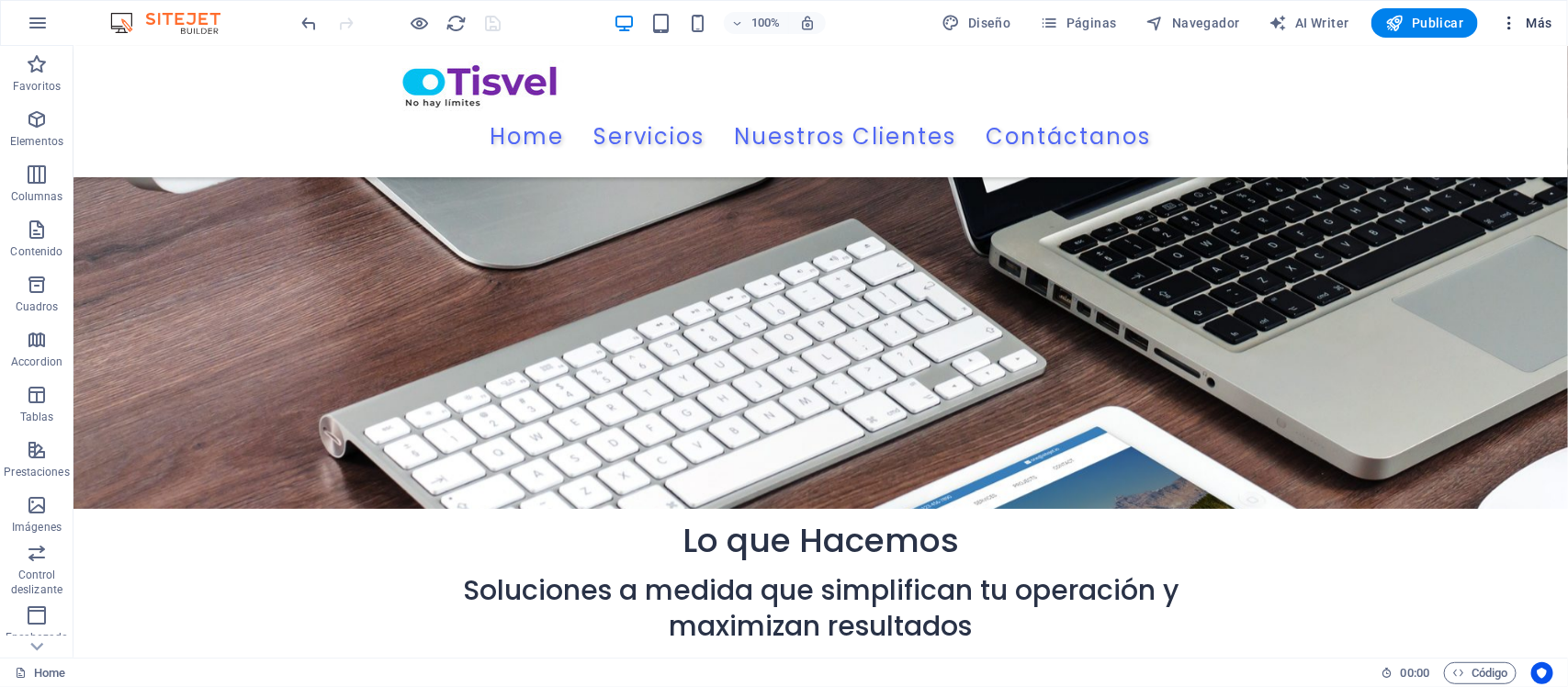
click at [1508, 29] on icon "button" at bounding box center [1508, 23] width 18 height 18
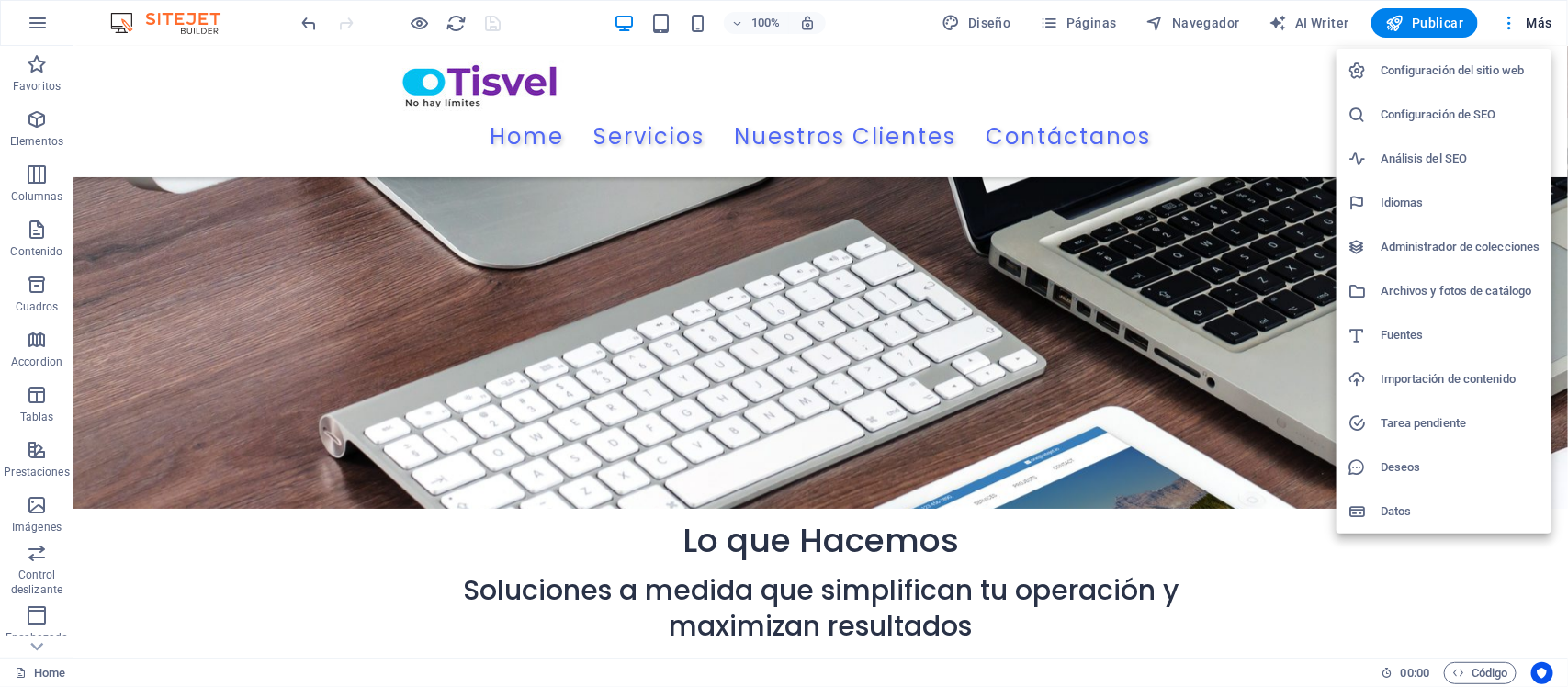
click at [1455, 115] on h6 "Configuración de SEO" at bounding box center [1460, 115] width 160 height 22
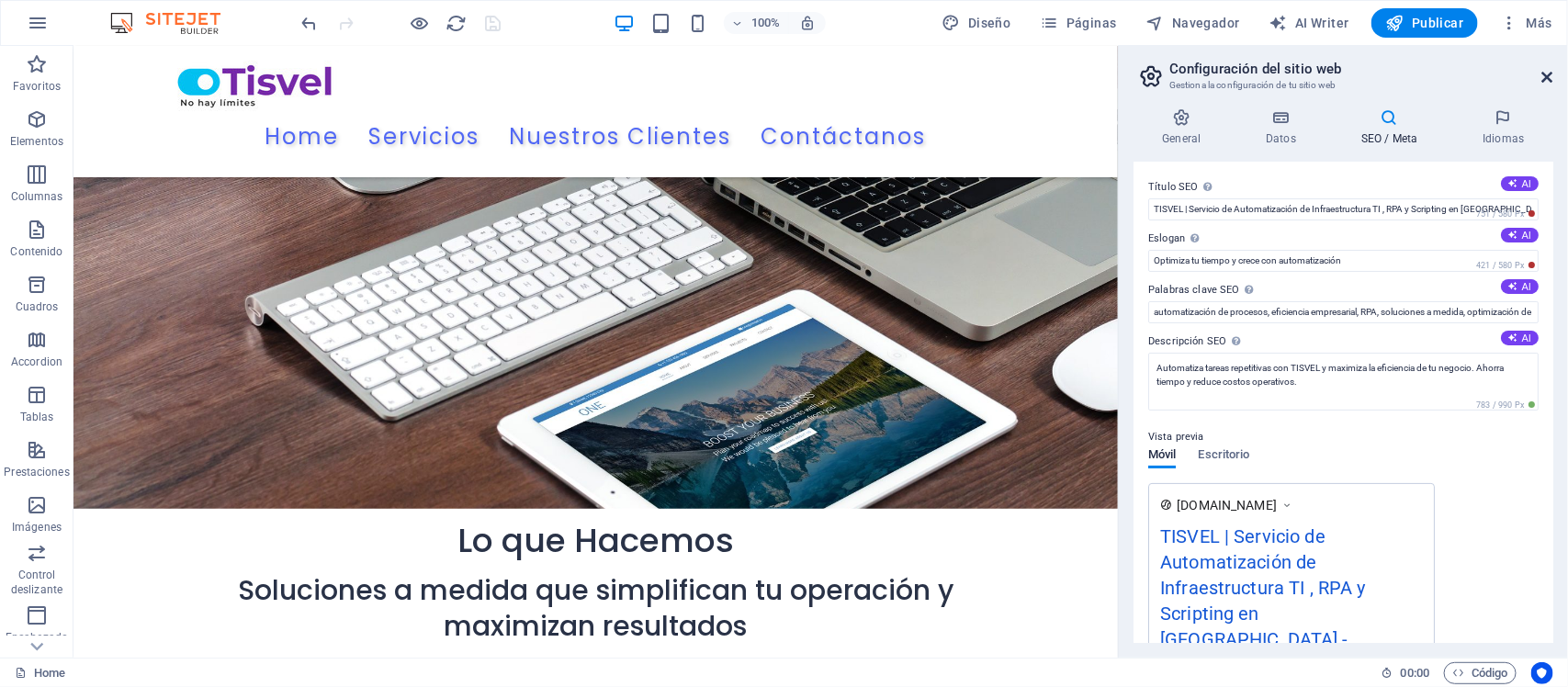
click at [1545, 79] on icon at bounding box center [1547, 77] width 11 height 15
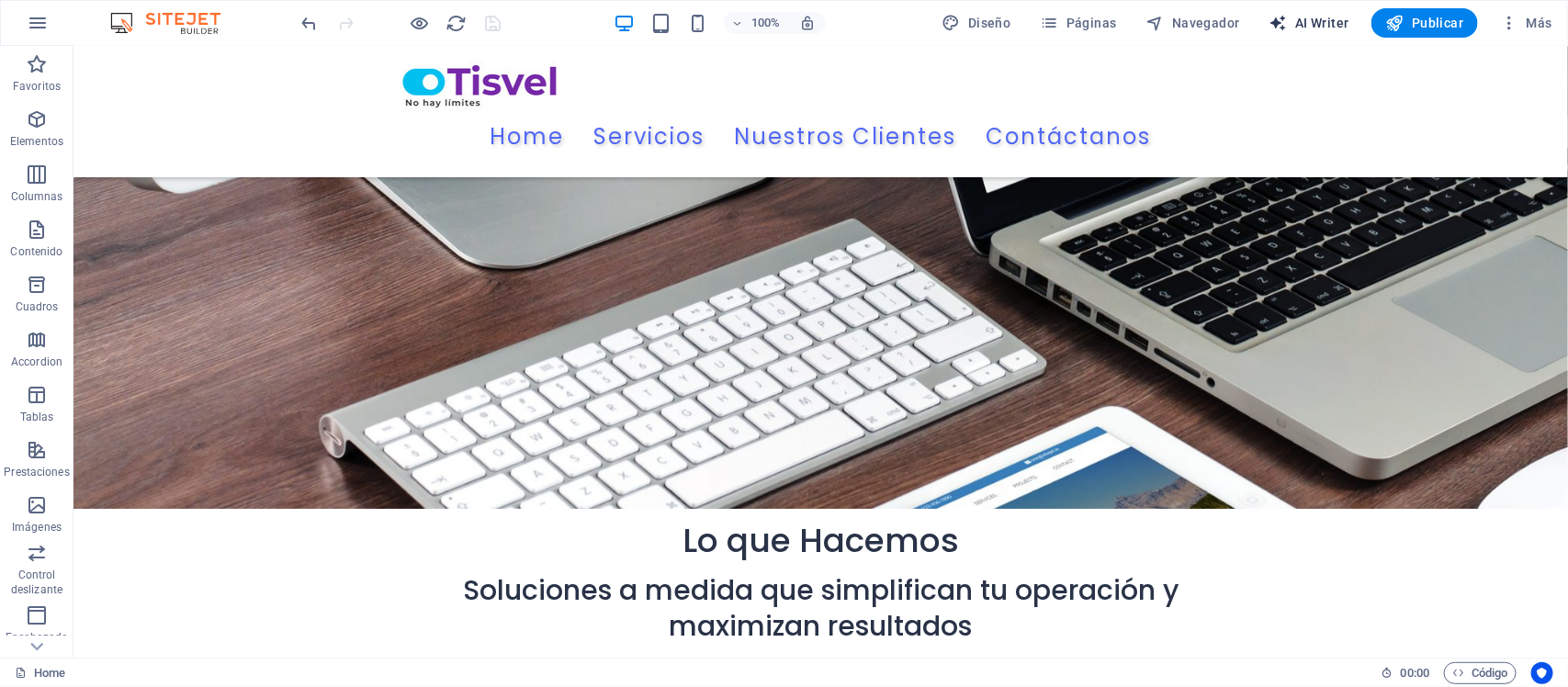
click at [1305, 29] on span "AI Writer" at bounding box center [1309, 23] width 80 height 18
select select "English"
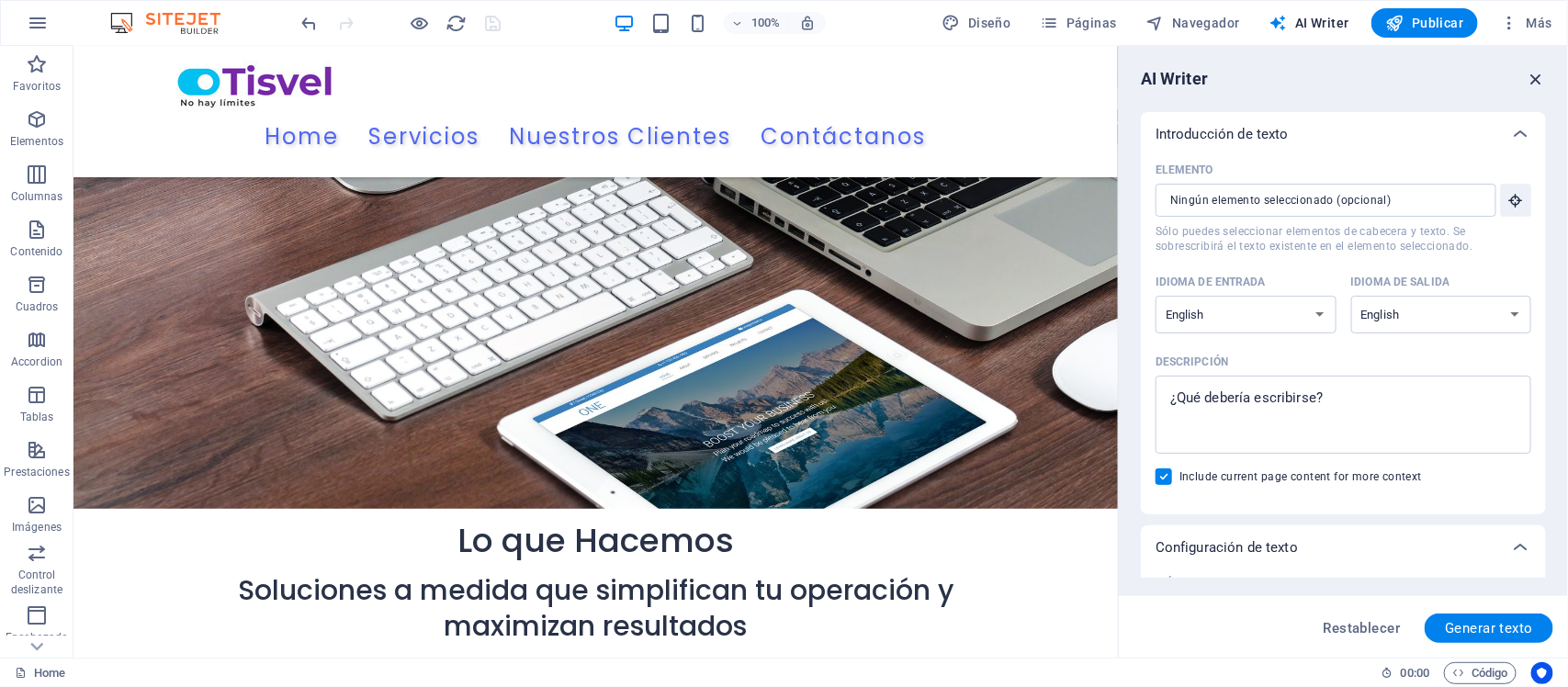
click at [1529, 75] on icon "button" at bounding box center [1535, 79] width 20 height 20
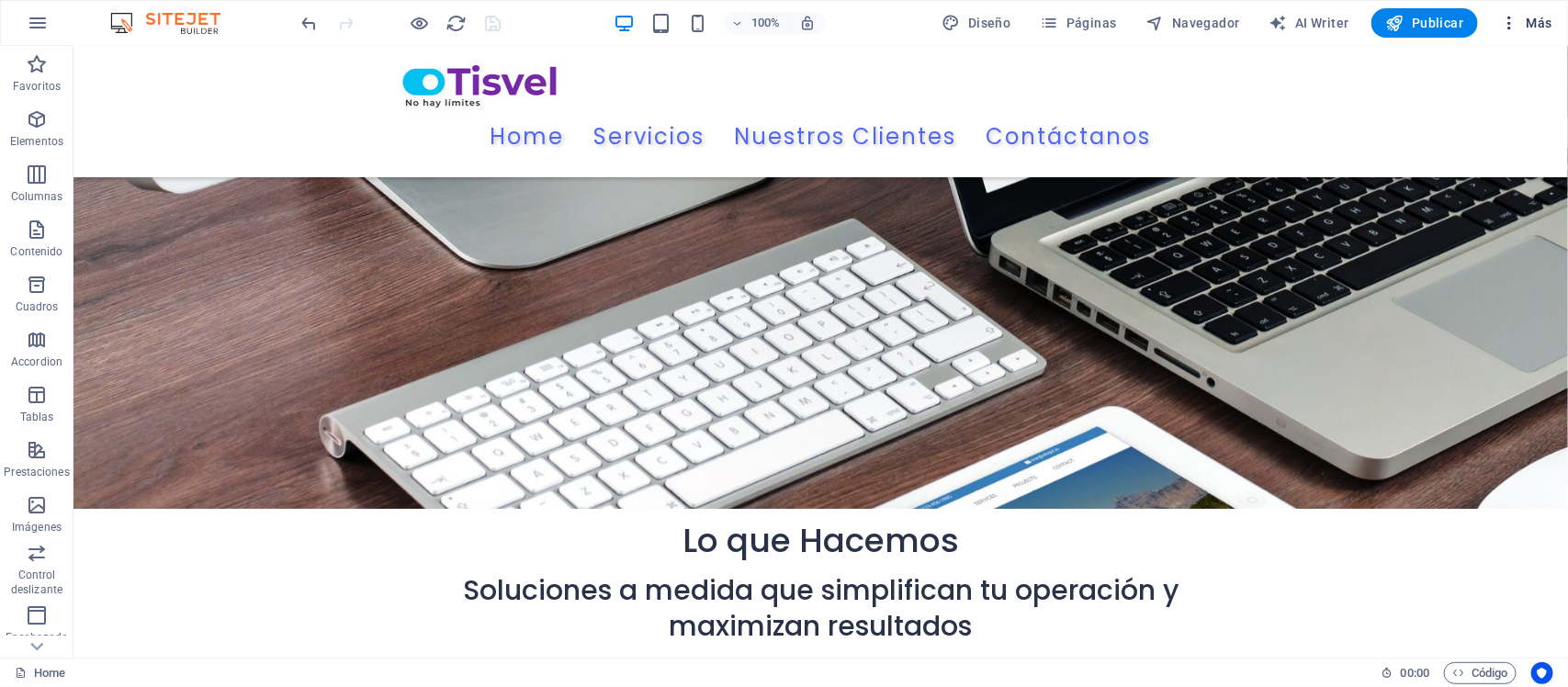
click at [1502, 28] on icon "button" at bounding box center [1508, 23] width 18 height 18
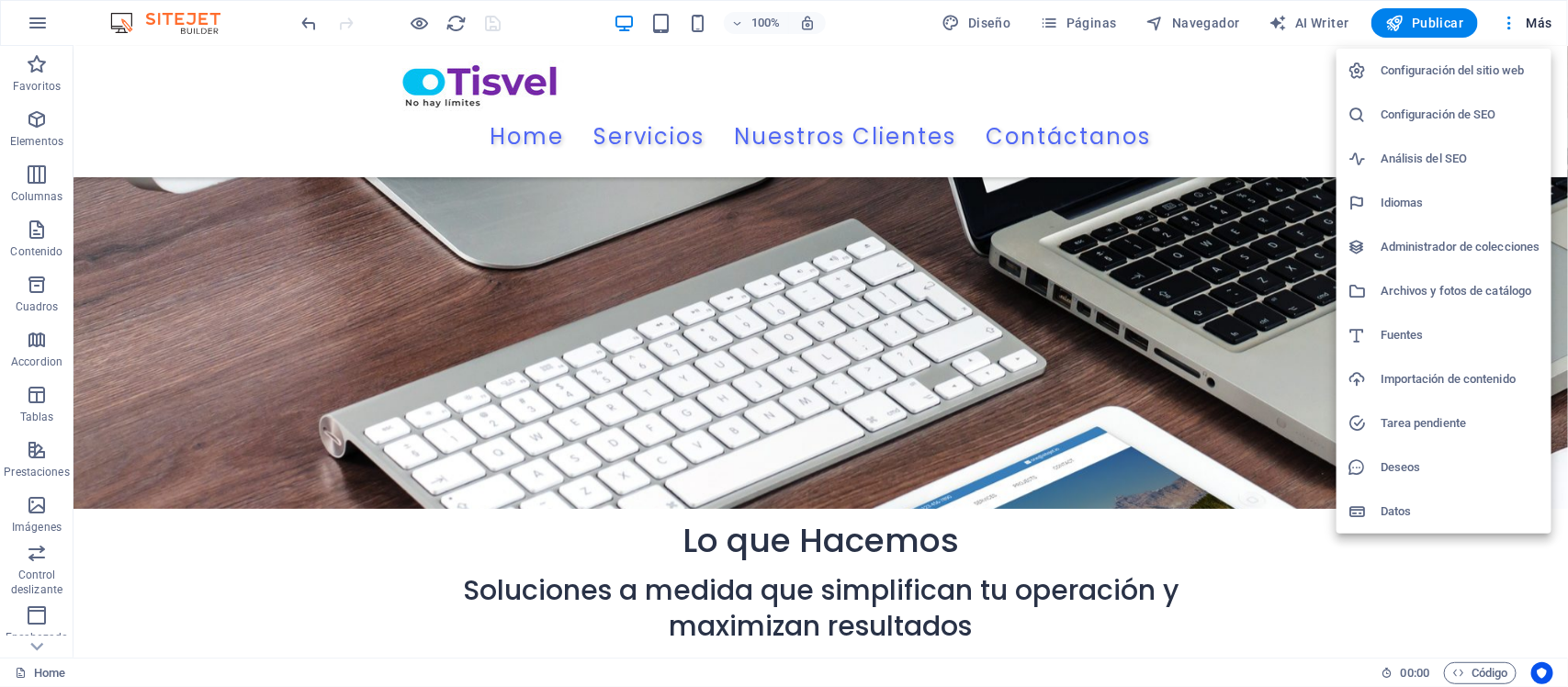
click at [1423, 72] on h6 "Configuración del sitio web" at bounding box center [1460, 71] width 160 height 22
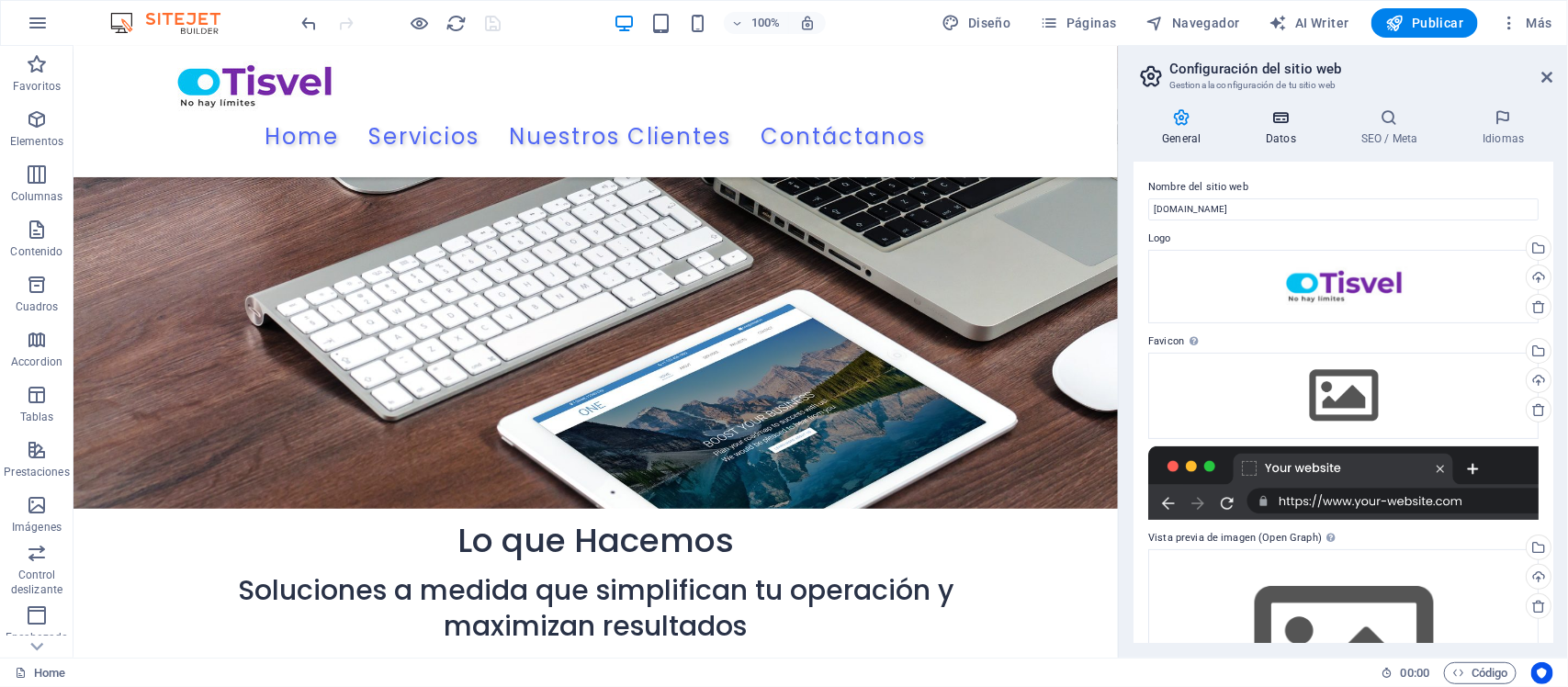
click at [1271, 129] on h4 "Datos" at bounding box center [1285, 127] width 96 height 39
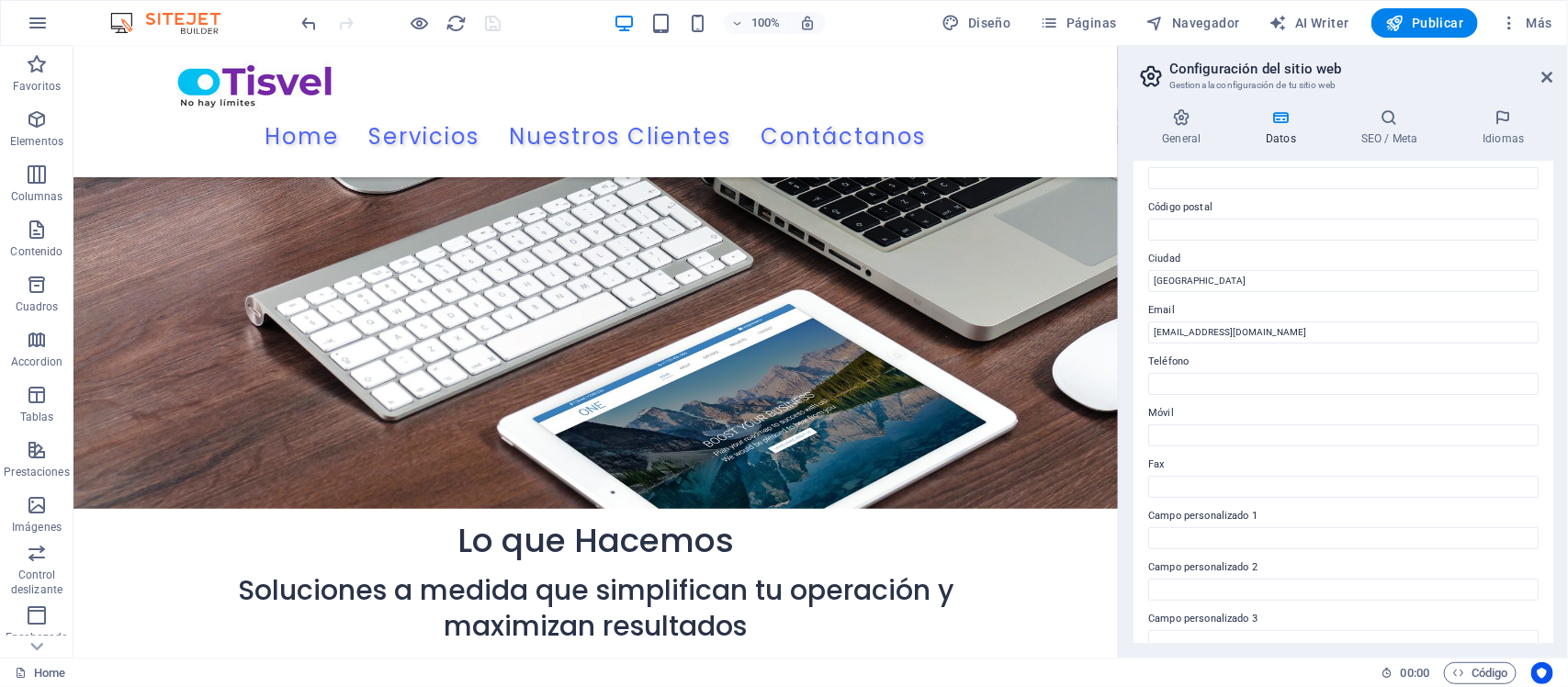
scroll to position [344, 0]
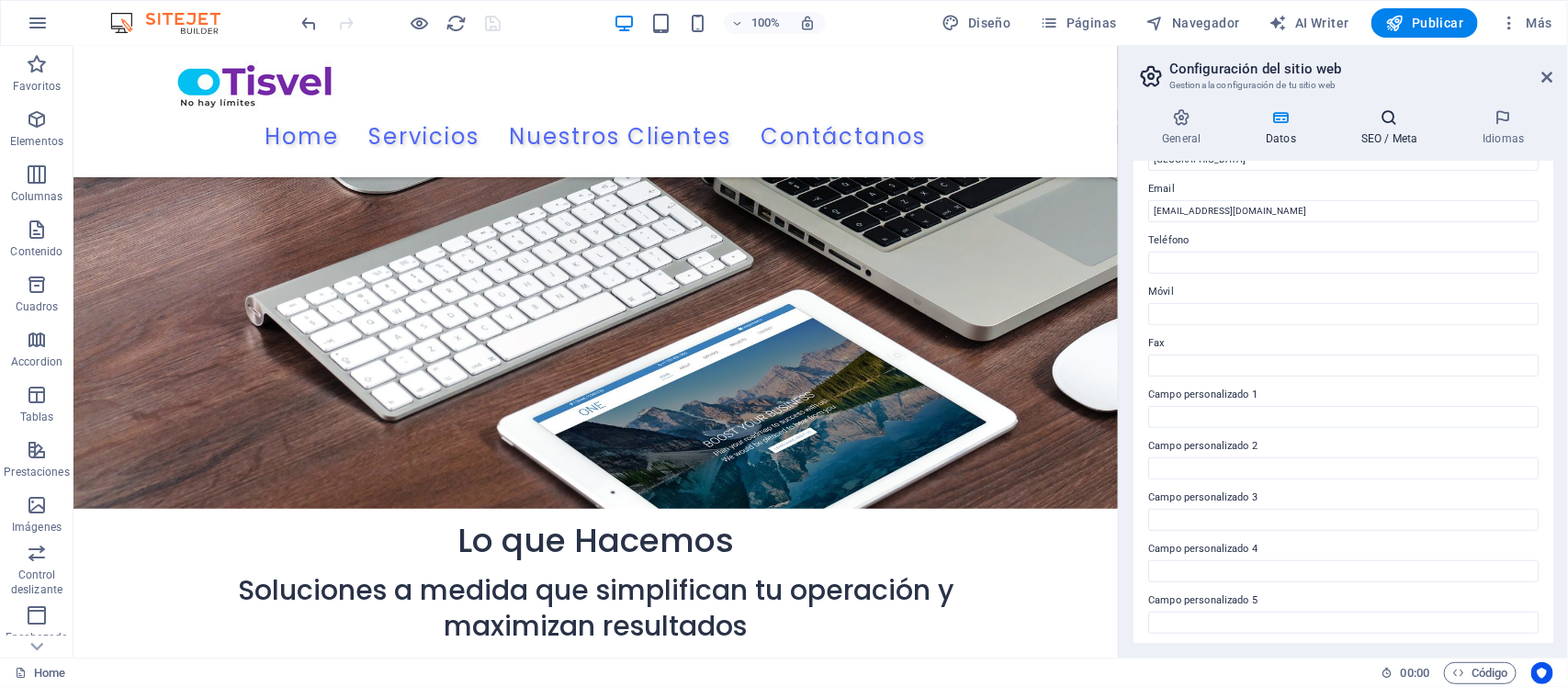
click at [1369, 131] on h4 "SEO / Meta" at bounding box center [1392, 127] width 121 height 39
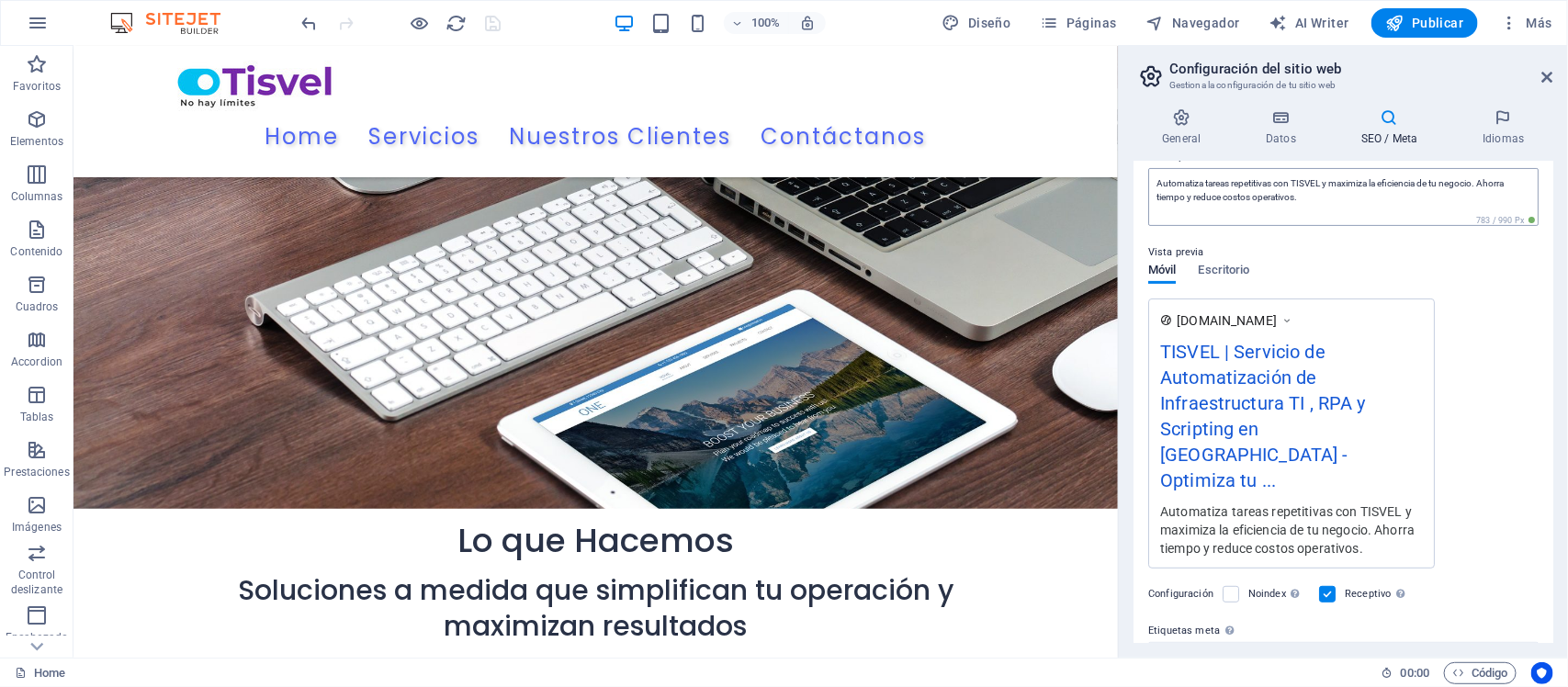
scroll to position [230, 0]
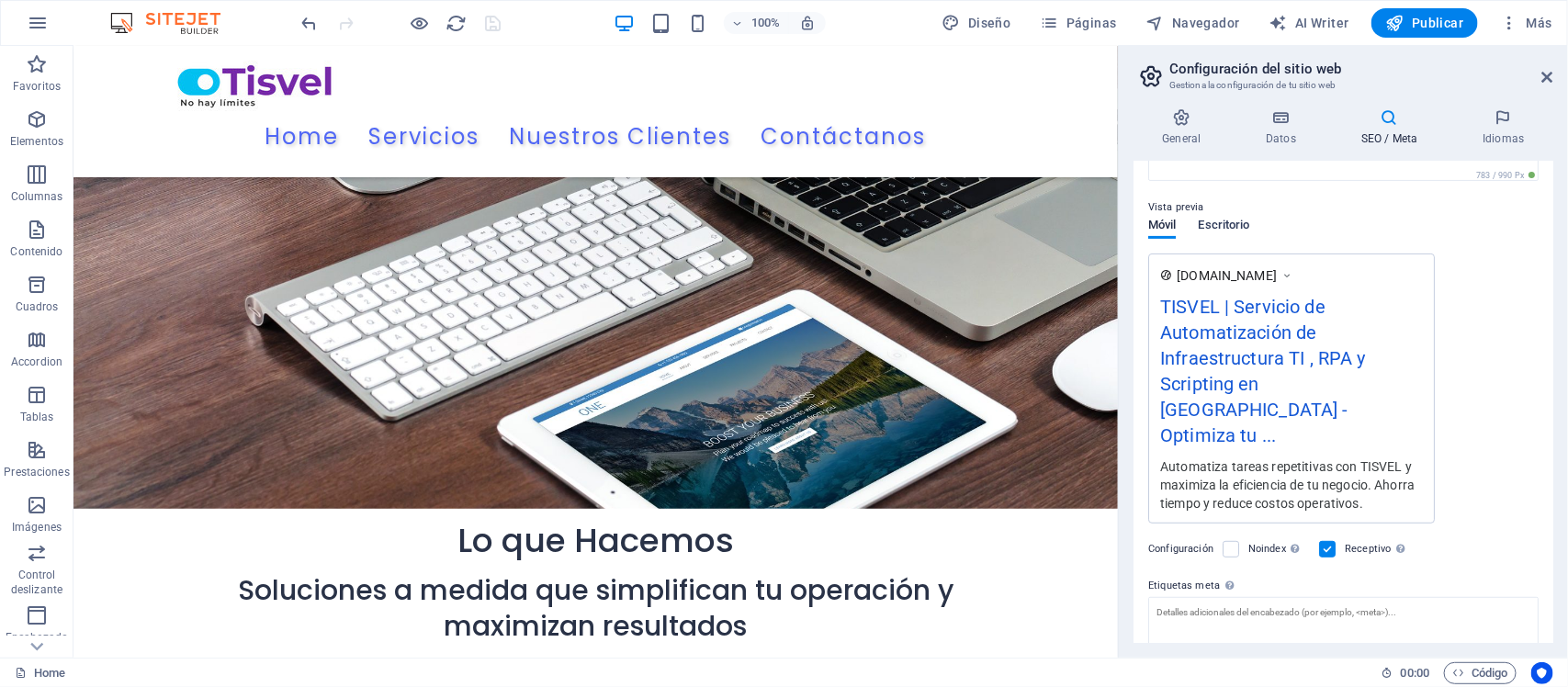
click at [1228, 219] on span "Escritorio" at bounding box center [1222, 227] width 51 height 26
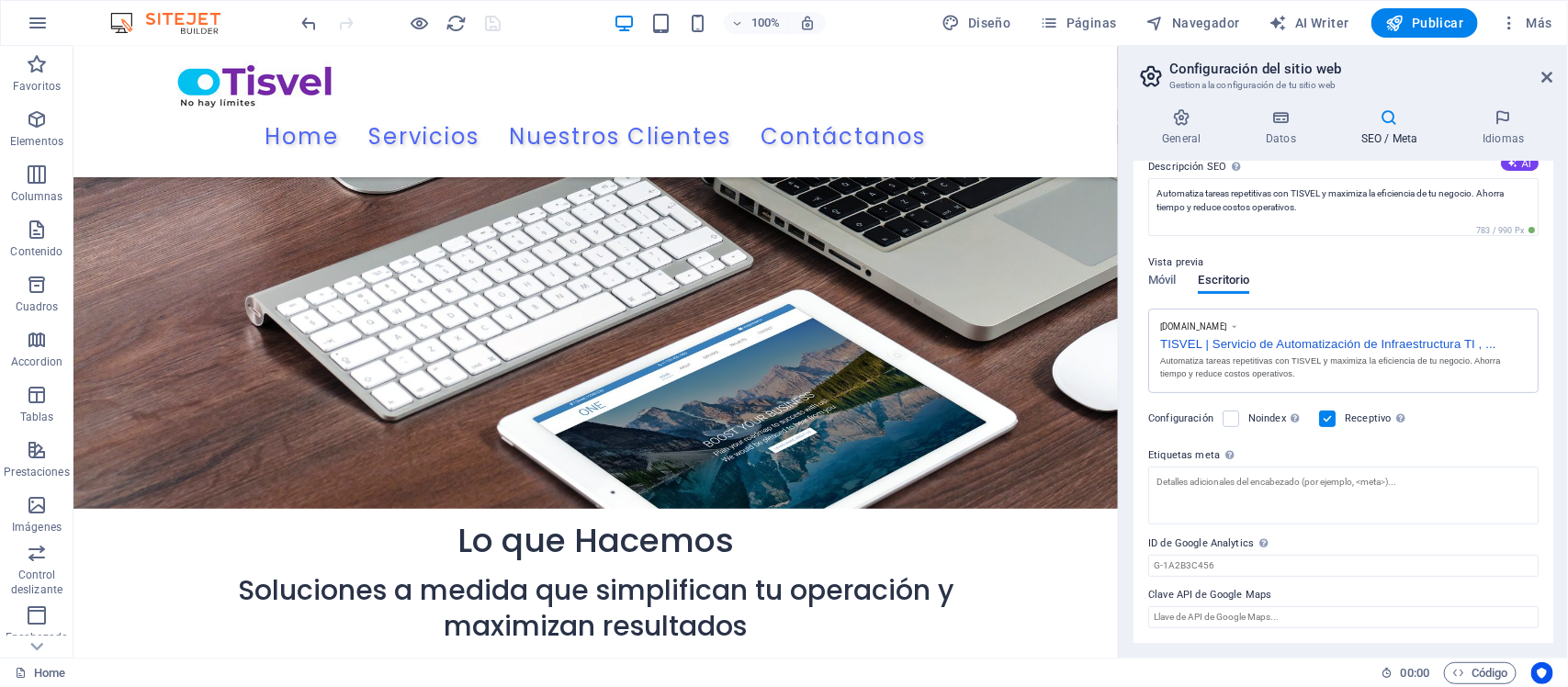
click at [1233, 548] on label "ID de Google Analytics Añada únicamente el ID de Google Analytics. Incluimos el…" at bounding box center [1342, 543] width 391 height 22
click at [1233, 554] on input "ID de Google Analytics Añada únicamente el ID de Google Analytics. Incluimos el…" at bounding box center [1342, 565] width 391 height 22
click at [1233, 548] on label "ID de Google Analytics Añada únicamente el ID de Google Analytics. Incluimos el…" at bounding box center [1342, 543] width 391 height 22
click at [1233, 554] on input "ID de Google Analytics Añada únicamente el ID de Google Analytics. Incluimos el…" at bounding box center [1342, 565] width 391 height 22
click at [1233, 539] on label "ID de Google Analytics Añada únicamente el ID de Google Analytics. Incluimos el…" at bounding box center [1342, 543] width 391 height 22
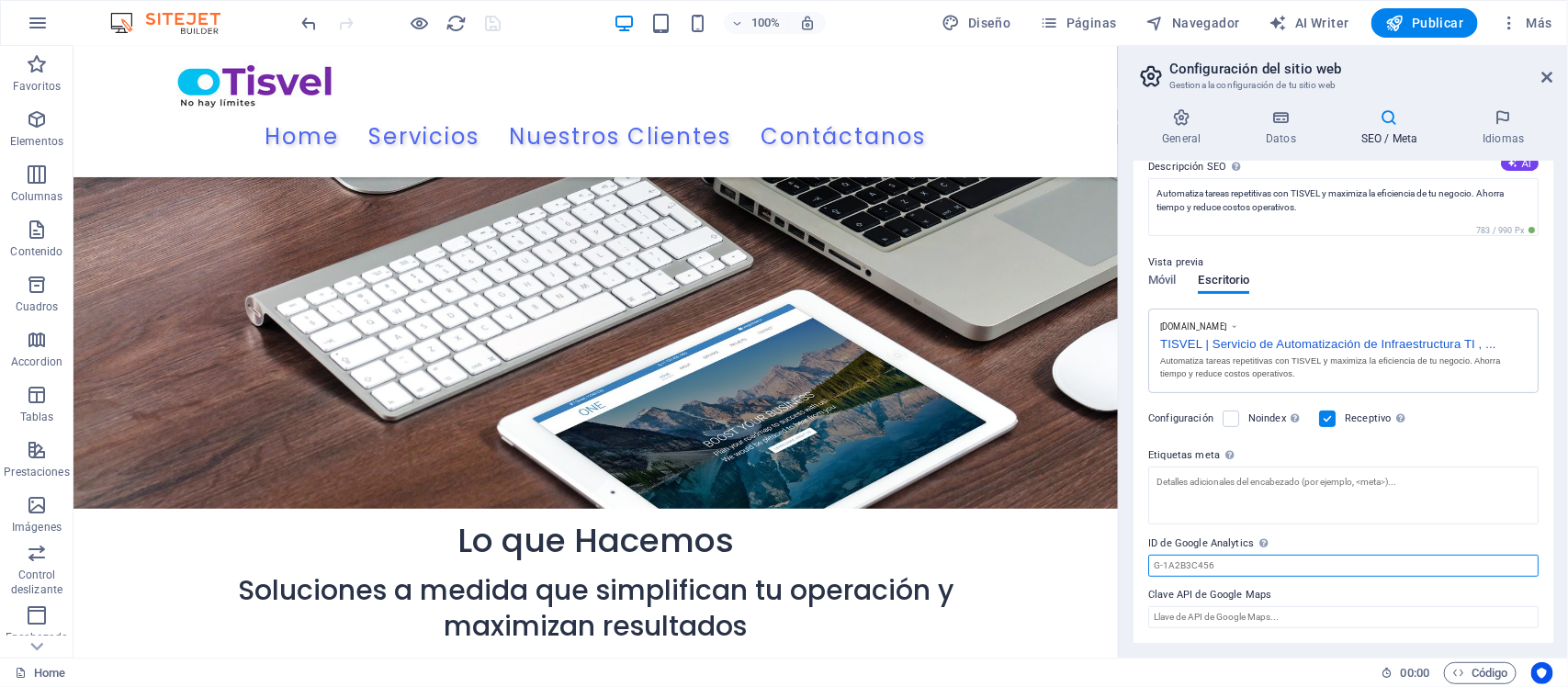
click at [1233, 554] on input "ID de Google Analytics Añada únicamente el ID de Google Analytics. Incluimos el…" at bounding box center [1342, 565] width 391 height 22
click at [1233, 539] on label "ID de Google Analytics Añada únicamente el ID de Google Analytics. Incluimos el…" at bounding box center [1342, 543] width 391 height 22
click at [1233, 554] on input "ID de Google Analytics Añada únicamente el ID de Google Analytics. Incluimos el…" at bounding box center [1342, 565] width 391 height 22
click at [1225, 592] on label "Clave API de Google Maps" at bounding box center [1342, 595] width 391 height 22
click at [1225, 606] on input "Clave API de Google Maps" at bounding box center [1342, 617] width 391 height 22
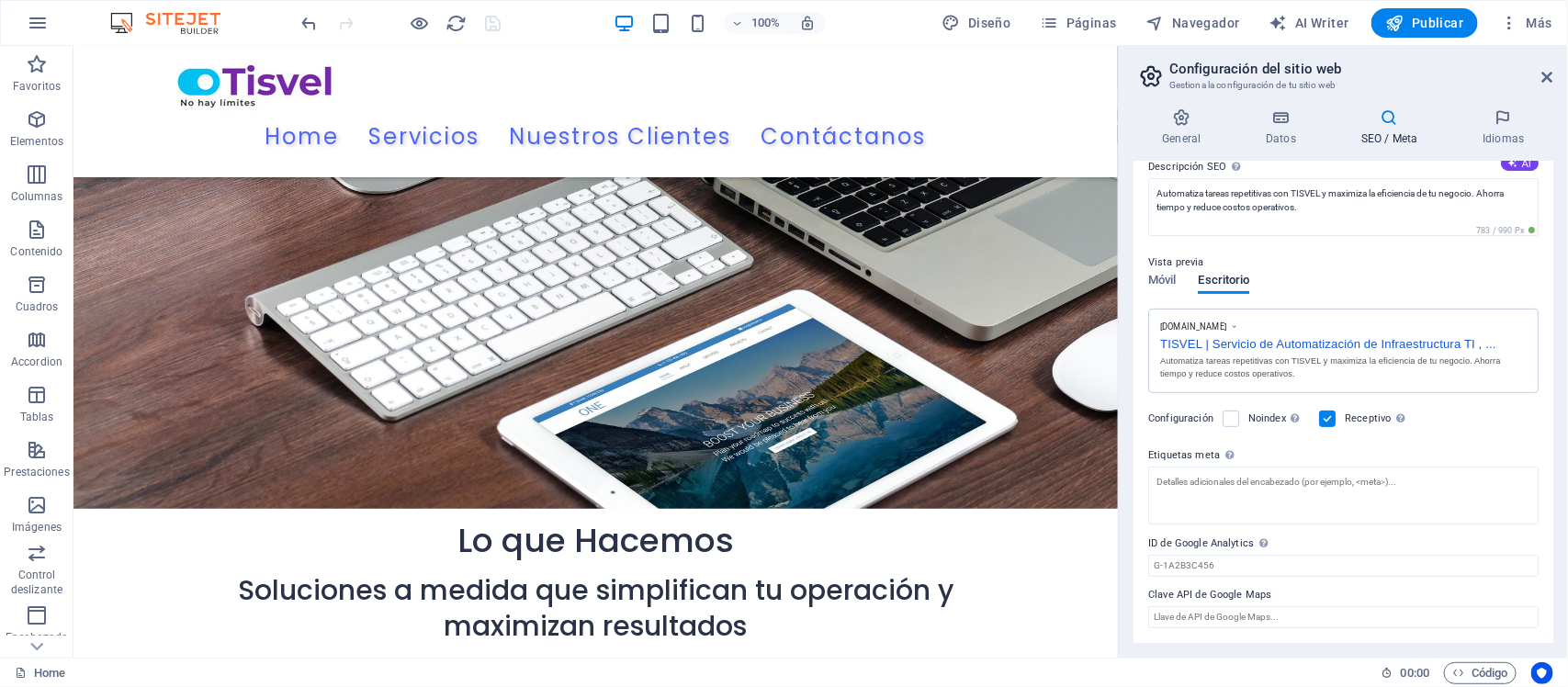
click at [1225, 592] on label "Clave API de Google Maps" at bounding box center [1342, 595] width 391 height 22
click at [1225, 606] on input "Clave API de Google Maps" at bounding box center [1342, 617] width 391 height 22
click at [1182, 564] on input "ID de Google Analytics Añada únicamente el ID de Google Analytics. Incluimos el…" at bounding box center [1342, 565] width 391 height 22
paste input "392659961"
type input "392659961"
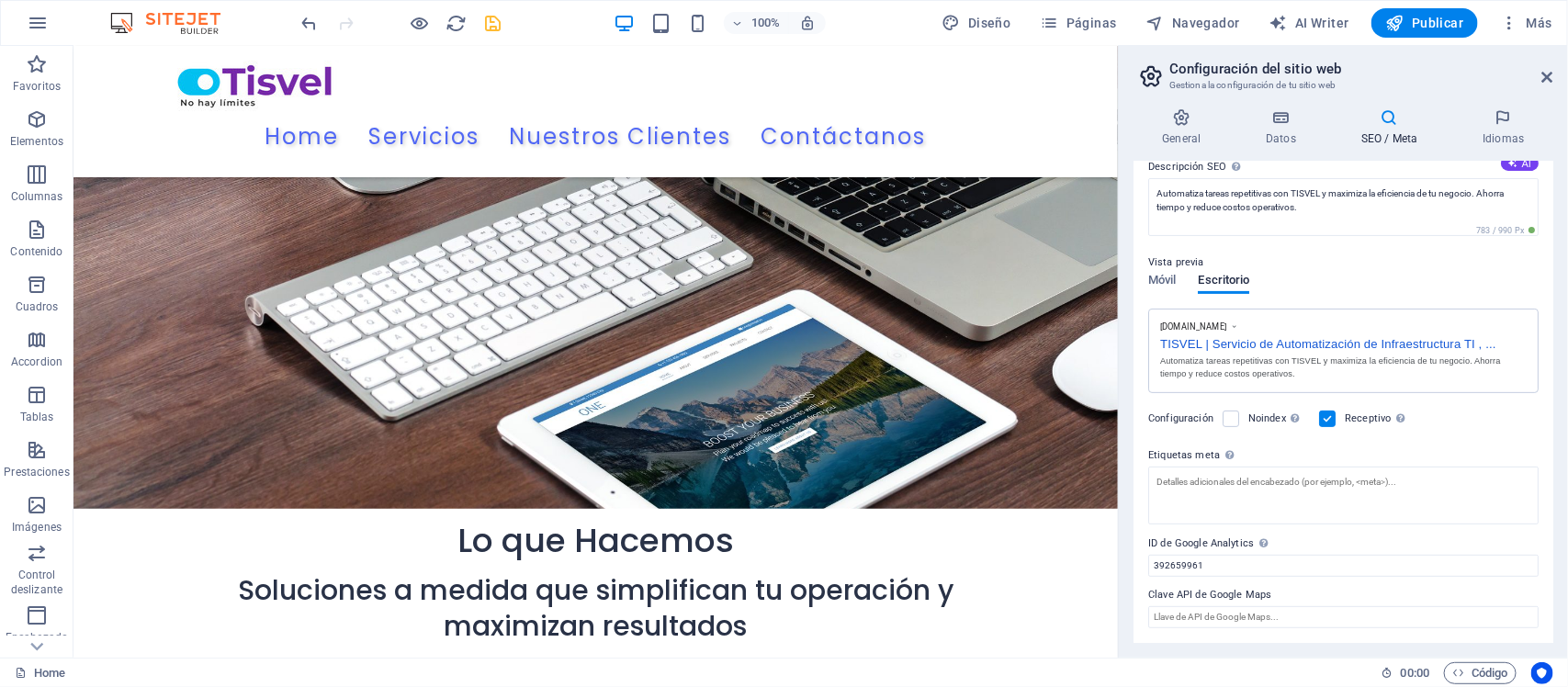
click at [1529, 549] on label "ID de Google Analytics Añada únicamente el ID de Google Analytics. Incluimos el…" at bounding box center [1342, 543] width 391 height 22
click at [1529, 554] on input "392659961" at bounding box center [1342, 565] width 391 height 22
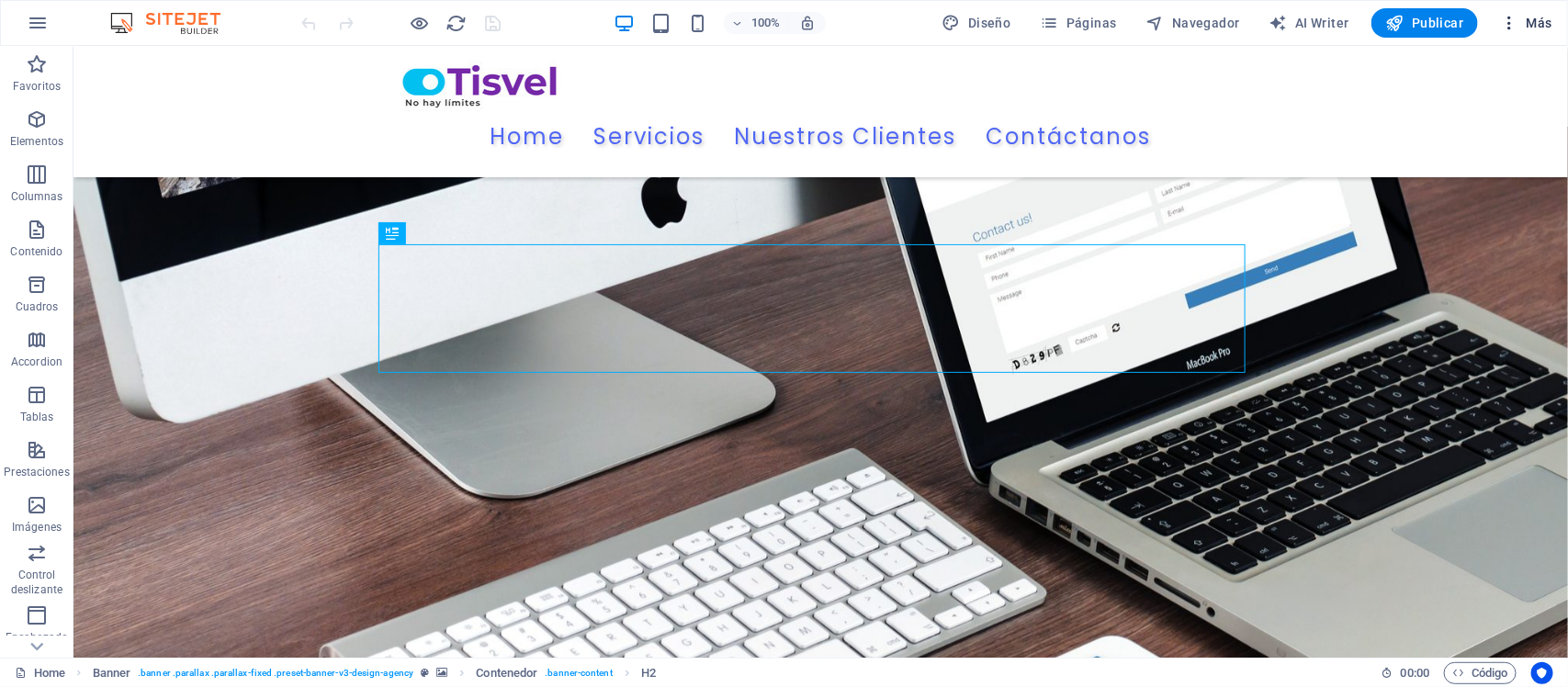
click at [1511, 23] on icon "button" at bounding box center [1508, 23] width 18 height 18
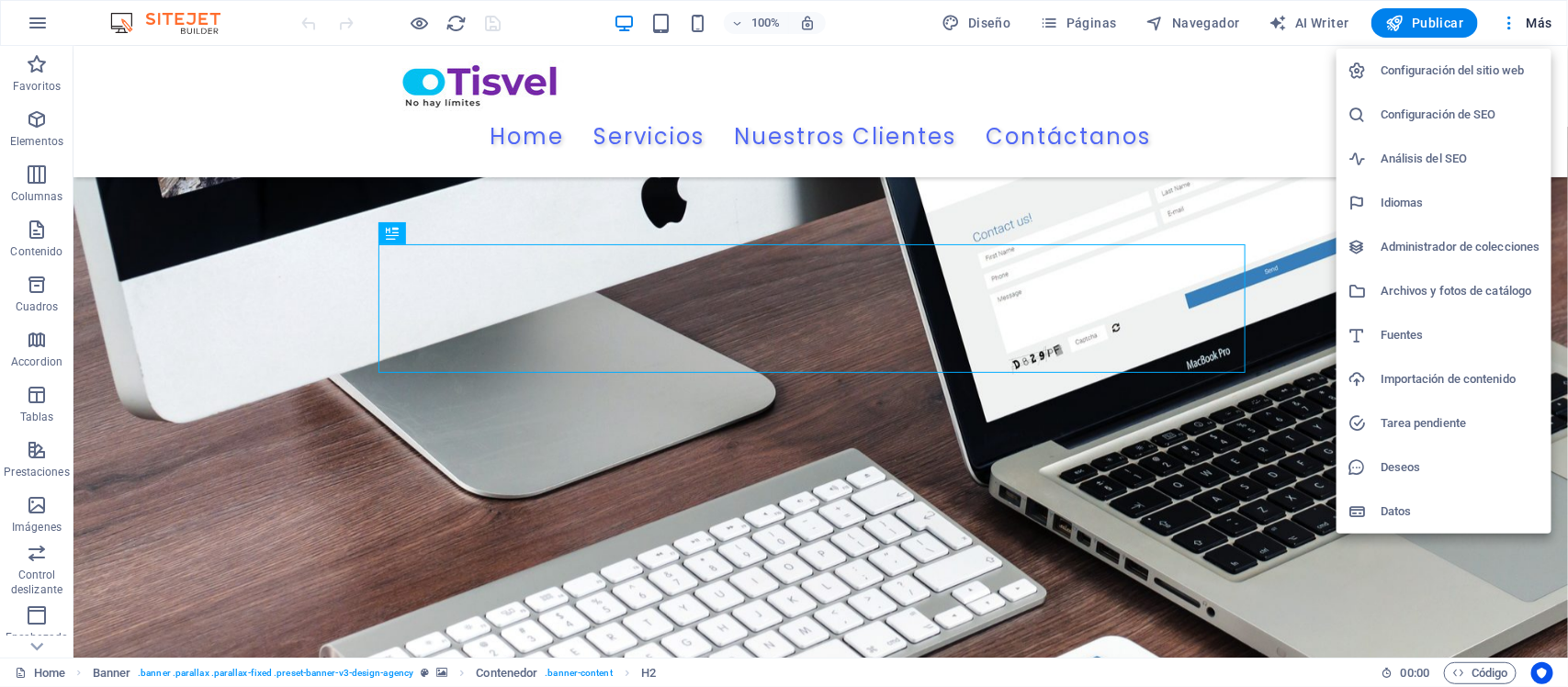
click at [1475, 69] on h6 "Configuración del sitio web" at bounding box center [1460, 71] width 160 height 22
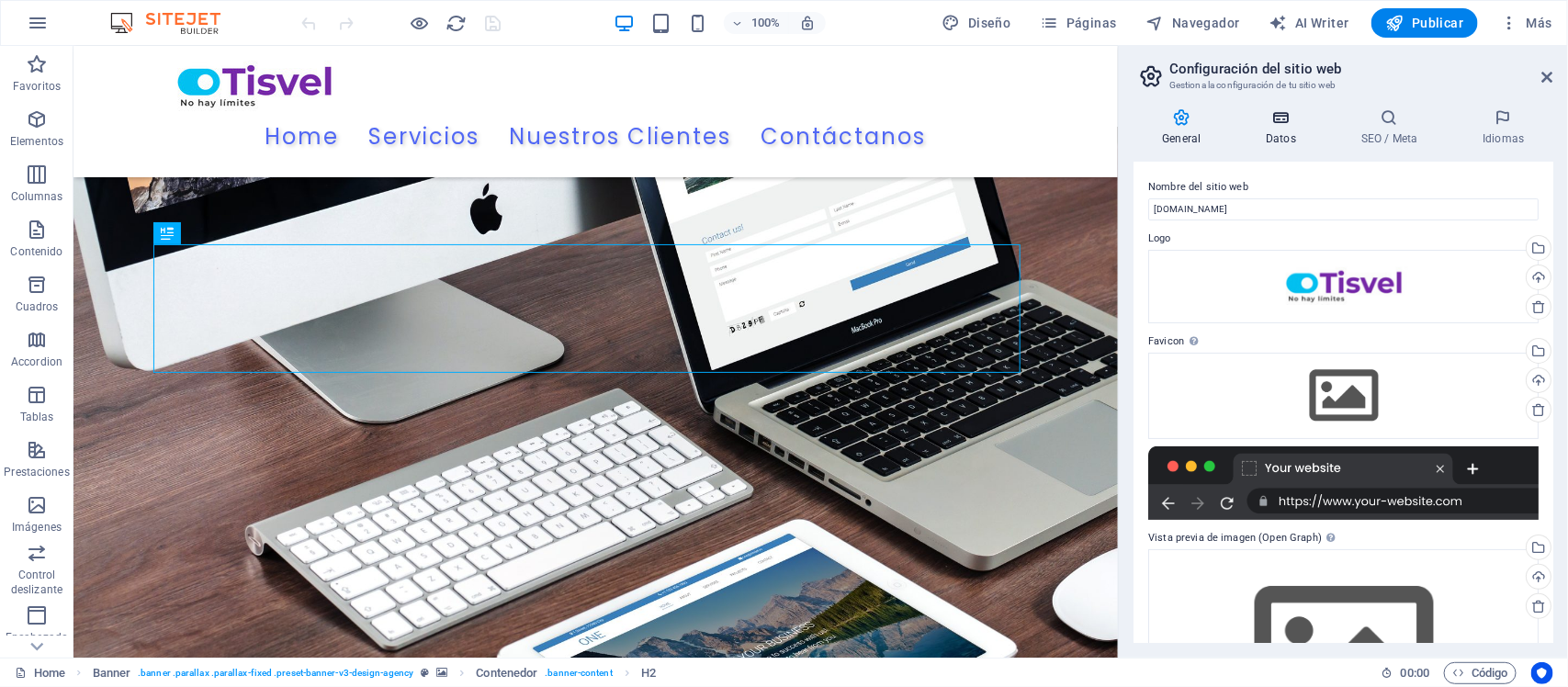
click at [1271, 120] on icon at bounding box center [1281, 117] width 88 height 18
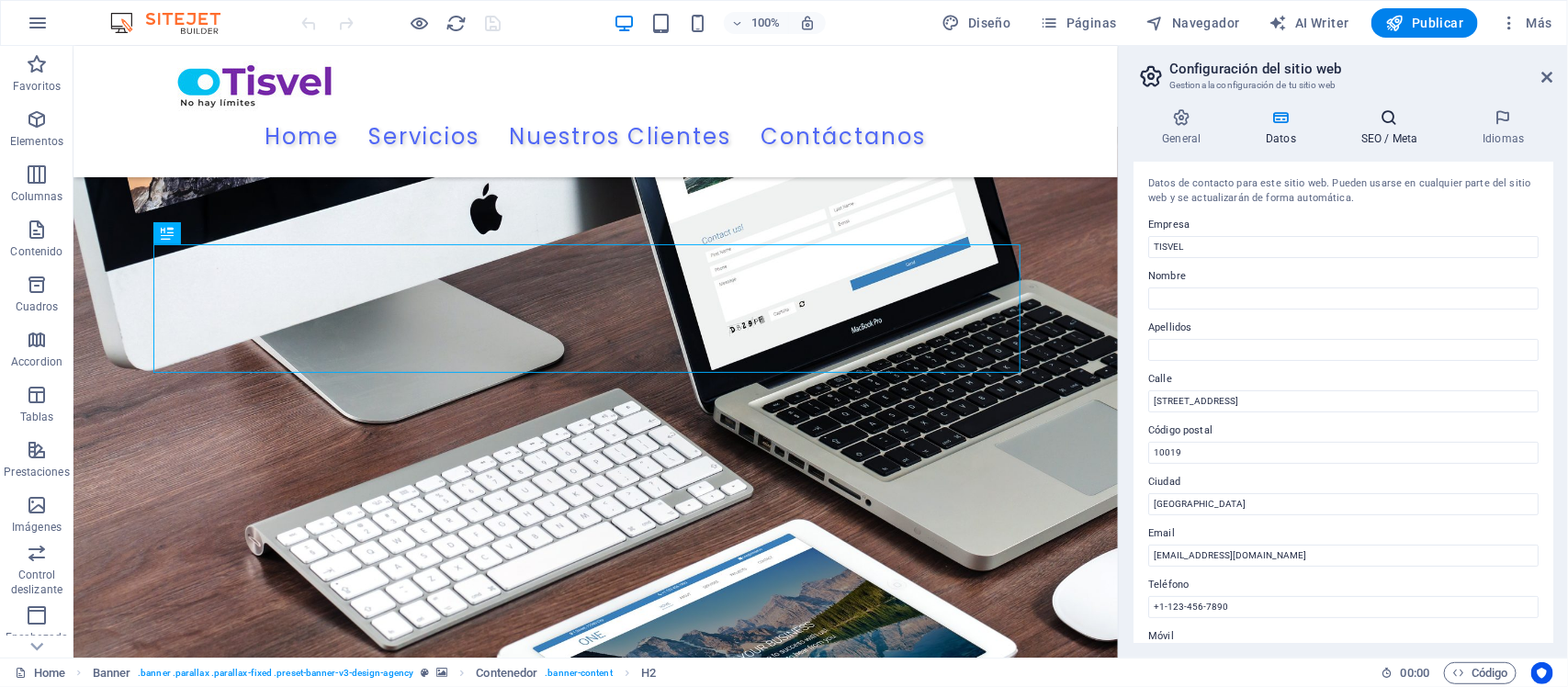
click at [1383, 120] on icon at bounding box center [1389, 117] width 114 height 18
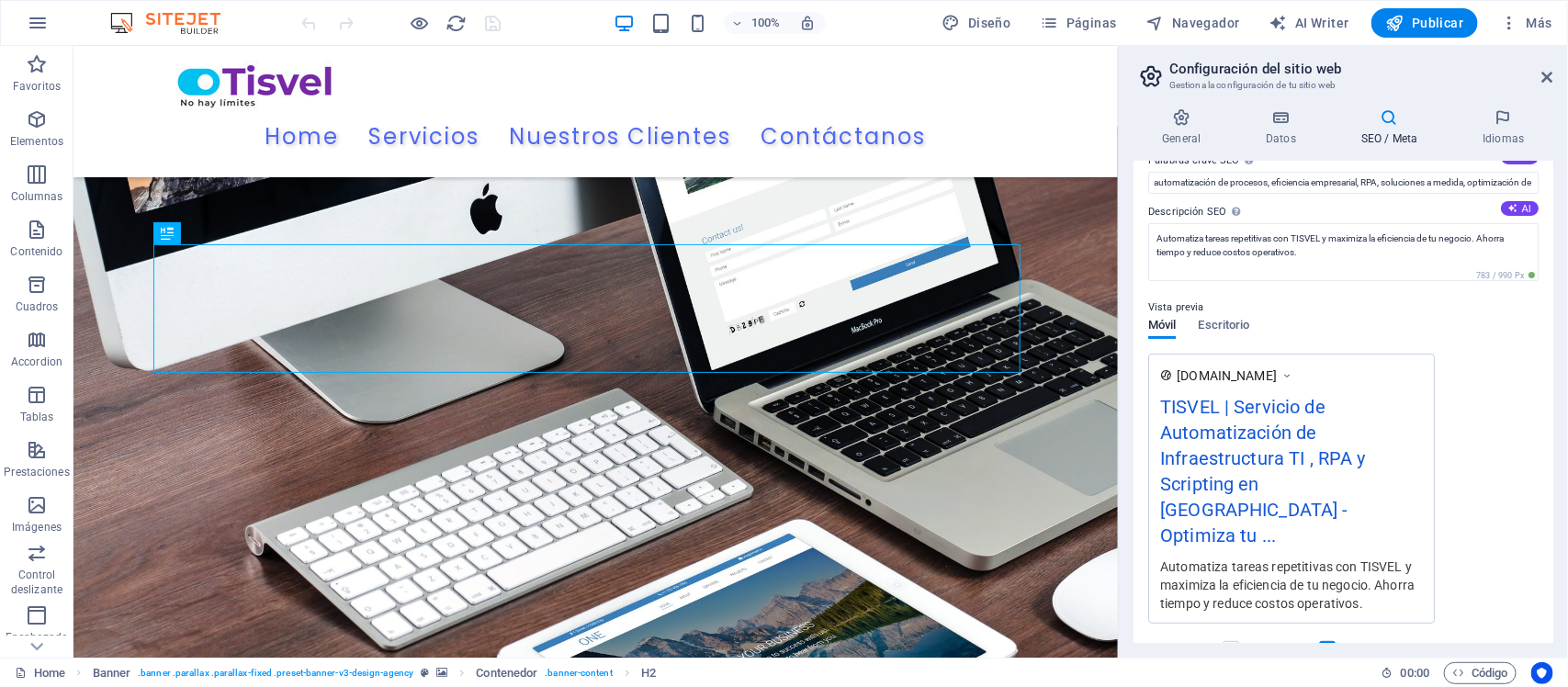
scroll to position [334, 0]
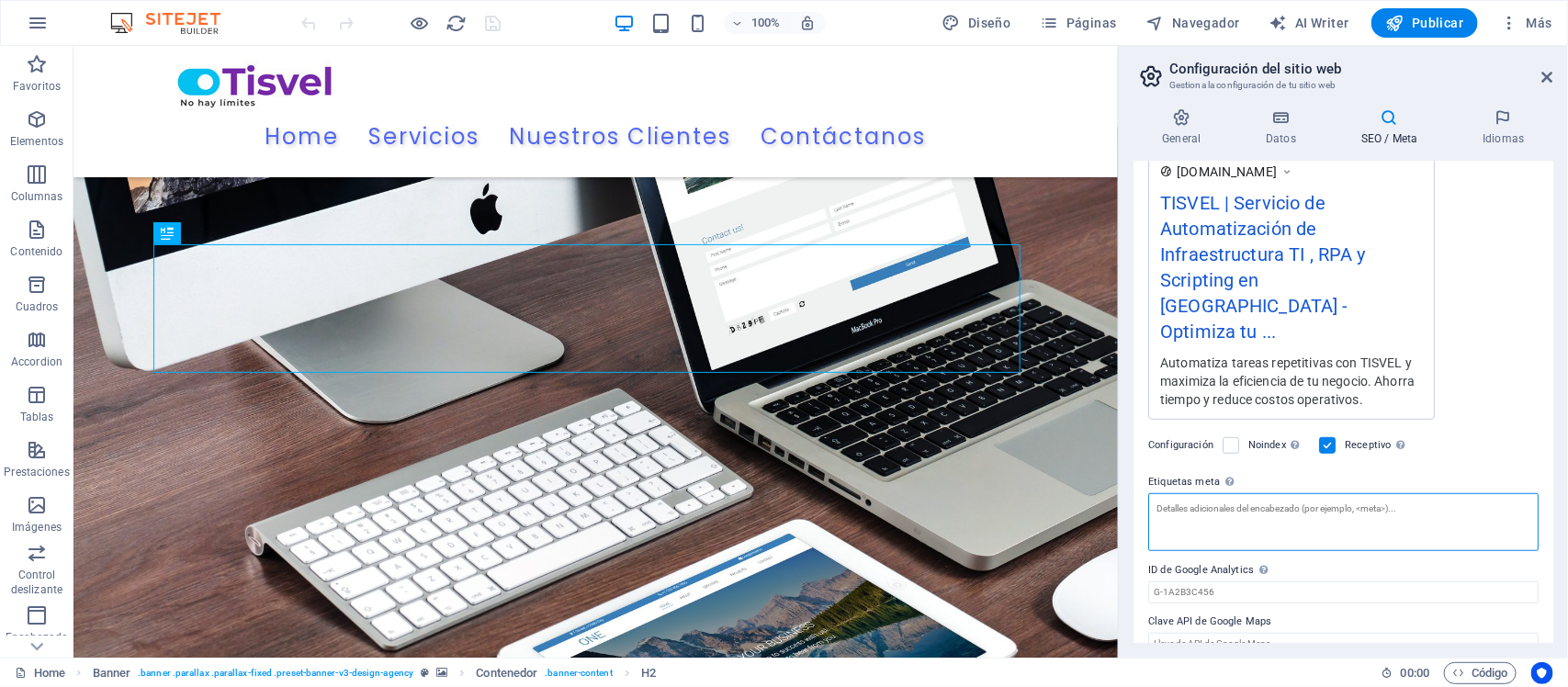
click at [1384, 493] on textarea "Etiquetas meta Introduce aquí el código HTML que se incluirá en las etiquetas d…" at bounding box center [1342, 522] width 391 height 58
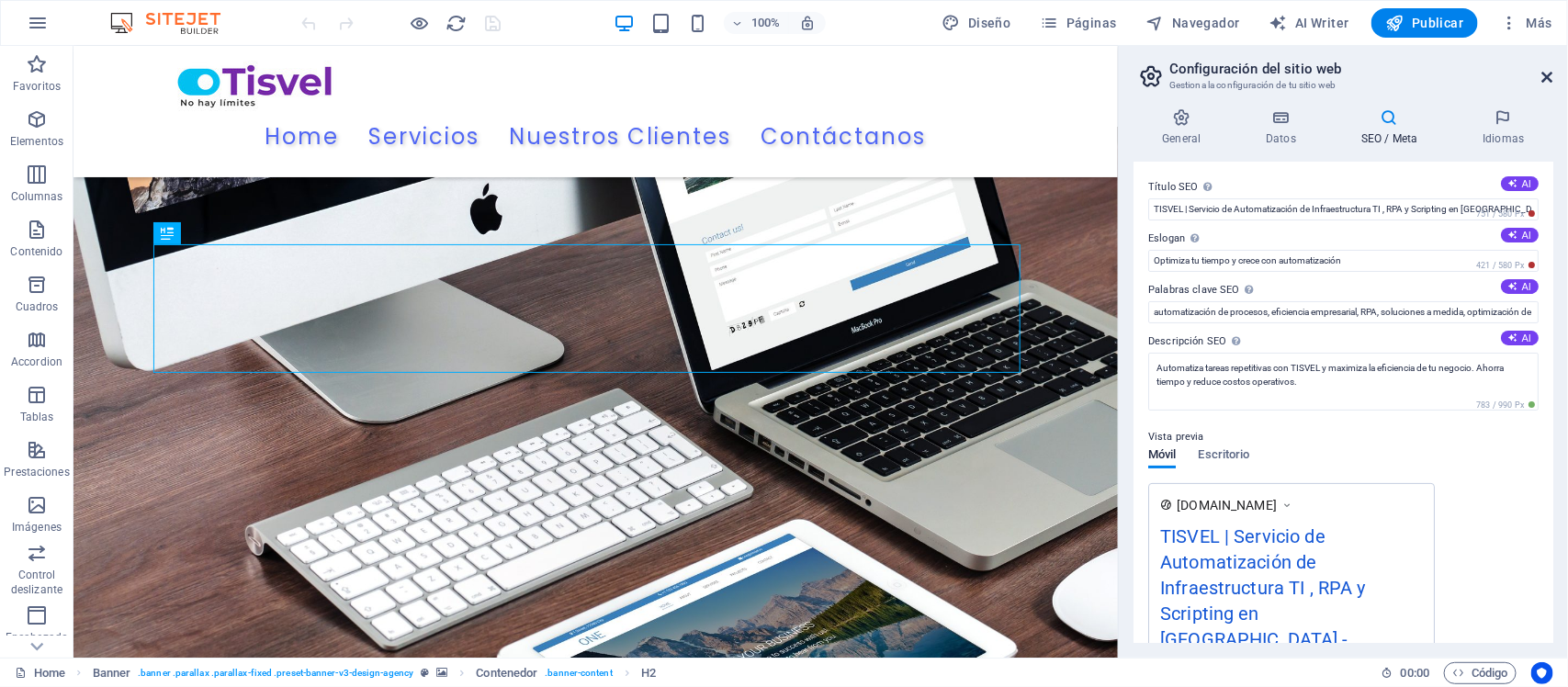
drag, startPoint x: 1545, startPoint y: 70, endPoint x: 1474, endPoint y: 24, distance: 84.6
click at [1547, 70] on icon at bounding box center [1547, 77] width 11 height 15
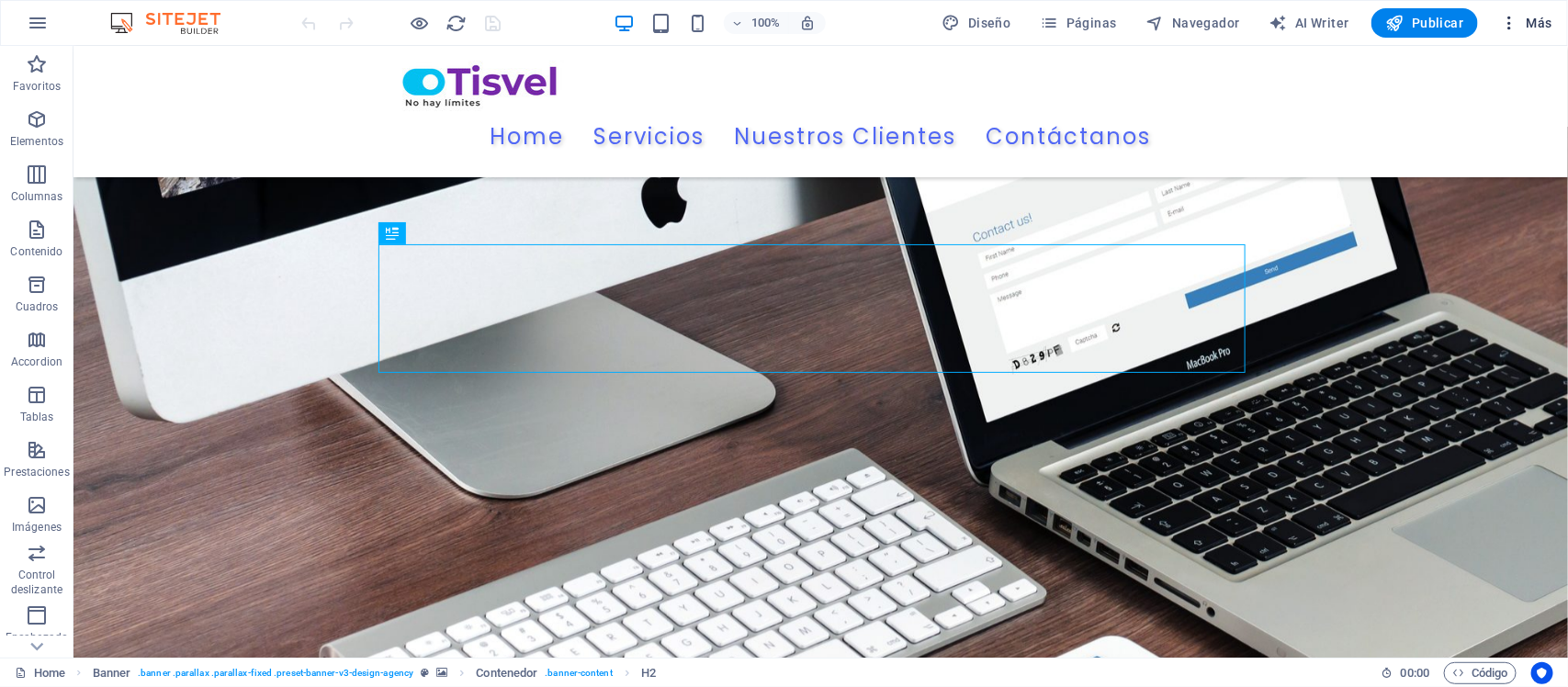
click at [1511, 24] on icon "button" at bounding box center [1508, 23] width 18 height 18
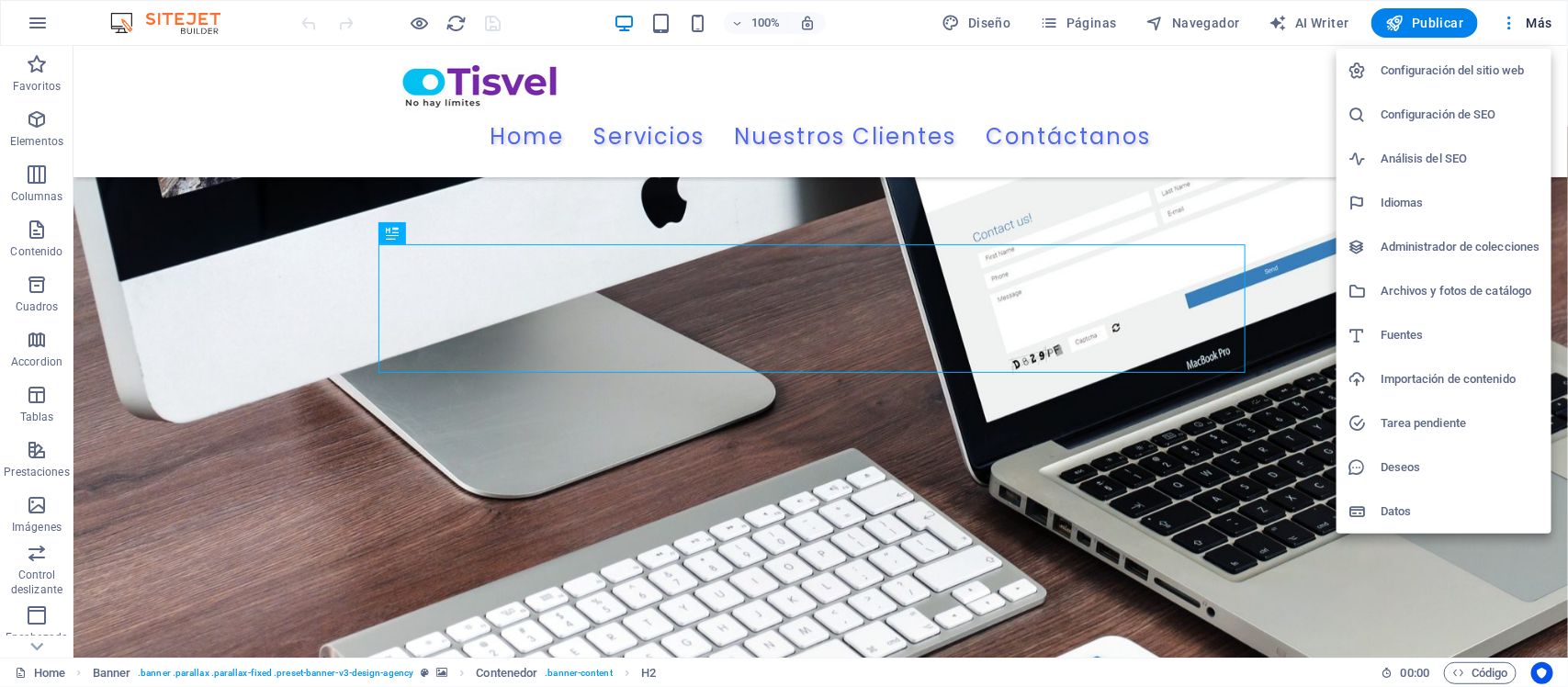
click at [1270, 81] on div at bounding box center [784, 344] width 1568 height 687
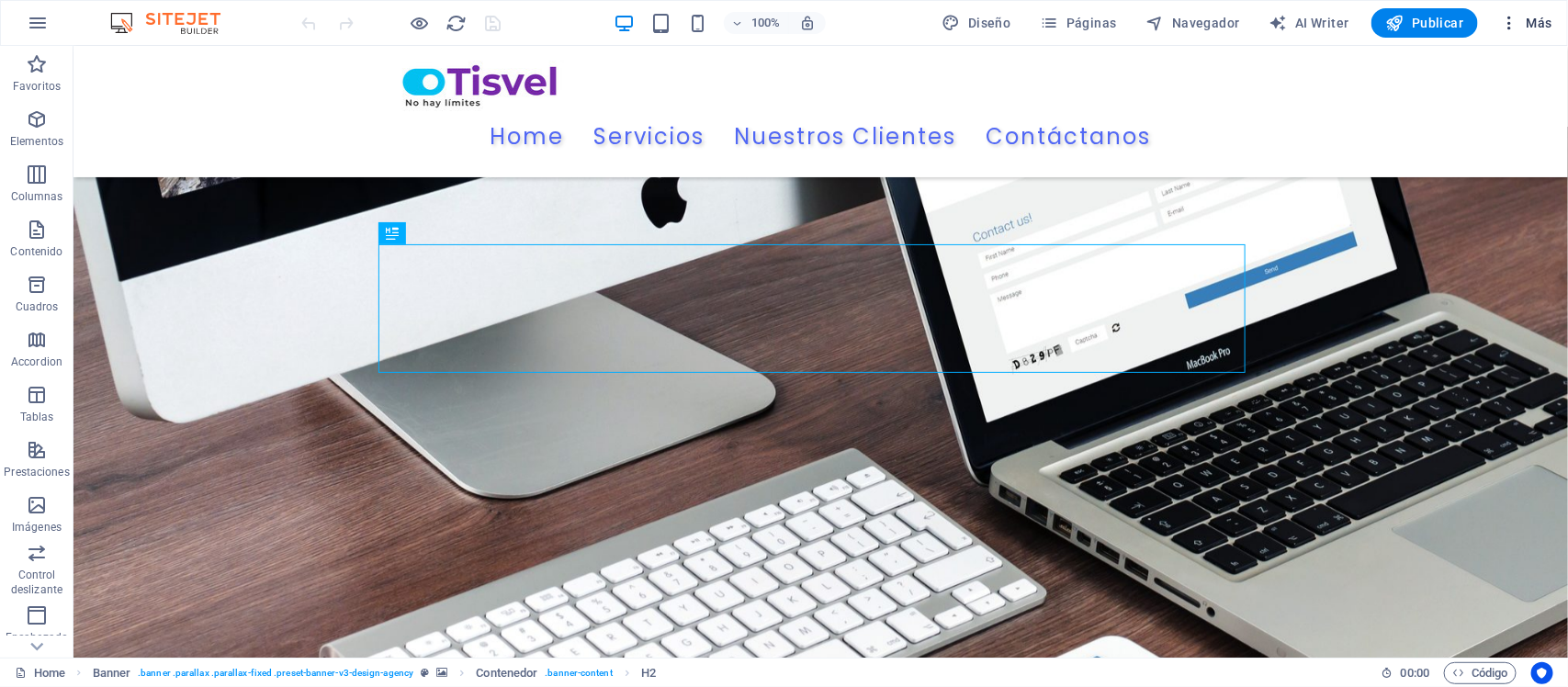
click at [1511, 21] on icon "button" at bounding box center [1508, 23] width 18 height 18
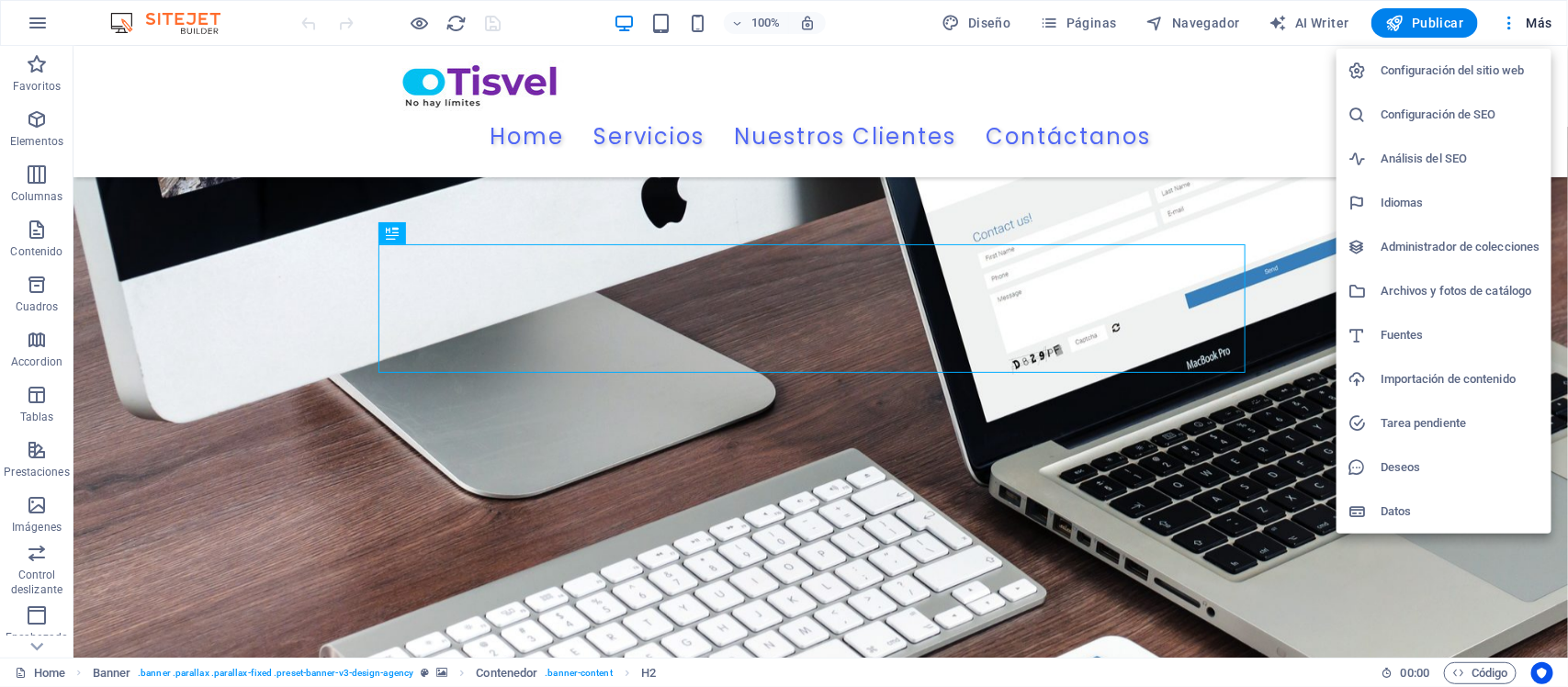
click at [1382, 516] on h6 "Datos" at bounding box center [1460, 511] width 160 height 22
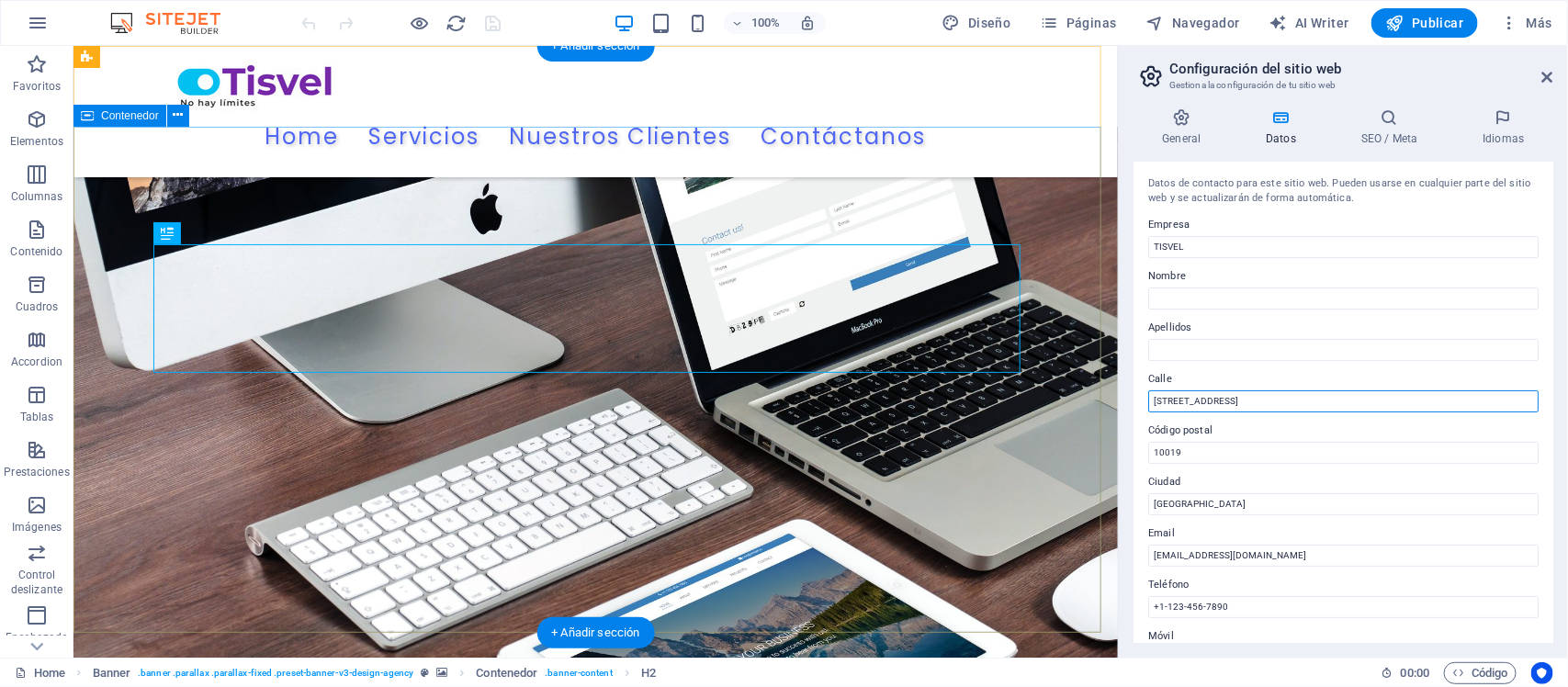
drag, startPoint x: 1332, startPoint y: 438, endPoint x: 1052, endPoint y: 392, distance: 283.8
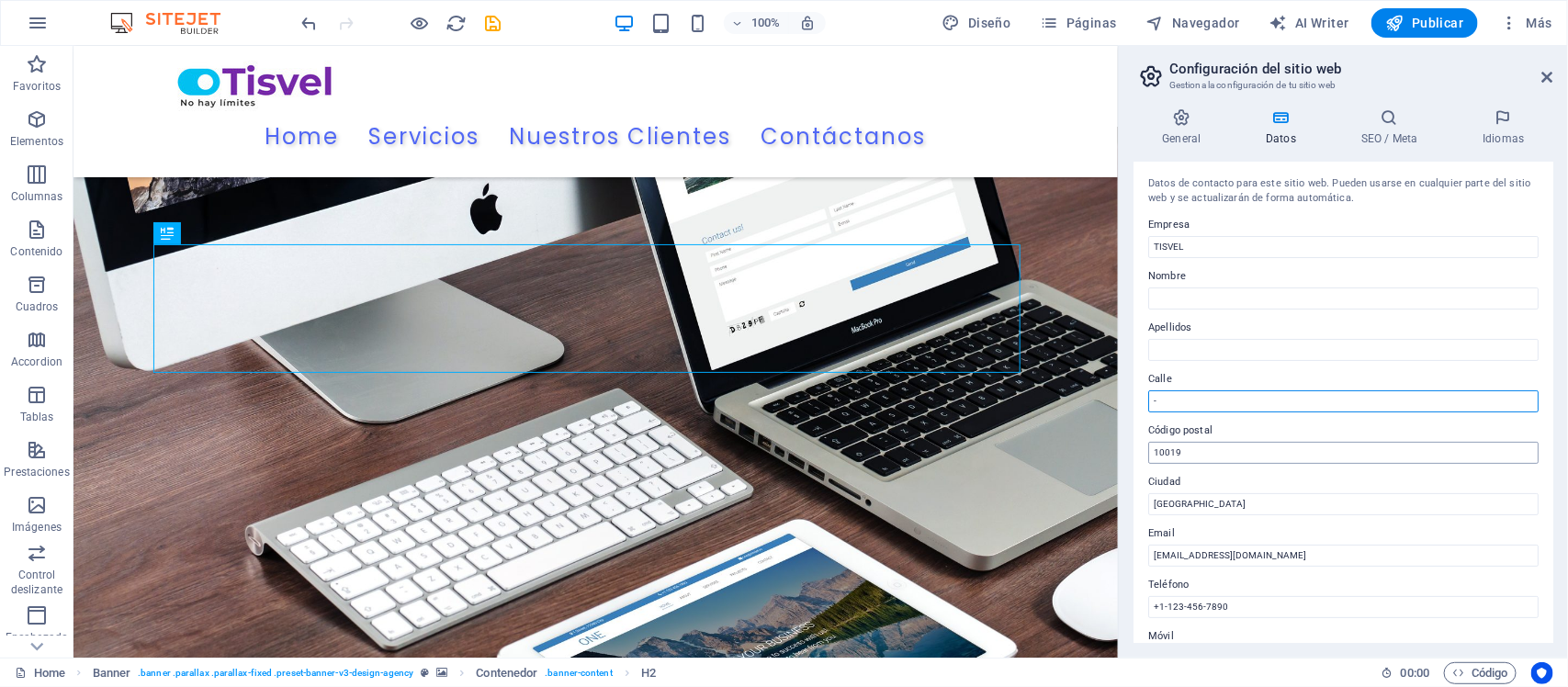
type input "-"
click at [1255, 452] on input "10019" at bounding box center [1342, 452] width 391 height 22
drag, startPoint x: 1255, startPoint y: 452, endPoint x: 1130, endPoint y: 451, distance: 125.0
click at [1130, 451] on div "General Datos SEO / Meta Idiomas Nombre del sitio web [DOMAIN_NAME] Logo Arrast…" at bounding box center [1343, 375] width 449 height 564
type input "-"
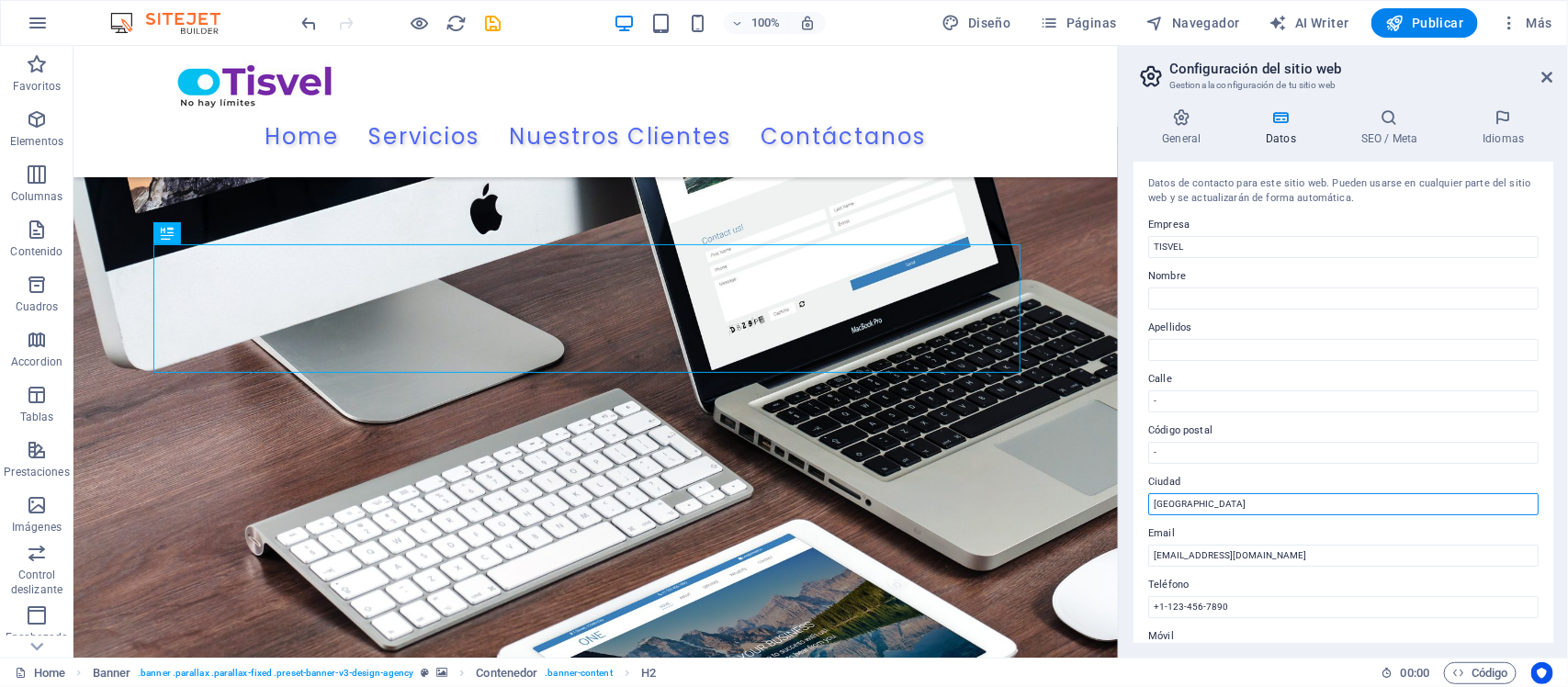
click at [1184, 506] on input "[GEOGRAPHIC_DATA]" at bounding box center [1342, 504] width 391 height 22
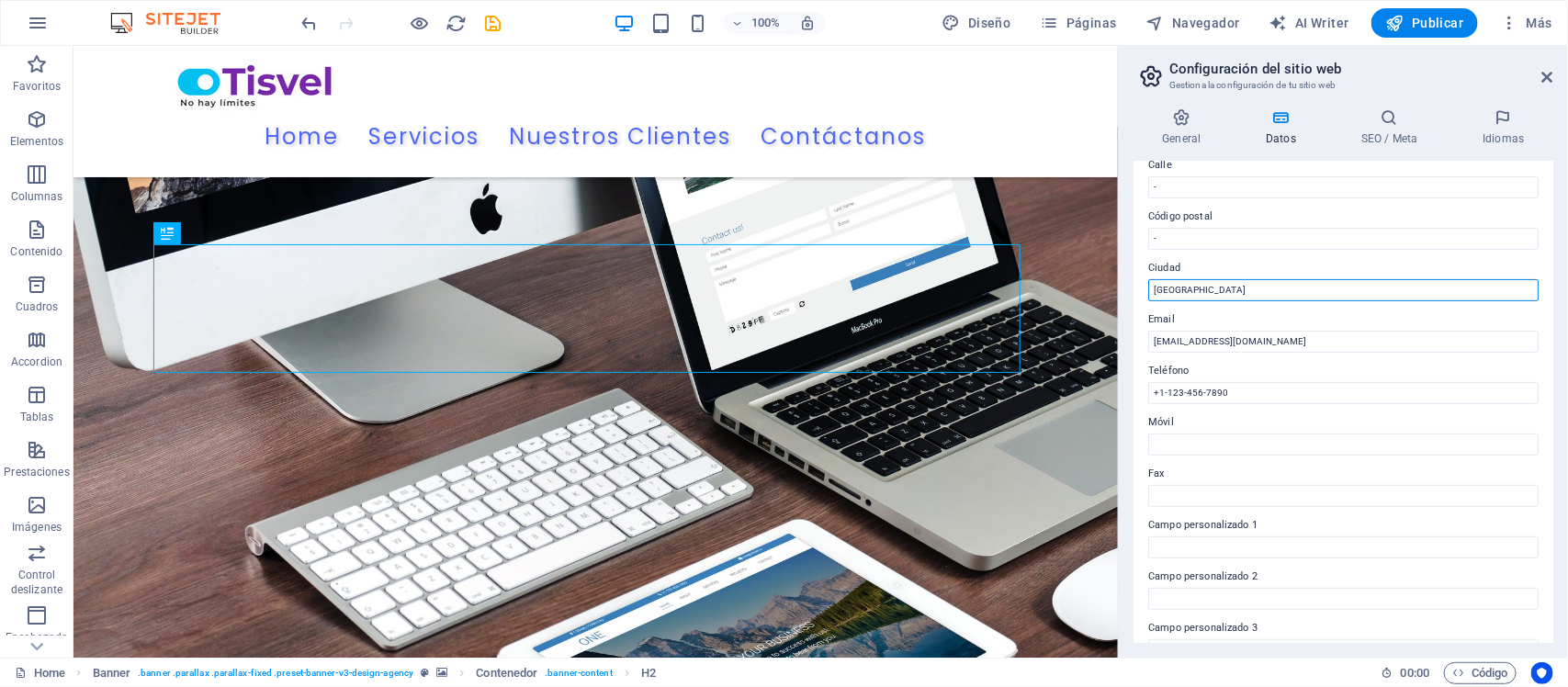
scroll to position [230, 0]
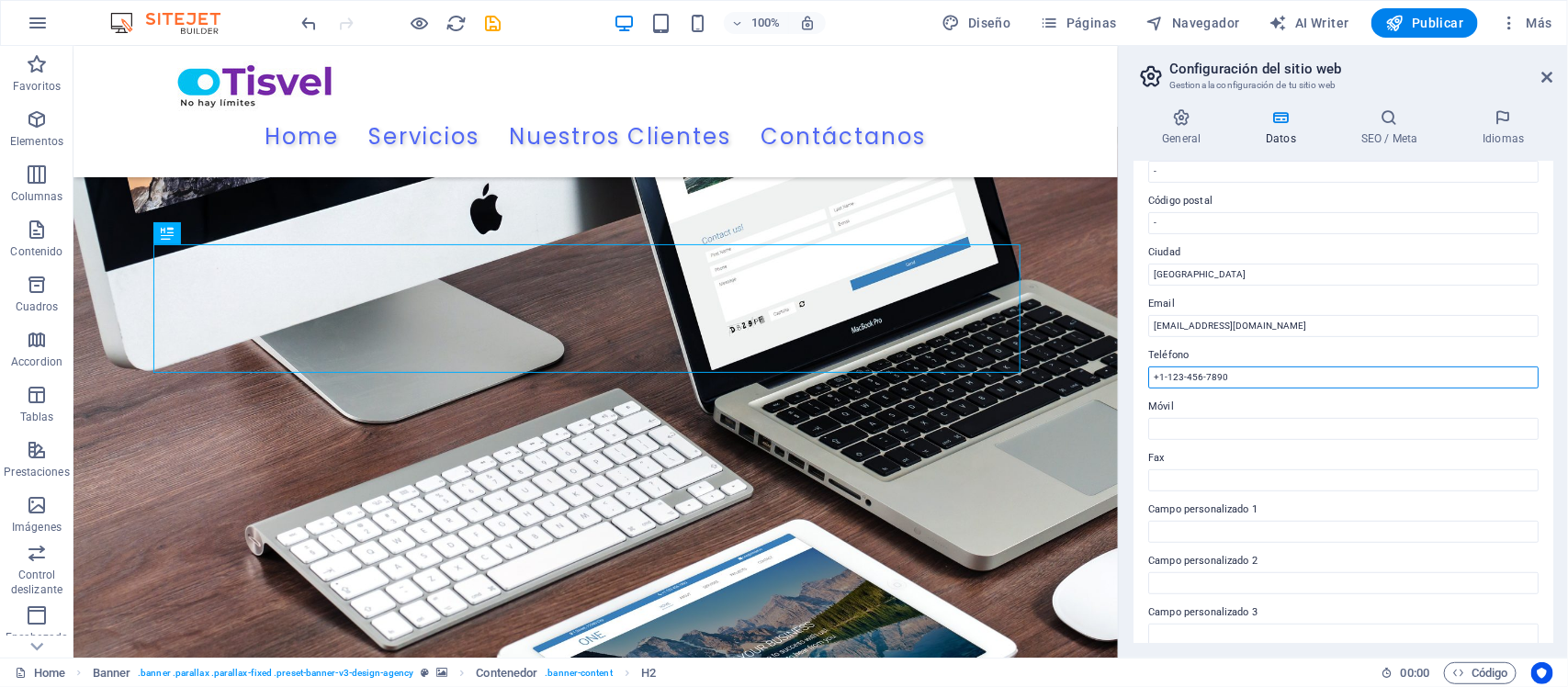
drag, startPoint x: 1249, startPoint y: 377, endPoint x: 1133, endPoint y: 373, distance: 116.1
click at [1134, 373] on div "Datos de contacto para este sitio web. Pueden usarse en cualquier parte del sit…" at bounding box center [1343, 402] width 419 height 481
type input "-"
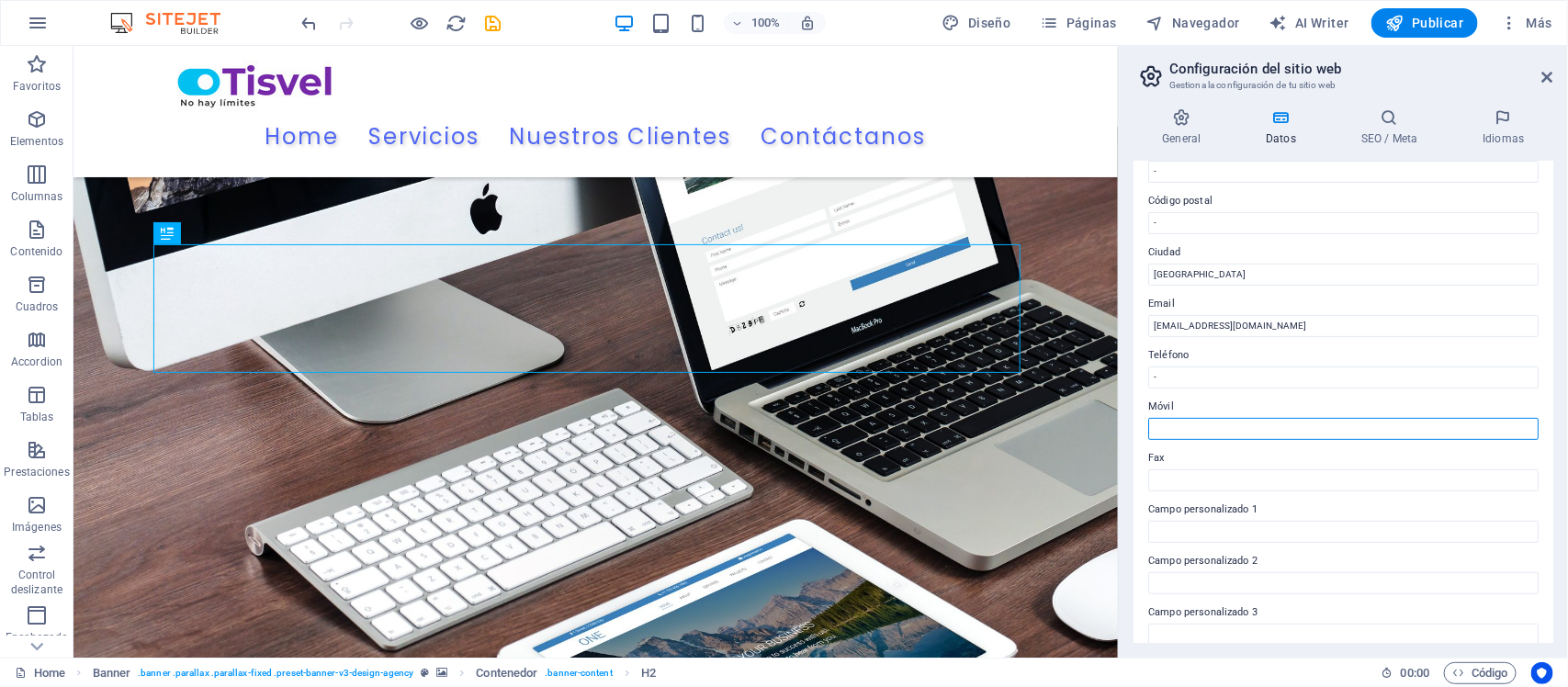
click at [1204, 431] on input "Móvil" at bounding box center [1342, 428] width 391 height 22
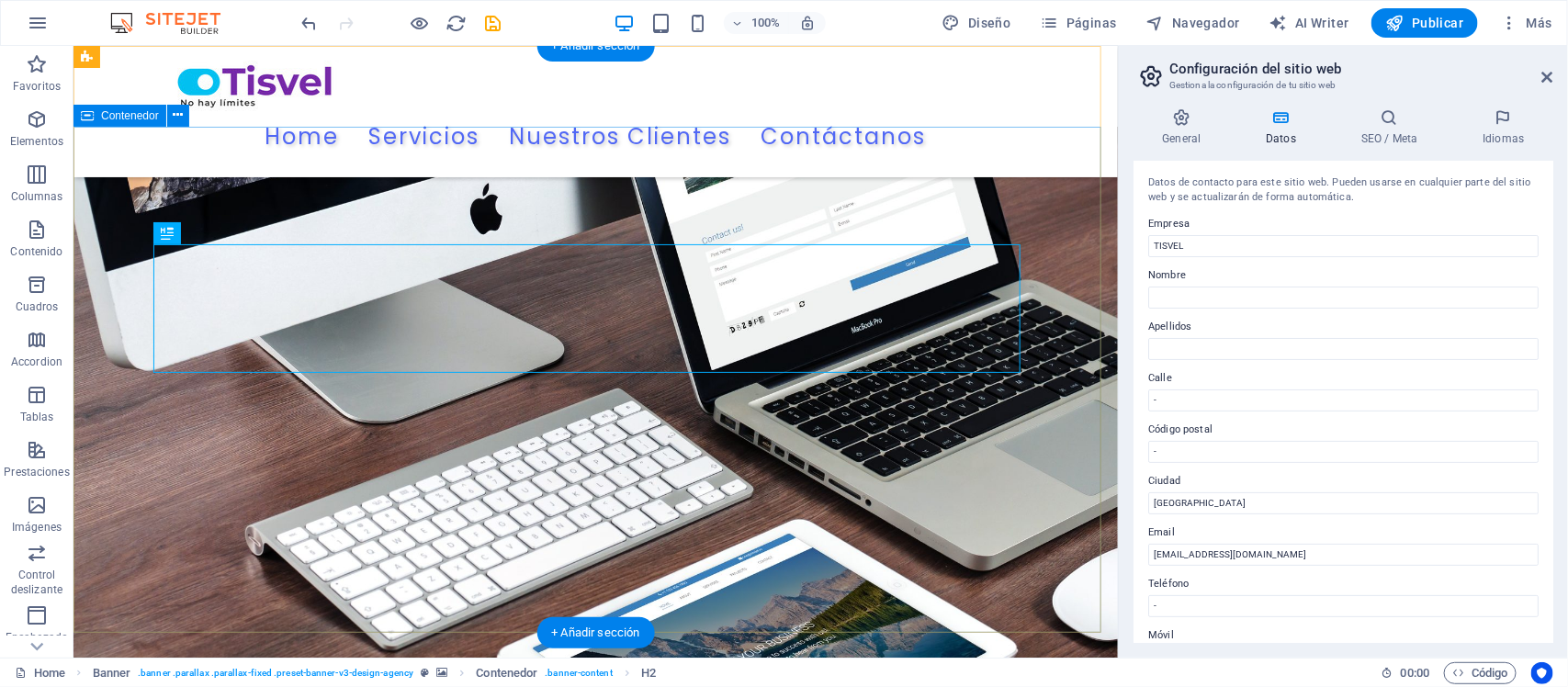
scroll to position [0, 0]
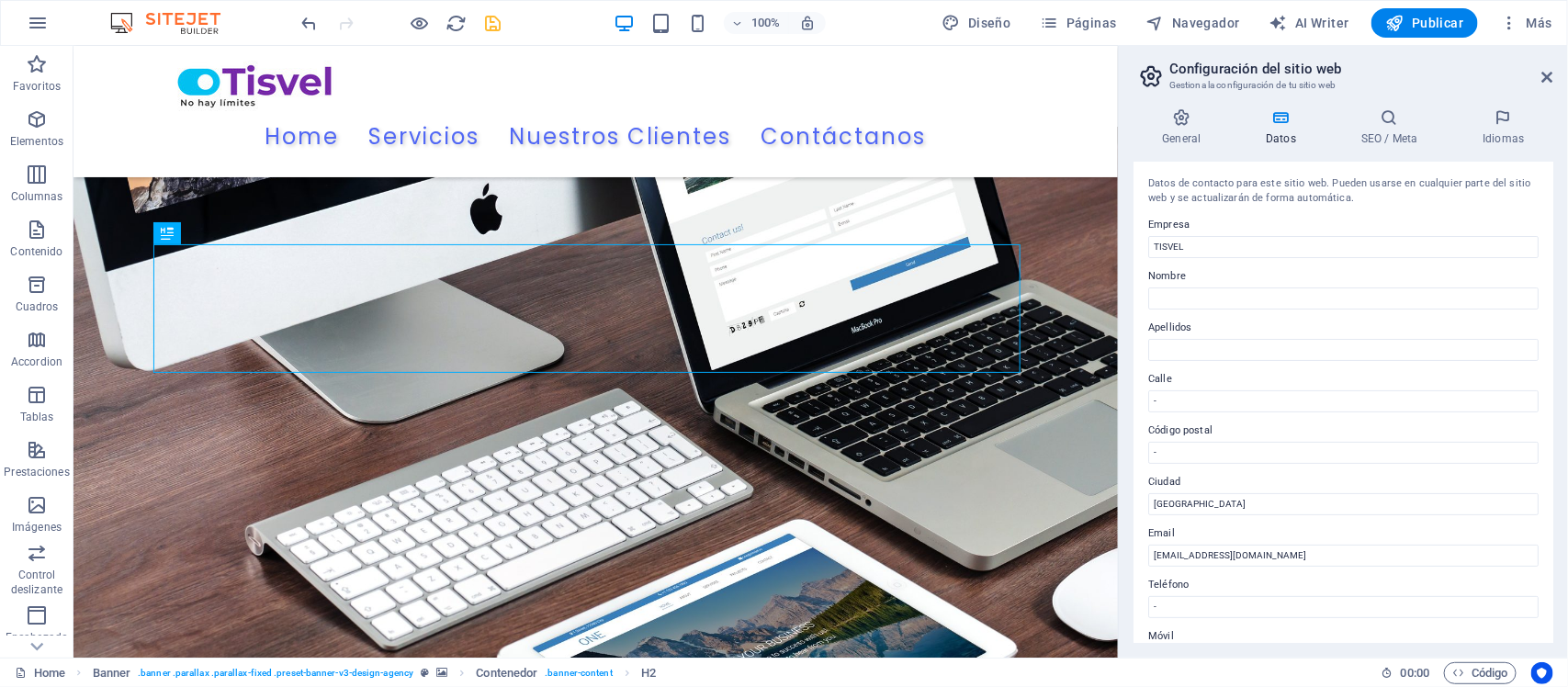
click at [488, 19] on icon "save" at bounding box center [493, 23] width 21 height 21
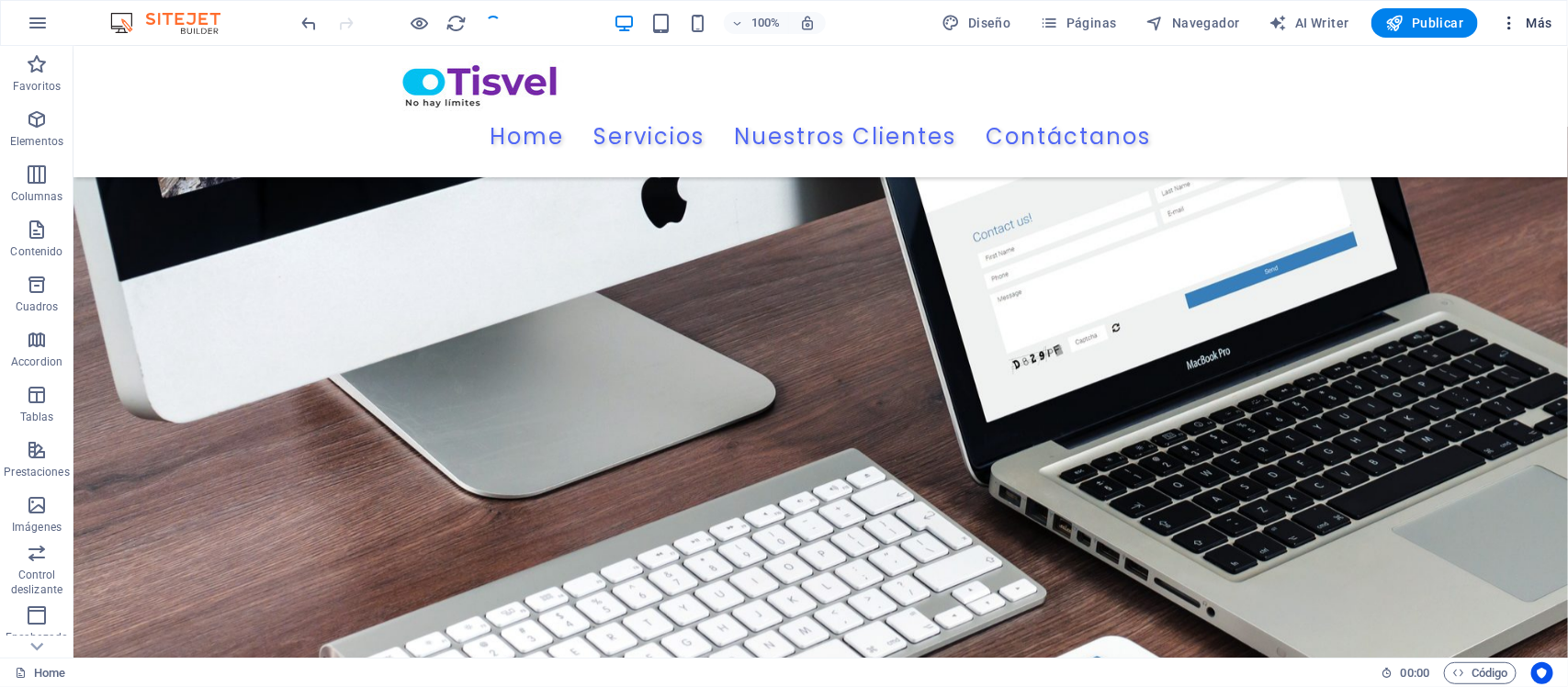
click at [1501, 20] on icon "button" at bounding box center [1508, 23] width 18 height 18
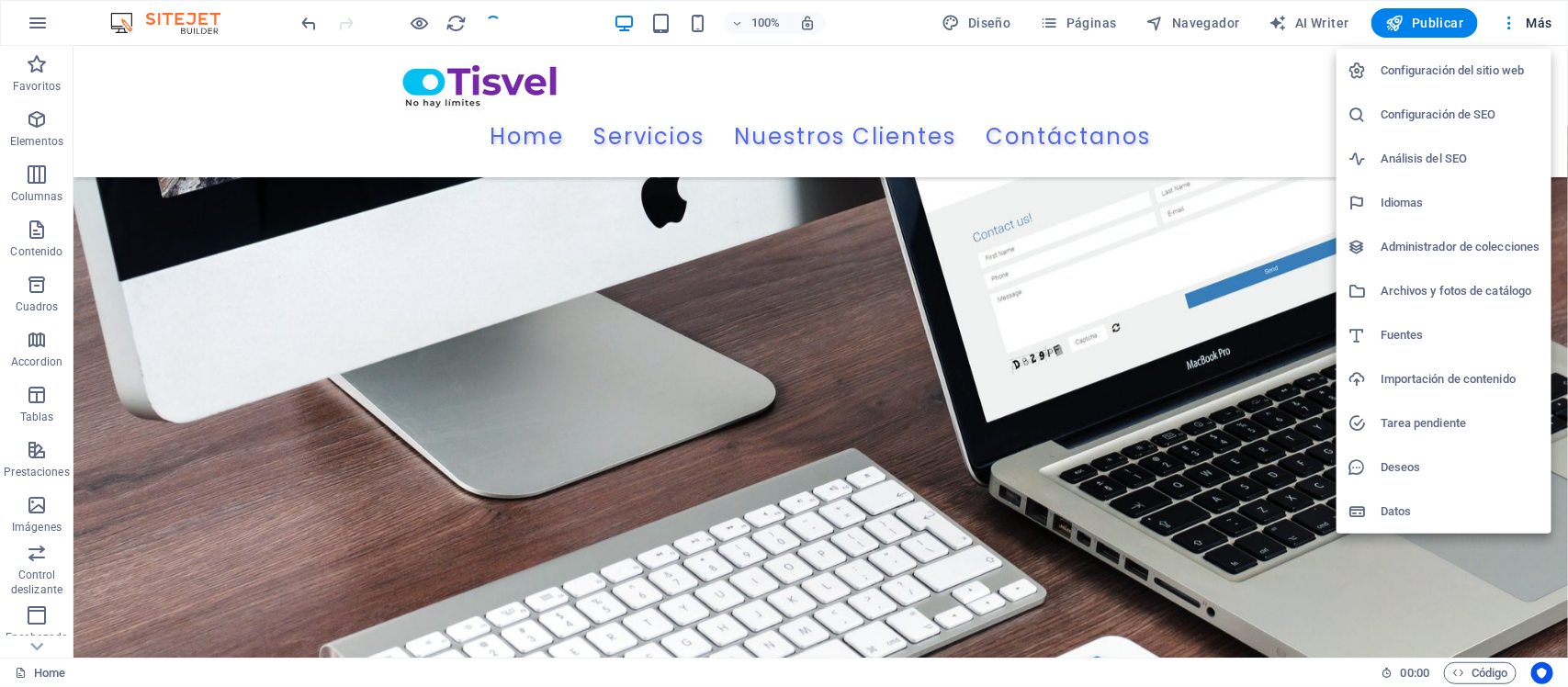
click at [1457, 64] on h6 "Configuración del sitio web" at bounding box center [1460, 71] width 160 height 22
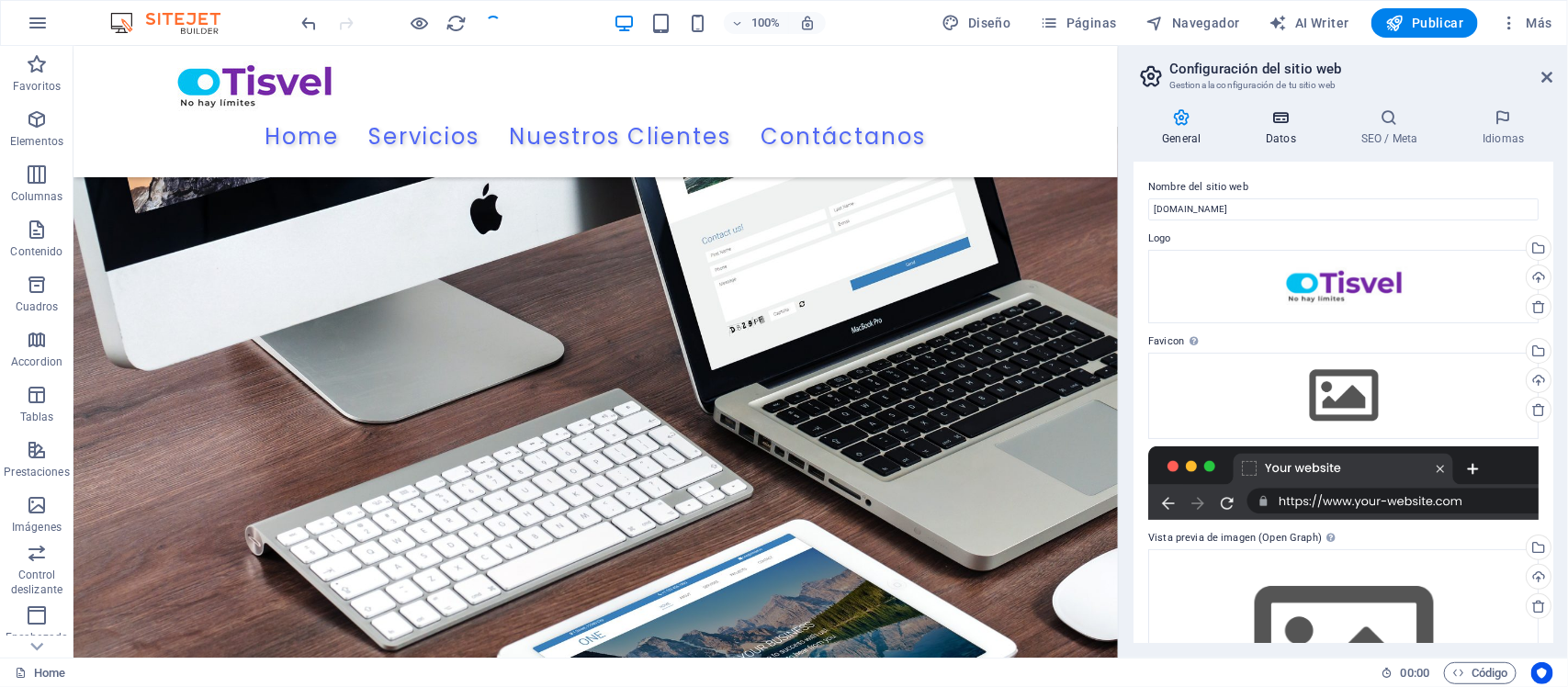
click at [1273, 131] on h4 "Datos" at bounding box center [1285, 127] width 96 height 39
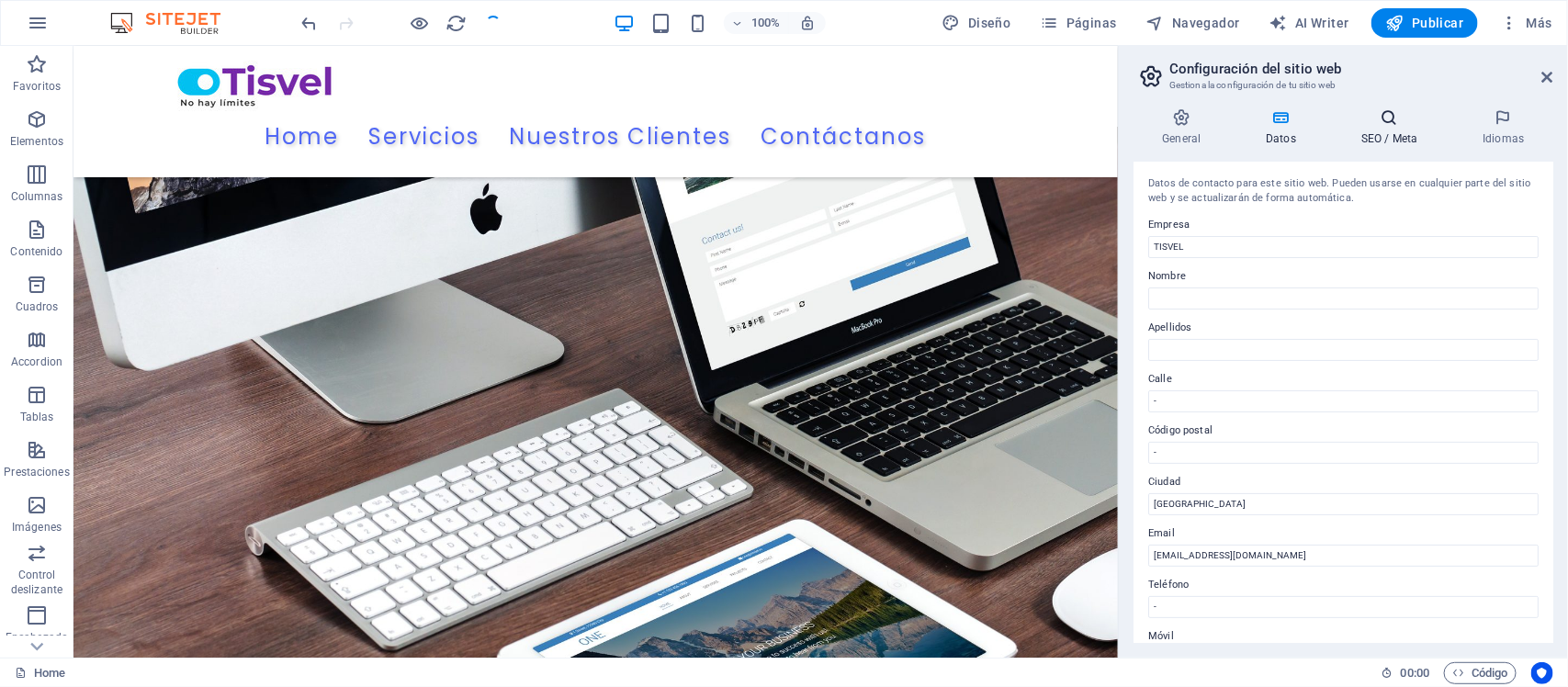
click at [1397, 129] on h4 "SEO / Meta" at bounding box center [1392, 127] width 121 height 39
